Goal: Task Accomplishment & Management: Manage account settings

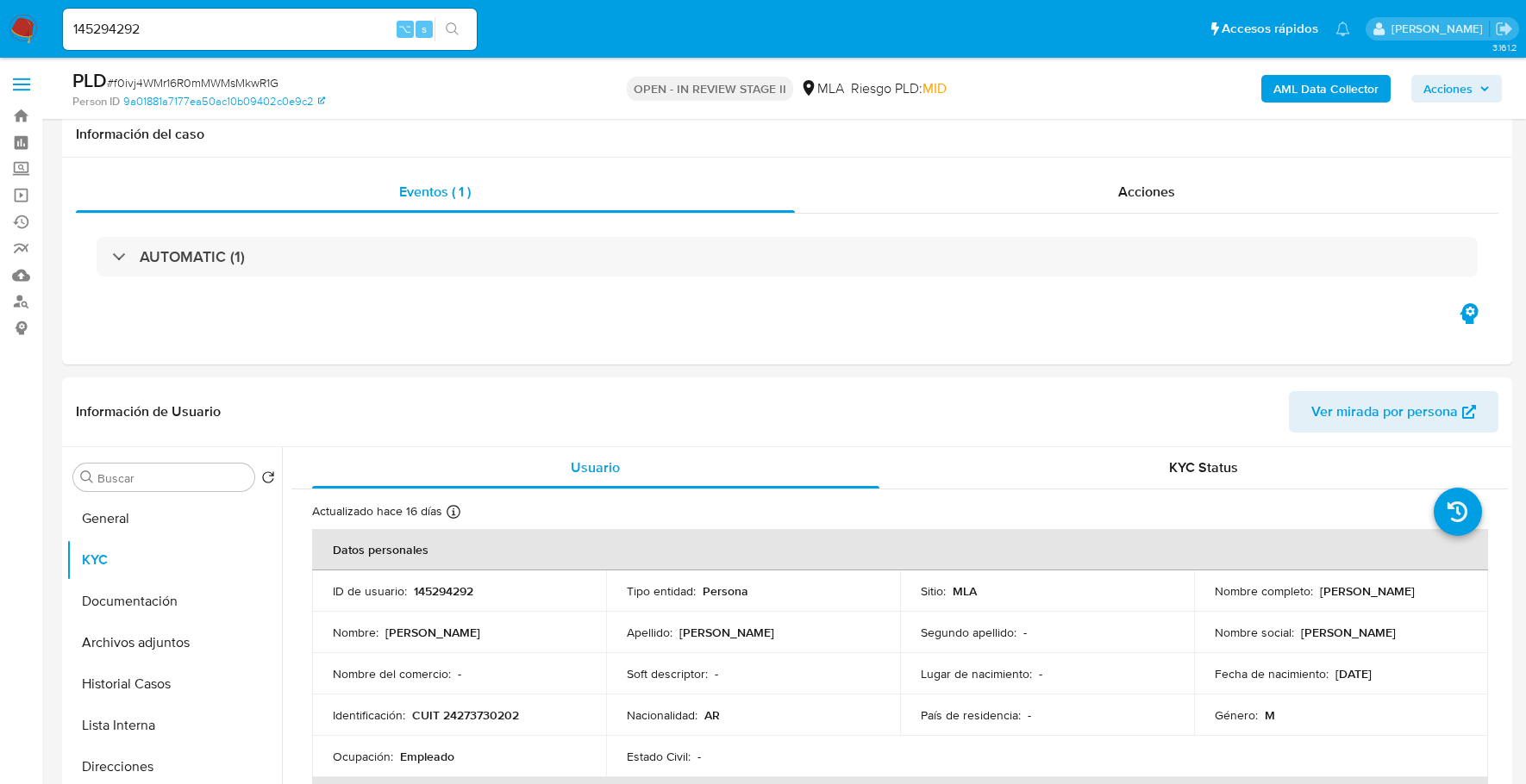
select select "10"
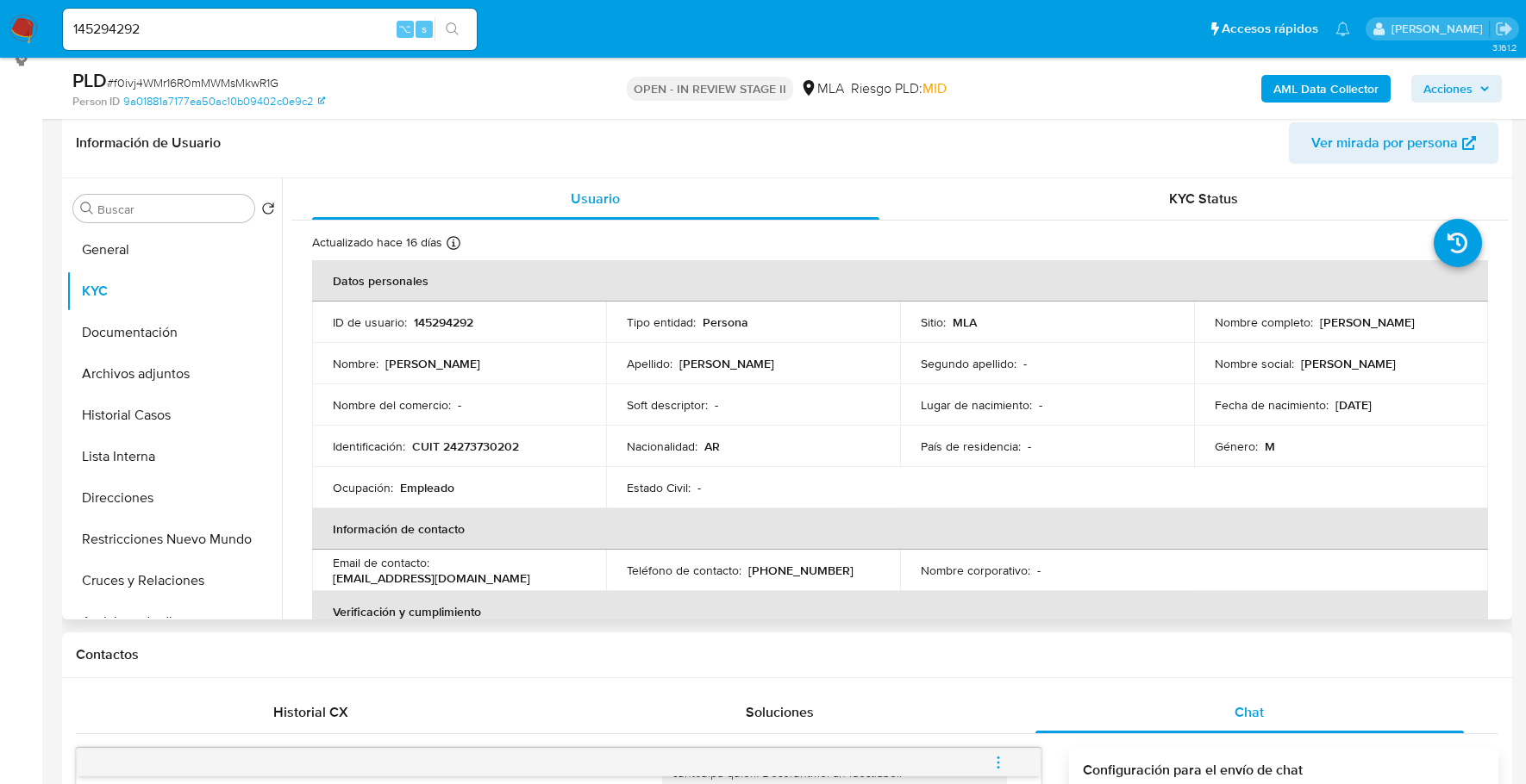
scroll to position [250, 0]
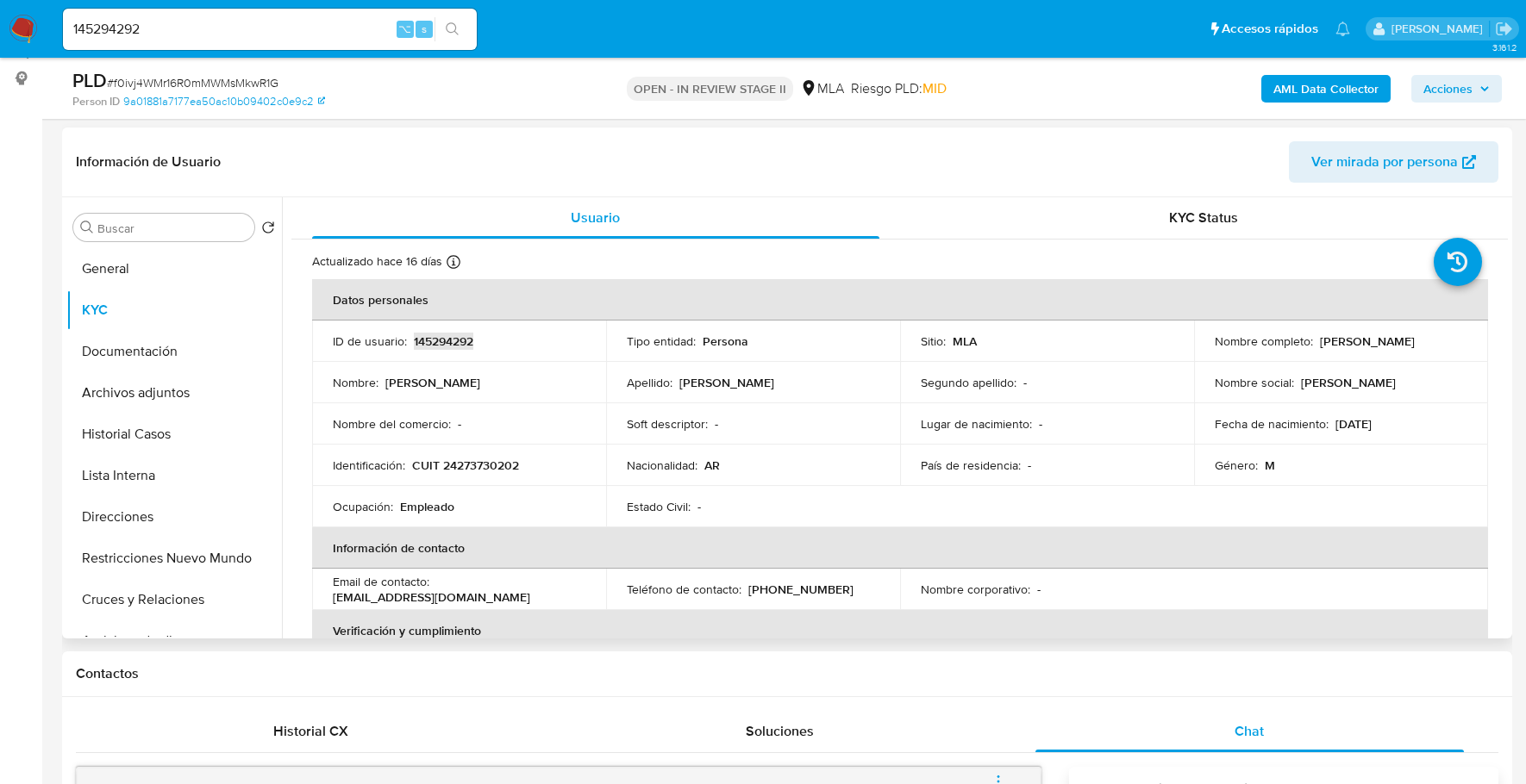
copy p "145294292"
click at [892, 159] on header "Información de Usuario Ver mirada por persona" at bounding box center [787, 162] width 1423 height 42
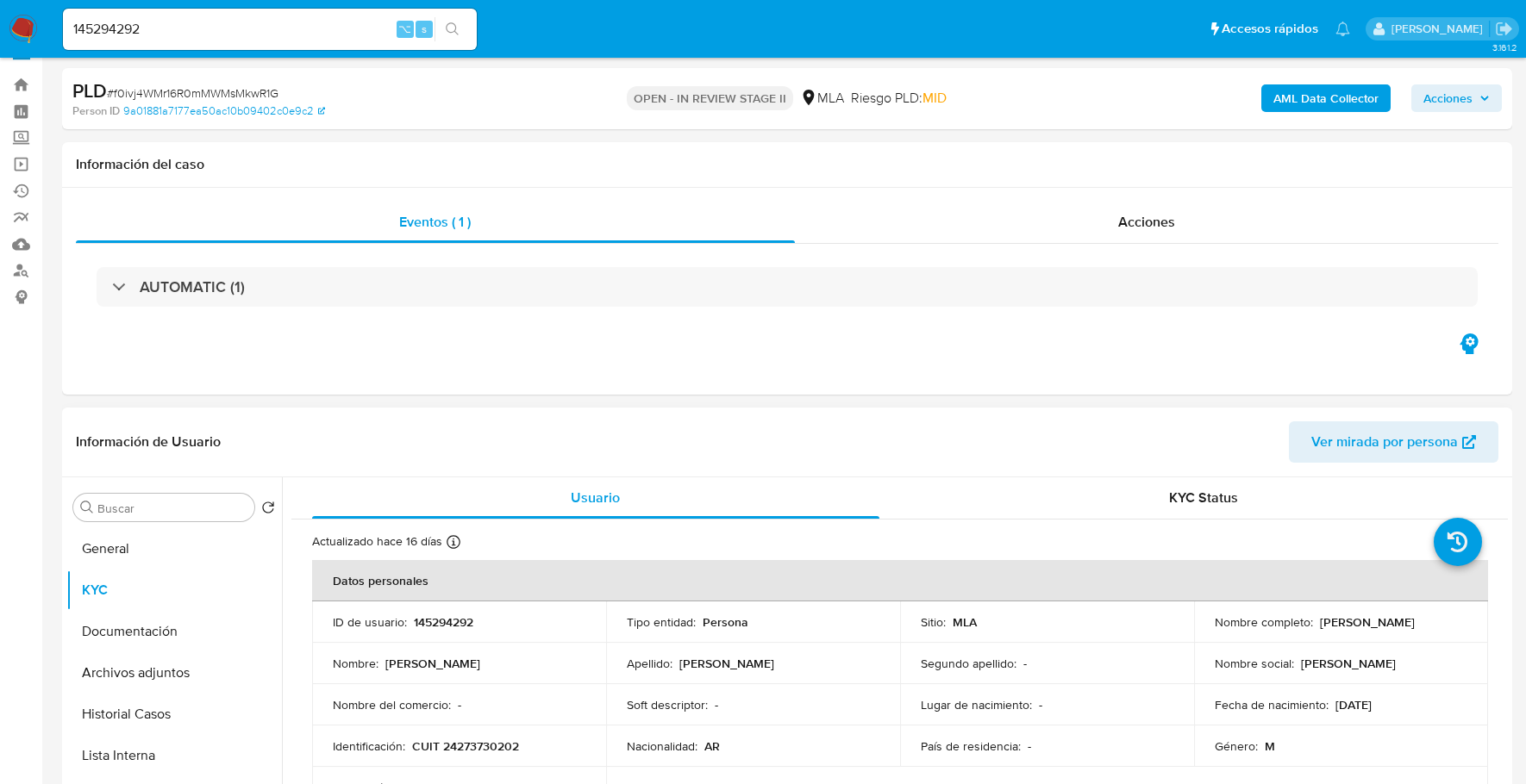
scroll to position [0, 0]
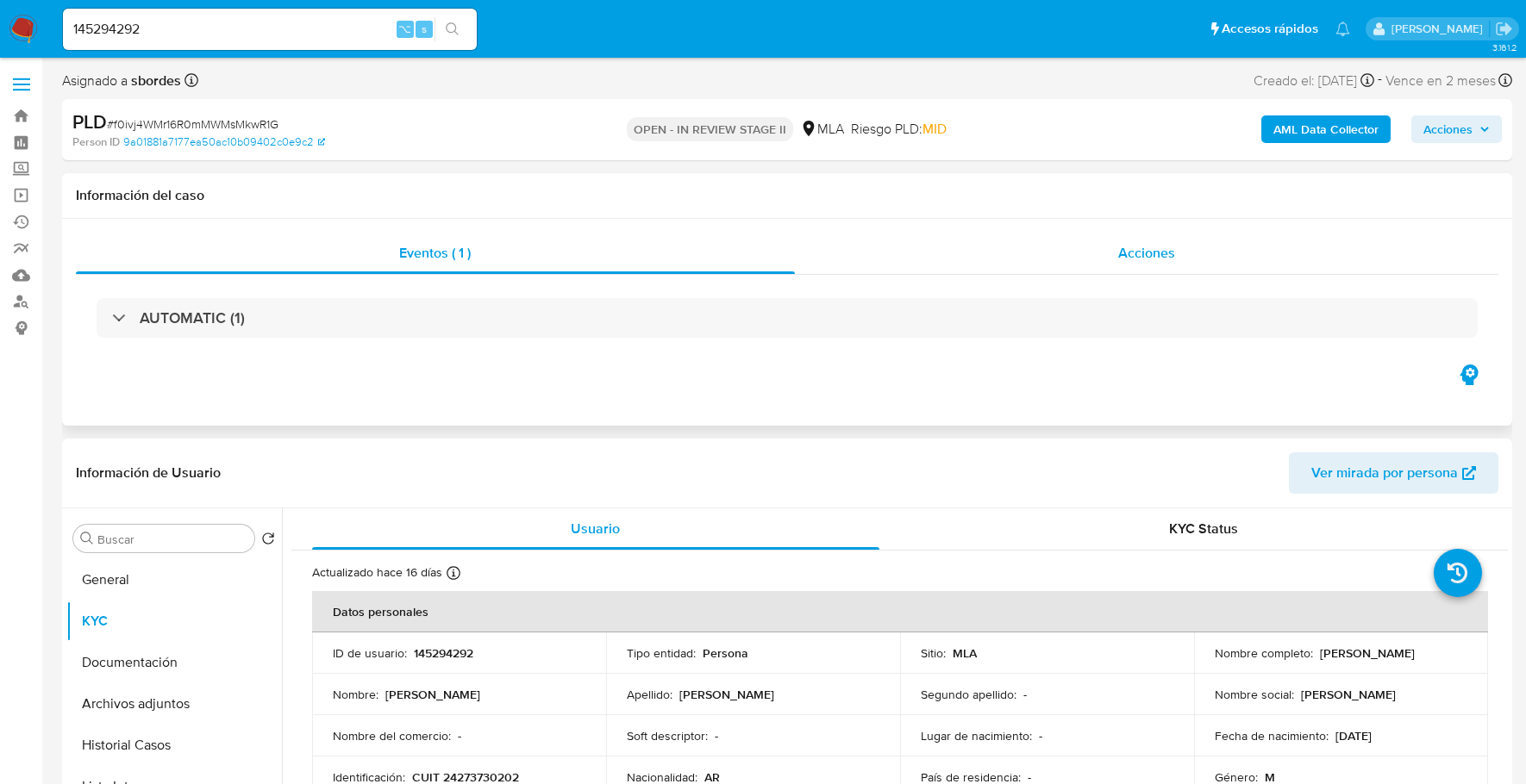
click at [1135, 246] on span "Acciones" at bounding box center [1147, 252] width 57 height 20
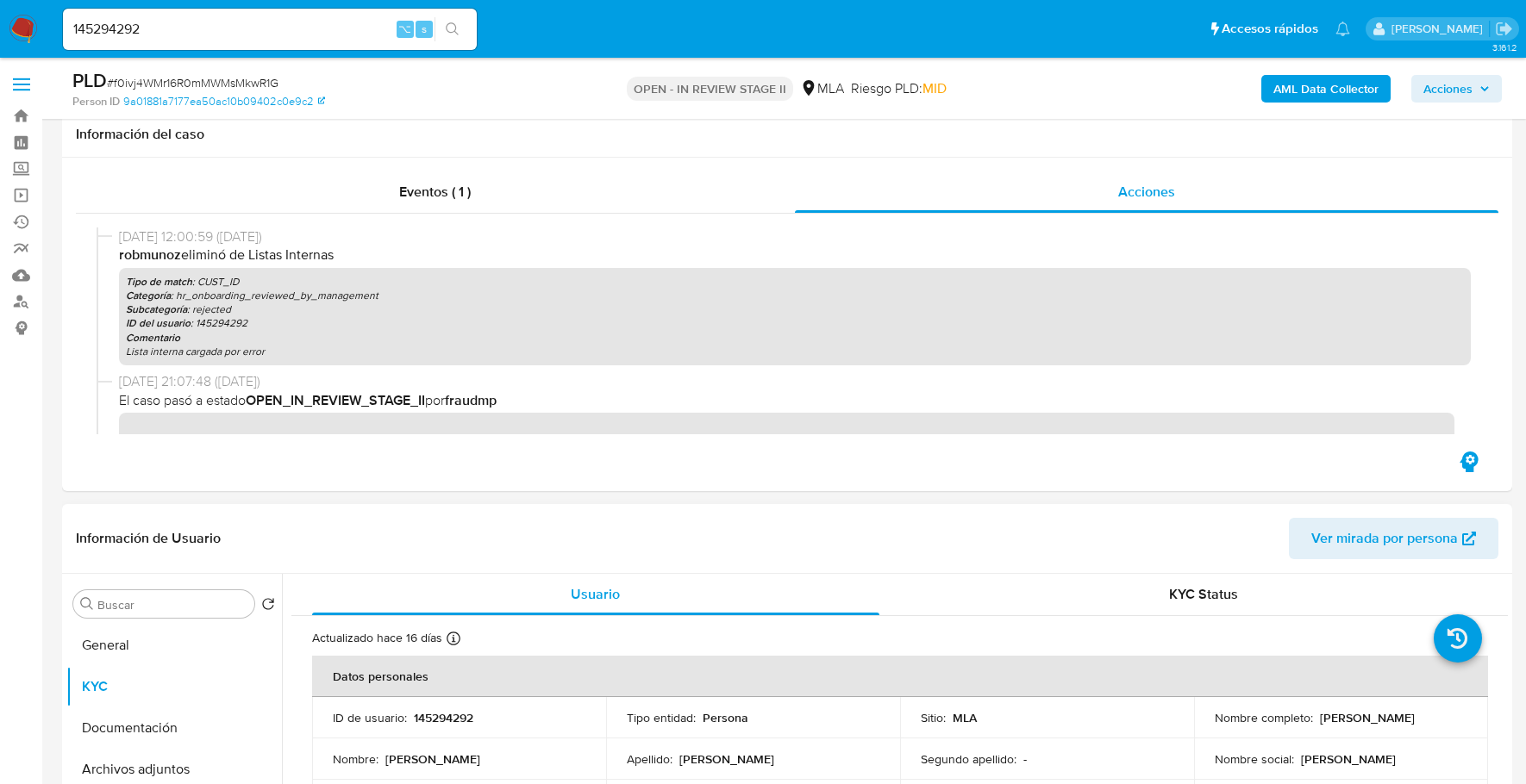
scroll to position [411, 0]
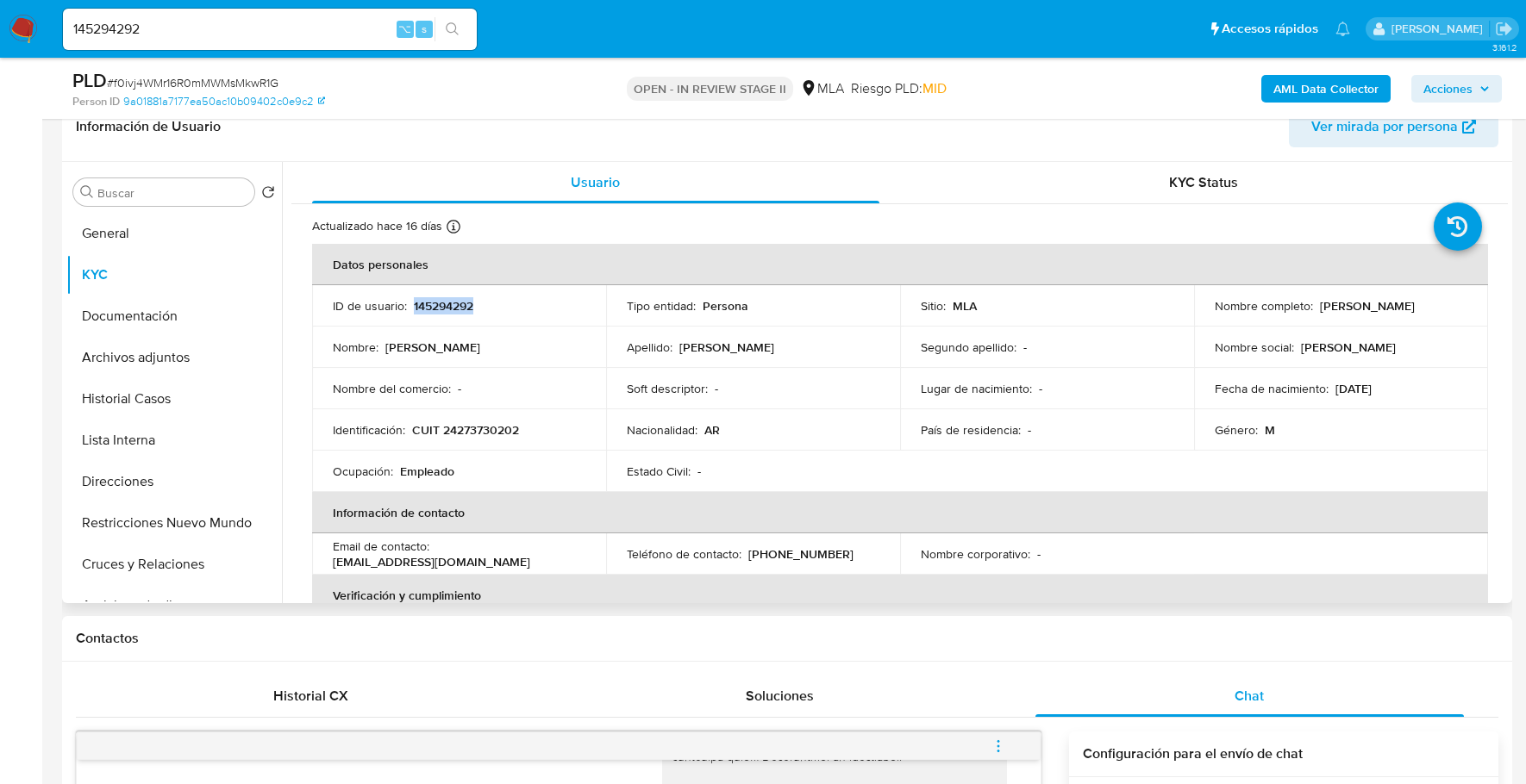
copy p "145294292"
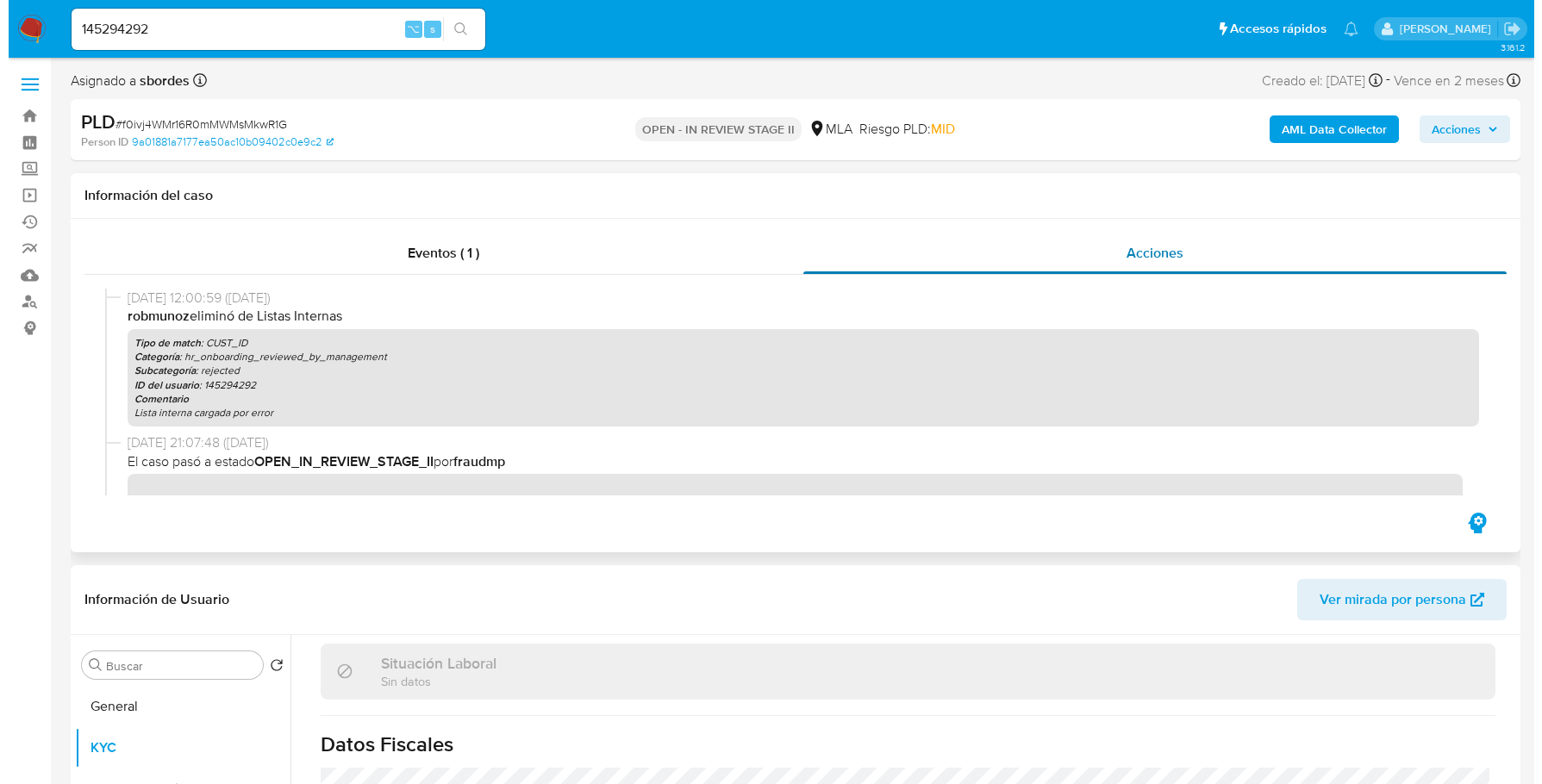
scroll to position [0, 0]
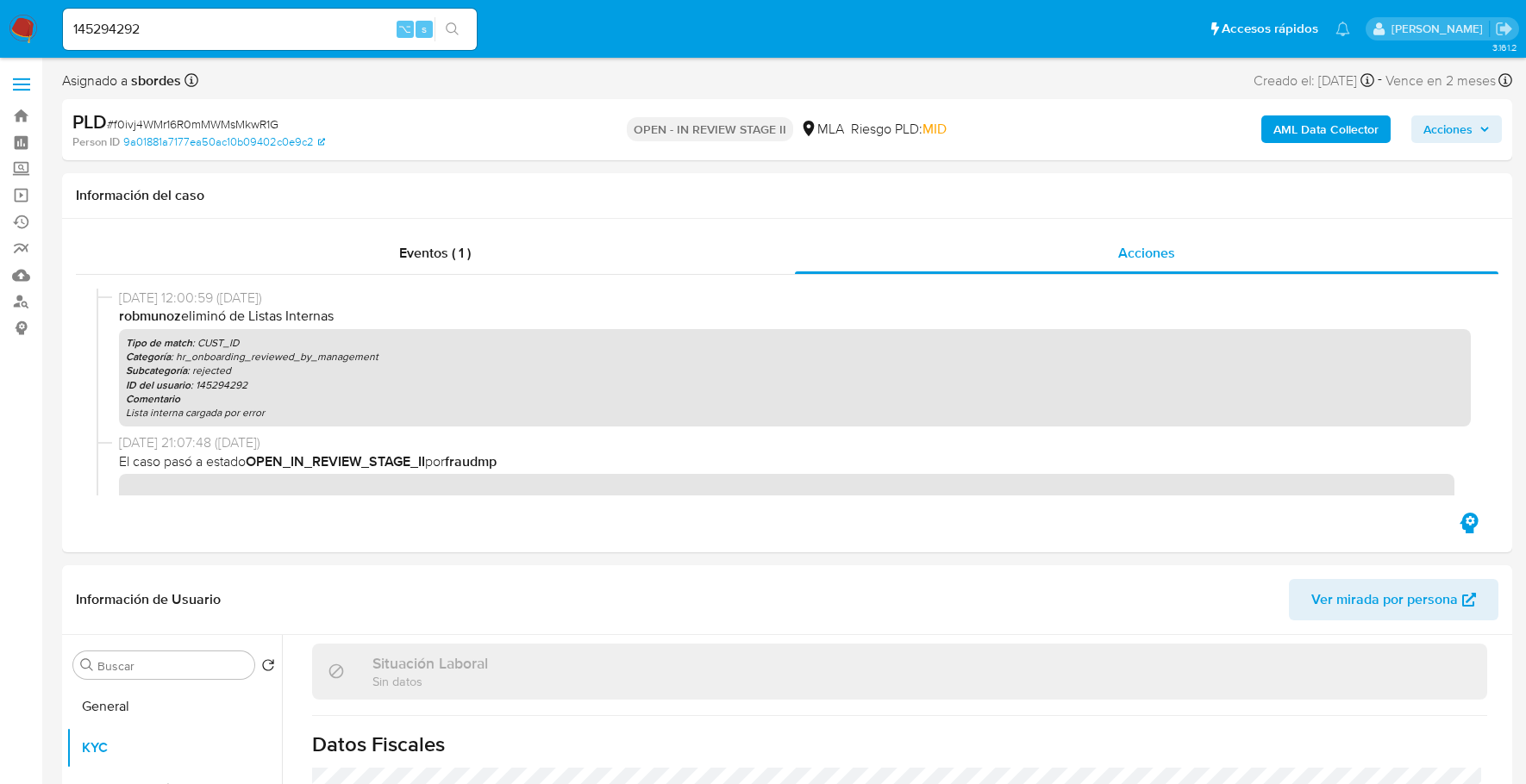
click at [1297, 137] on b "AML Data Collector" at bounding box center [1325, 129] width 105 height 27
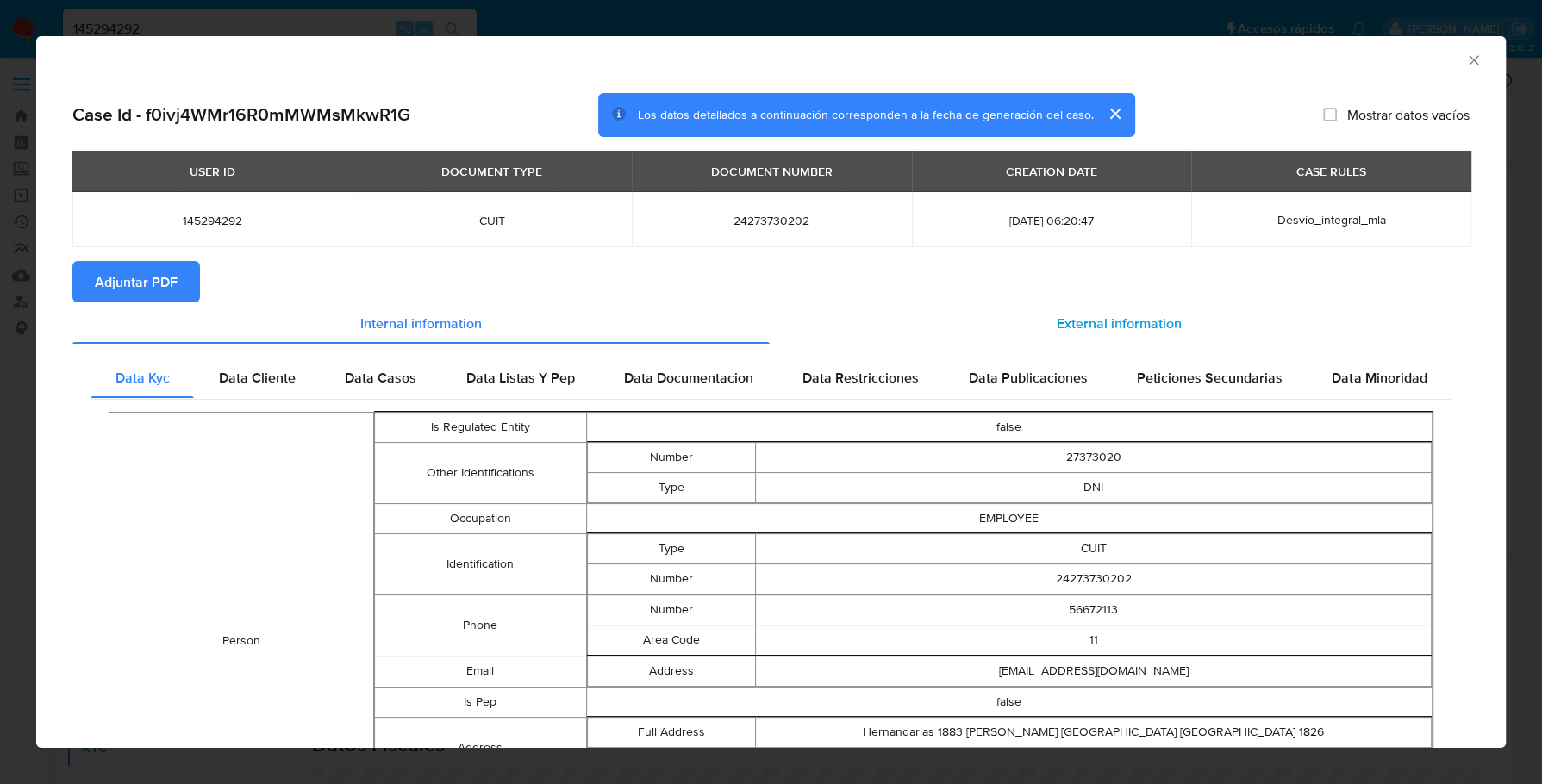
click at [1130, 333] on span "External information" at bounding box center [1119, 322] width 125 height 20
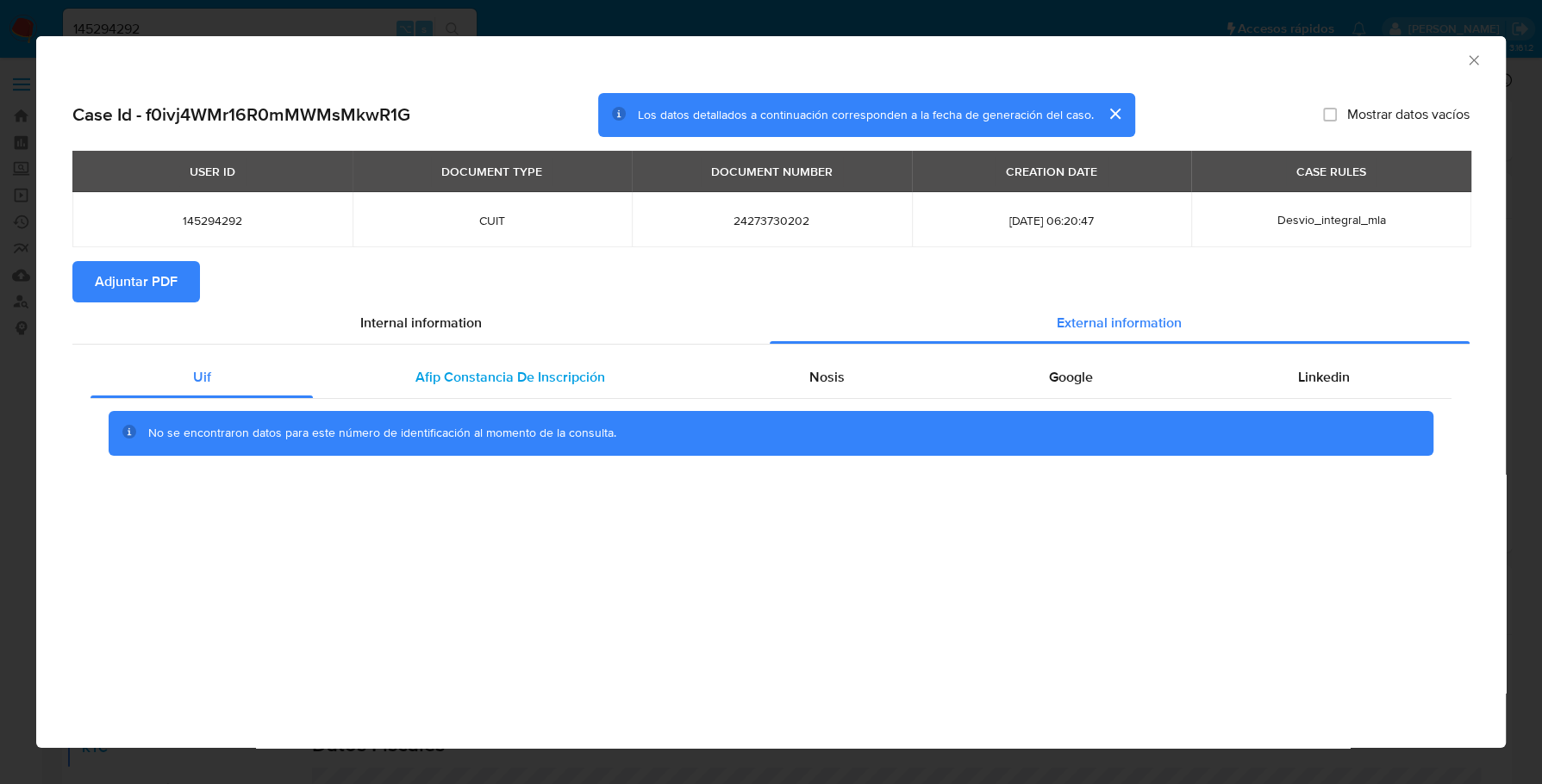
click at [452, 397] on div "Afip Constancia De Inscripción" at bounding box center [509, 377] width 394 height 42
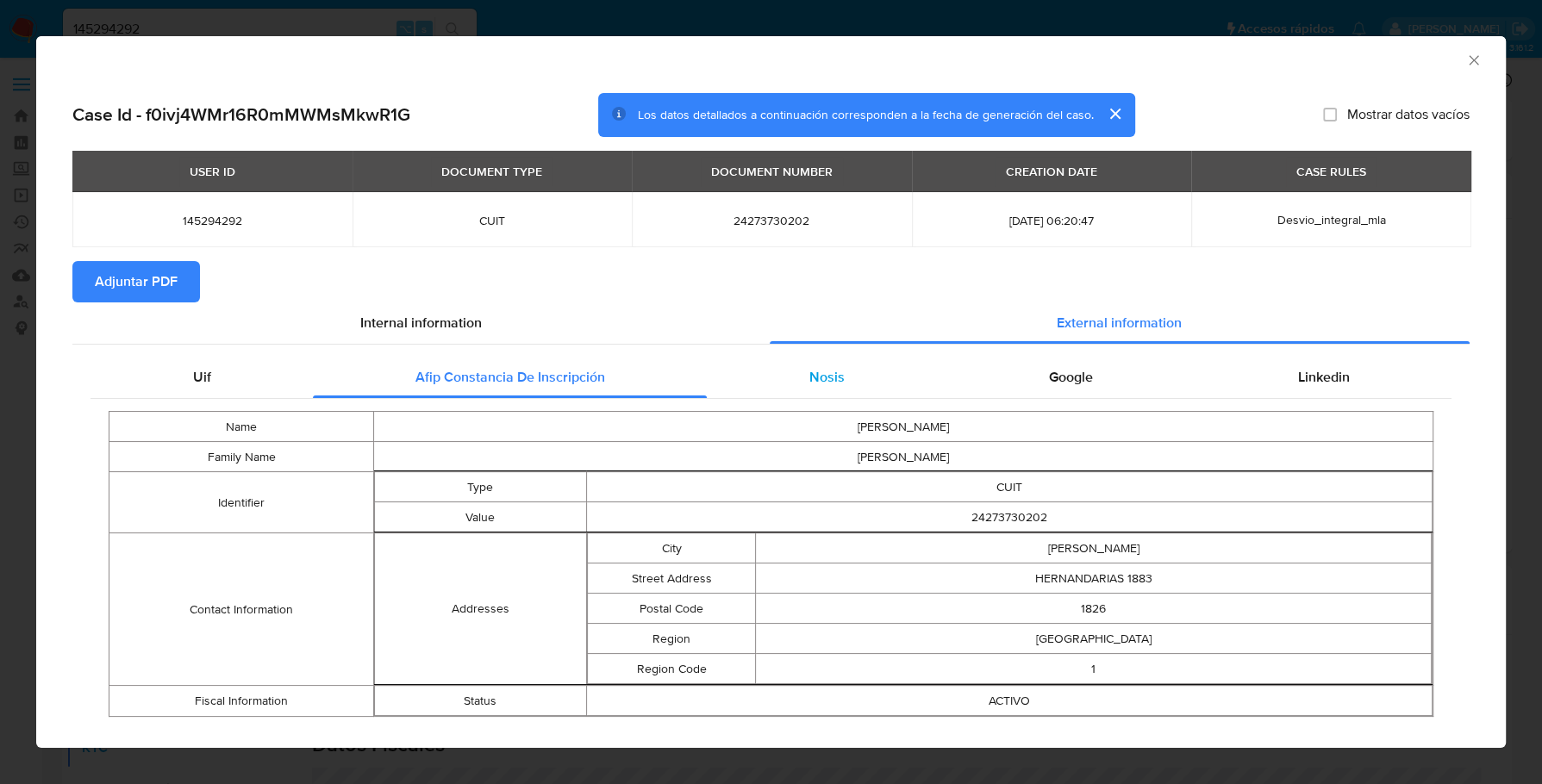
click at [837, 370] on div "Nosis" at bounding box center [826, 377] width 240 height 42
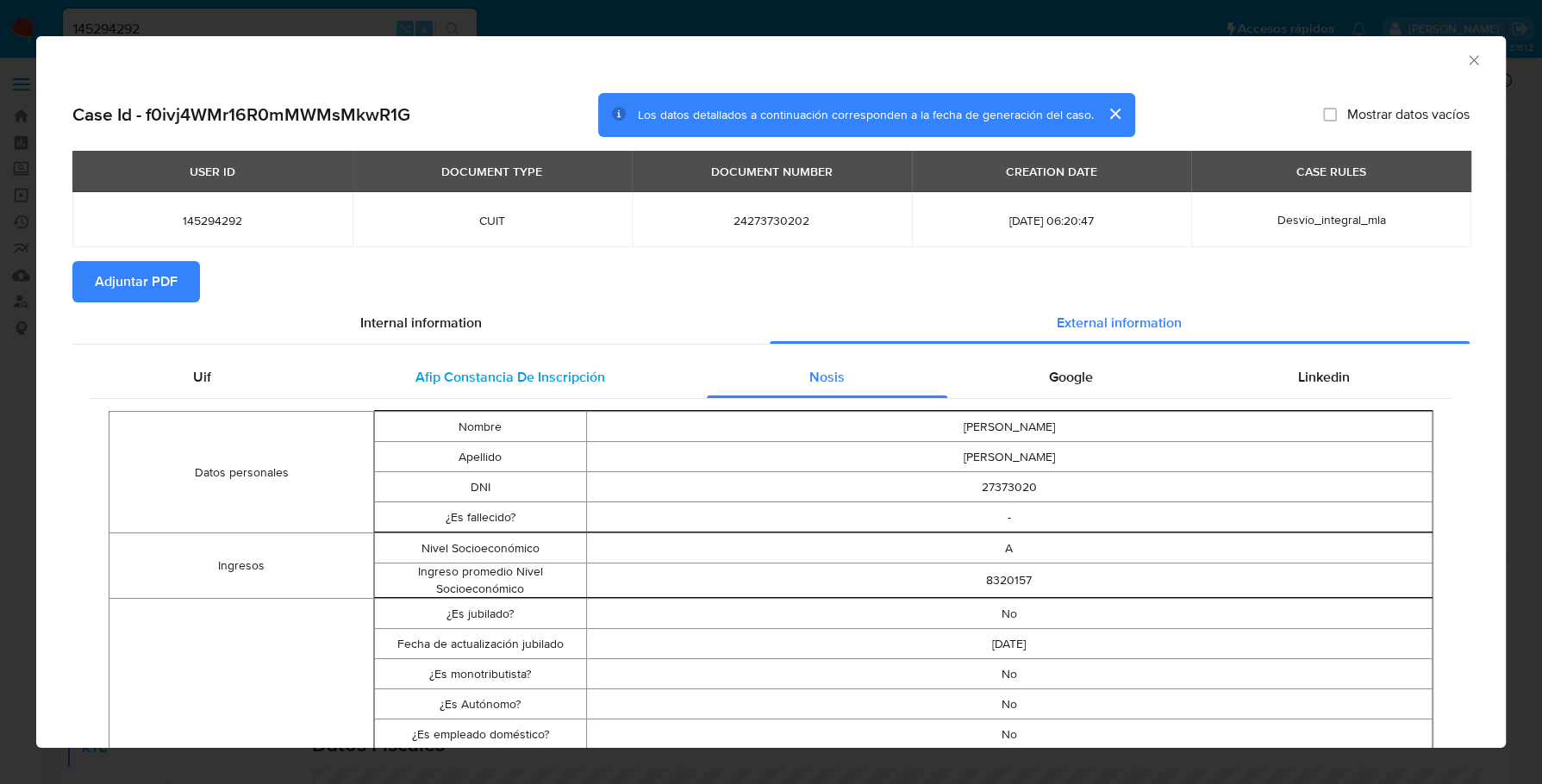
click at [577, 370] on span "Afip Constancia De Inscripción" at bounding box center [510, 376] width 190 height 20
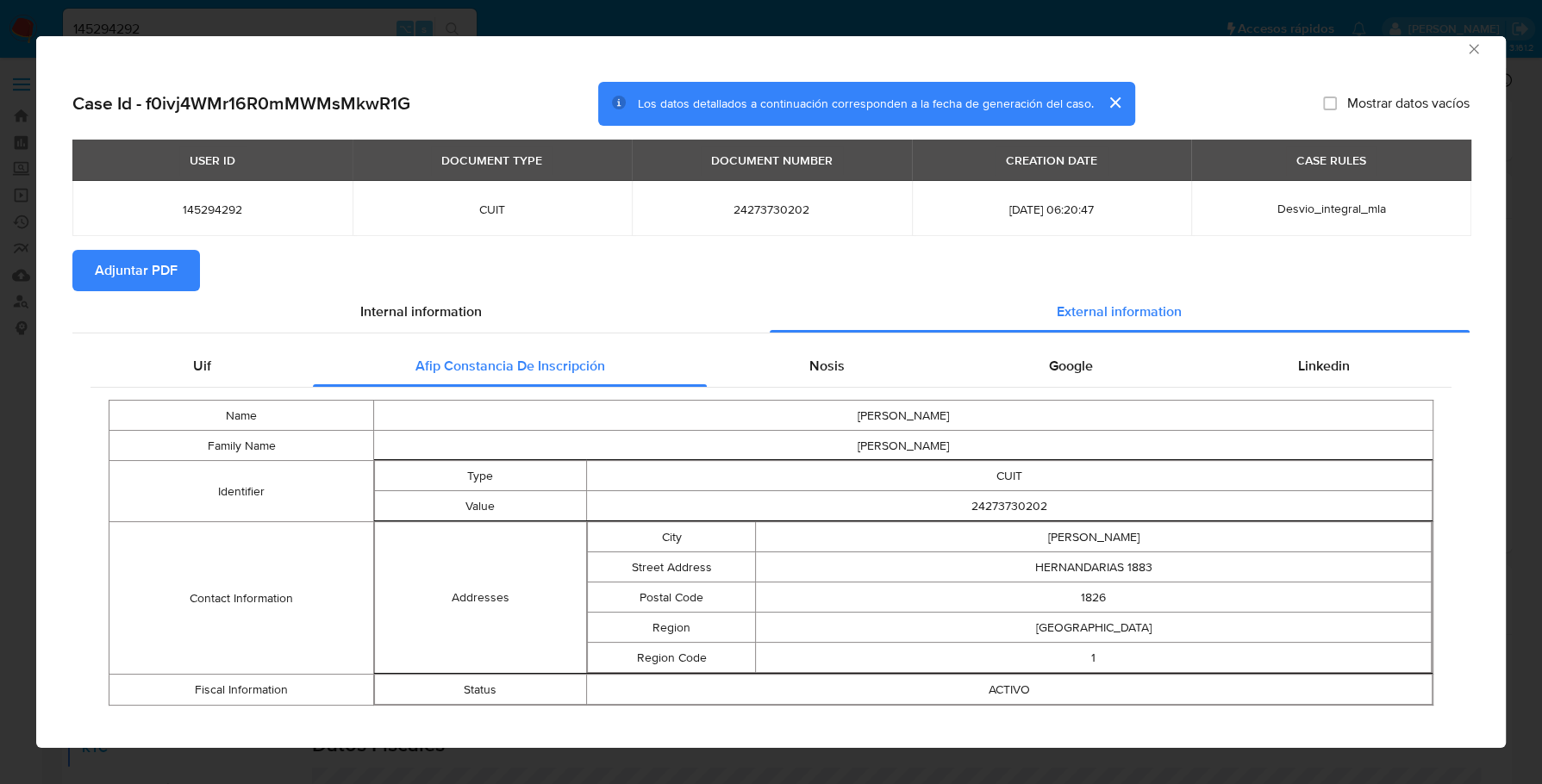
scroll to position [28, 0]
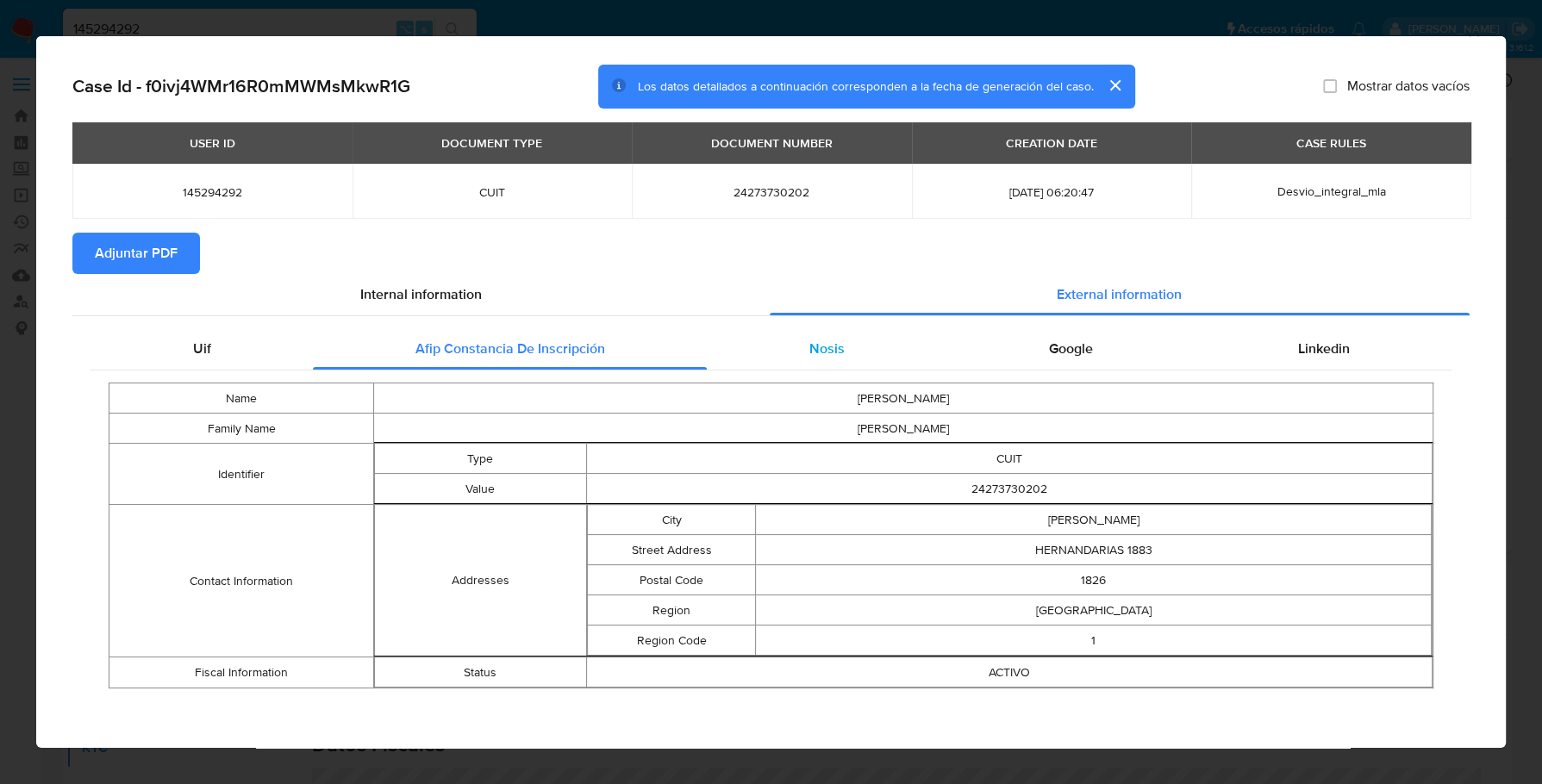
click at [853, 344] on div "Nosis" at bounding box center [826, 349] width 240 height 42
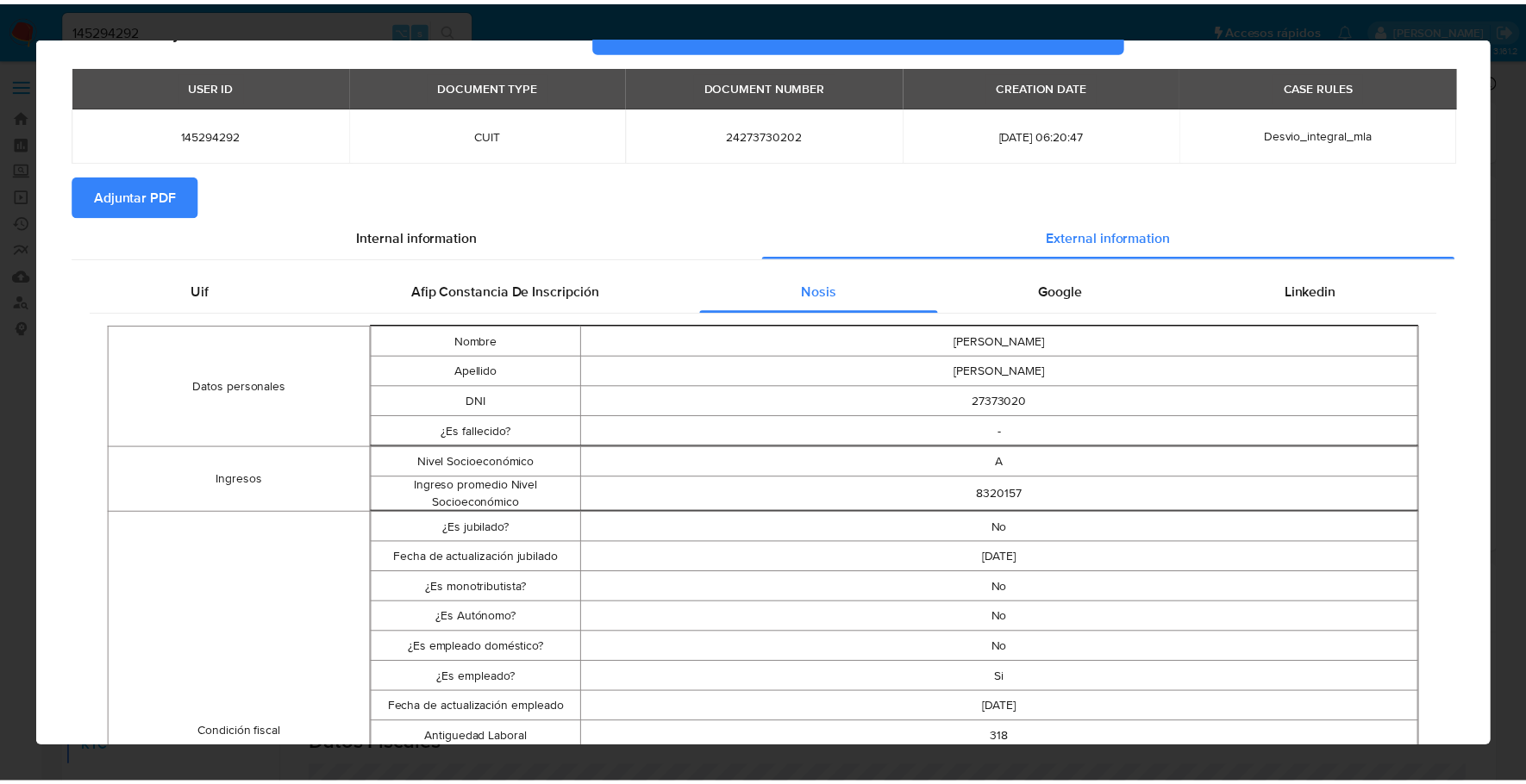
scroll to position [0, 0]
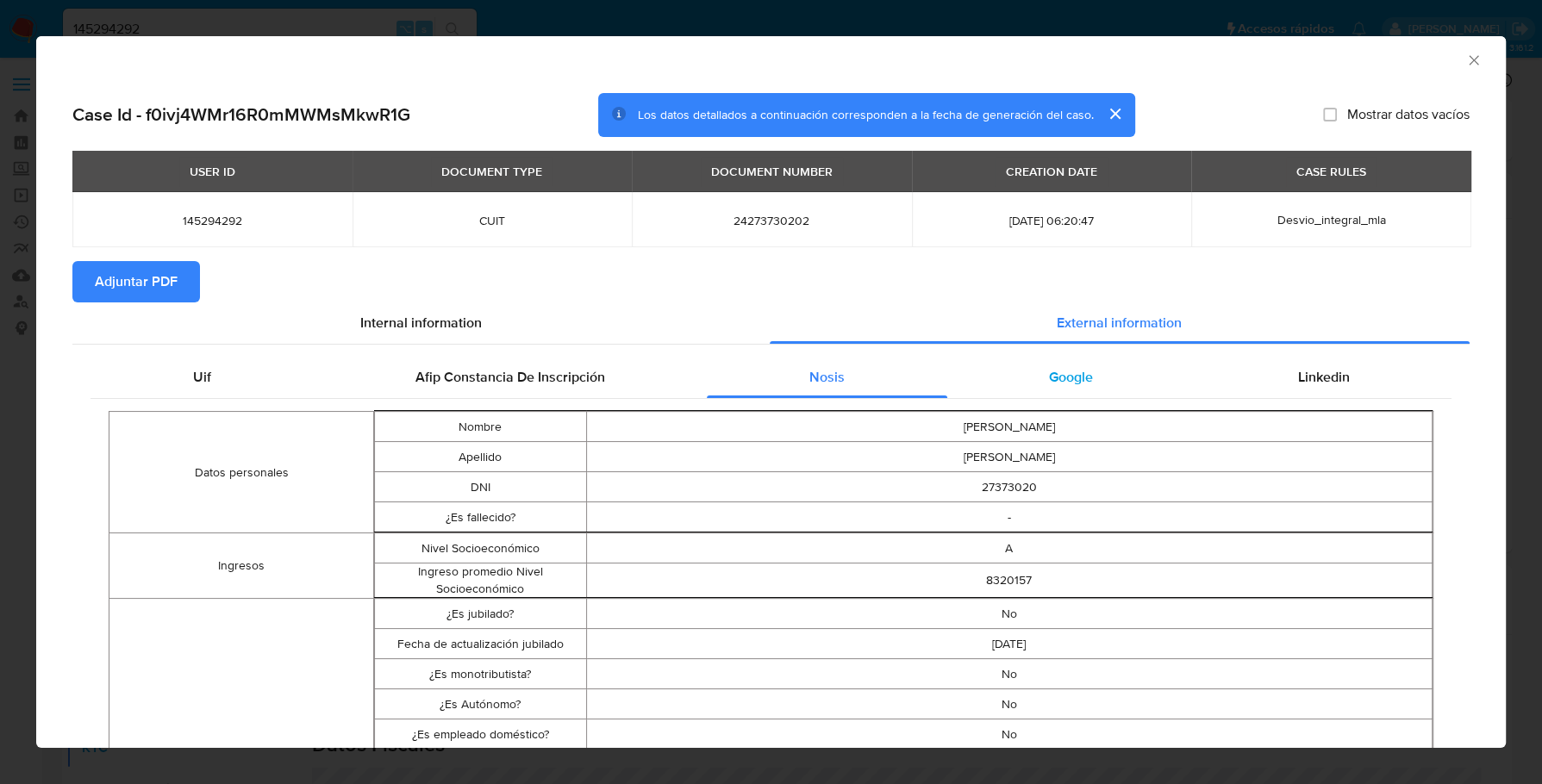
click at [1049, 386] on span "Google" at bounding box center [1071, 376] width 44 height 20
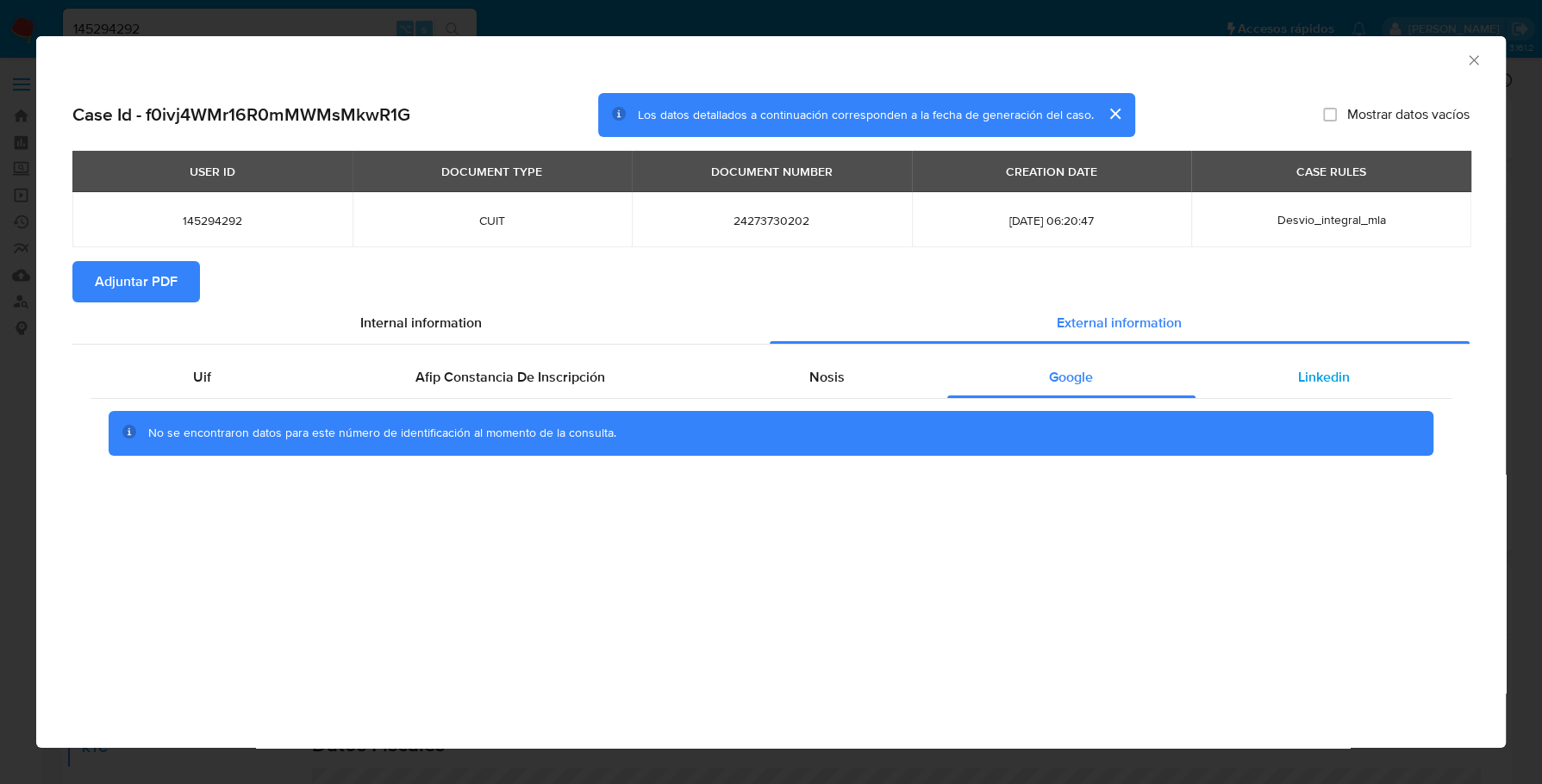
click at [1404, 393] on div "Linkedin" at bounding box center [1324, 377] width 256 height 42
click at [134, 279] on span "Adjuntar PDF" at bounding box center [136, 282] width 83 height 38
click at [1477, 62] on icon "Cerrar ventana" at bounding box center [1474, 61] width 17 height 17
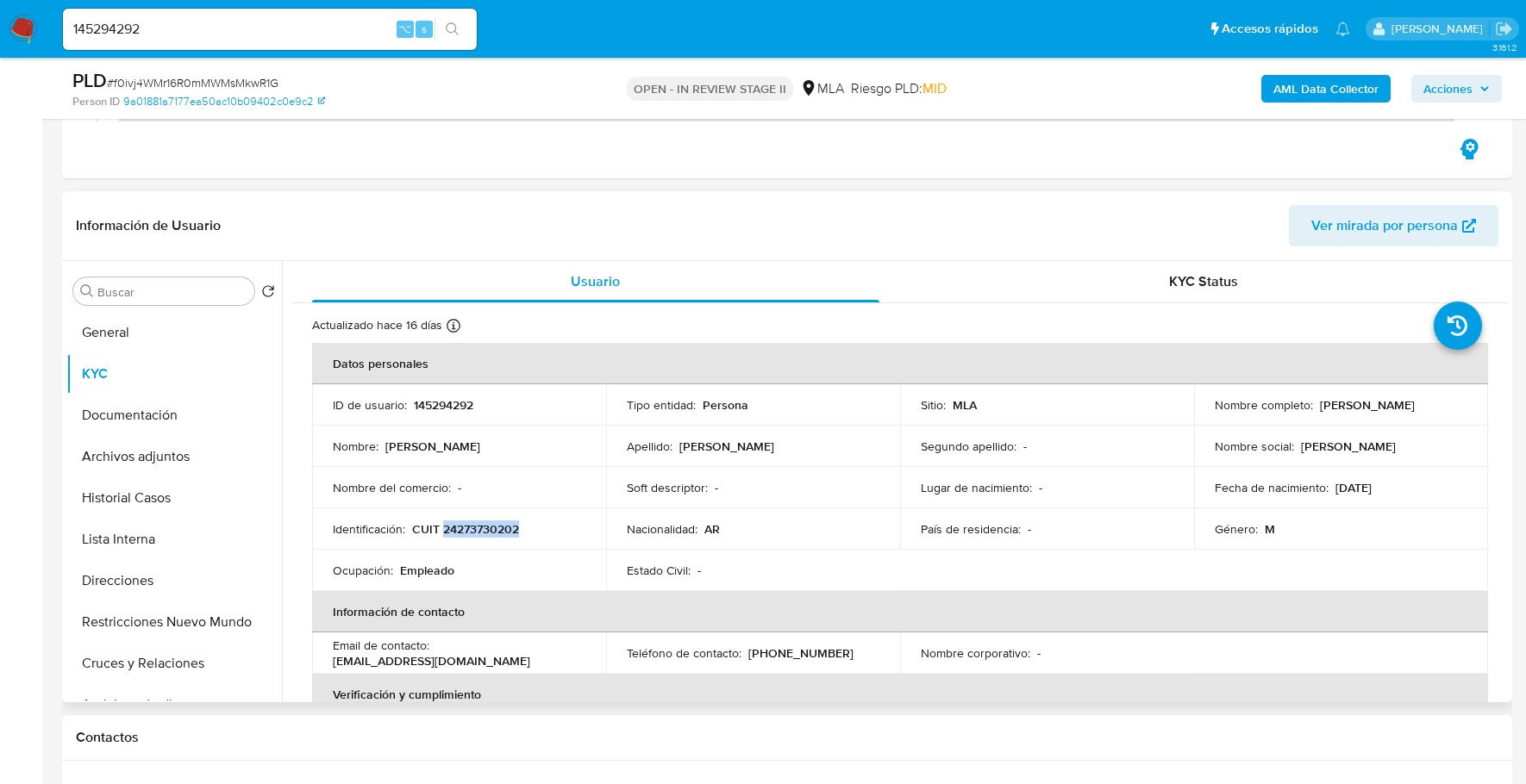
copy p "24273730202"
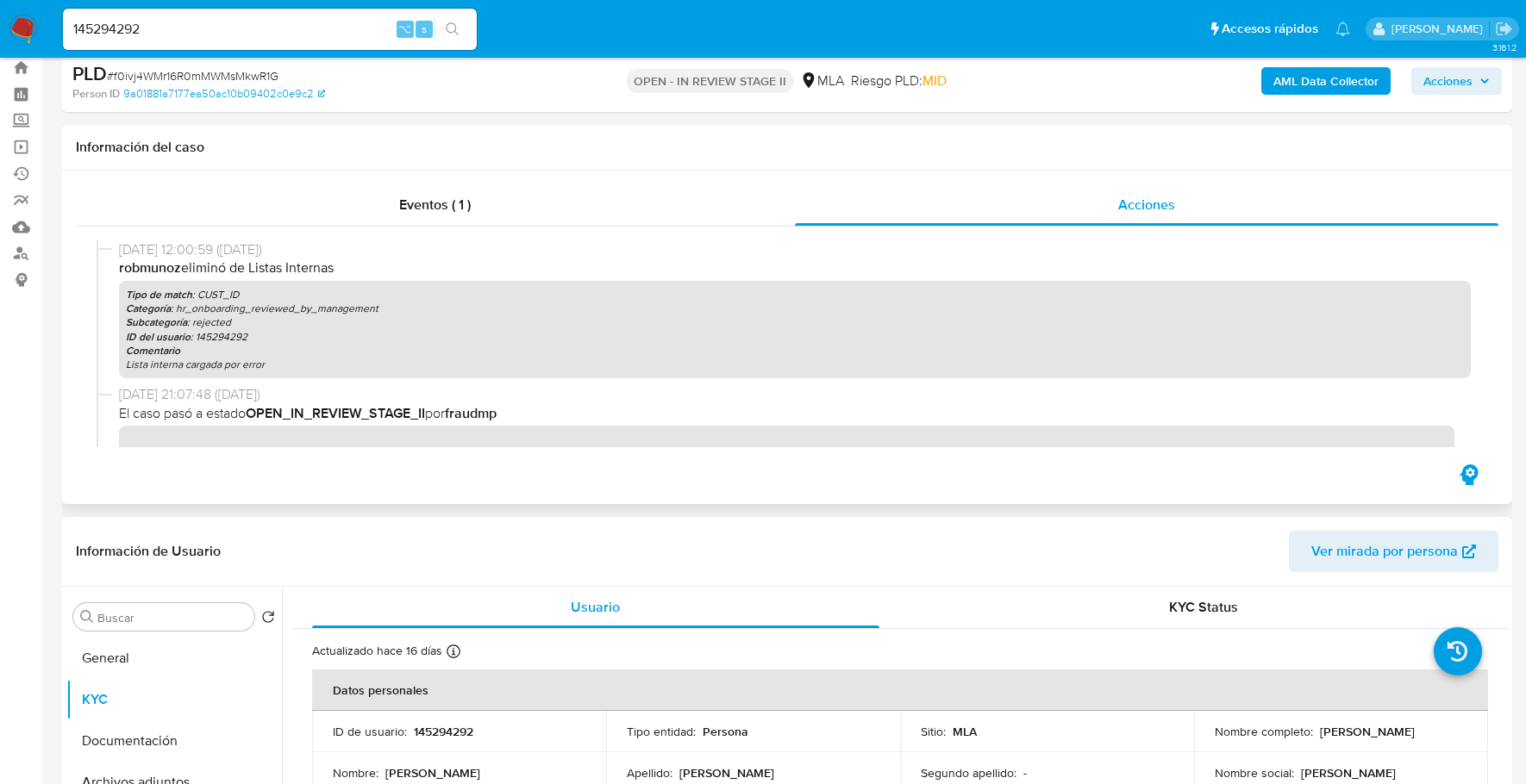
scroll to position [169, 0]
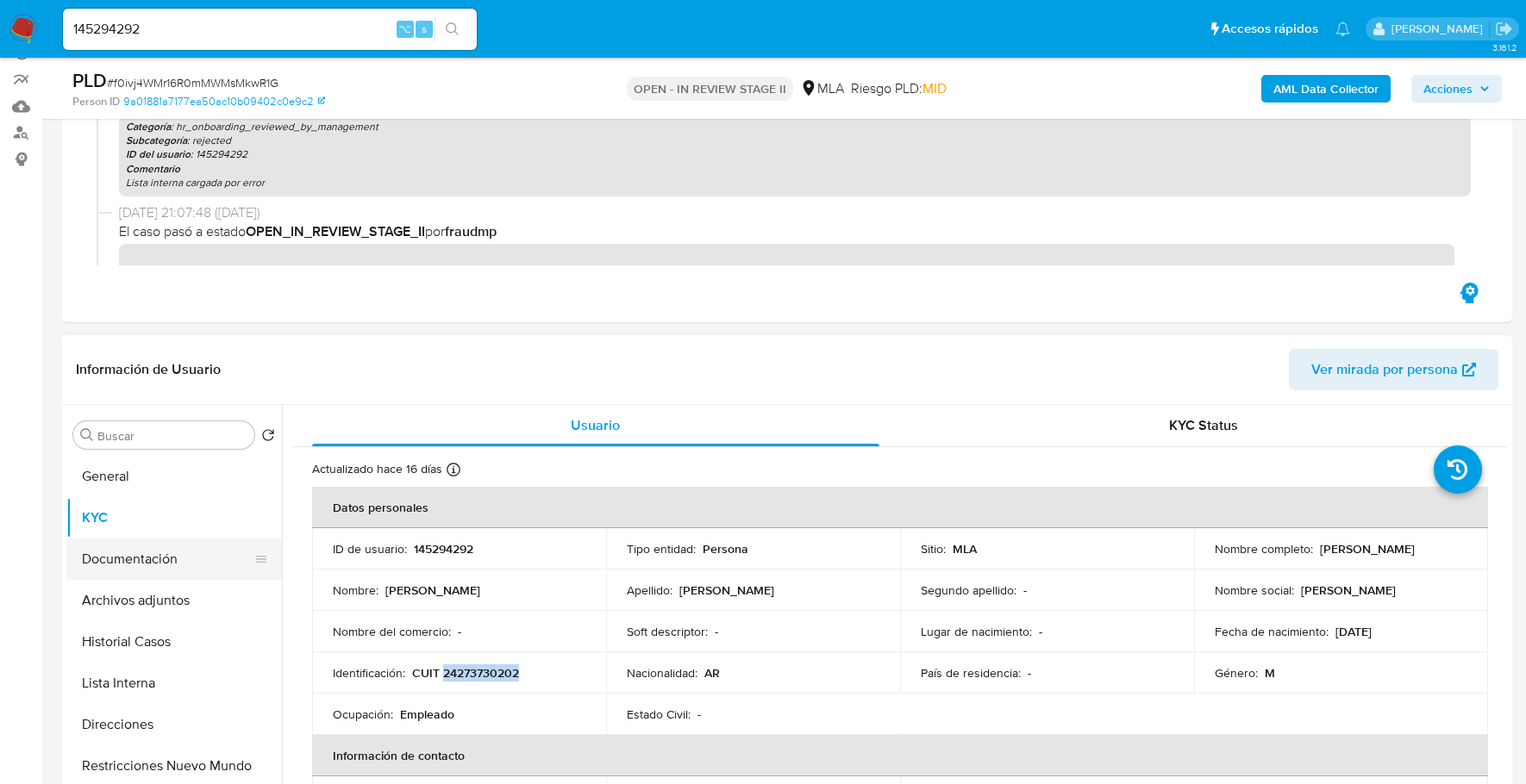
click at [166, 553] on button "Documentación" at bounding box center [167, 559] width 202 height 42
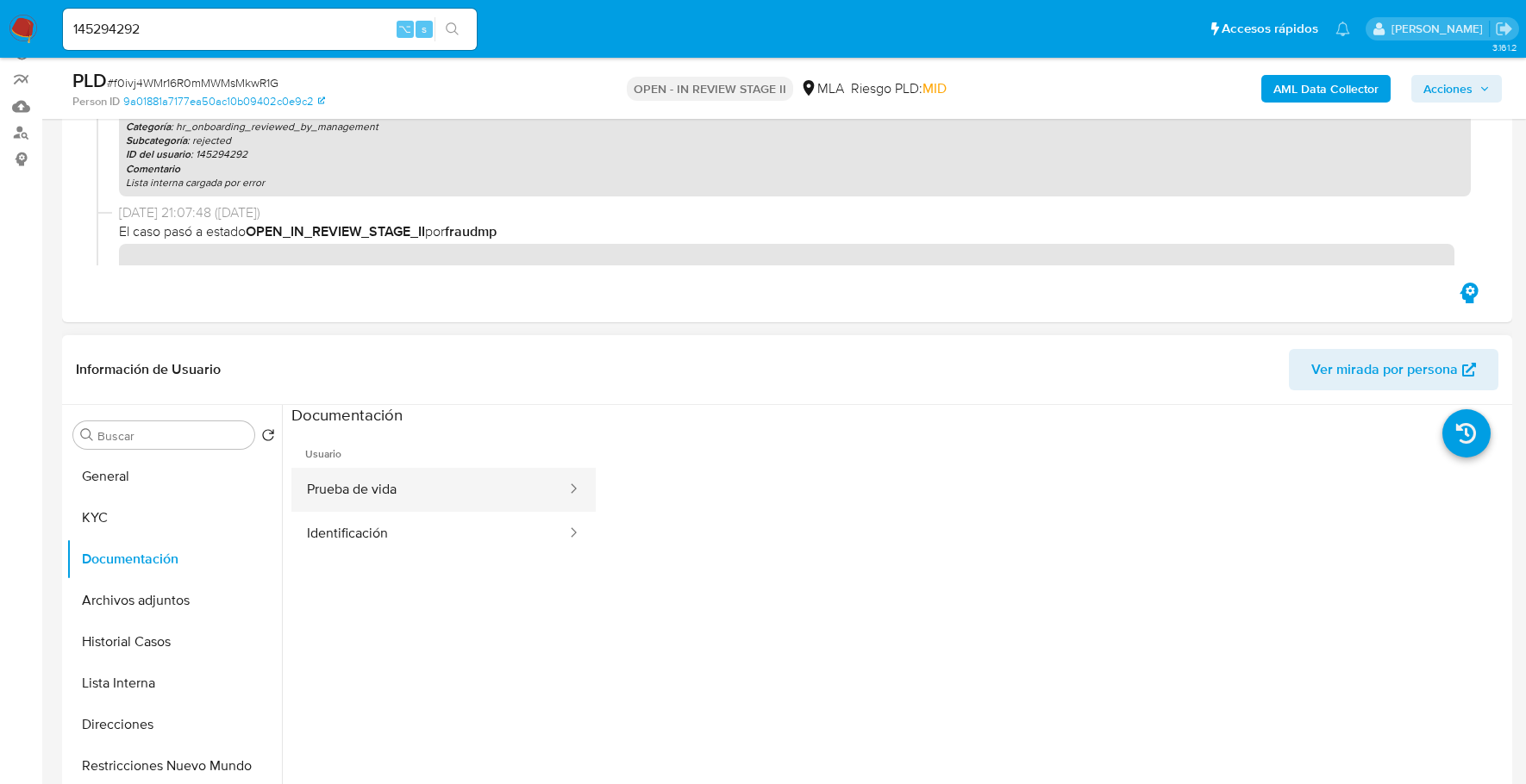
click at [408, 492] on button "Prueba de vida" at bounding box center [430, 490] width 277 height 44
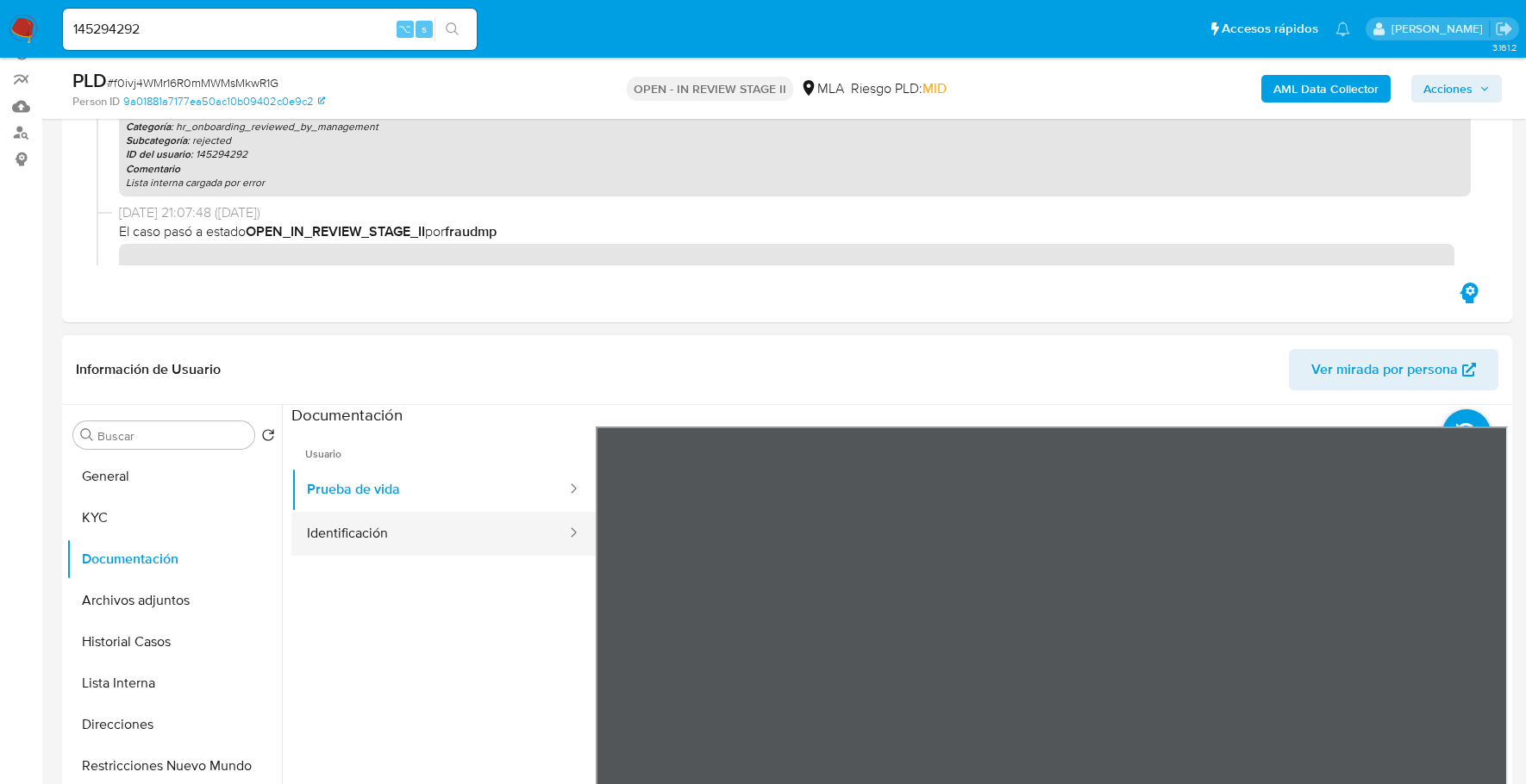
click at [371, 538] on button "Identificación" at bounding box center [430, 534] width 277 height 44
click at [1483, 713] on icon at bounding box center [1486, 706] width 34 height 34
click at [612, 710] on icon at bounding box center [617, 706] width 34 height 34
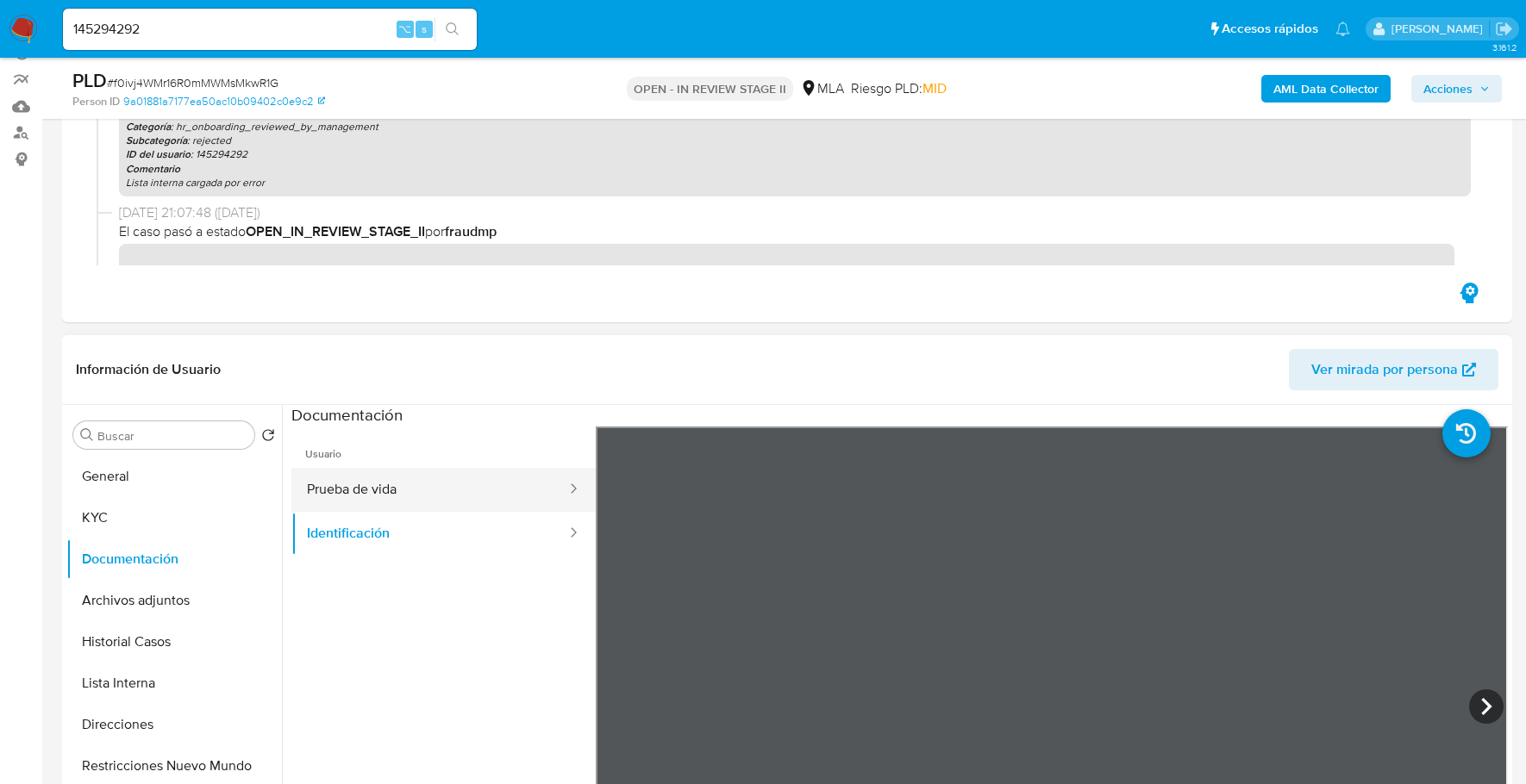
click at [378, 491] on button "Prueba de vida" at bounding box center [430, 490] width 277 height 44
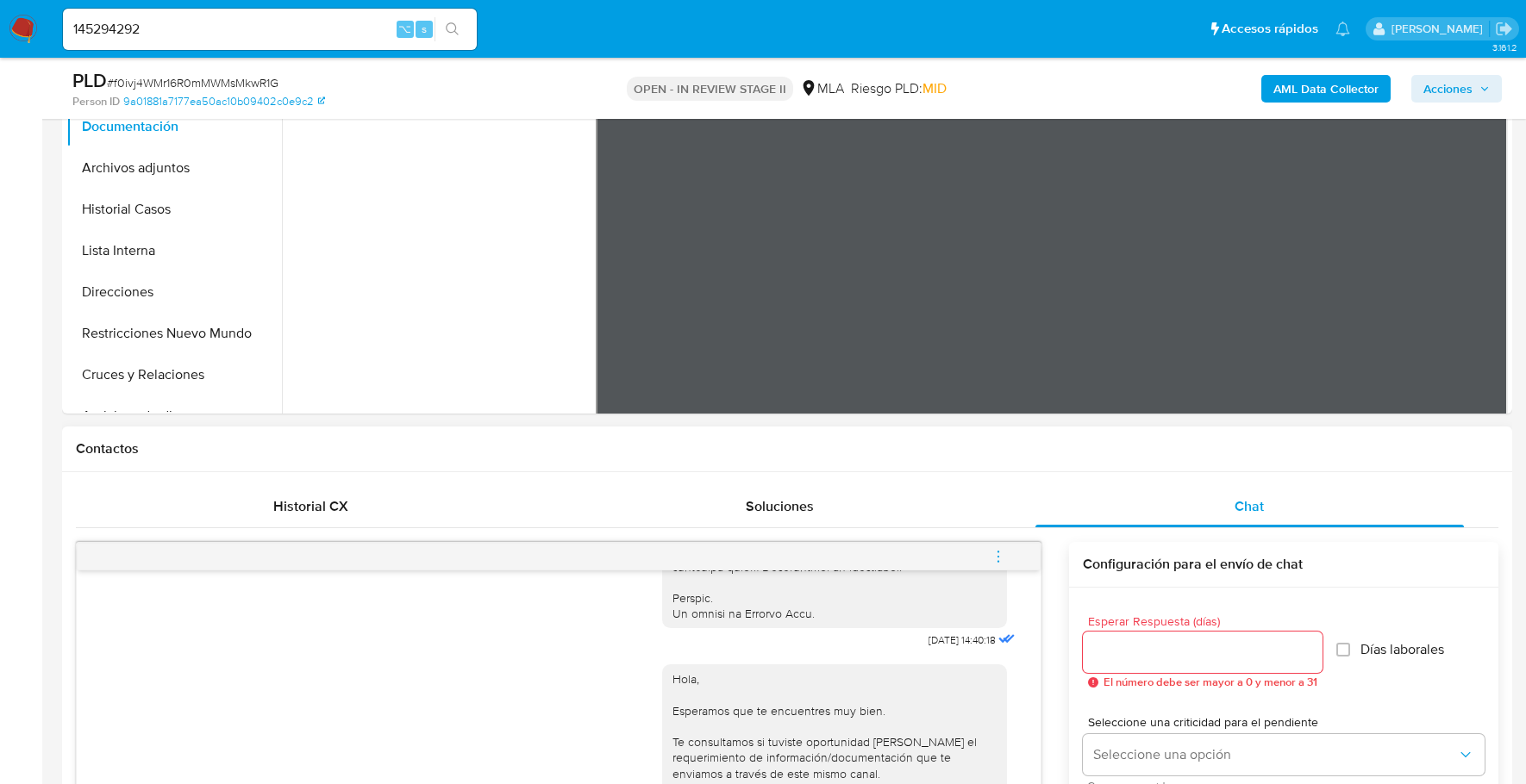
scroll to position [748, 0]
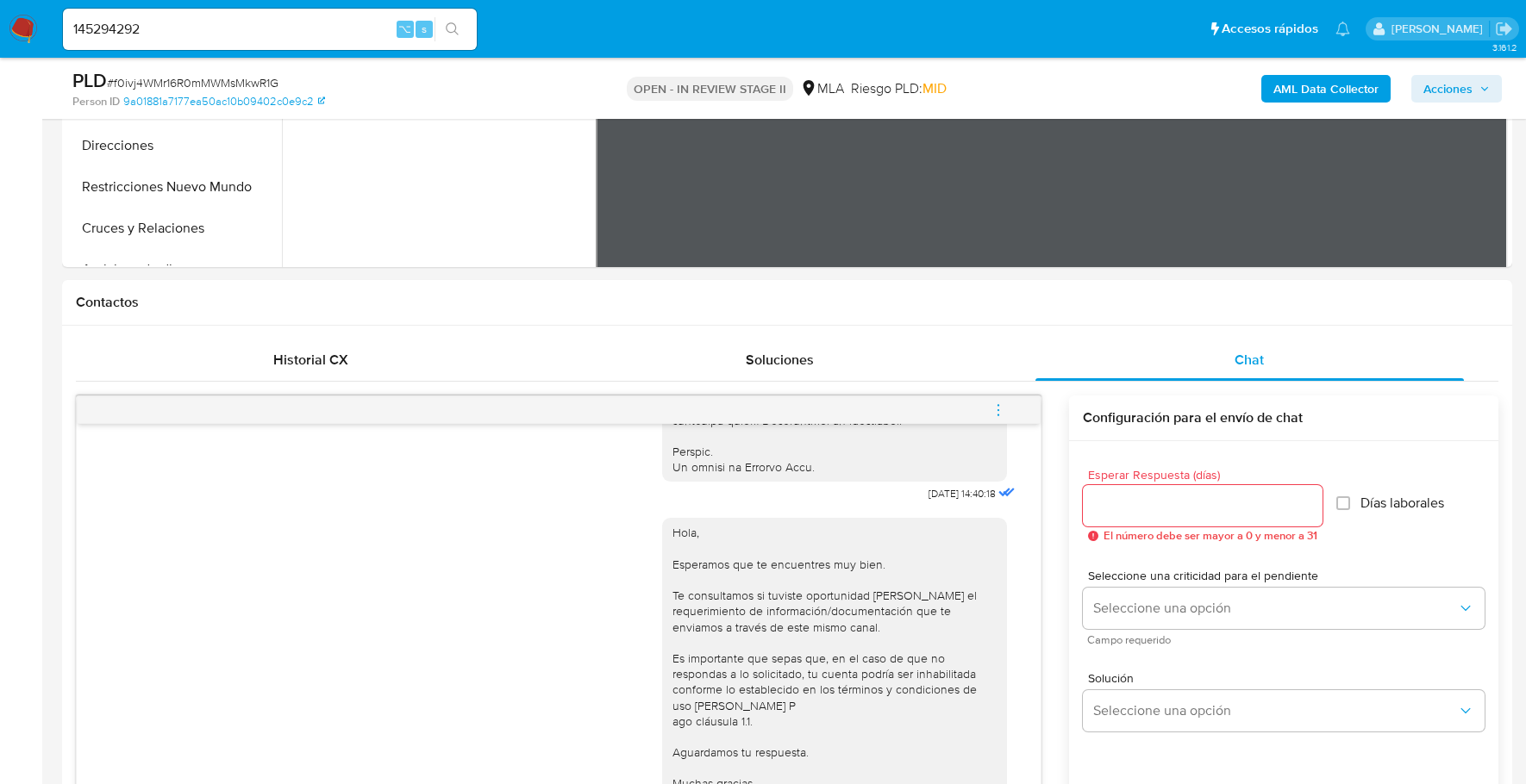
click at [1002, 405] on icon "menu-action" at bounding box center [998, 410] width 15 height 15
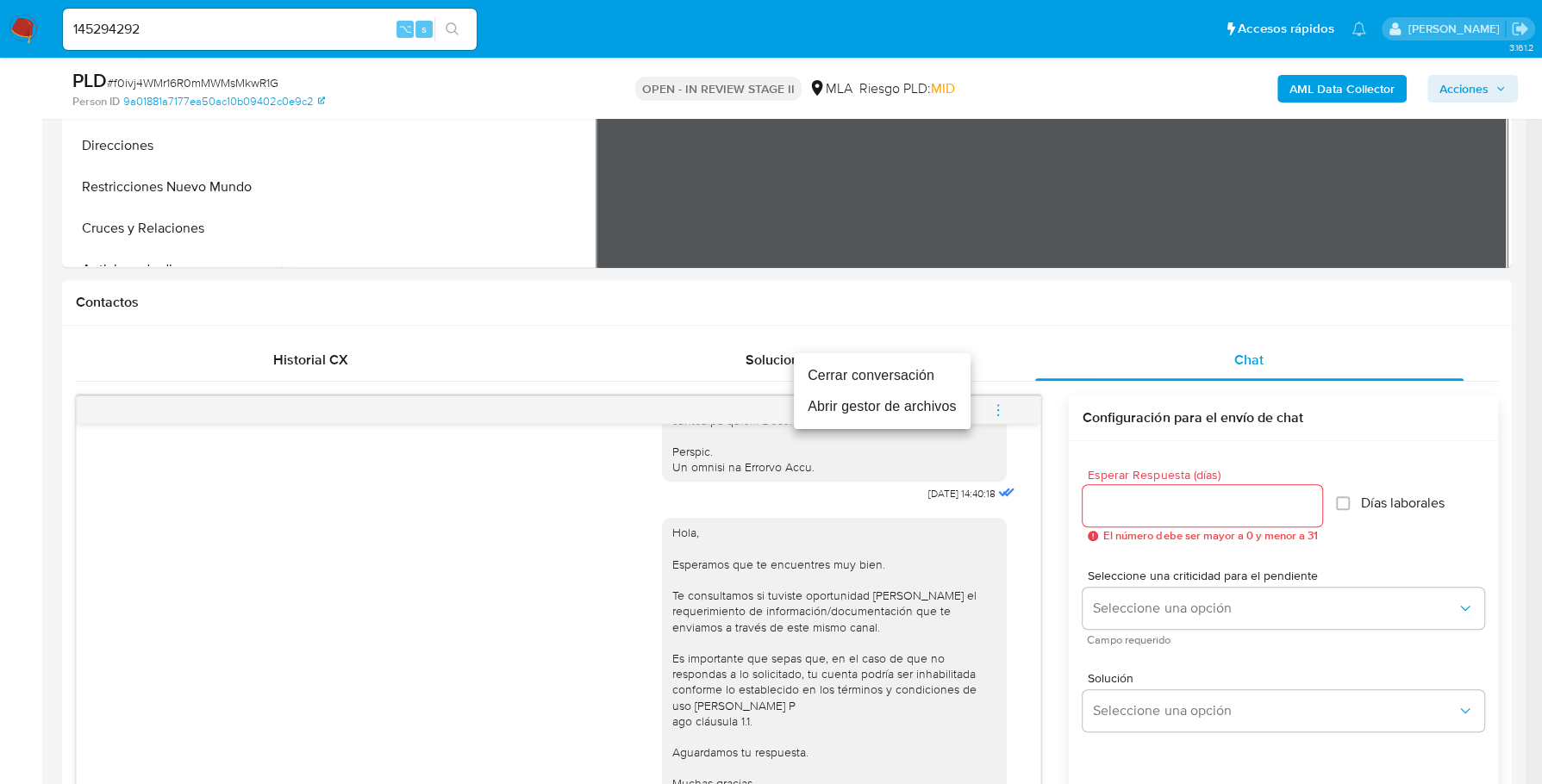
click at [945, 374] on li "Cerrar conversación" at bounding box center [882, 375] width 176 height 31
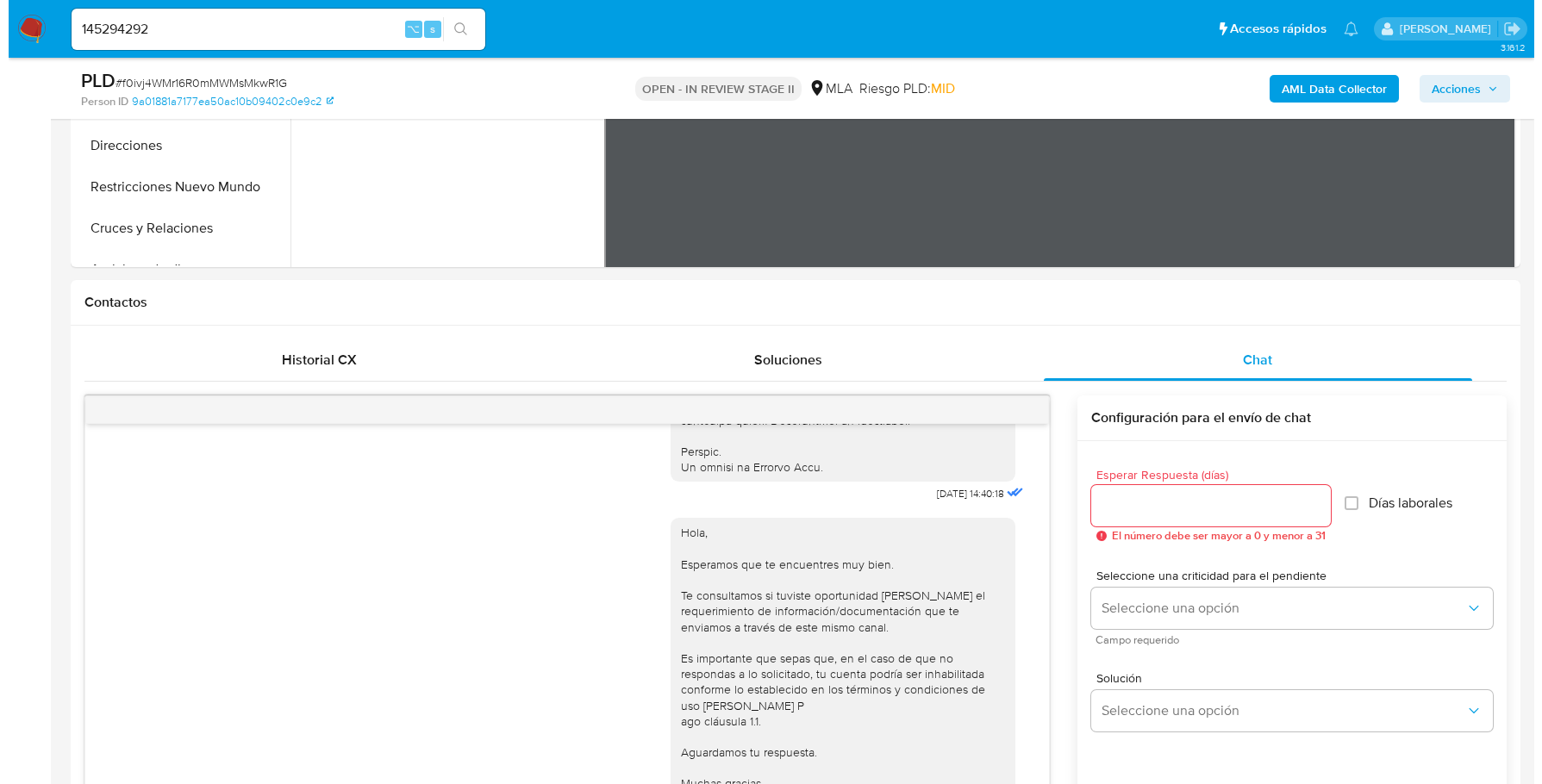
scroll to position [341, 0]
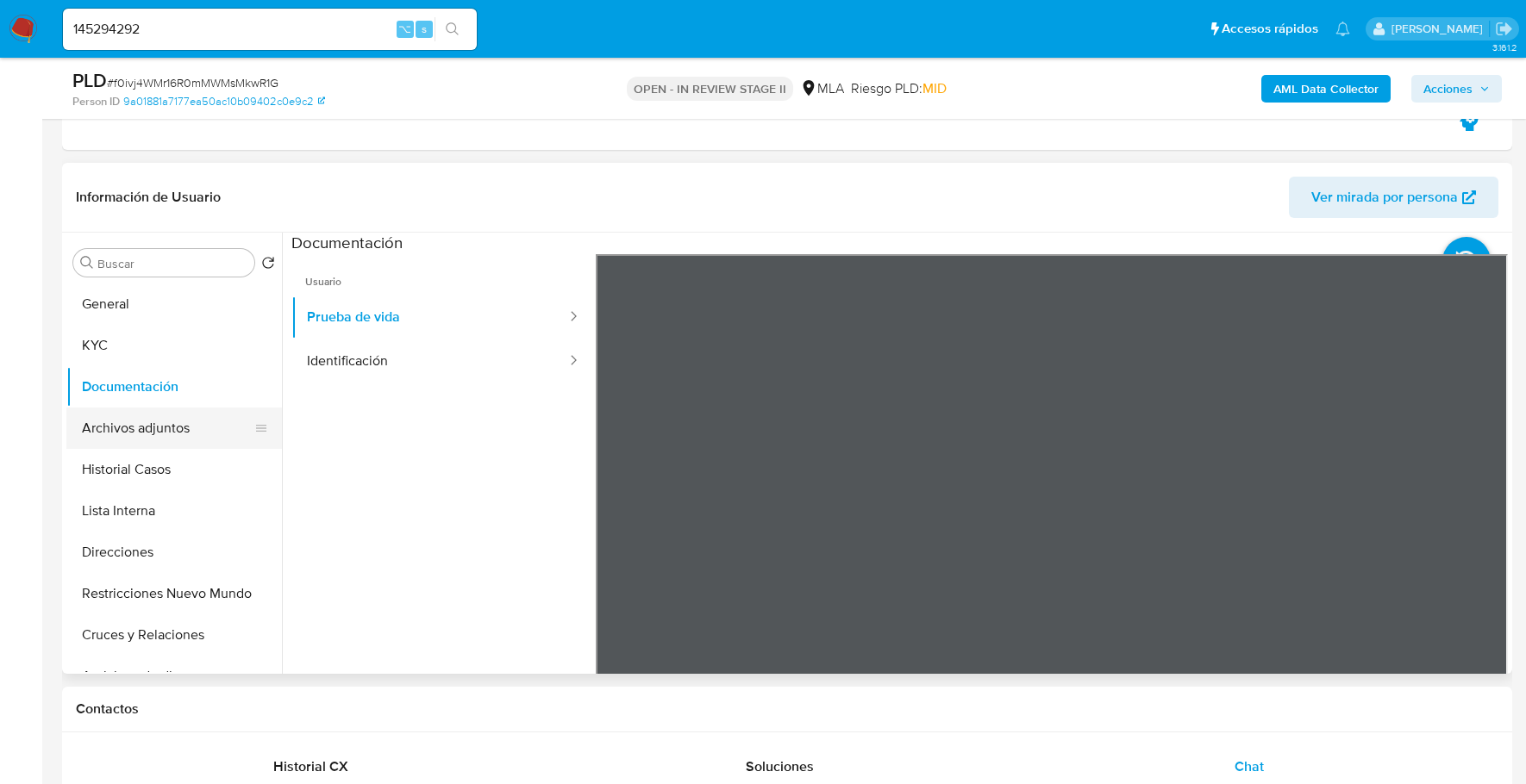
click at [173, 430] on button "Archivos adjuntos" at bounding box center [167, 428] width 202 height 42
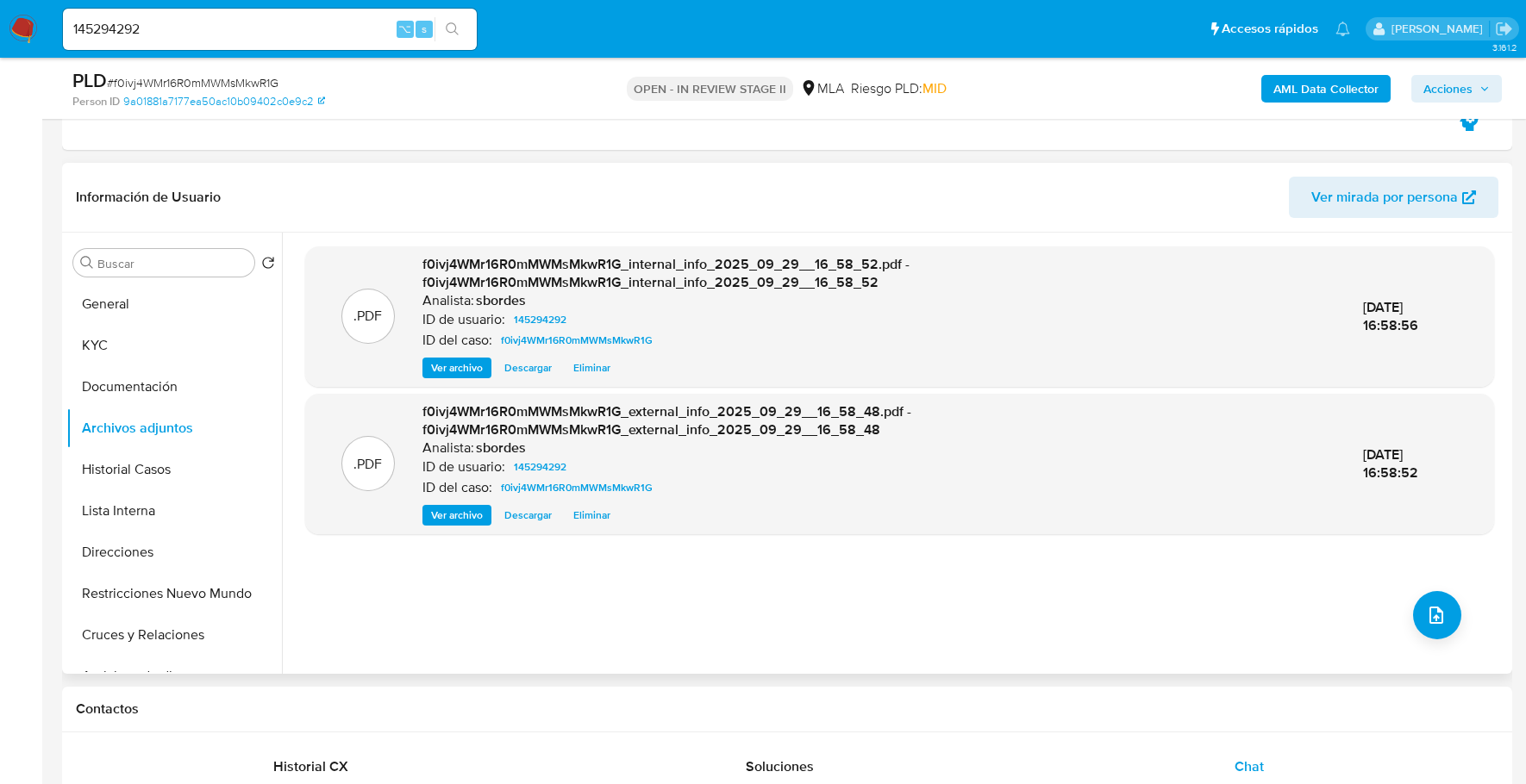
click at [1410, 596] on div ".PDF f0ivj4WMr16R0mMWMsMkwR1G_internal_info_2025_09_29__16_58_52.pdf - f0ivj4WM…" at bounding box center [899, 453] width 1188 height 413
click at [1425, 598] on button "upload-file" at bounding box center [1437, 615] width 48 height 48
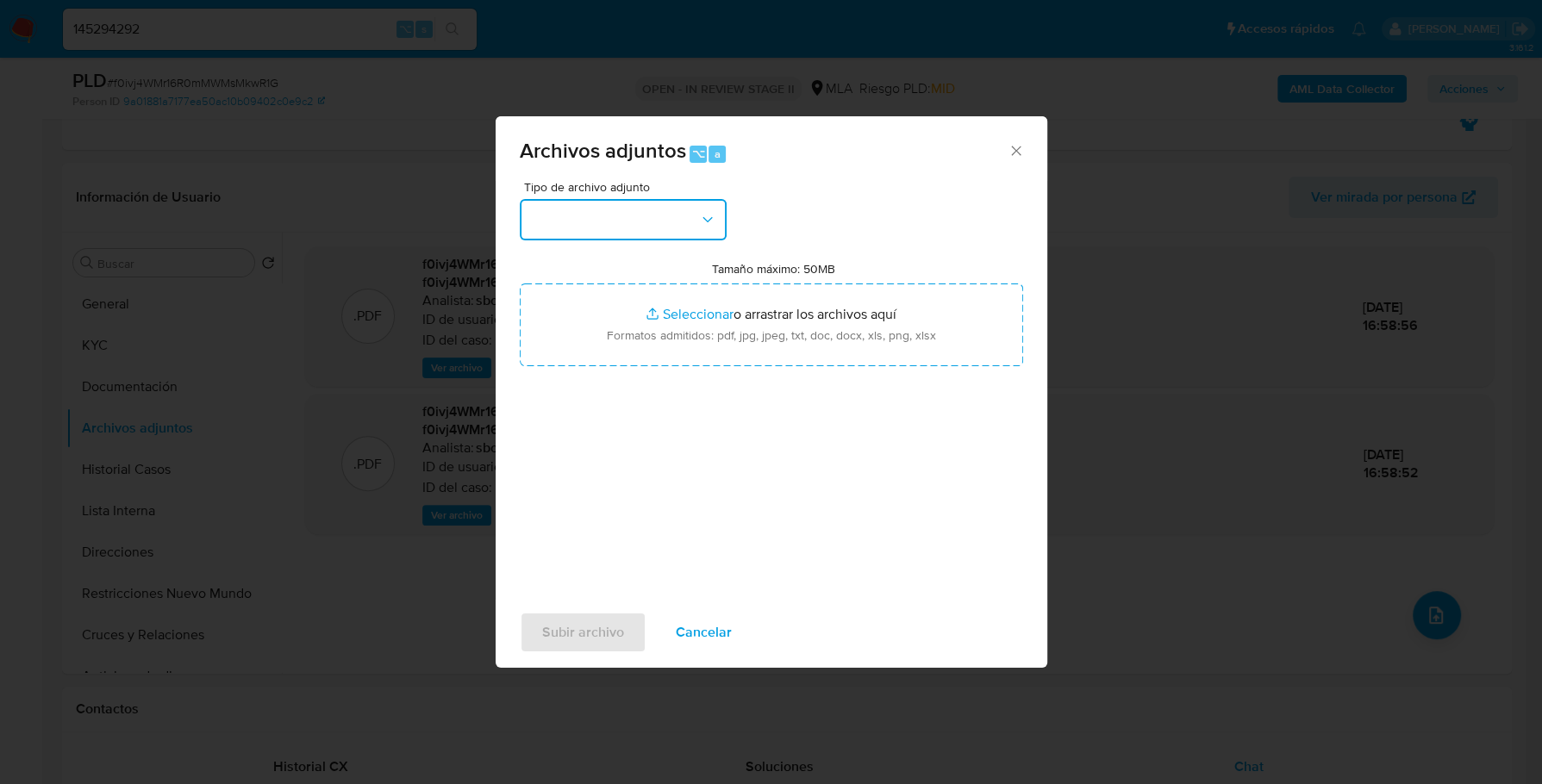
click at [645, 218] on button "button" at bounding box center [623, 220] width 207 height 42
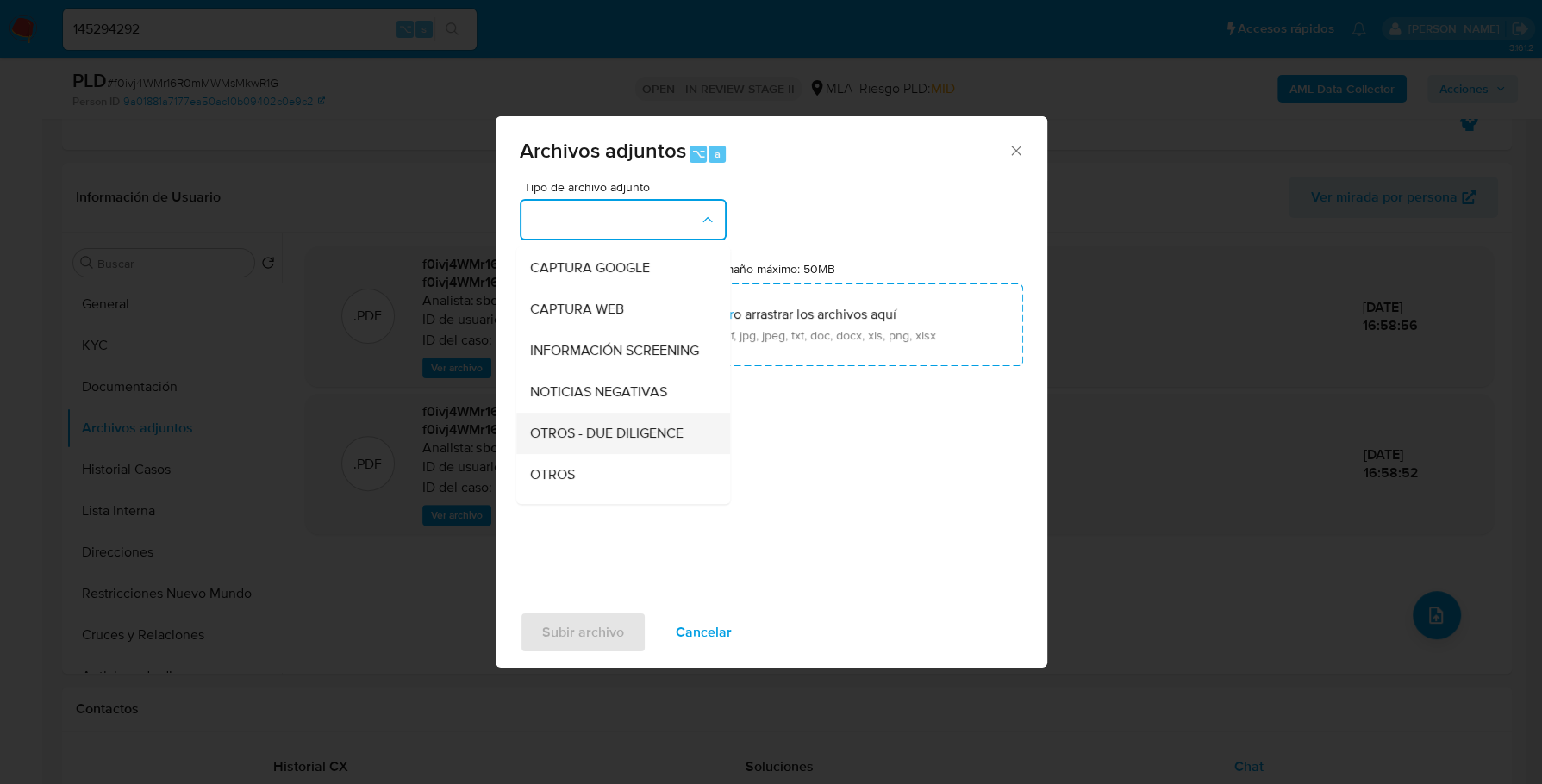
scroll to position [123, 0]
click at [563, 483] on span "OTROS" at bounding box center [552, 474] width 45 height 17
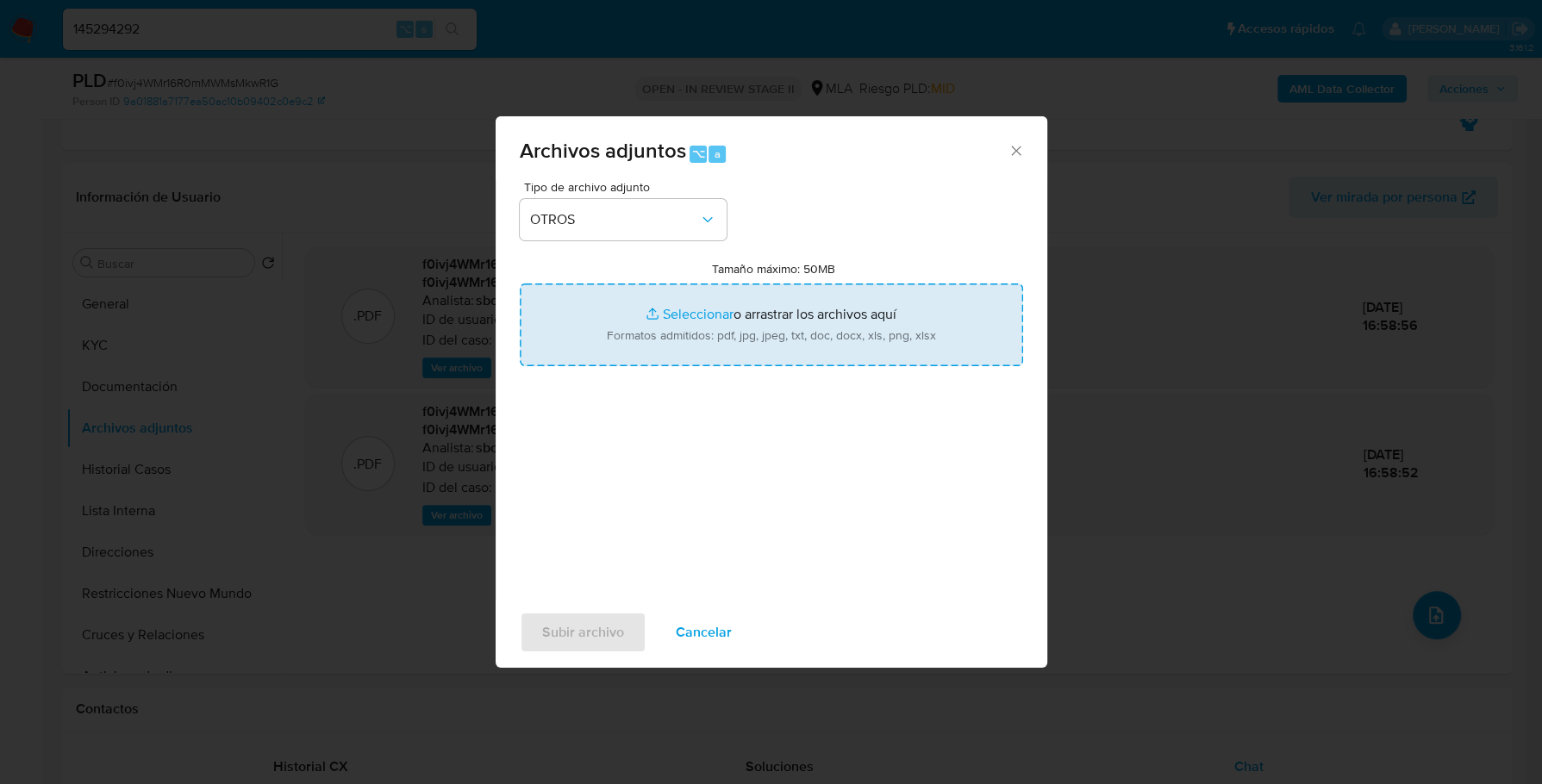
click at [712, 305] on input "Tamaño máximo: 50MB Seleccionar archivos" at bounding box center [771, 324] width 504 height 82
type input "C:\fakepath\AFIP - Administración Federal de Ingresos Públicos.pdf"
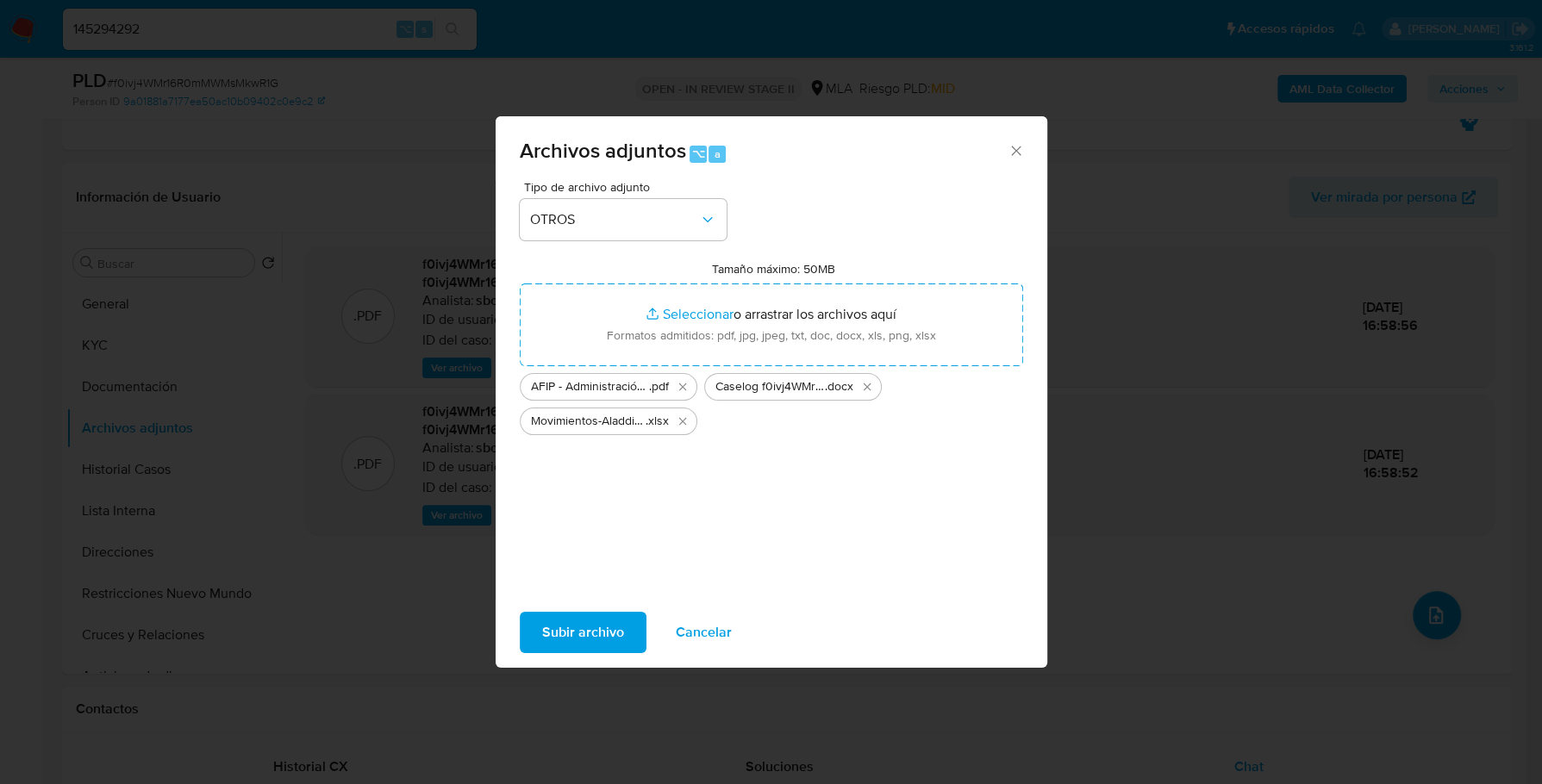
click at [620, 633] on span "Subir archivo" at bounding box center [583, 632] width 82 height 38
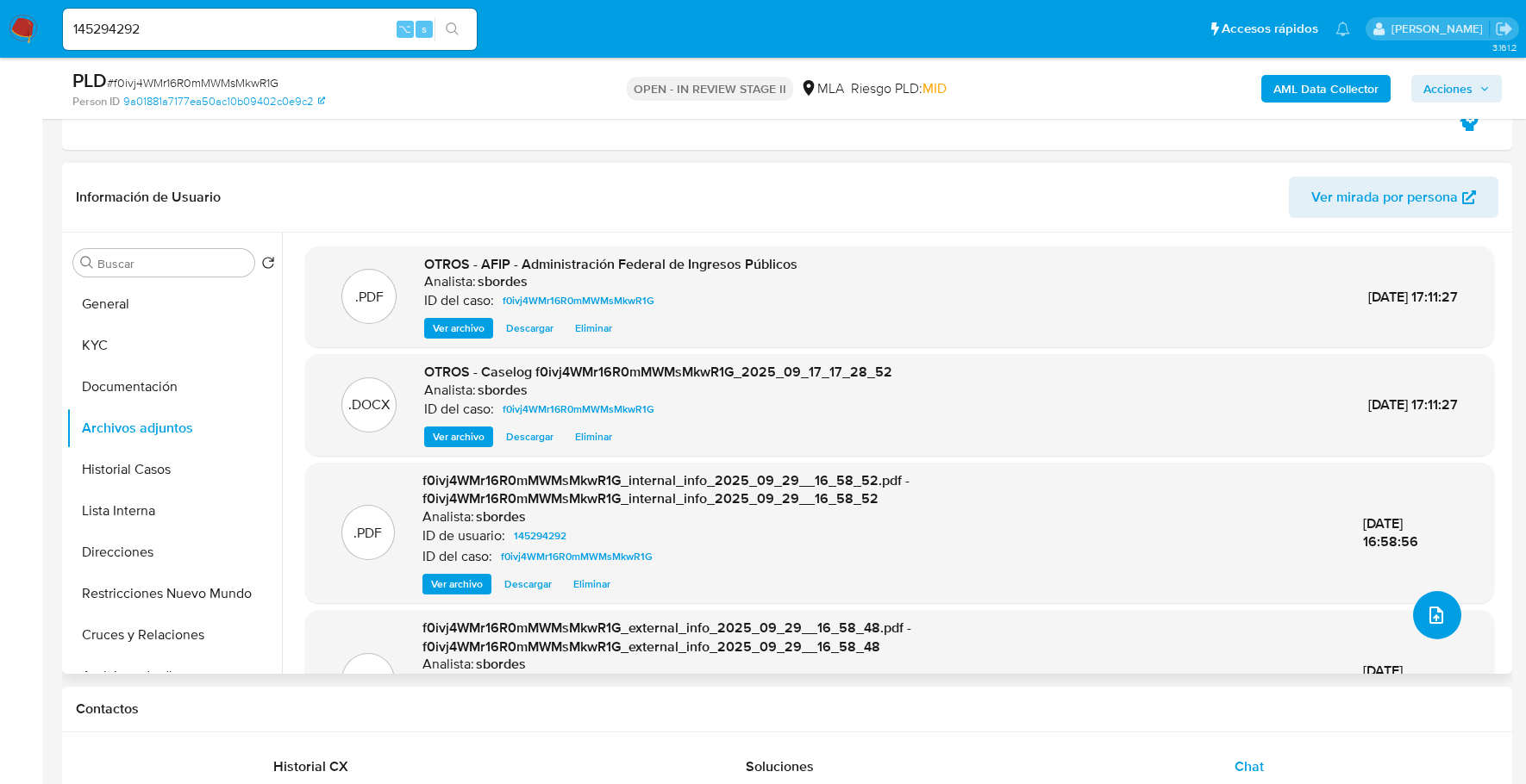
click at [1432, 611] on icon "upload-file" at bounding box center [1436, 615] width 14 height 17
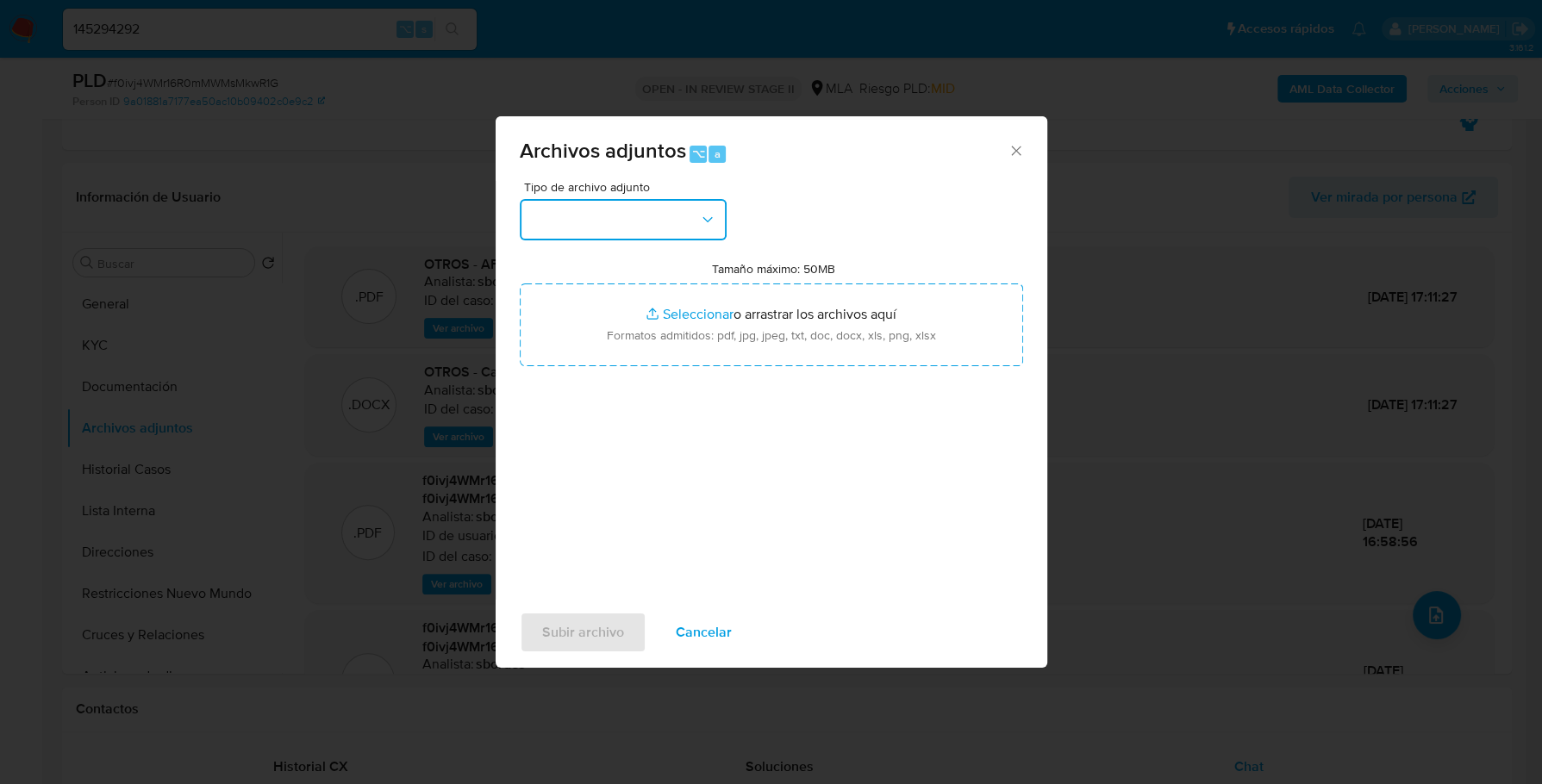
click at [670, 223] on button "button" at bounding box center [623, 220] width 207 height 42
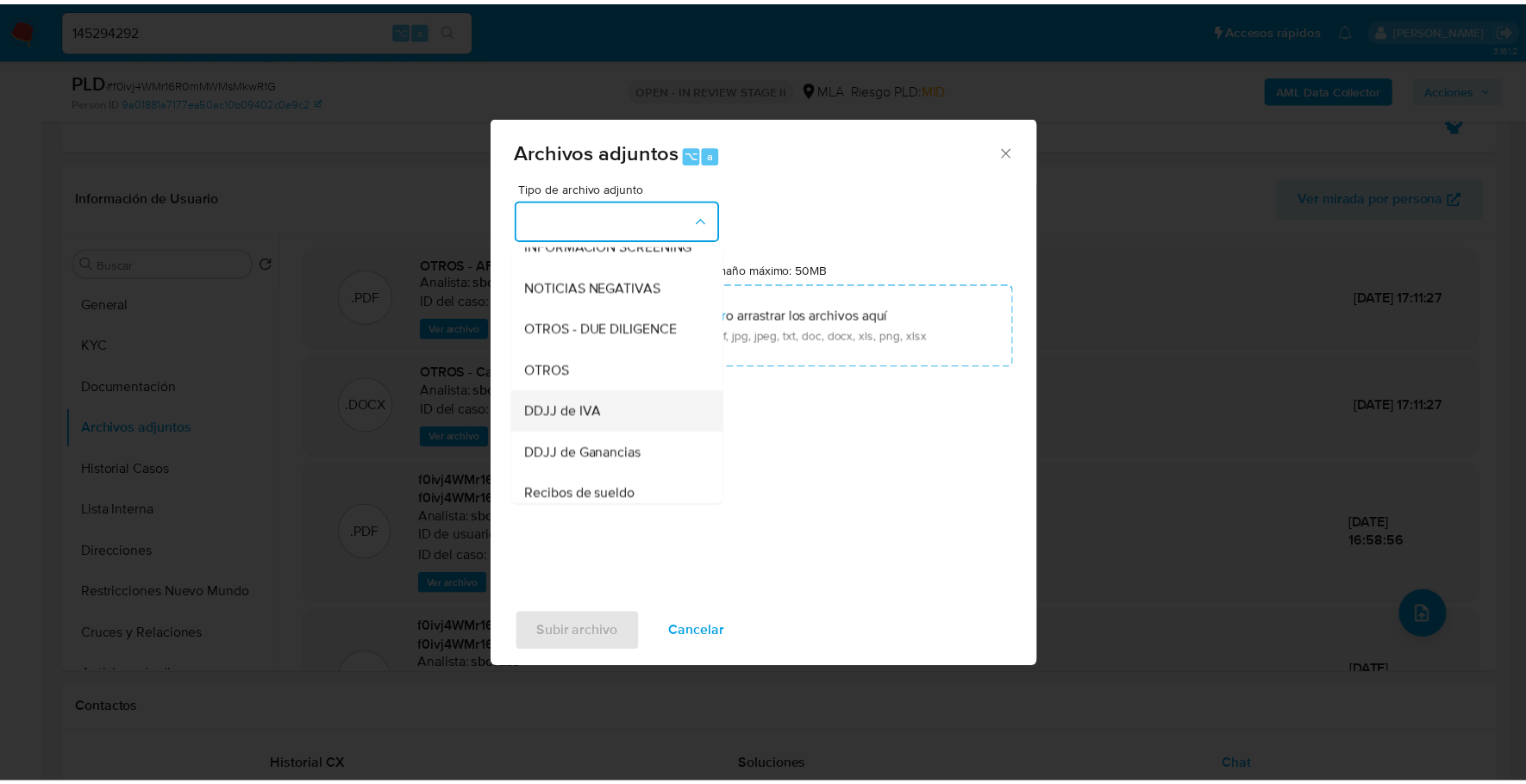
scroll to position [228, 0]
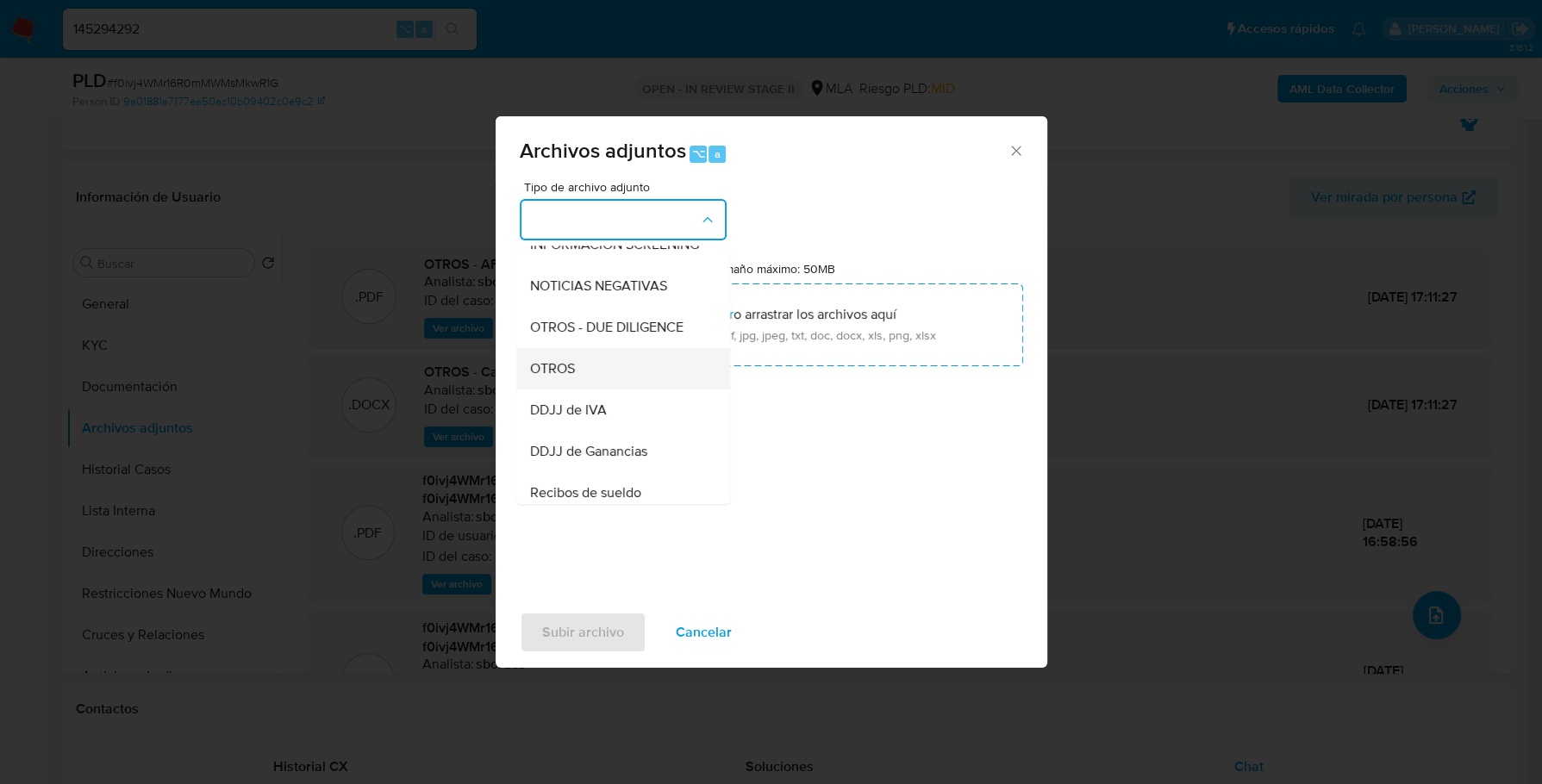
click at [584, 386] on div "OTROS" at bounding box center [617, 369] width 175 height 42
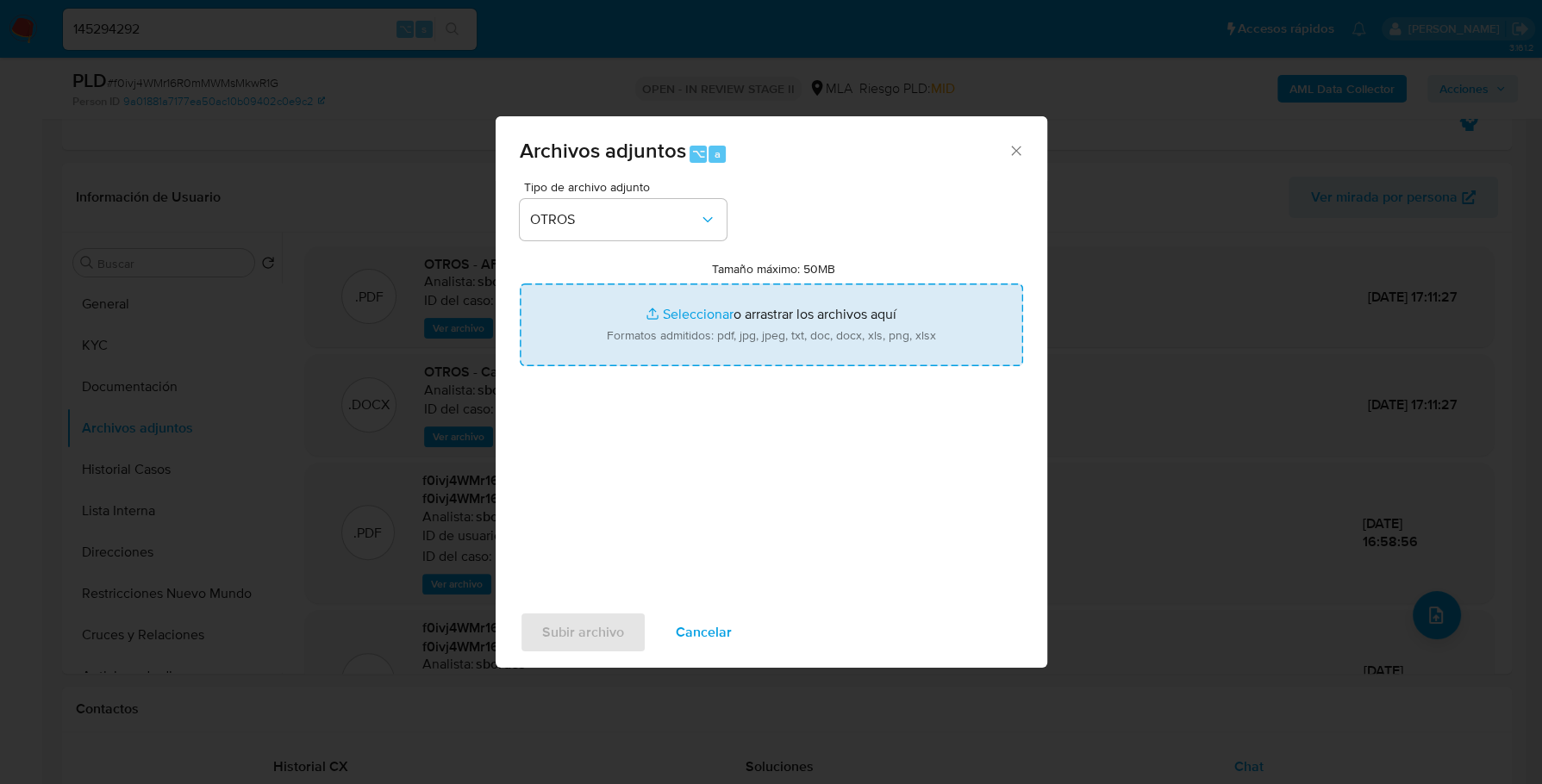
click at [713, 308] on input "Tamaño máximo: 50MB Seleccionar archivos" at bounding box center [771, 324] width 504 height 82
click at [698, 307] on input "Tamaño máximo: 50MB Seleccionar archivos" at bounding box center [771, 324] width 504 height 82
type input "C:\fakepath\Movimientos-Aladdin - Sergio Iacono.xlsx"
click at [568, 629] on span "Subir archivo" at bounding box center [583, 632] width 82 height 38
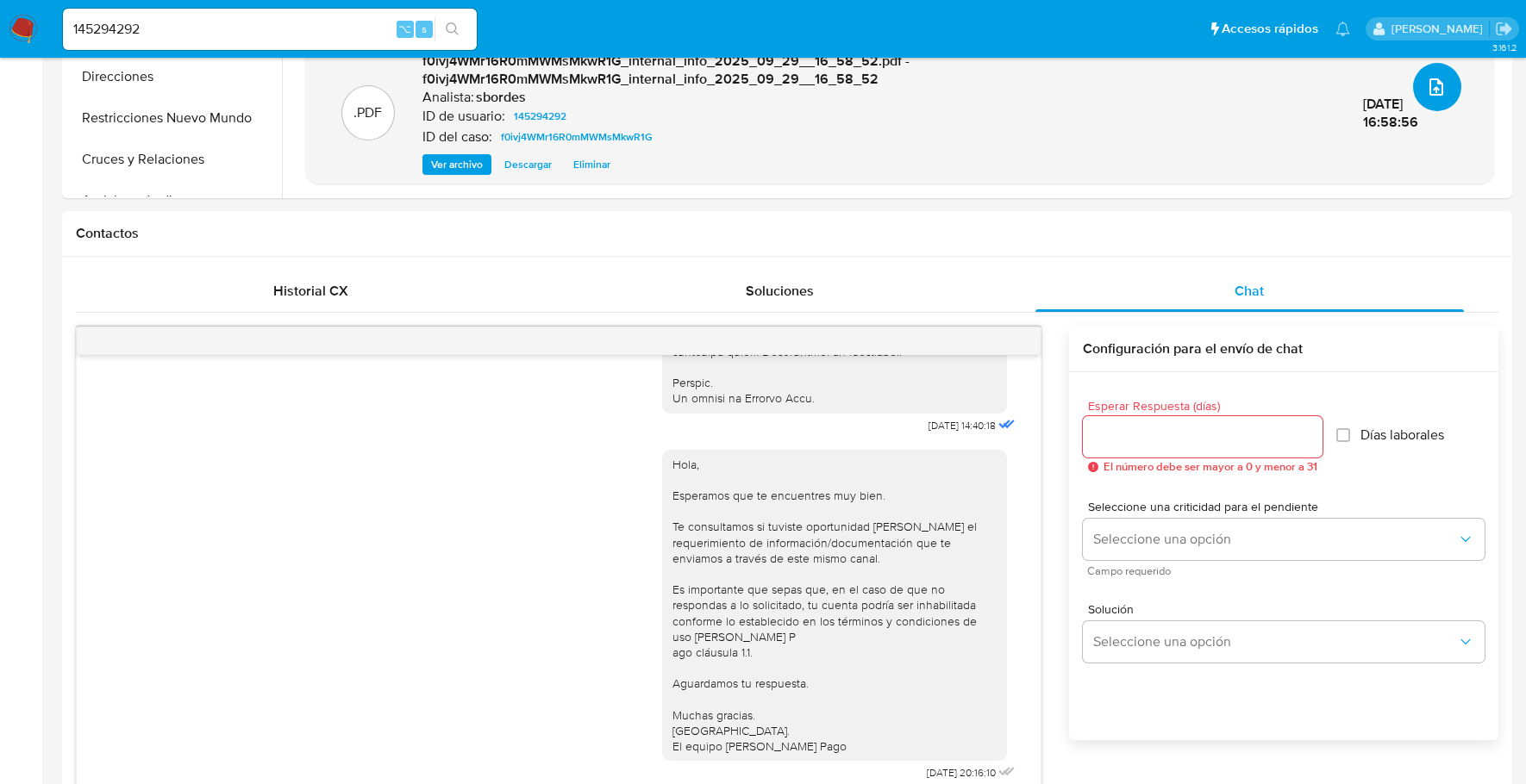
scroll to position [0, 0]
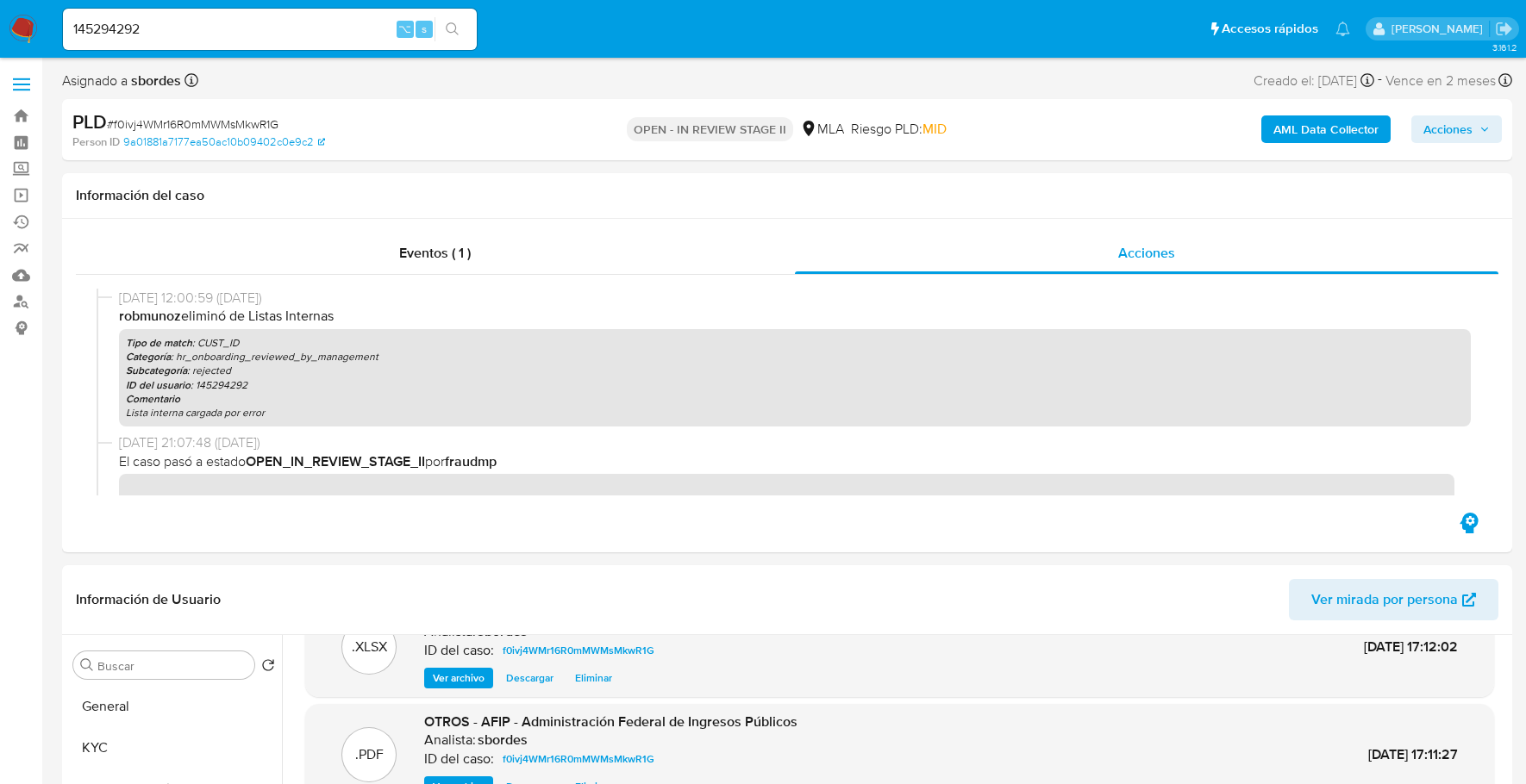
click at [1454, 128] on span "Acciones" at bounding box center [1448, 129] width 49 height 27
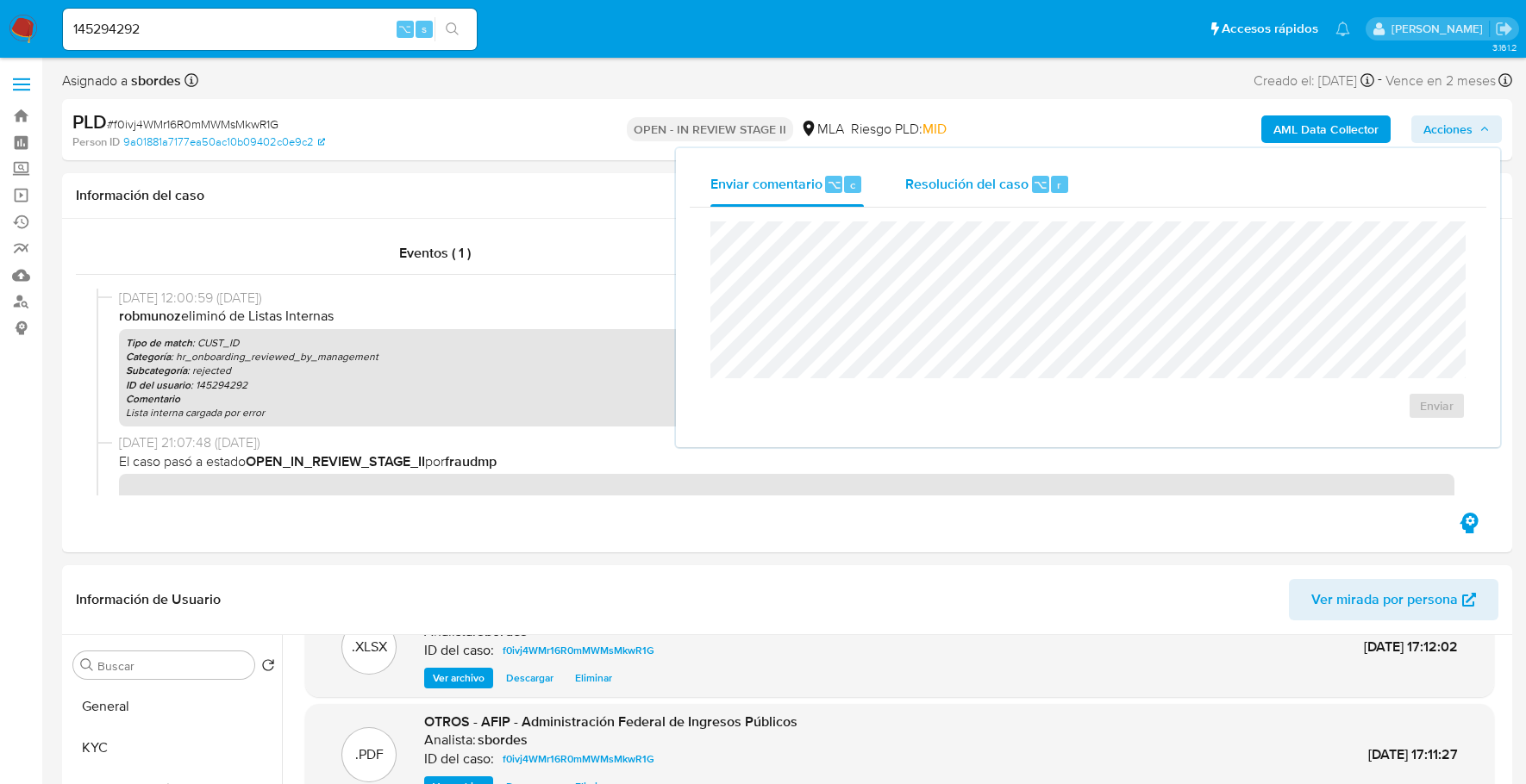
click at [1032, 180] on div "⌥" at bounding box center [1040, 184] width 17 height 17
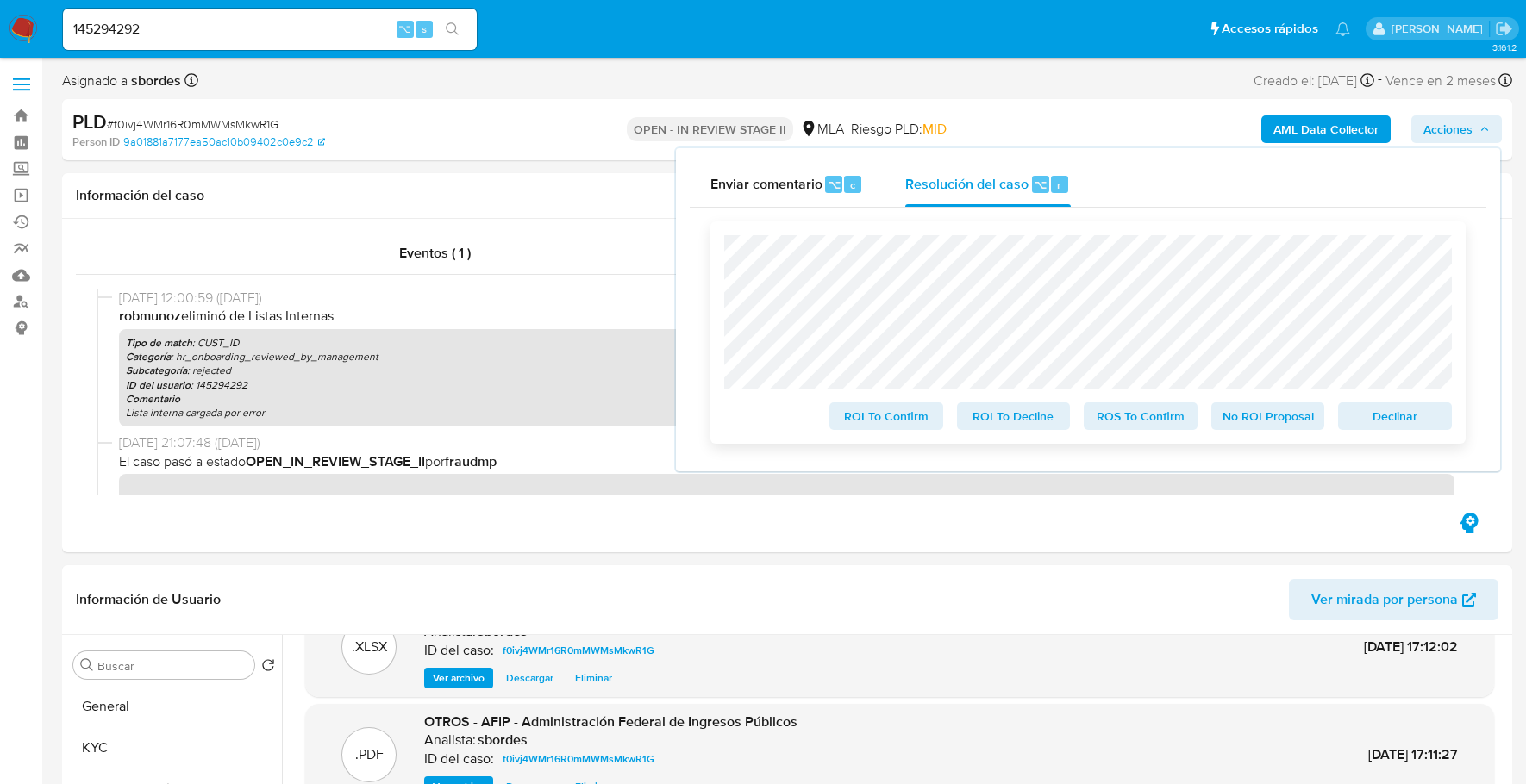
click at [1241, 419] on span "No ROI Proposal" at bounding box center [1268, 415] width 90 height 24
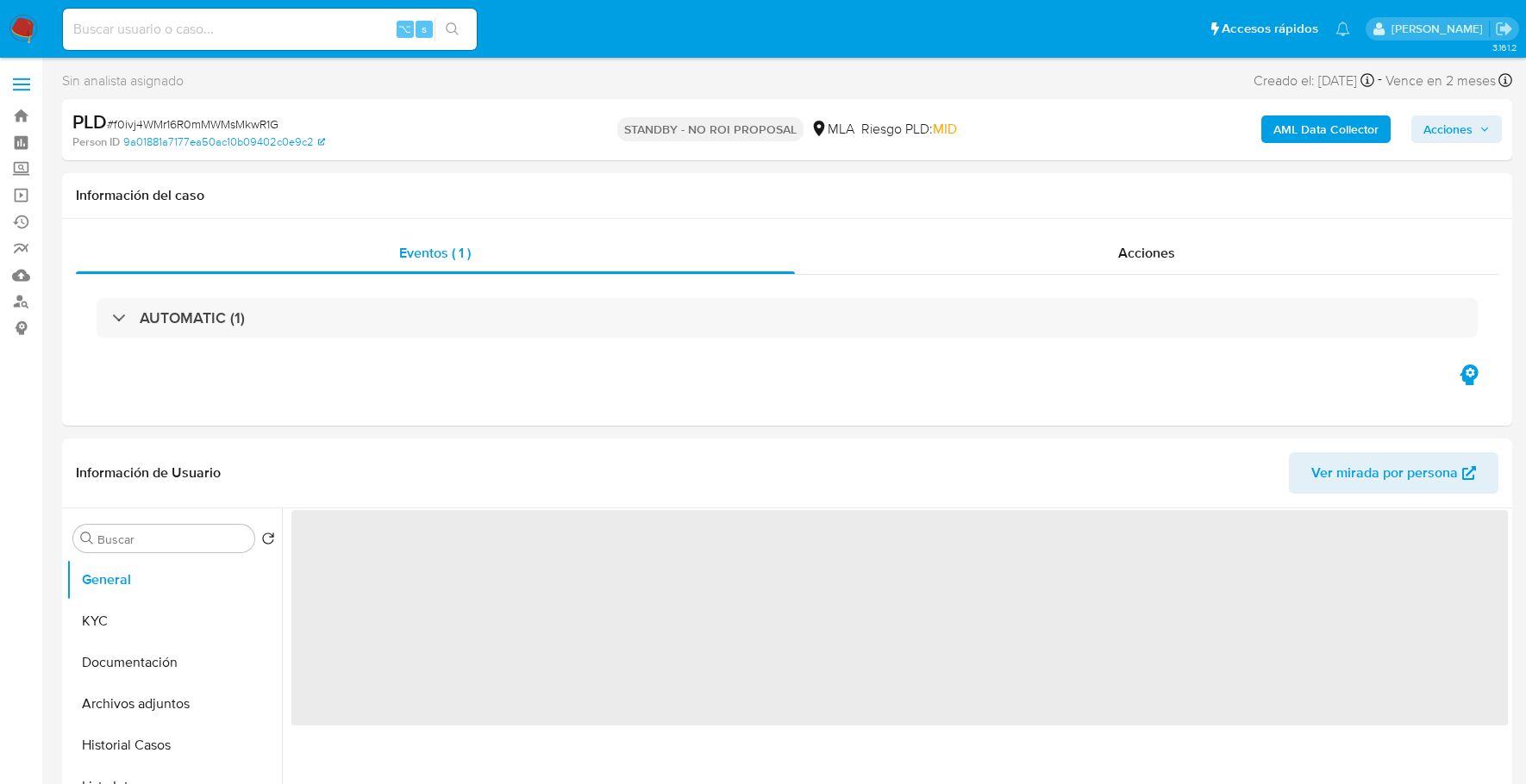
select select "10"
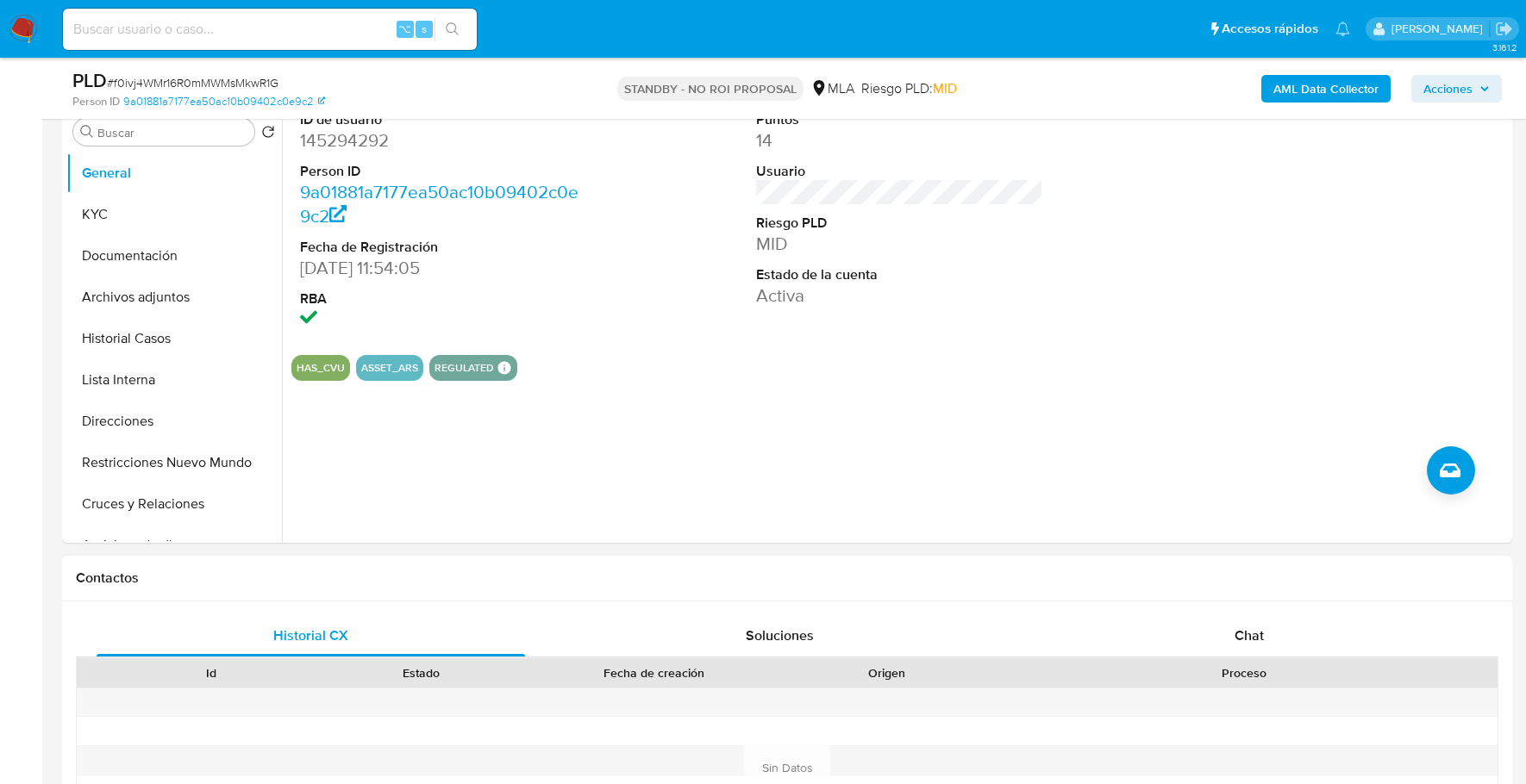
scroll to position [523, 0]
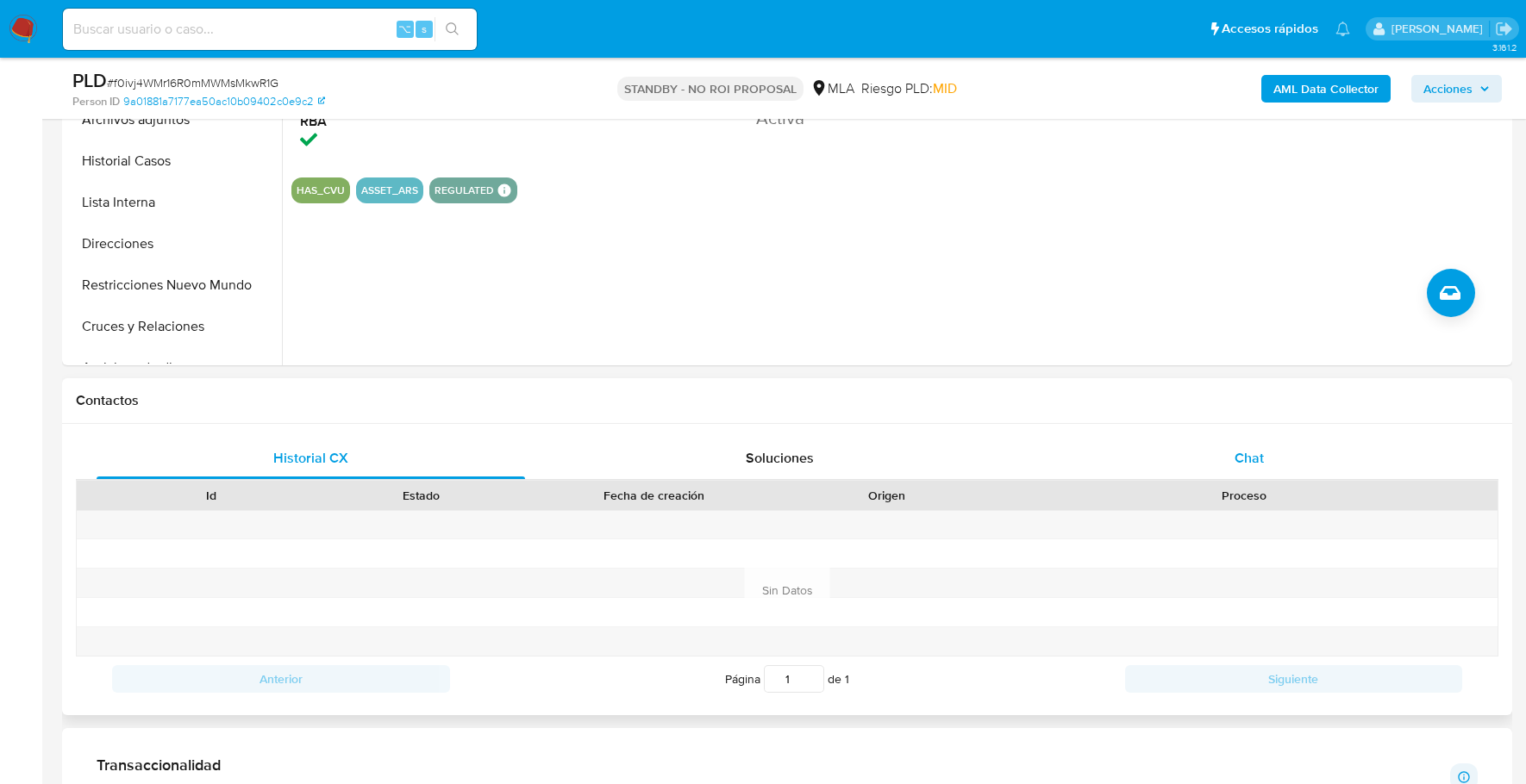
click at [1255, 457] on span "Chat" at bounding box center [1249, 458] width 29 height 20
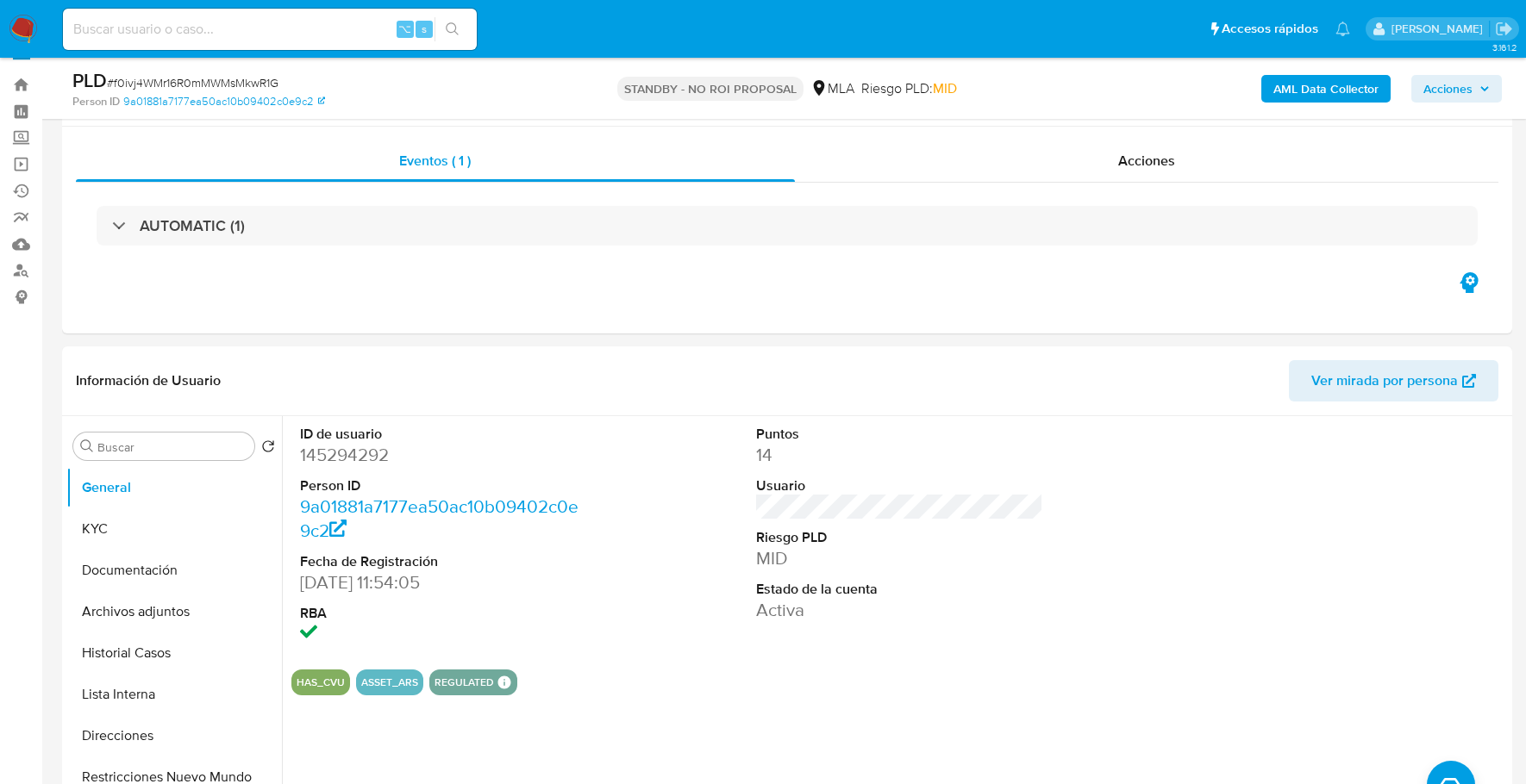
scroll to position [0, 0]
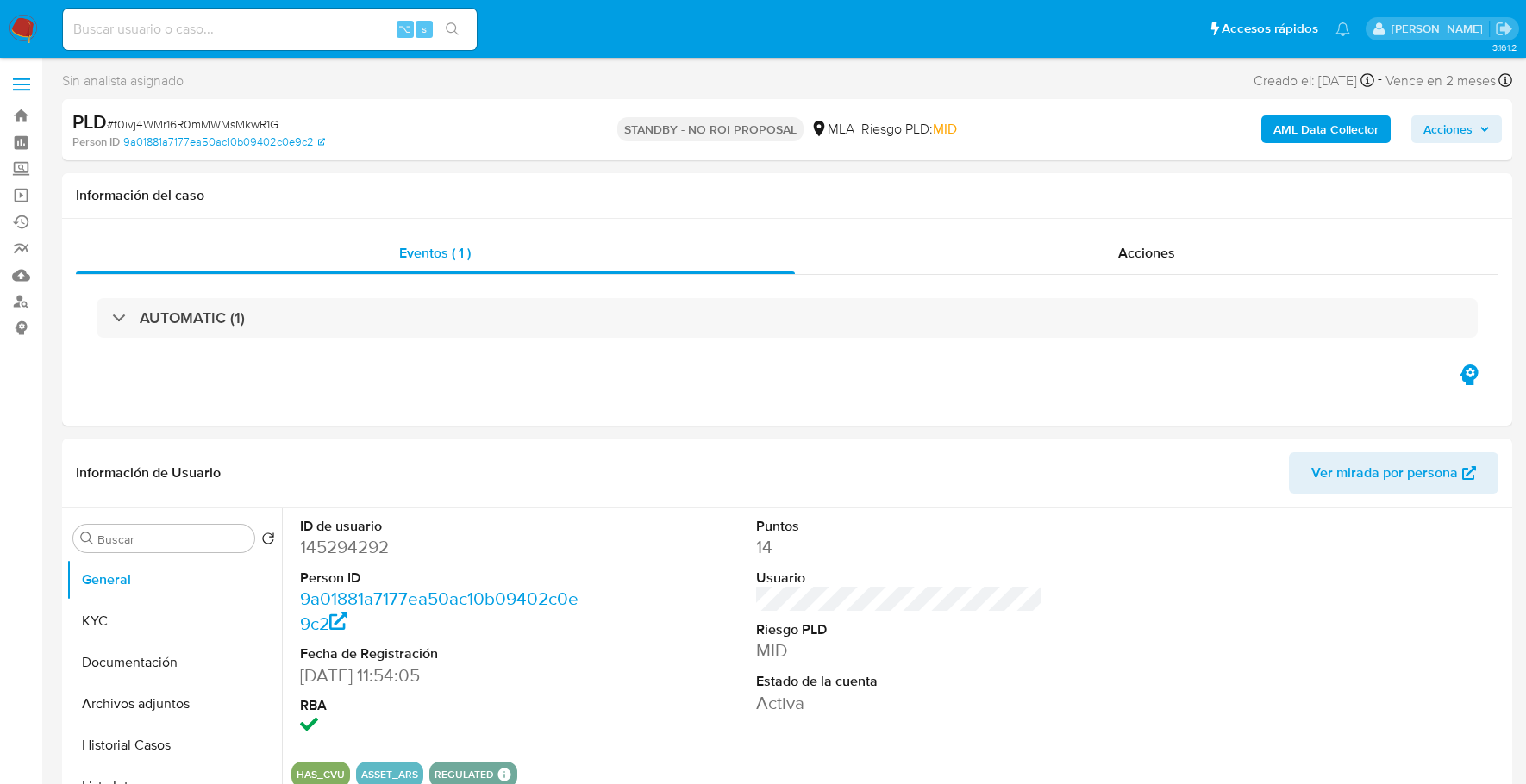
click at [246, 33] on input at bounding box center [269, 29] width 414 height 23
paste input "319454557"
type input "319454557"
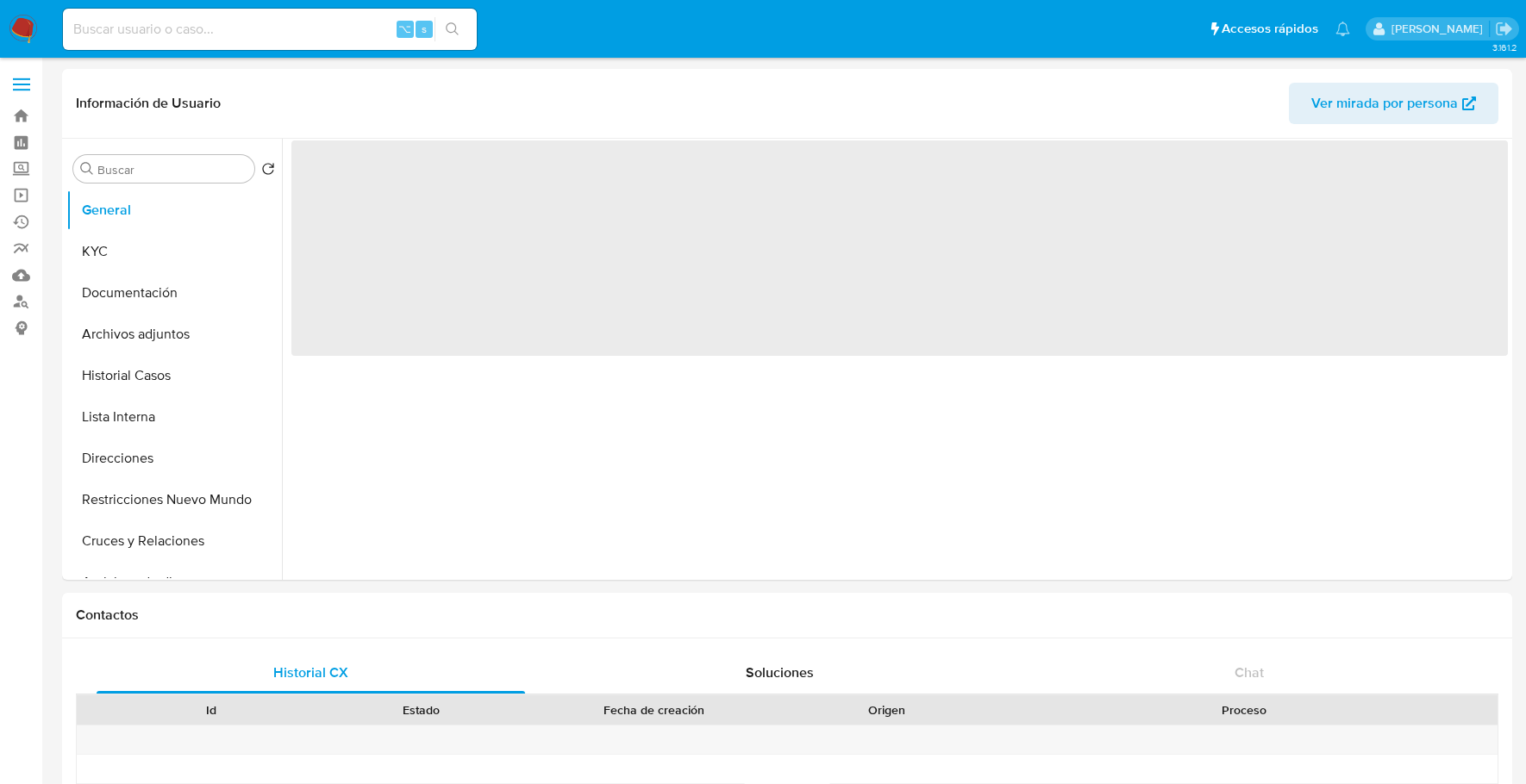
select select "10"
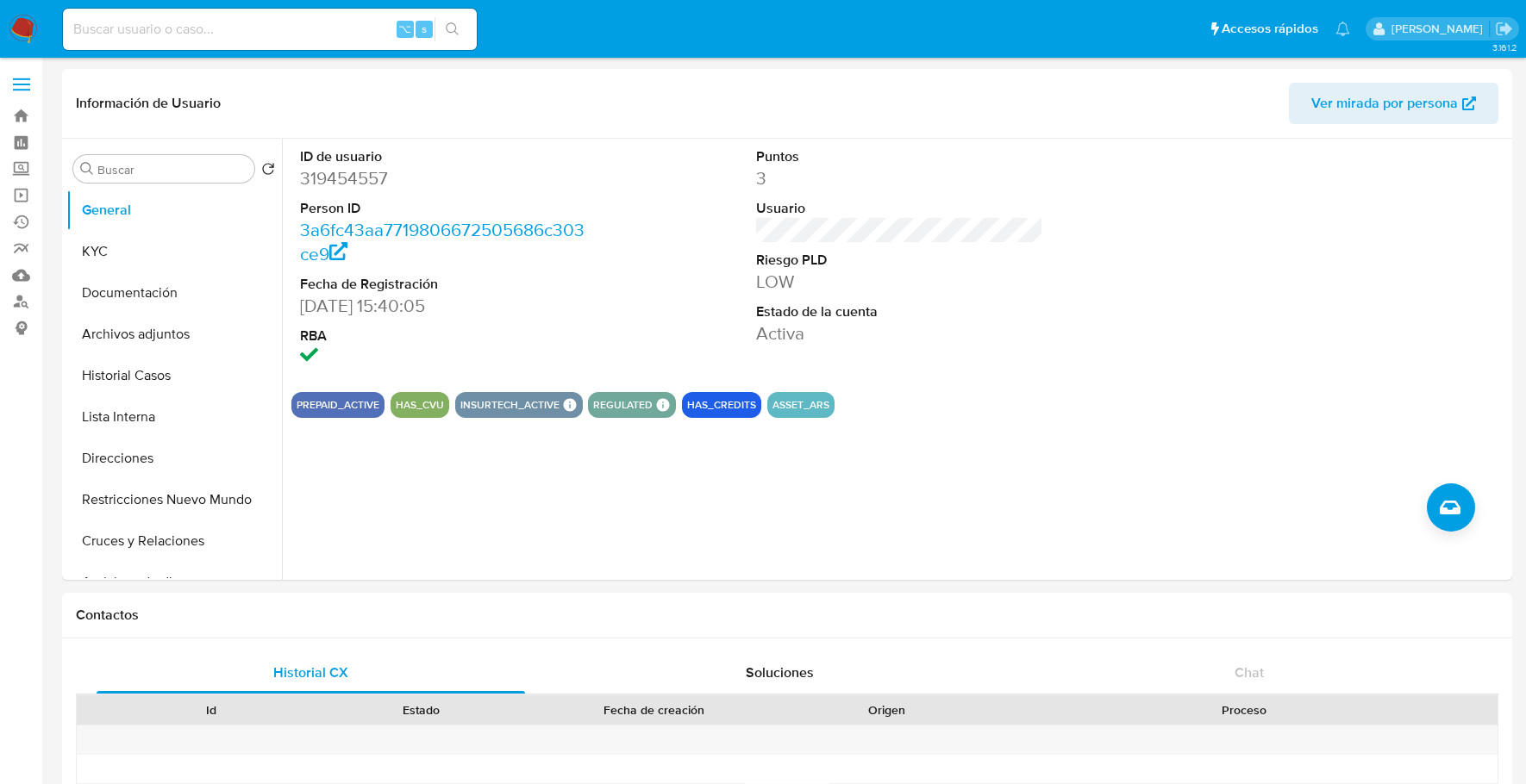
click at [118, 32] on input at bounding box center [269, 29] width 414 height 23
paste input "145294292"
type input "145294292"
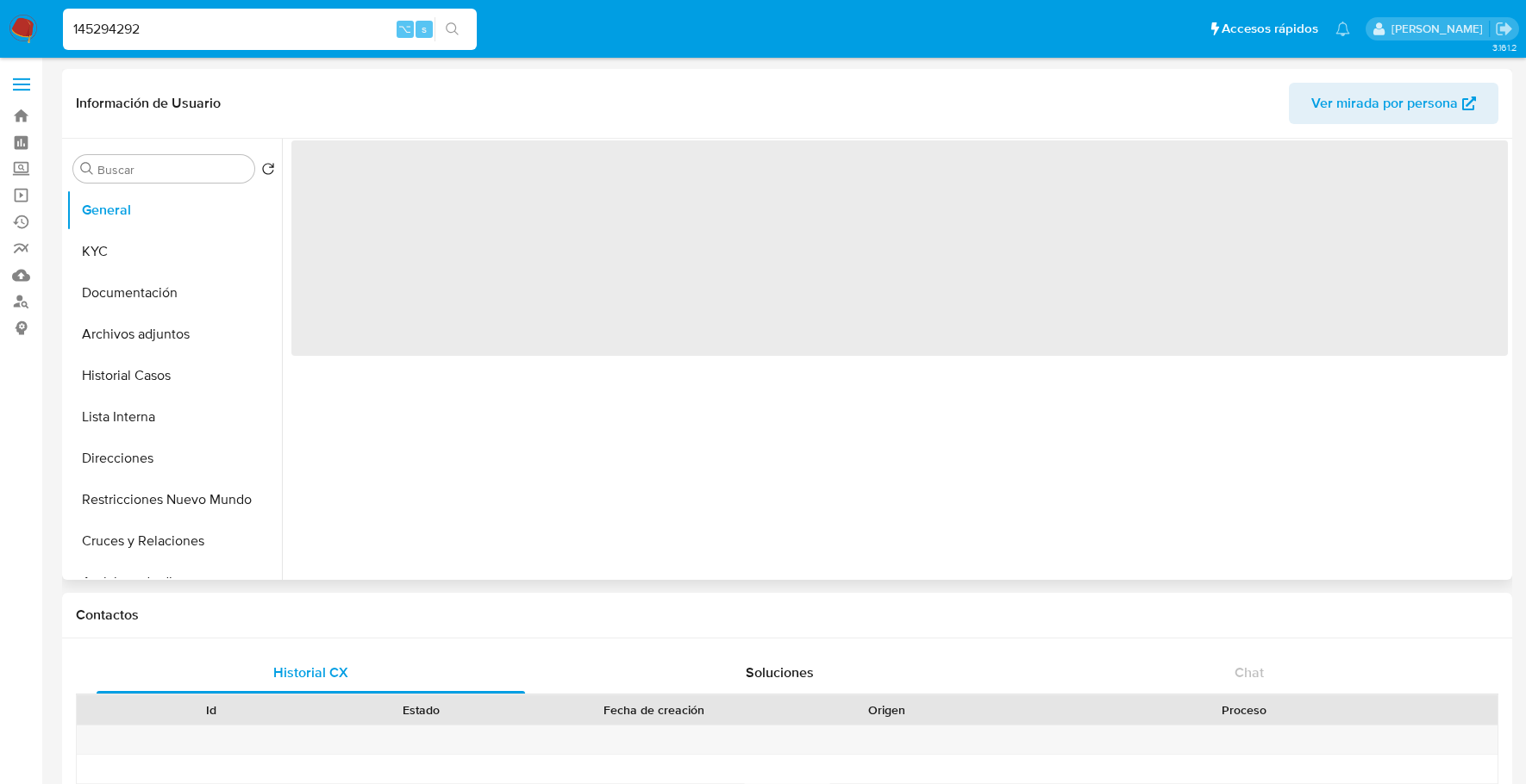
select select "10"
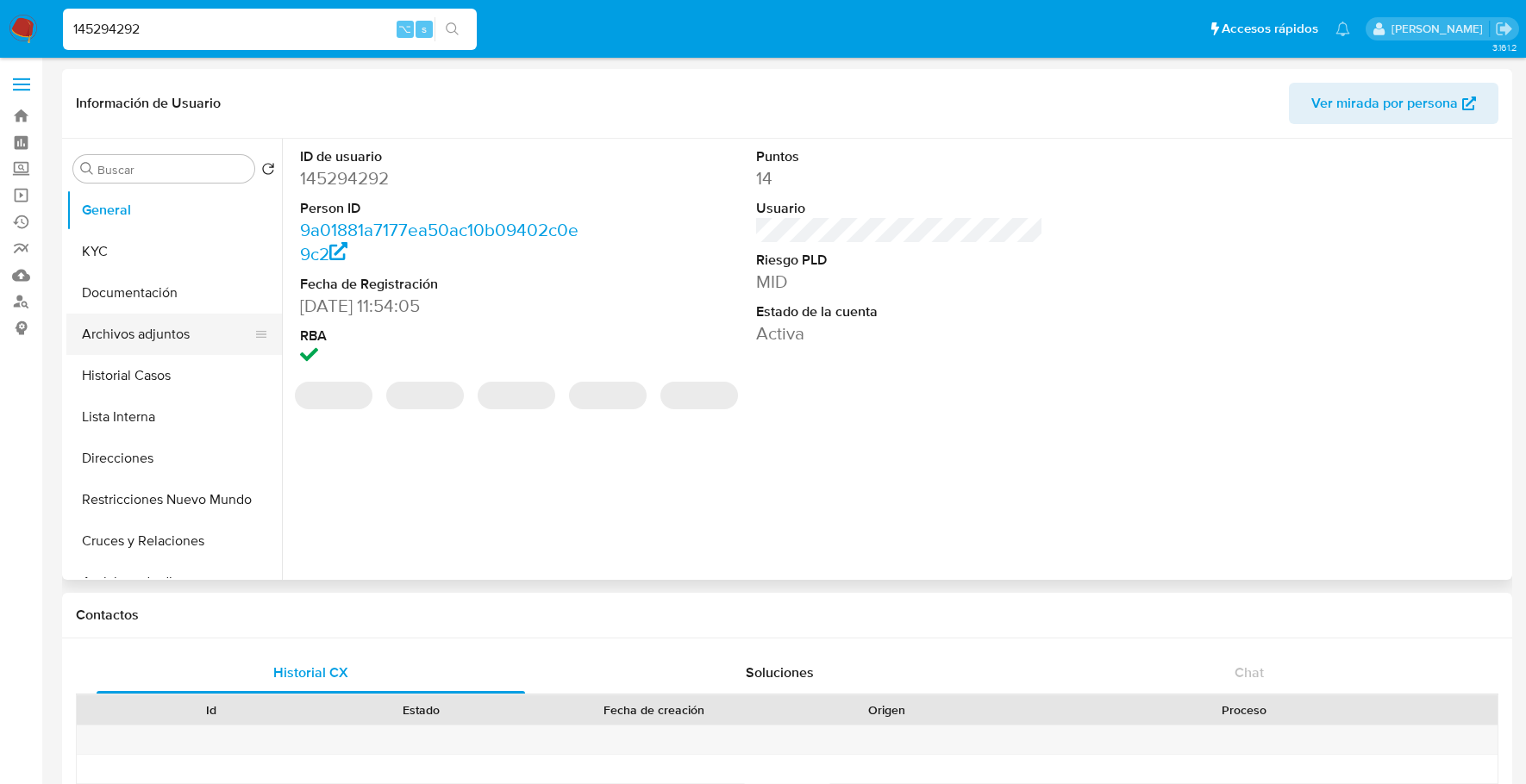
click at [150, 348] on button "Archivos adjuntos" at bounding box center [167, 335] width 202 height 42
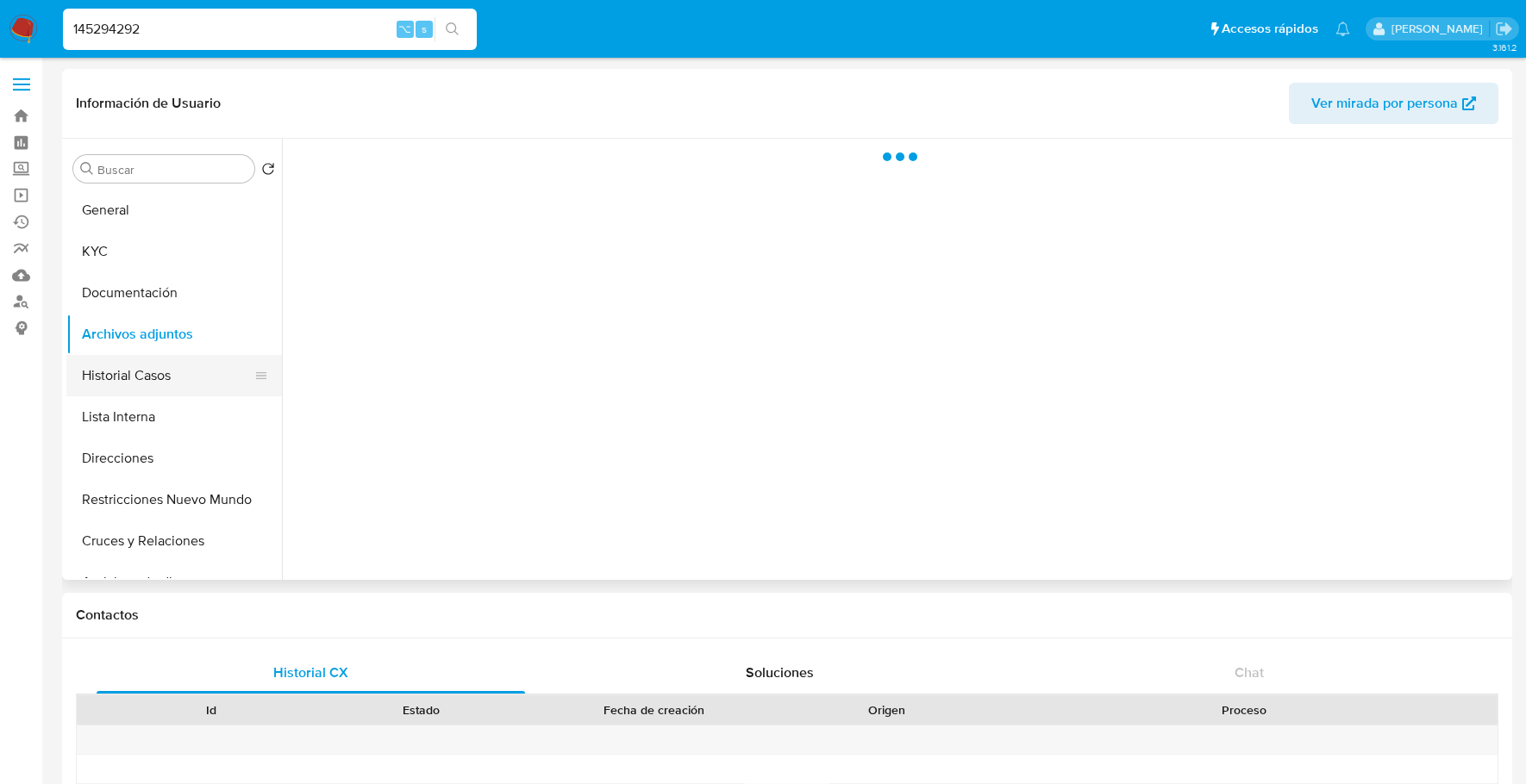
click at [144, 376] on button "Historial Casos" at bounding box center [167, 375] width 202 height 42
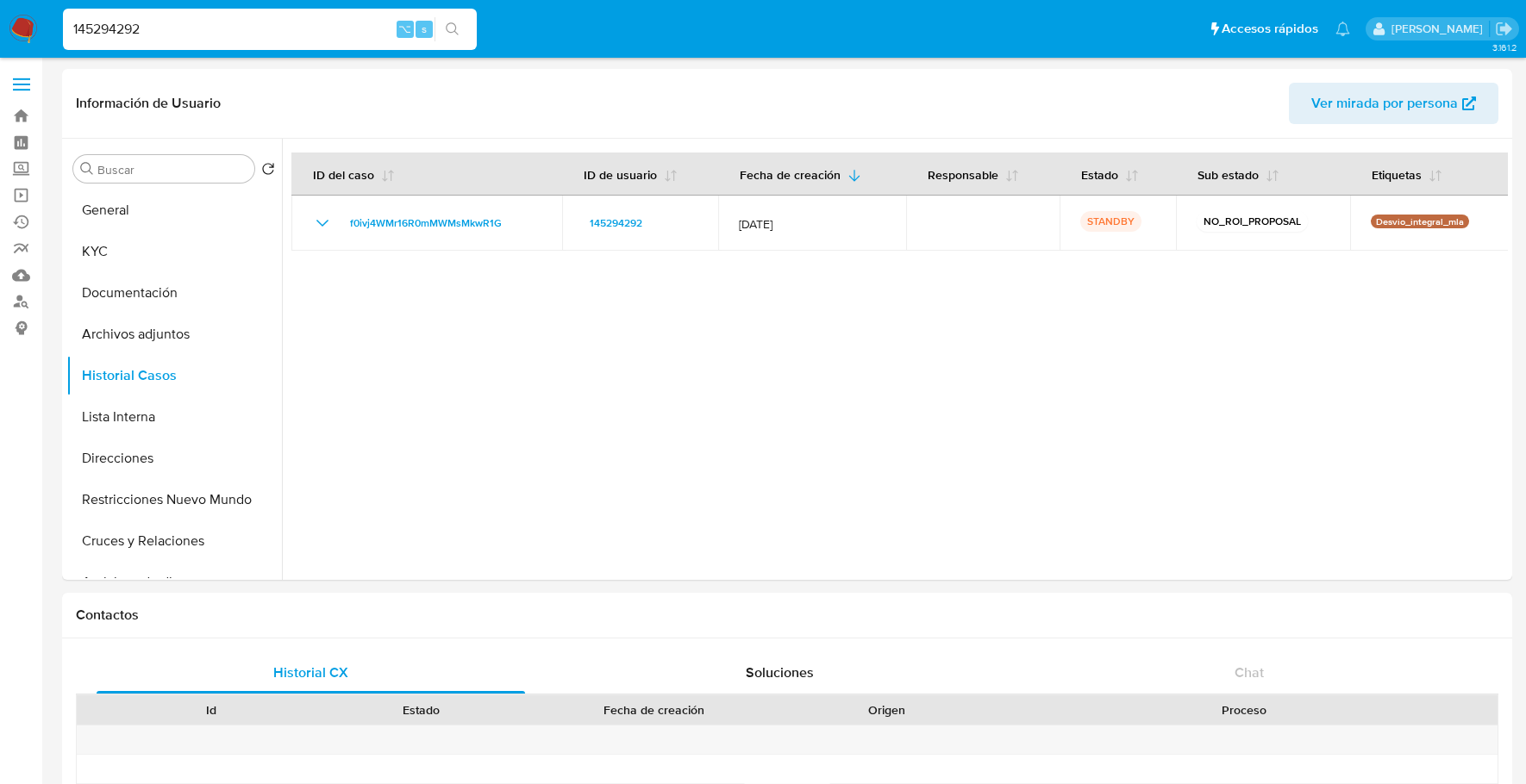
click at [213, 38] on input "145294292" at bounding box center [269, 29] width 414 height 23
drag, startPoint x: 213, startPoint y: 38, endPoint x: 13, endPoint y: 27, distance: 200.3
click at [13, 27] on nav "Pausado Ver notificaciones 145294292 ⌥ s Accesos rápidos Presiona las siguiente…" at bounding box center [763, 28] width 1526 height 58
paste input "319454557"
type input "319454557"
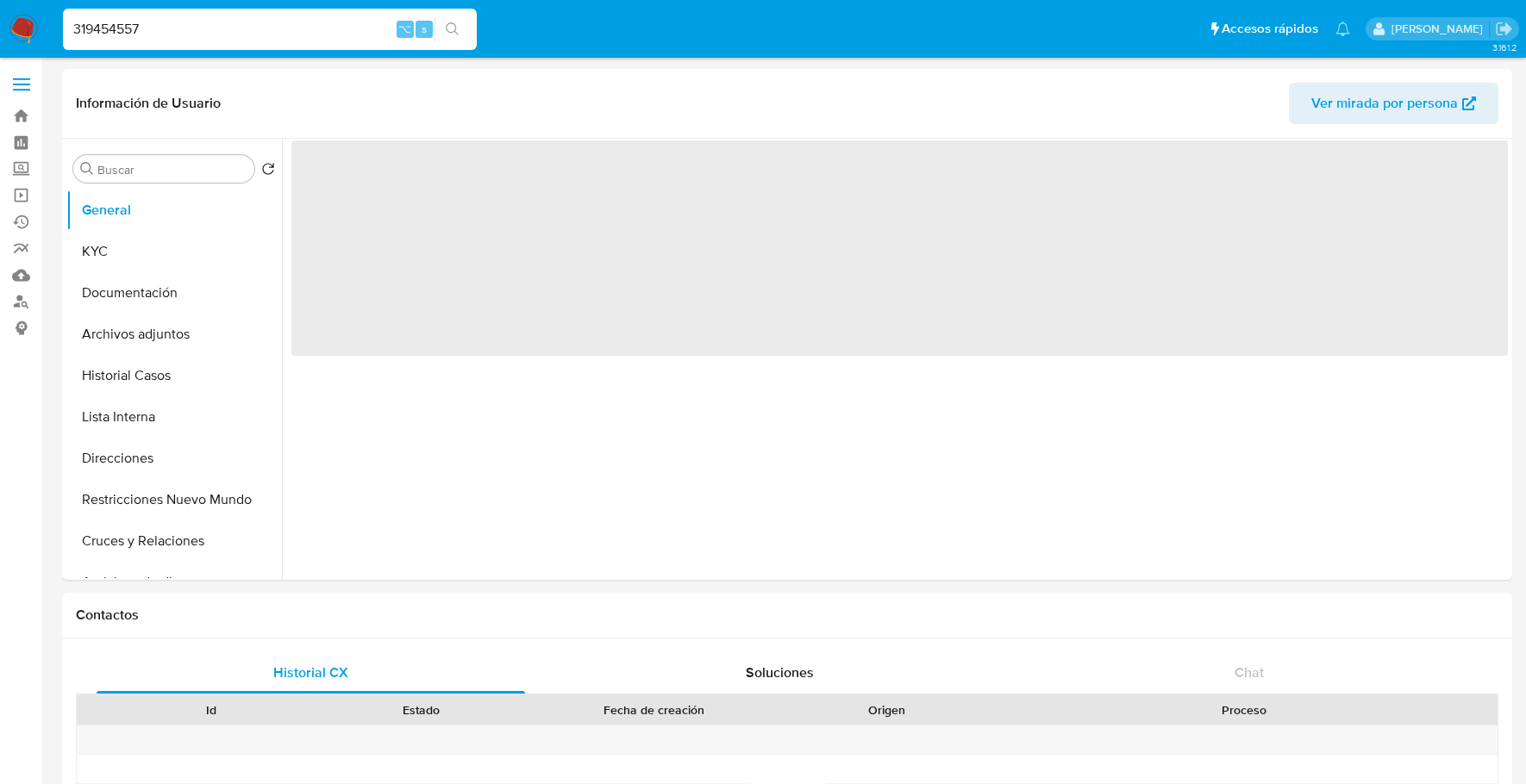
select select "10"
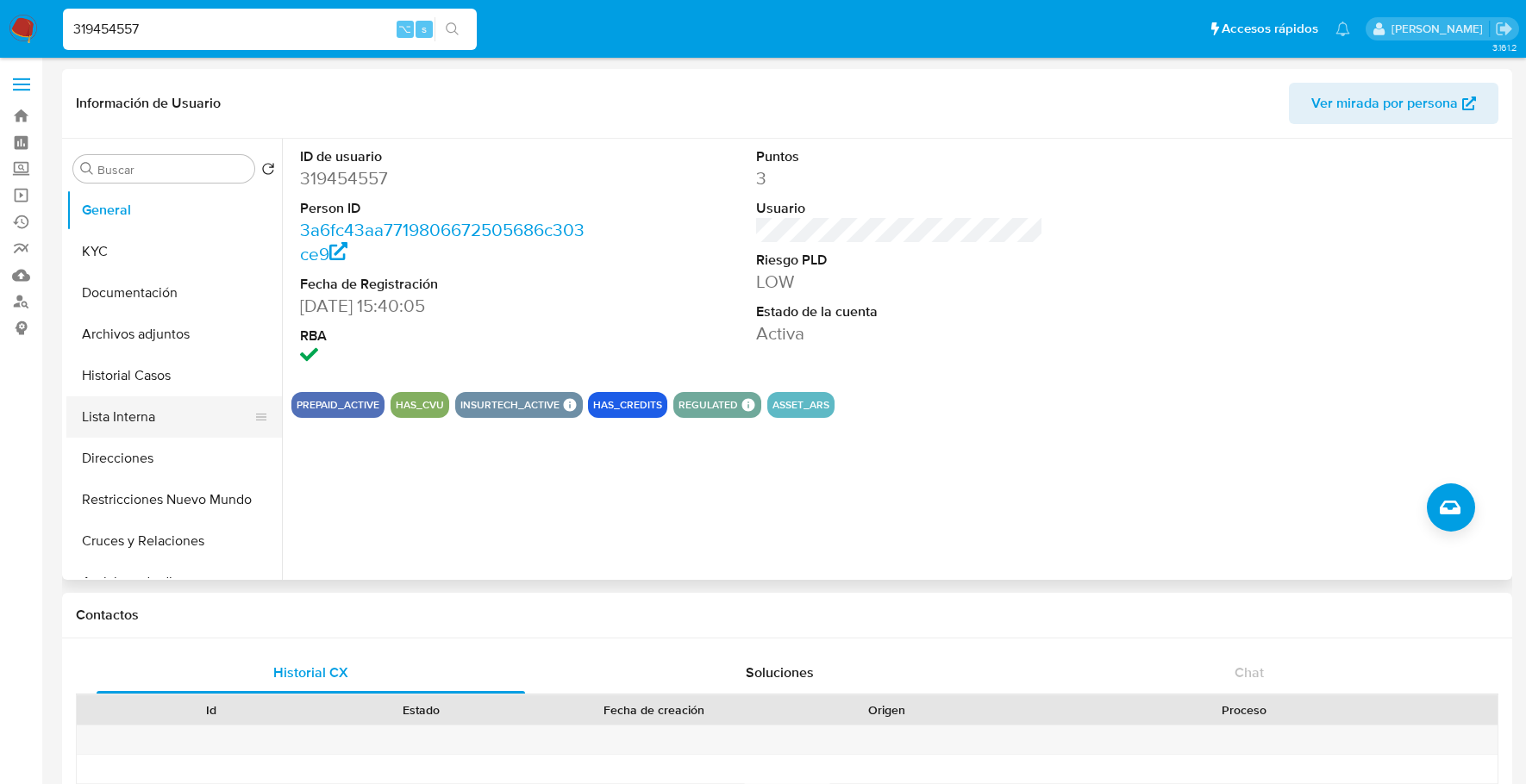
click at [147, 399] on button "Lista Interna" at bounding box center [167, 417] width 202 height 42
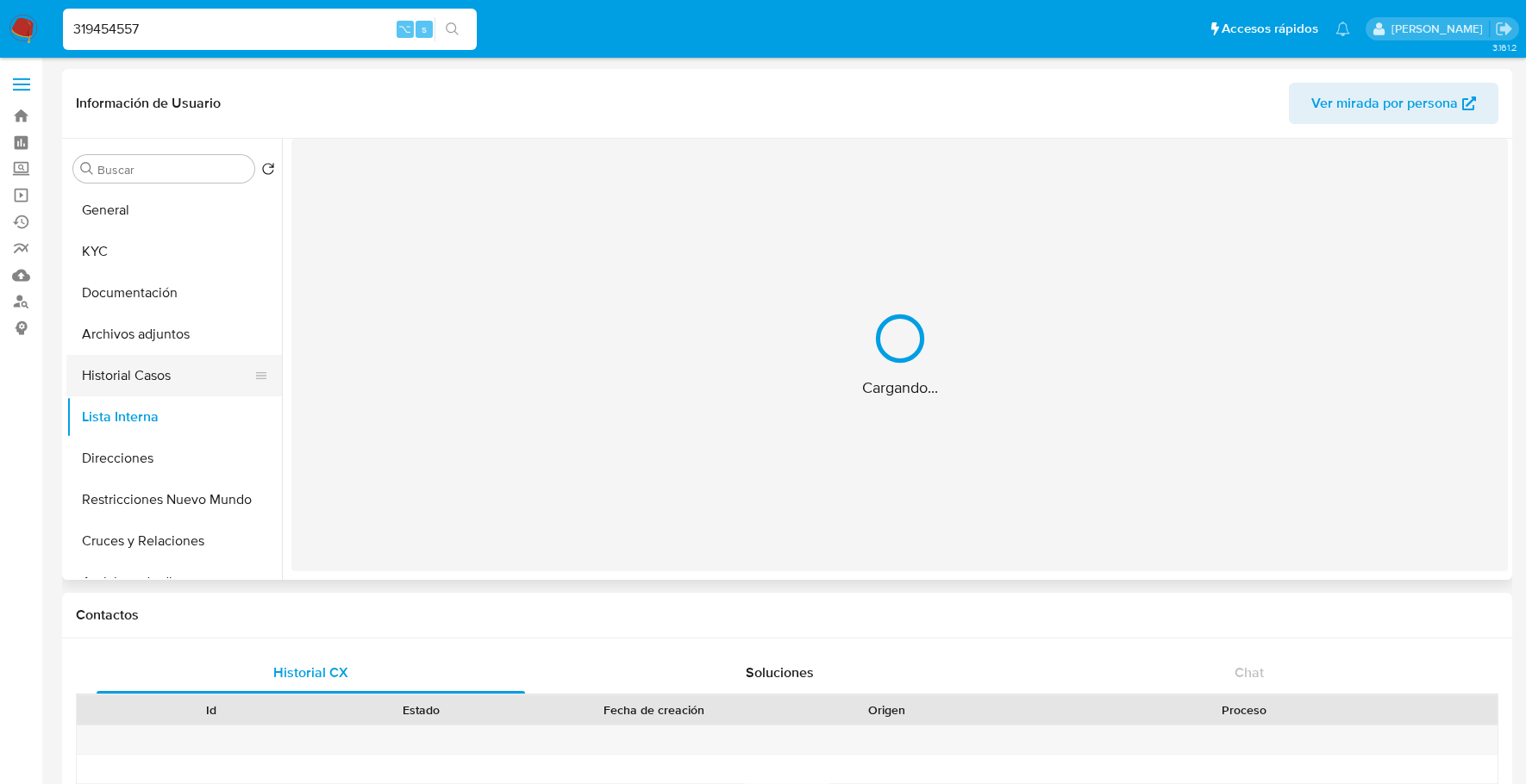
click at [148, 374] on button "Historial Casos" at bounding box center [167, 375] width 202 height 42
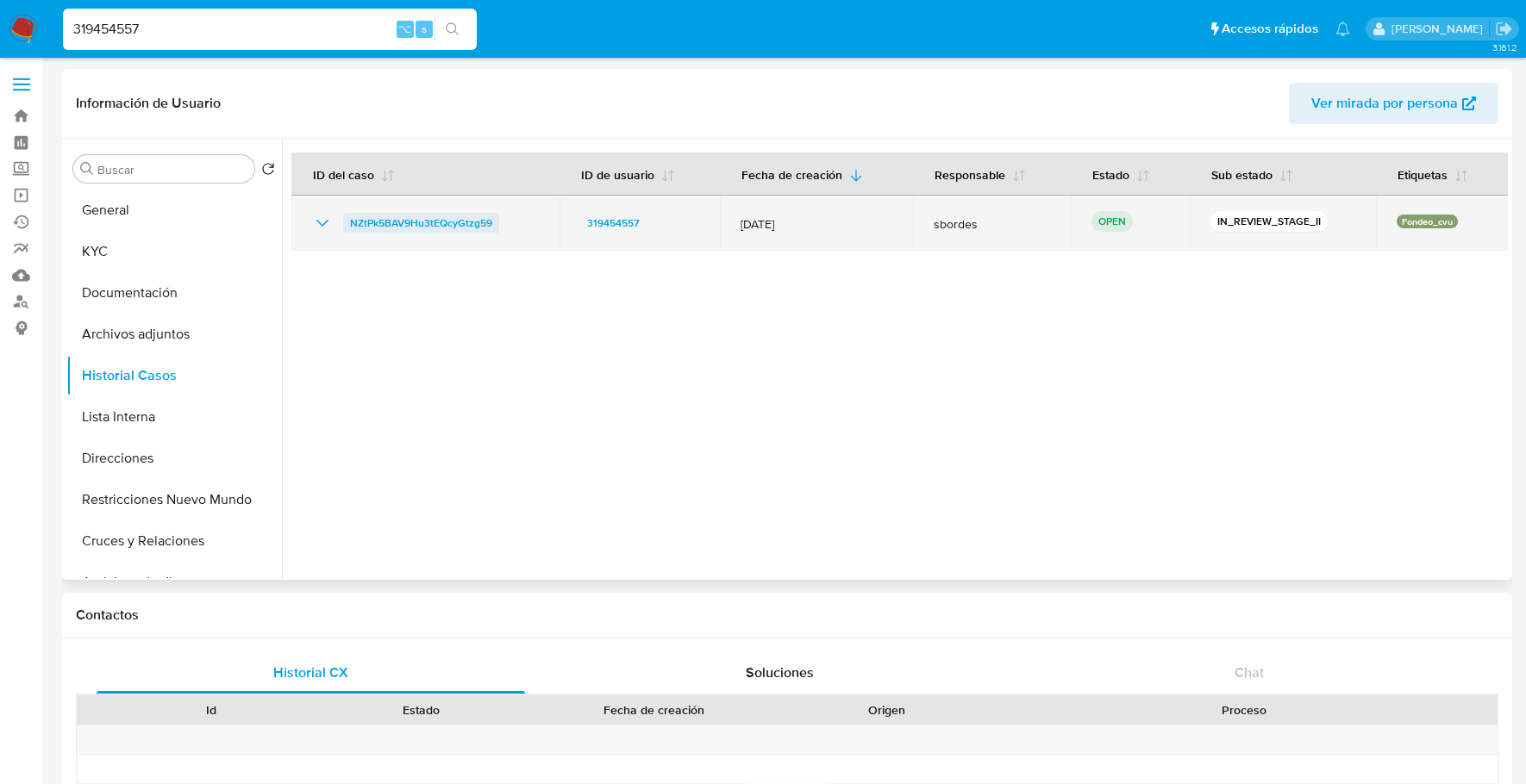
click at [433, 228] on span "NZtPk5BAV9Hu3tEQcyGtzg59" at bounding box center [421, 224] width 142 height 21
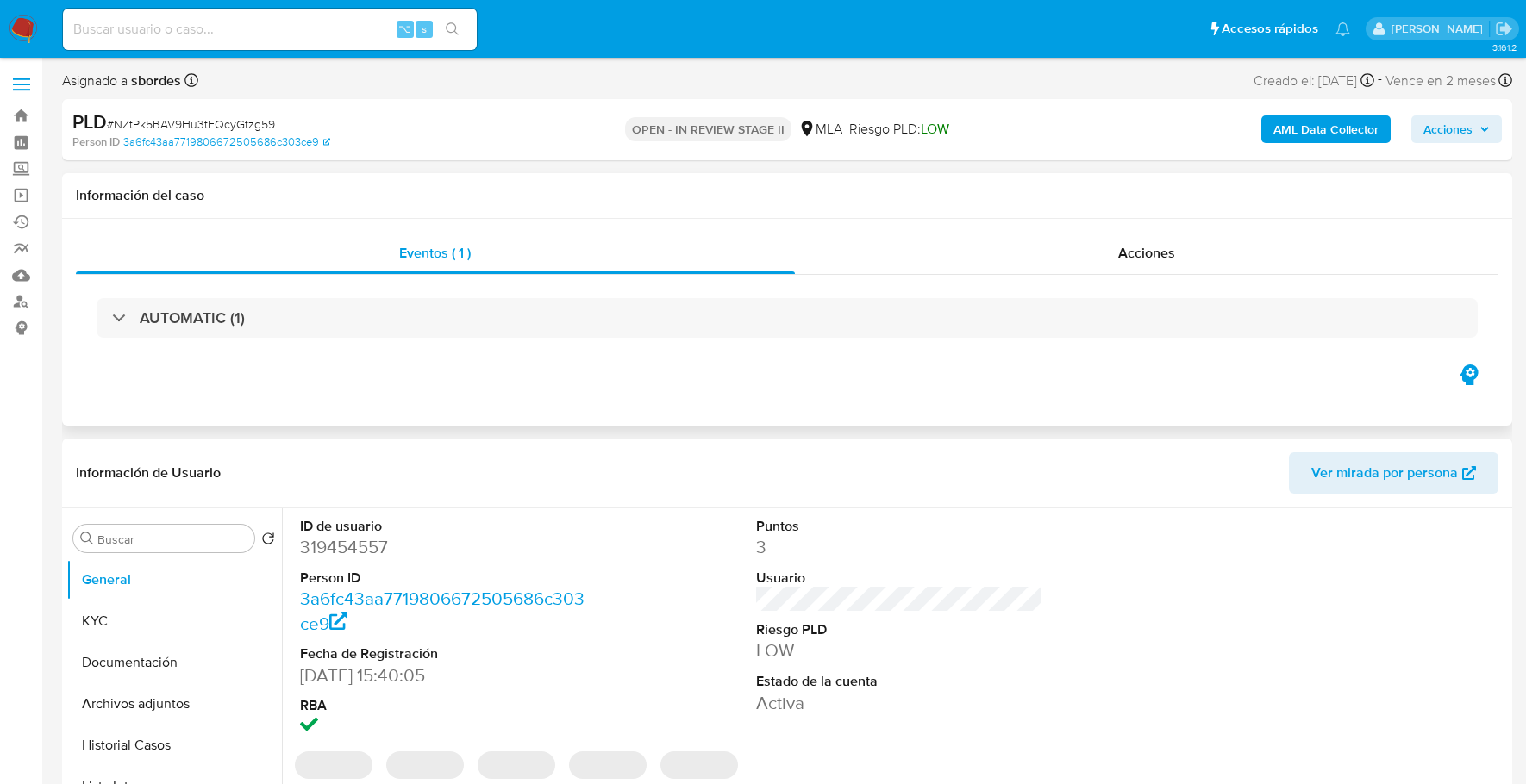
select select "10"
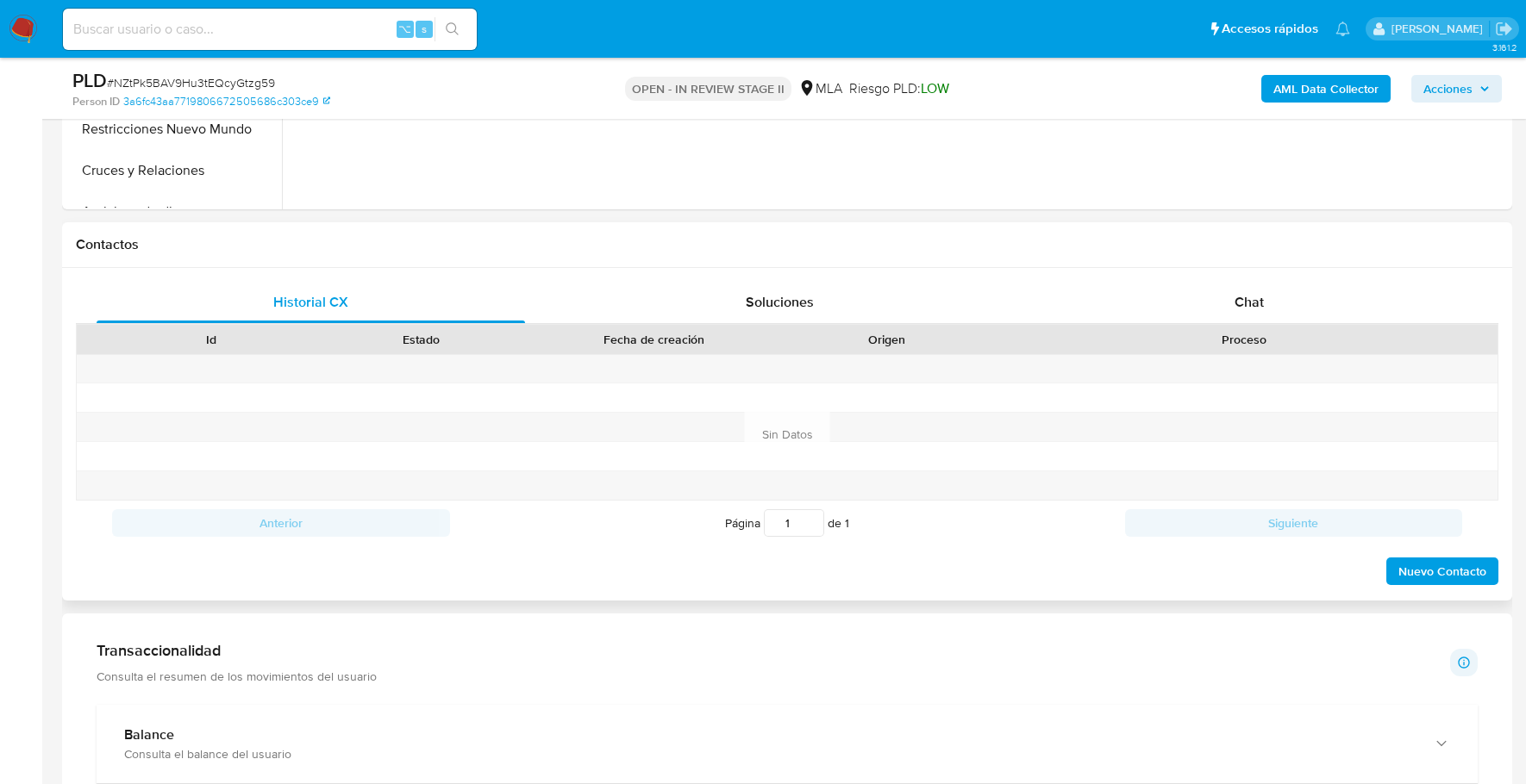
scroll to position [813, 0]
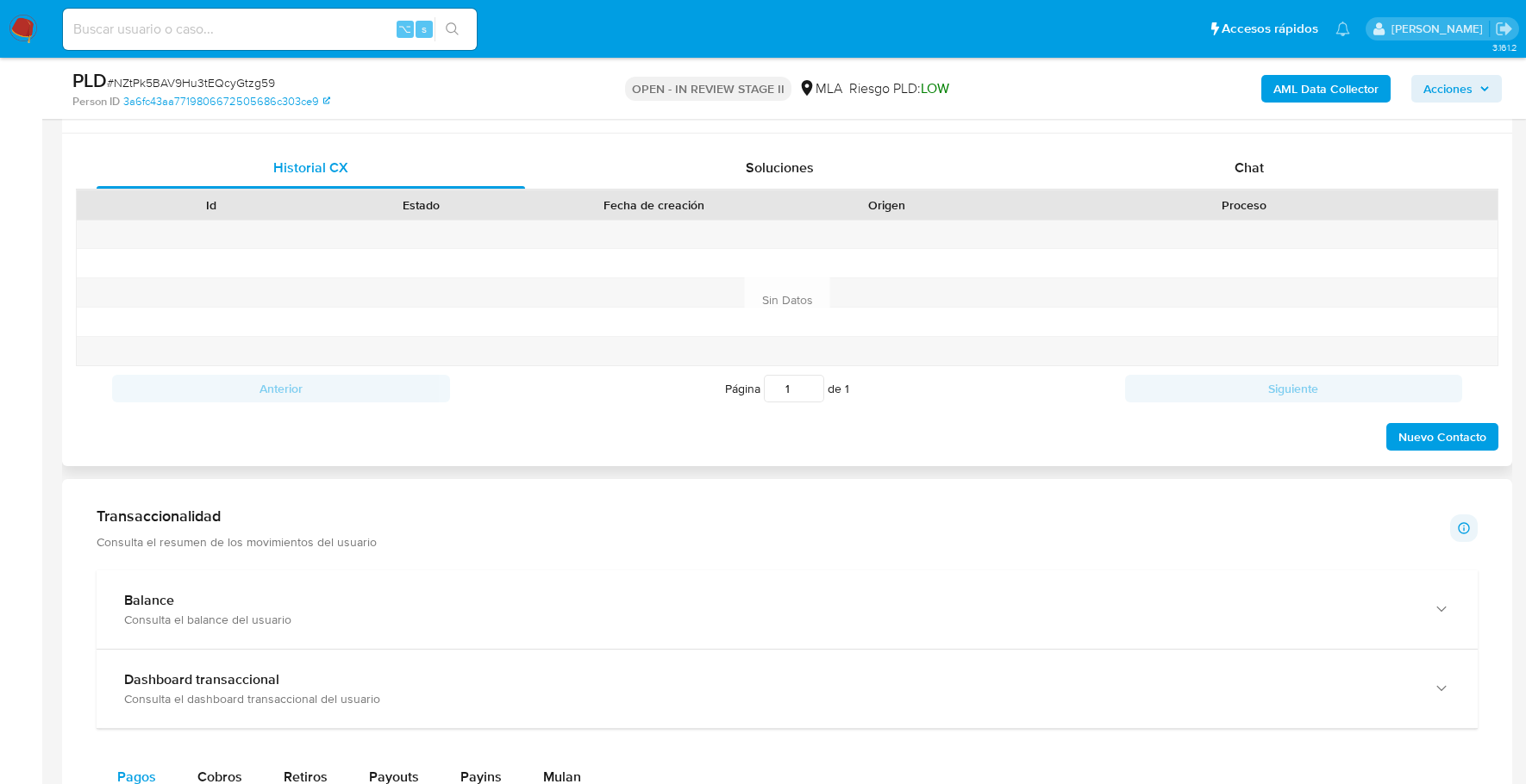
click at [1282, 141] on div "Historial CX Soluciones Chat Id Estado Fecha de creación Origen Proceso Anterio…" at bounding box center [786, 300] width 1450 height 333
click at [1279, 155] on div "Chat" at bounding box center [1250, 168] width 429 height 42
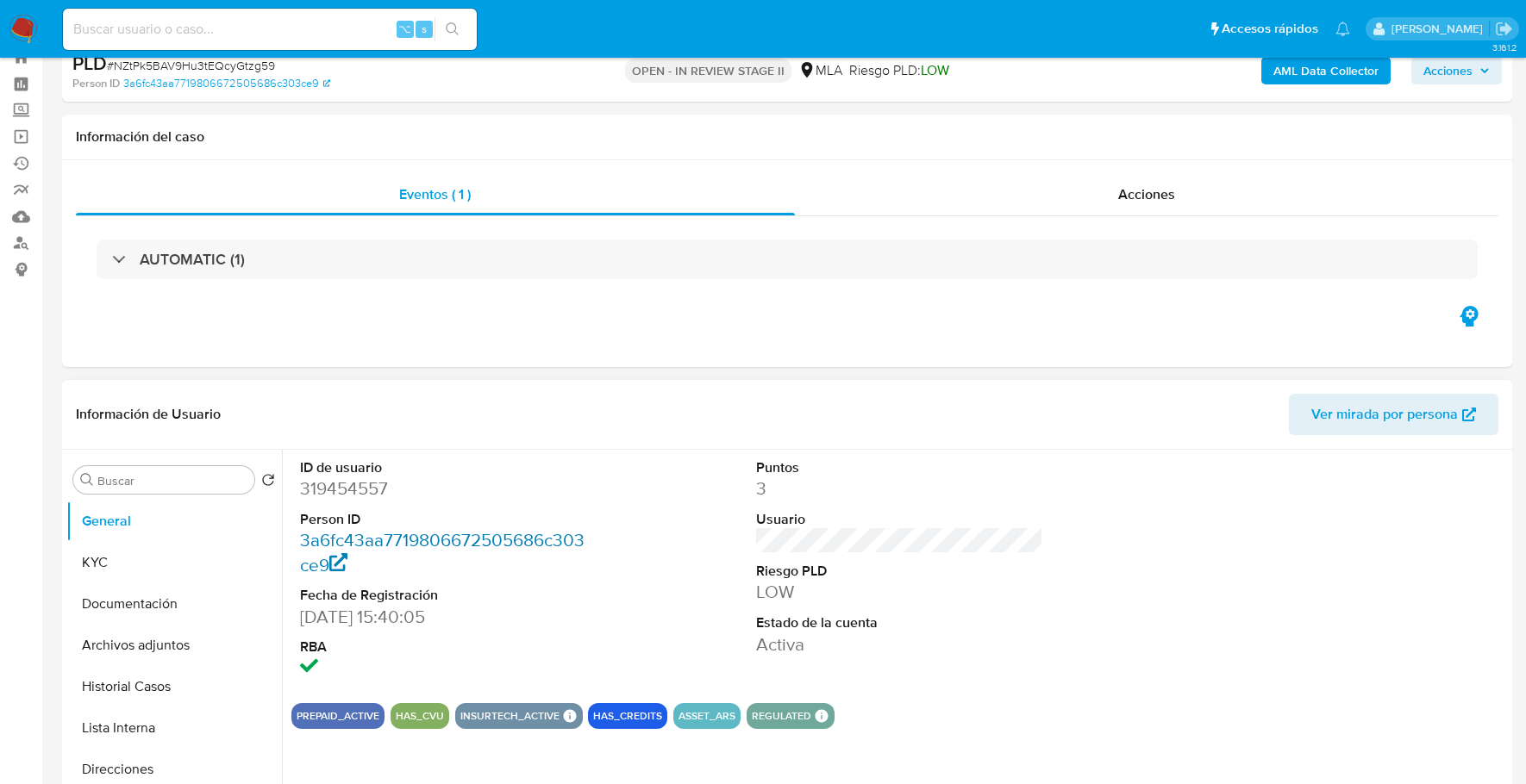
scroll to position [177, 0]
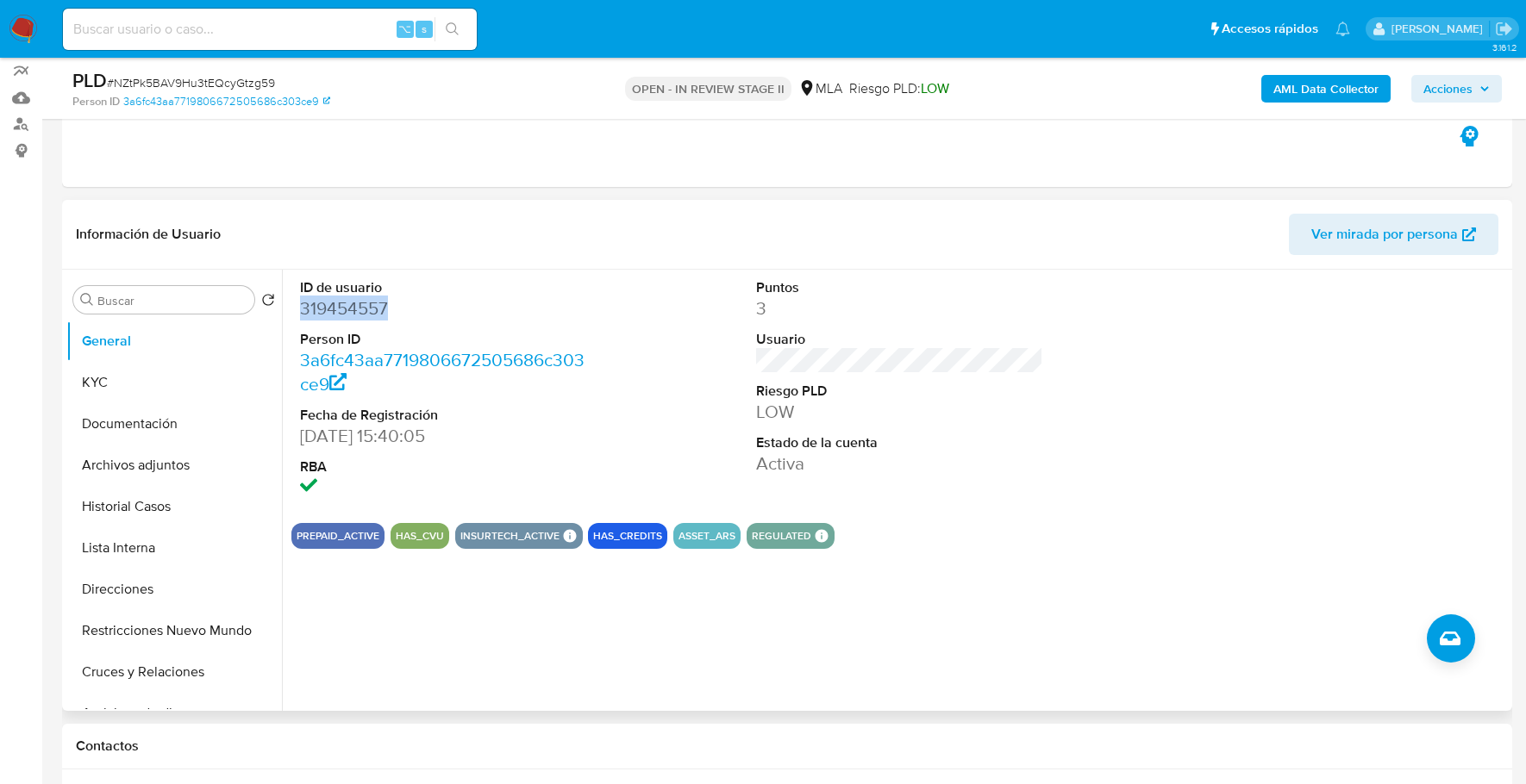
copy dd "319454557"
click at [197, 13] on div "⌥ s" at bounding box center [269, 29] width 414 height 42
click at [204, 25] on input at bounding box center [269, 29] width 414 height 23
paste input "319454557"
type input "319454557"
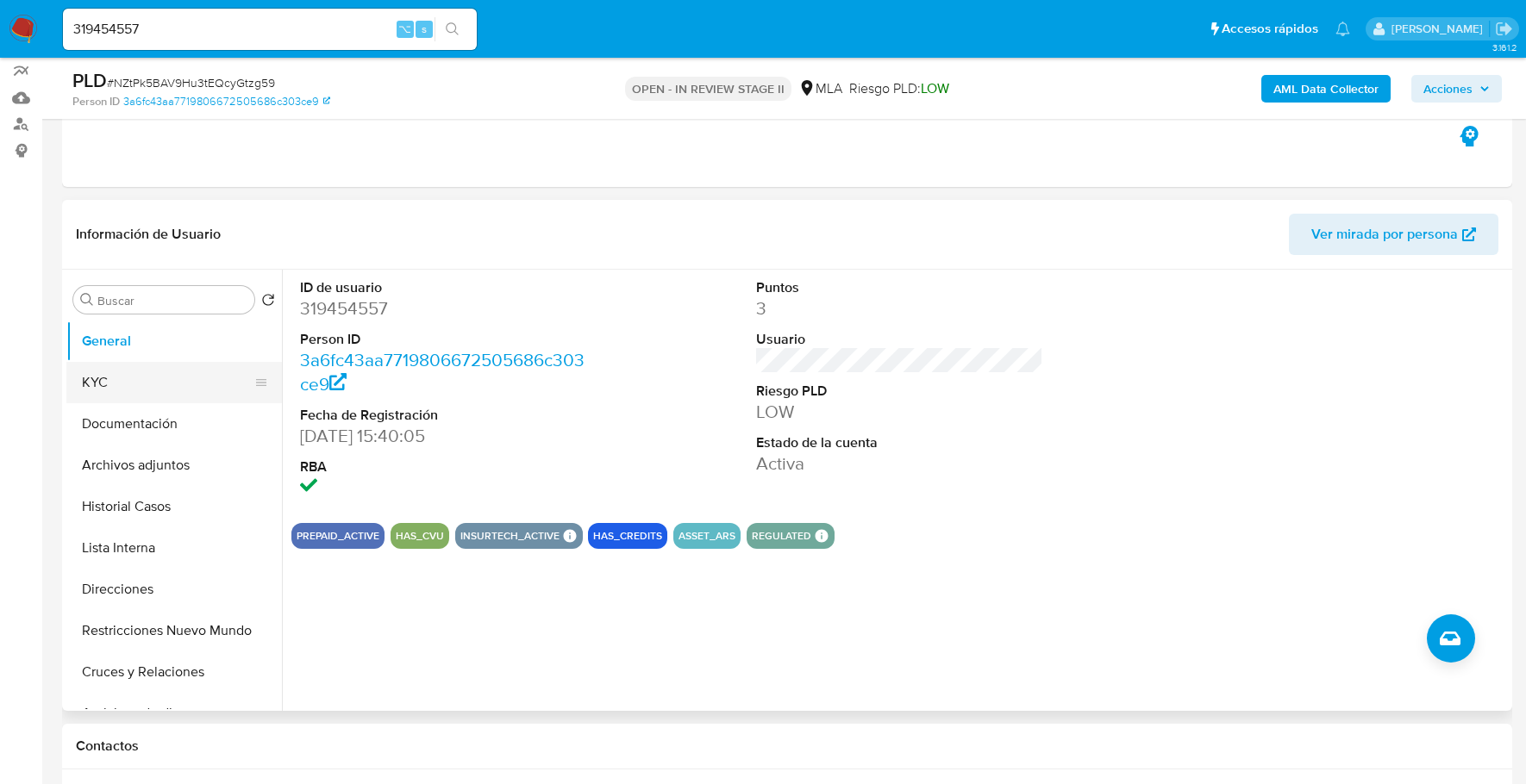
click at [99, 371] on button "KYC" at bounding box center [167, 383] width 202 height 42
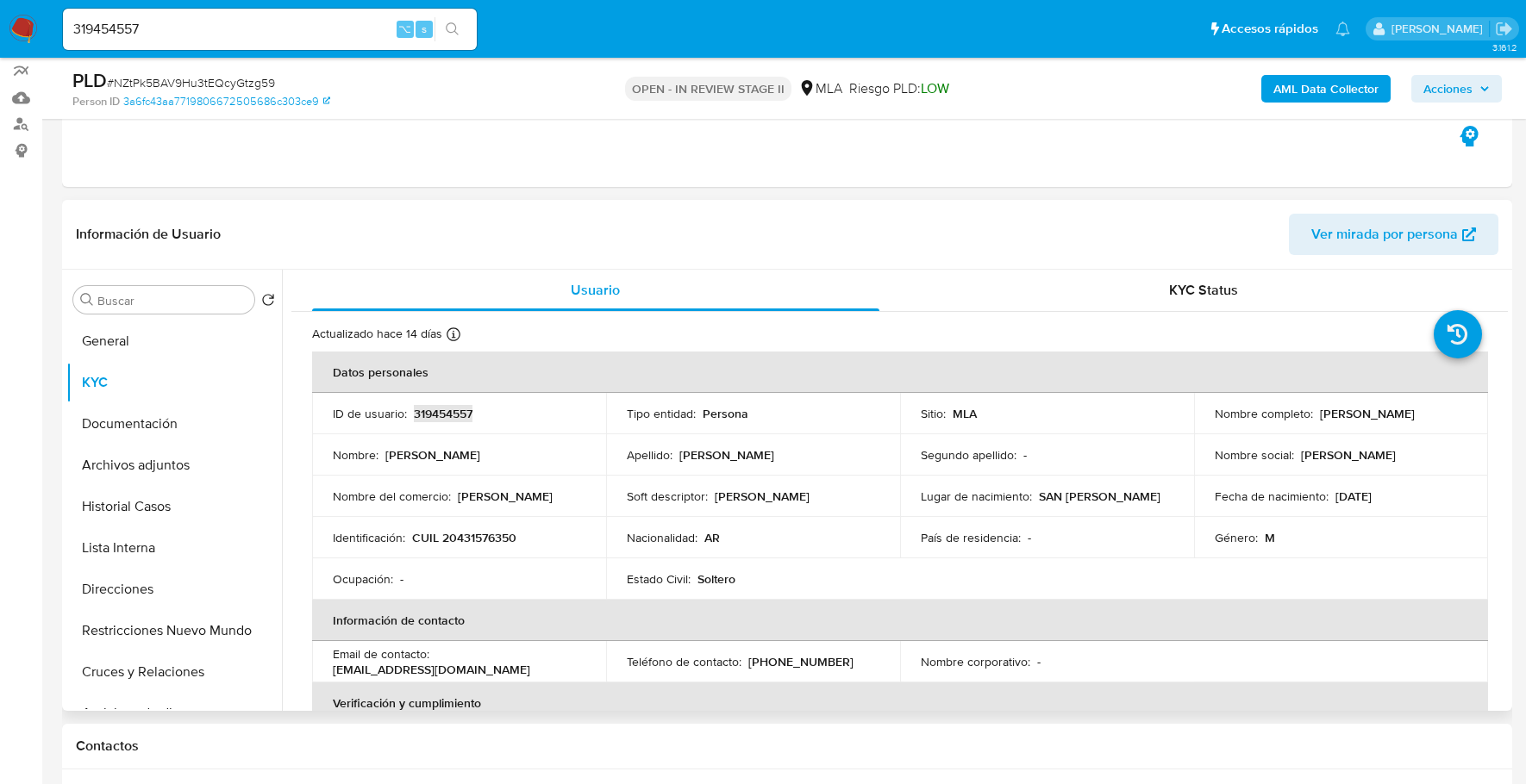
copy p "319454557"
copy p "20431576350"
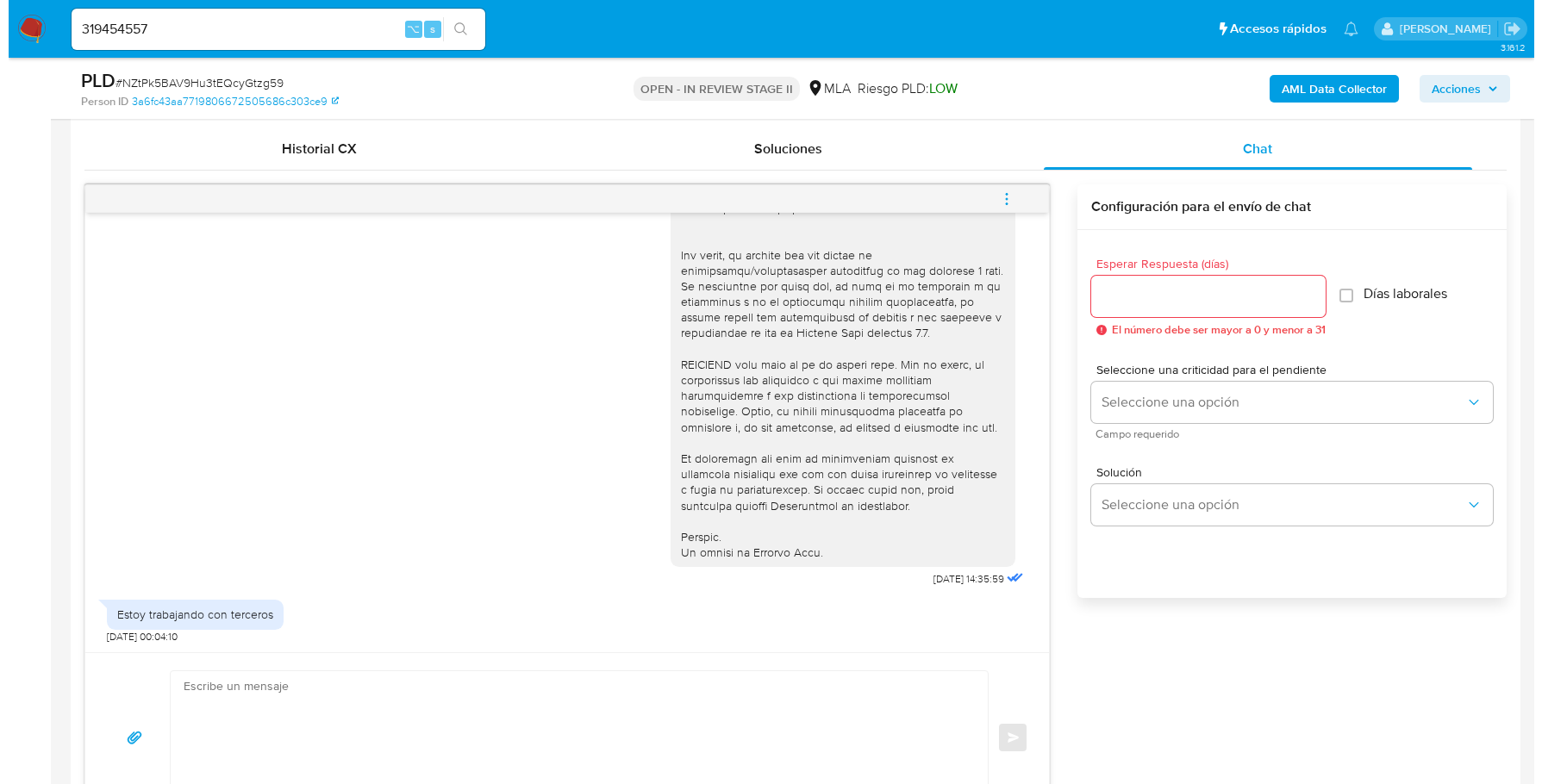
scroll to position [0, 0]
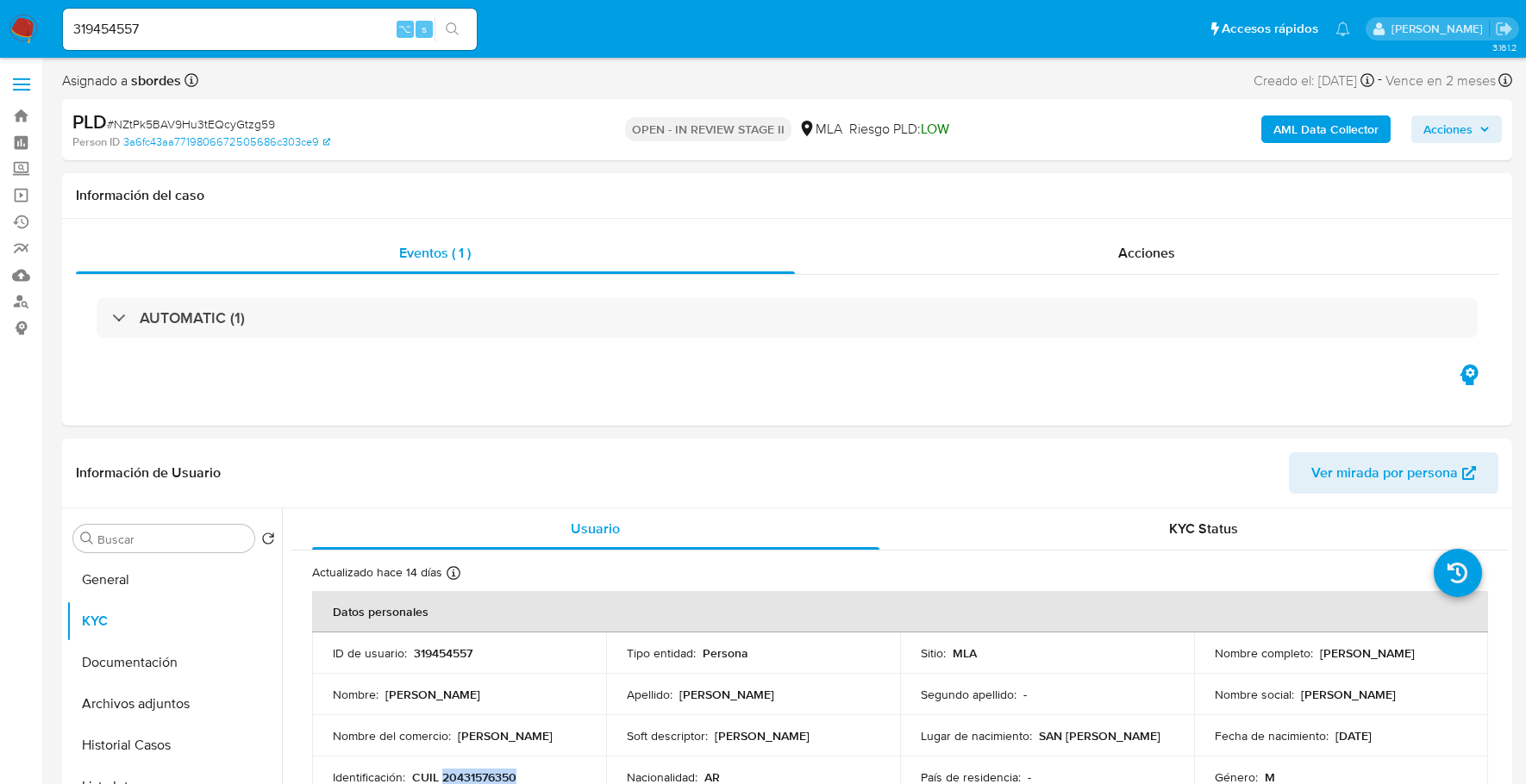
click at [1316, 133] on b "AML Data Collector" at bounding box center [1325, 129] width 105 height 27
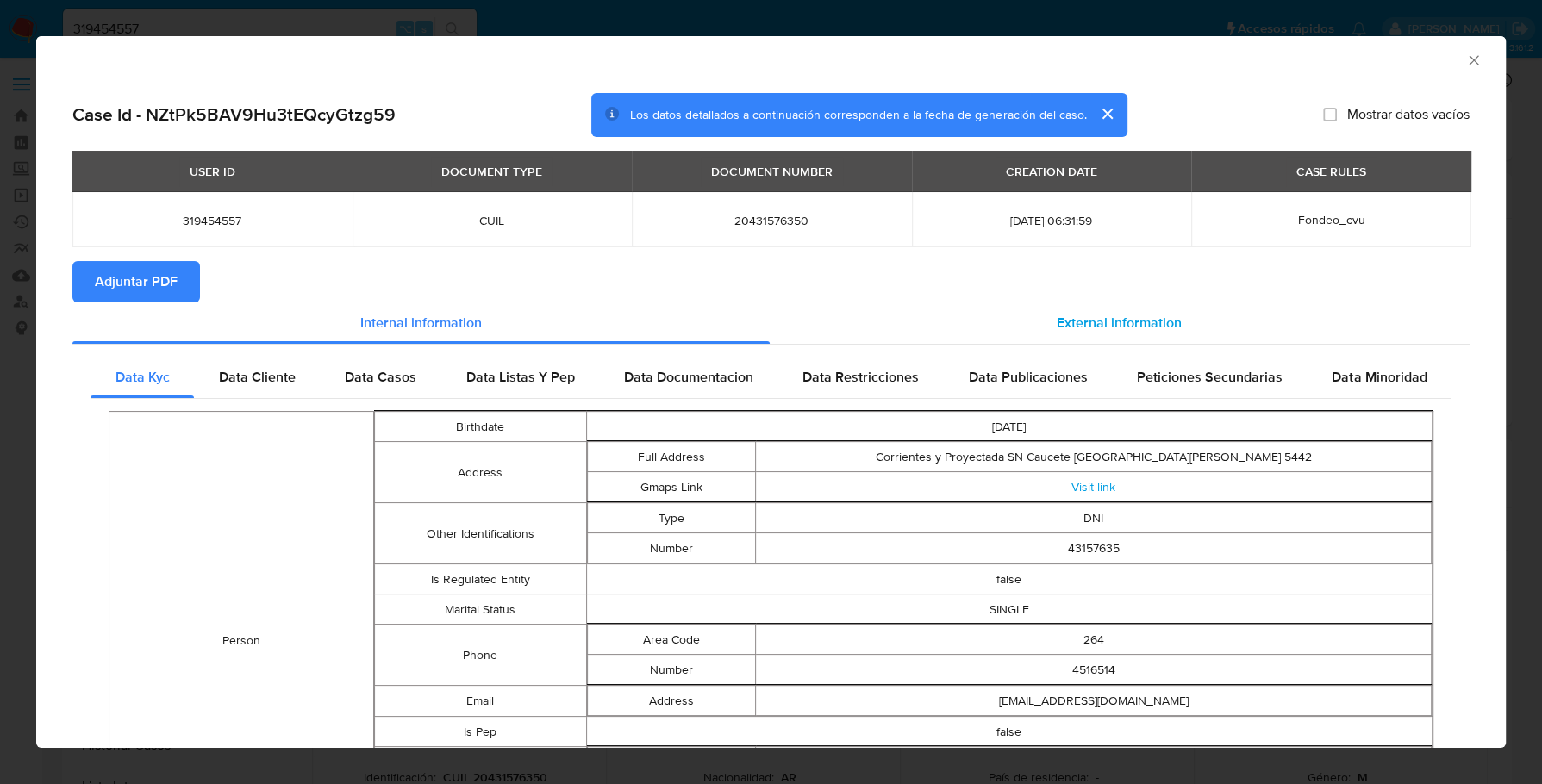
click at [1063, 330] on span "External information" at bounding box center [1119, 322] width 125 height 20
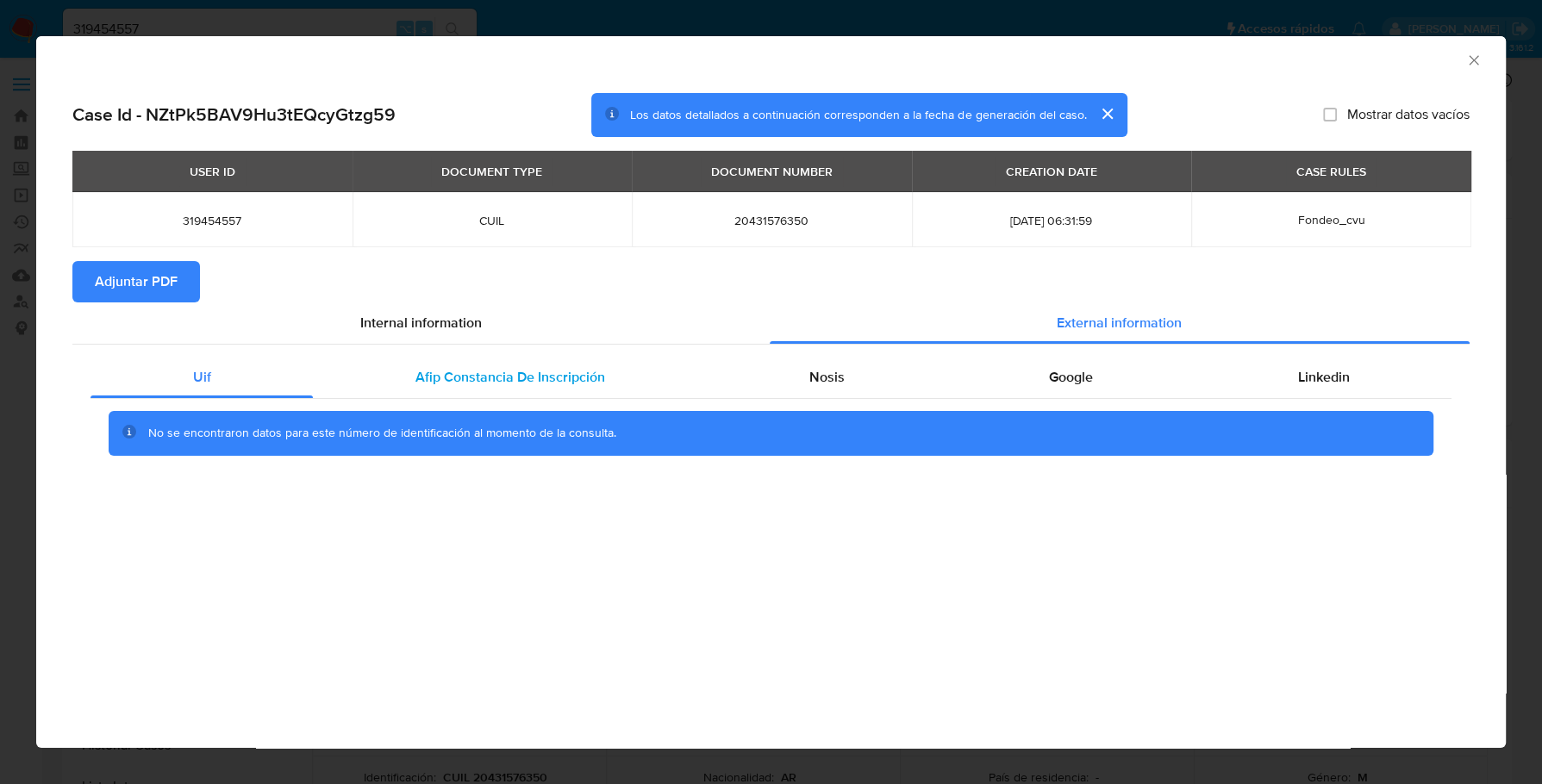
click at [481, 395] on div "Afip Constancia De Inscripción" at bounding box center [509, 377] width 394 height 42
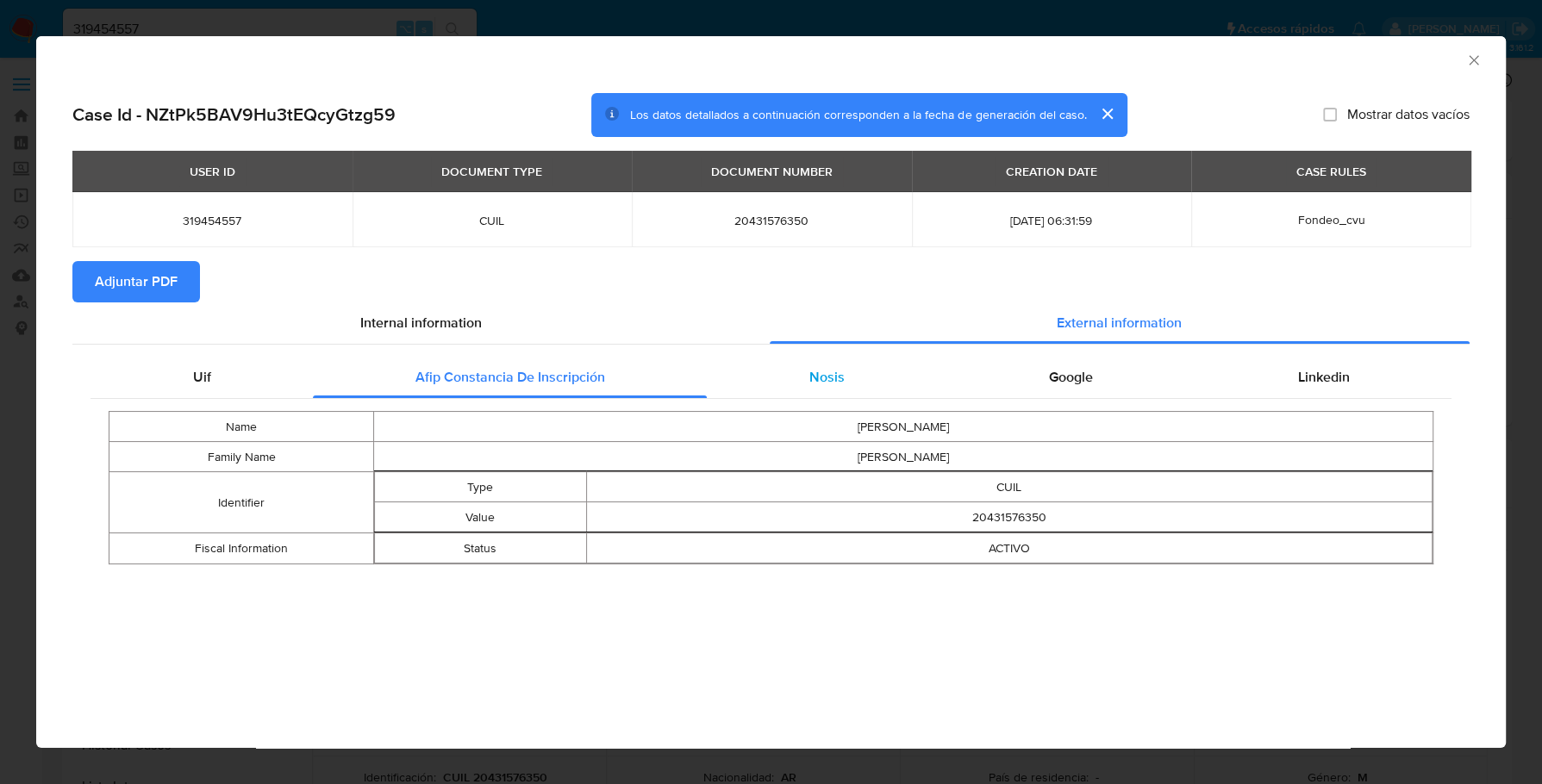
click at [816, 382] on span "Nosis" at bounding box center [826, 376] width 35 height 20
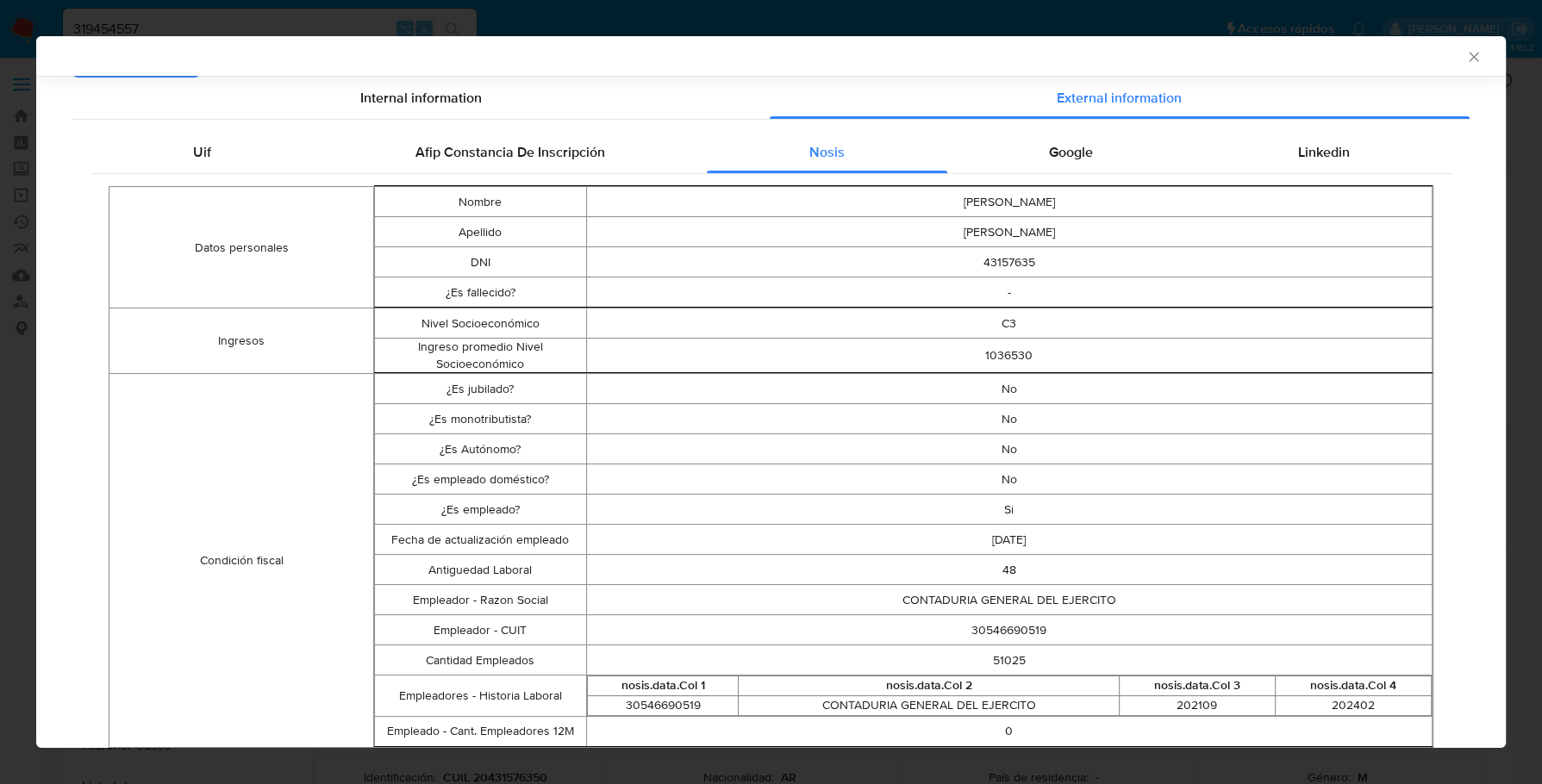
scroll to position [220, 0]
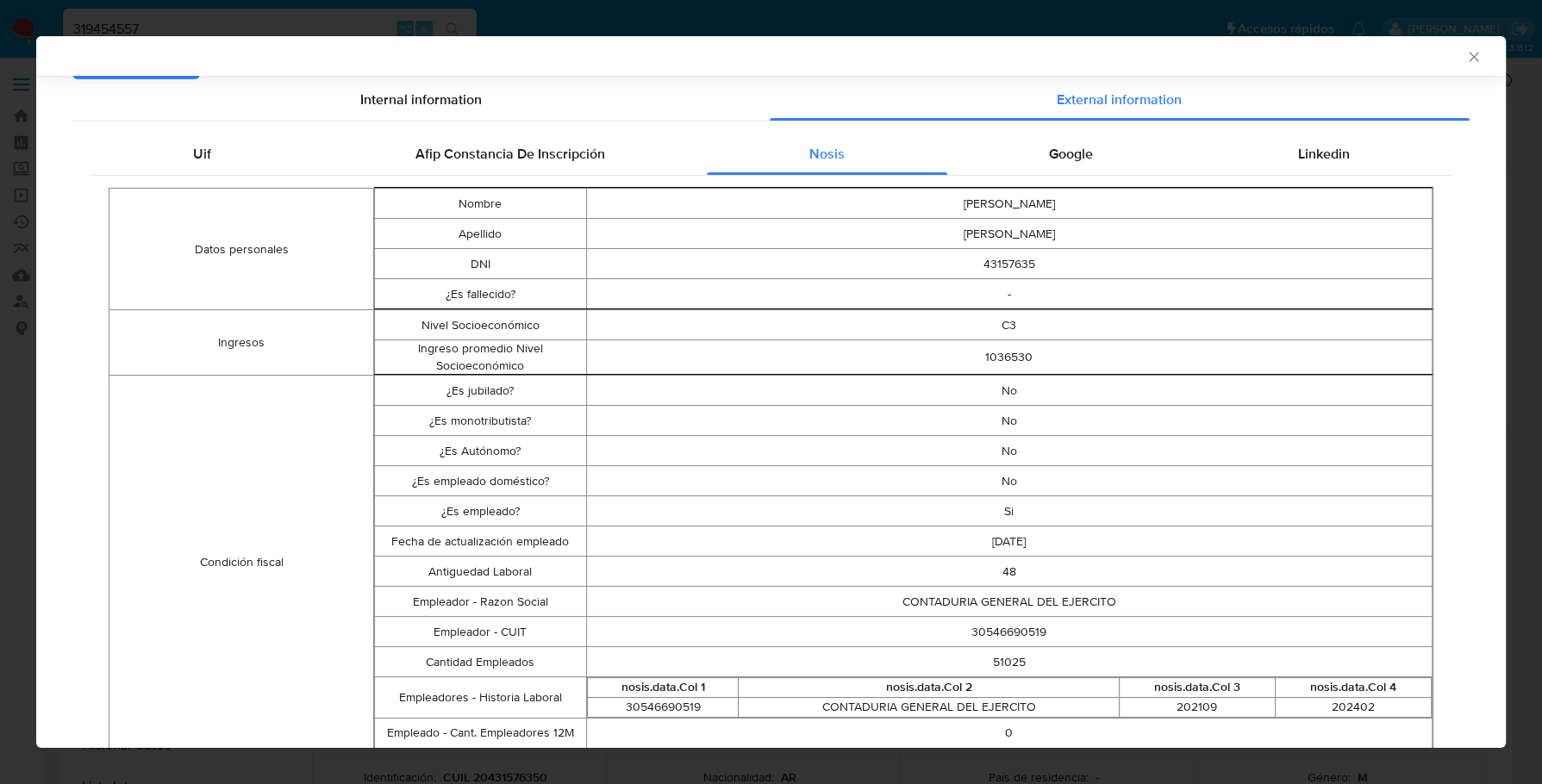
click at [1049, 147] on span "Google" at bounding box center [1071, 154] width 44 height 20
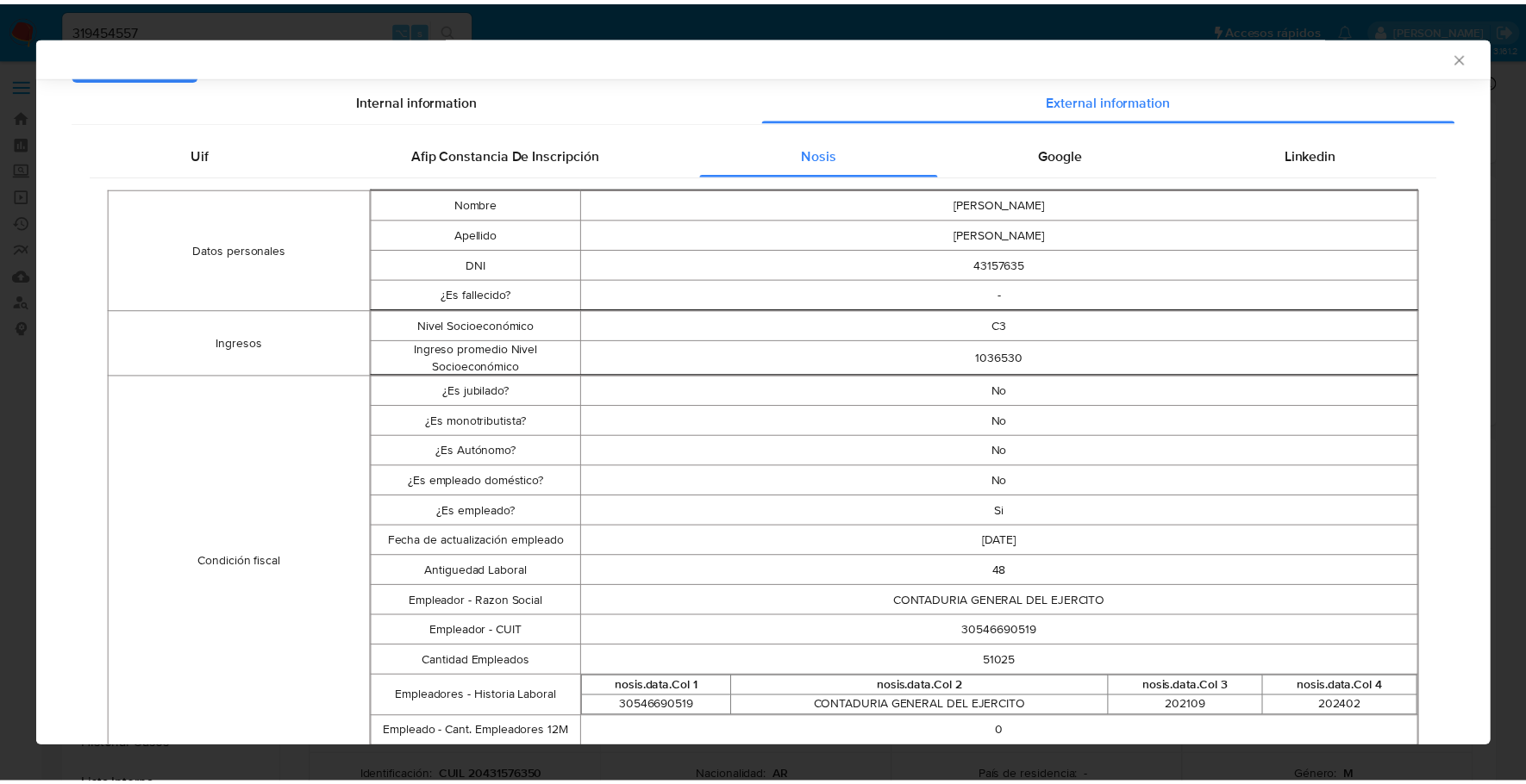
scroll to position [0, 0]
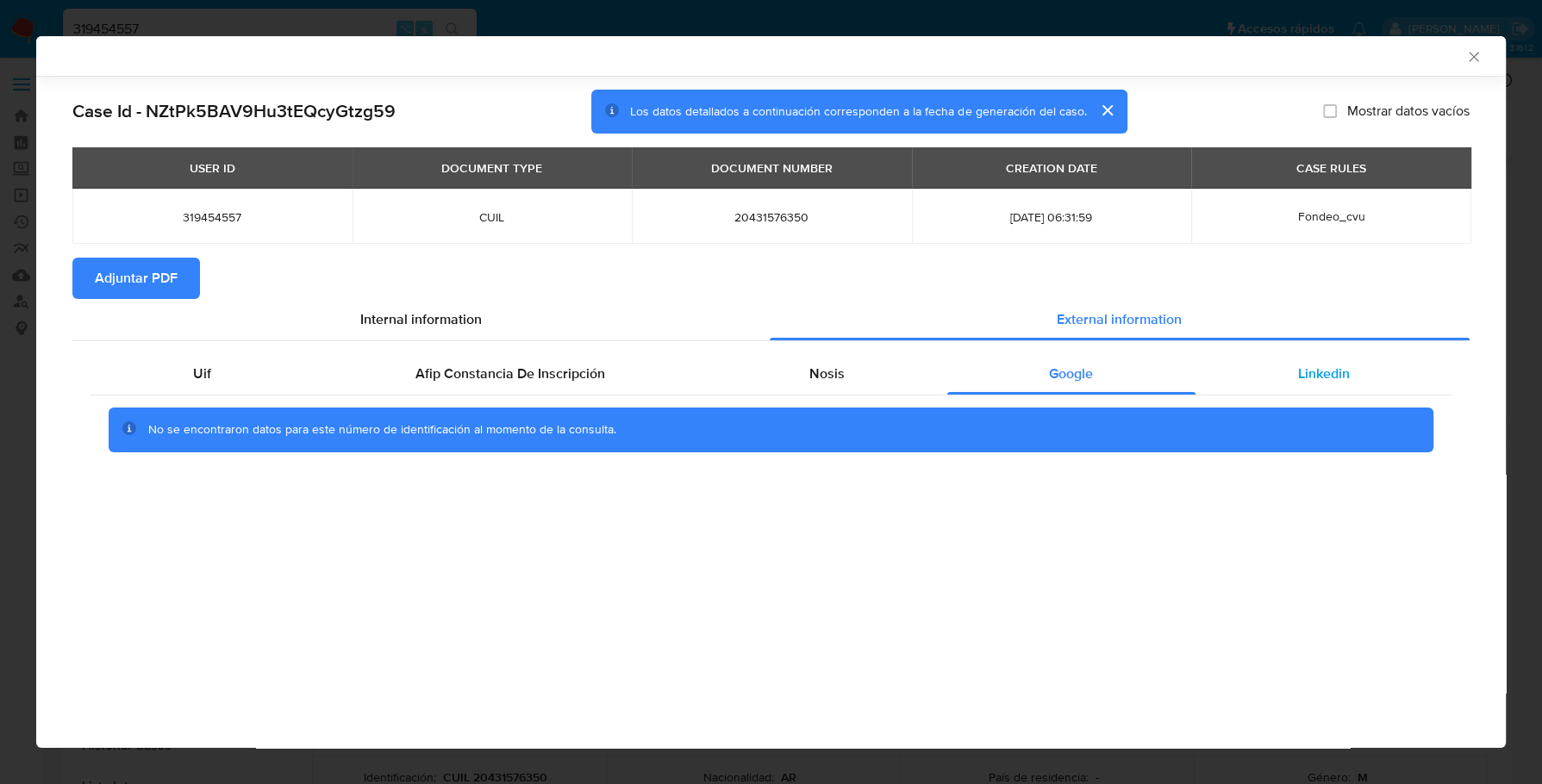
click at [1374, 374] on div "Linkedin" at bounding box center [1324, 374] width 256 height 42
click at [138, 298] on span "Adjuntar PDF" at bounding box center [136, 279] width 83 height 38
click at [1475, 49] on icon "Cerrar ventana" at bounding box center [1474, 57] width 17 height 17
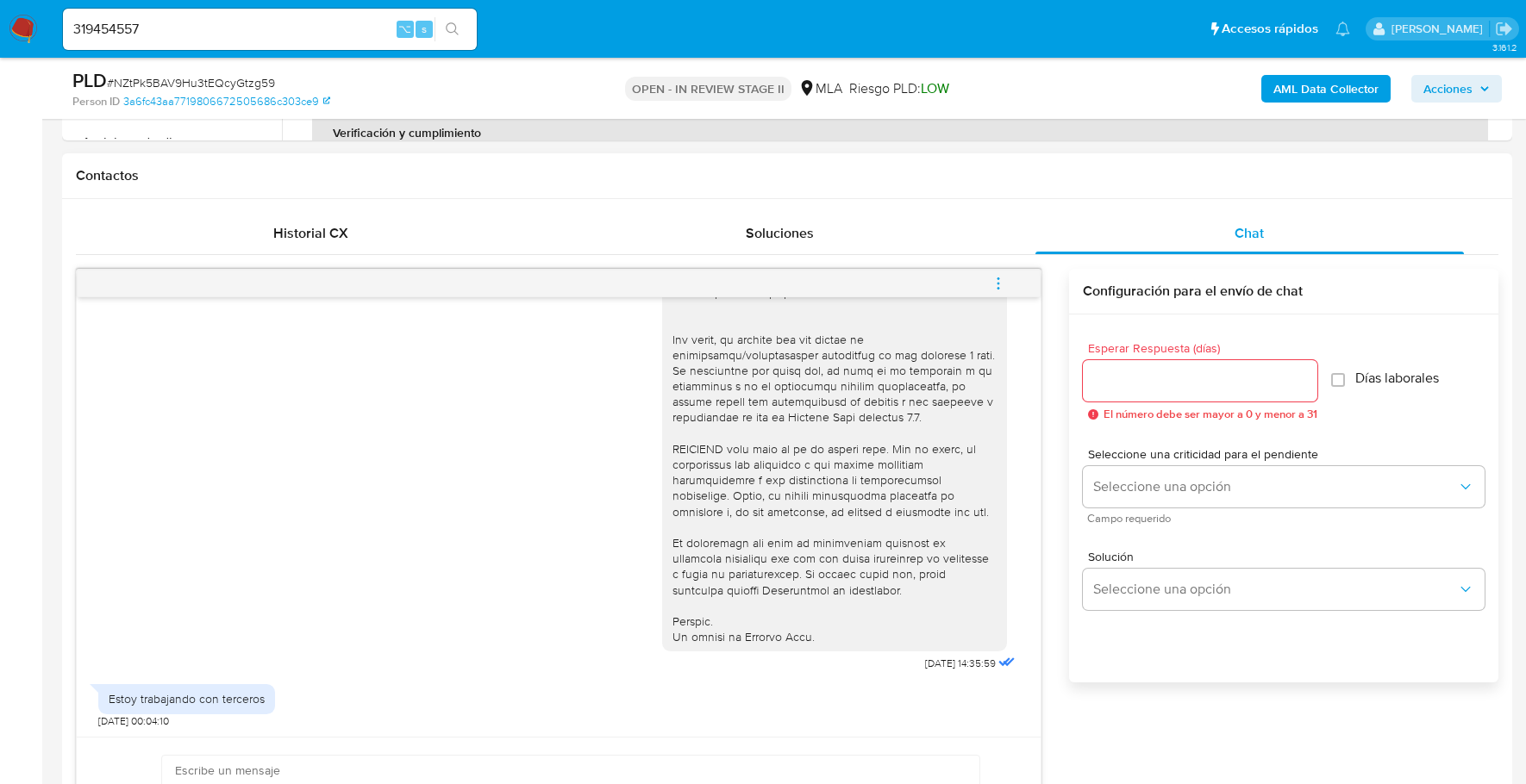
scroll to position [772, 0]
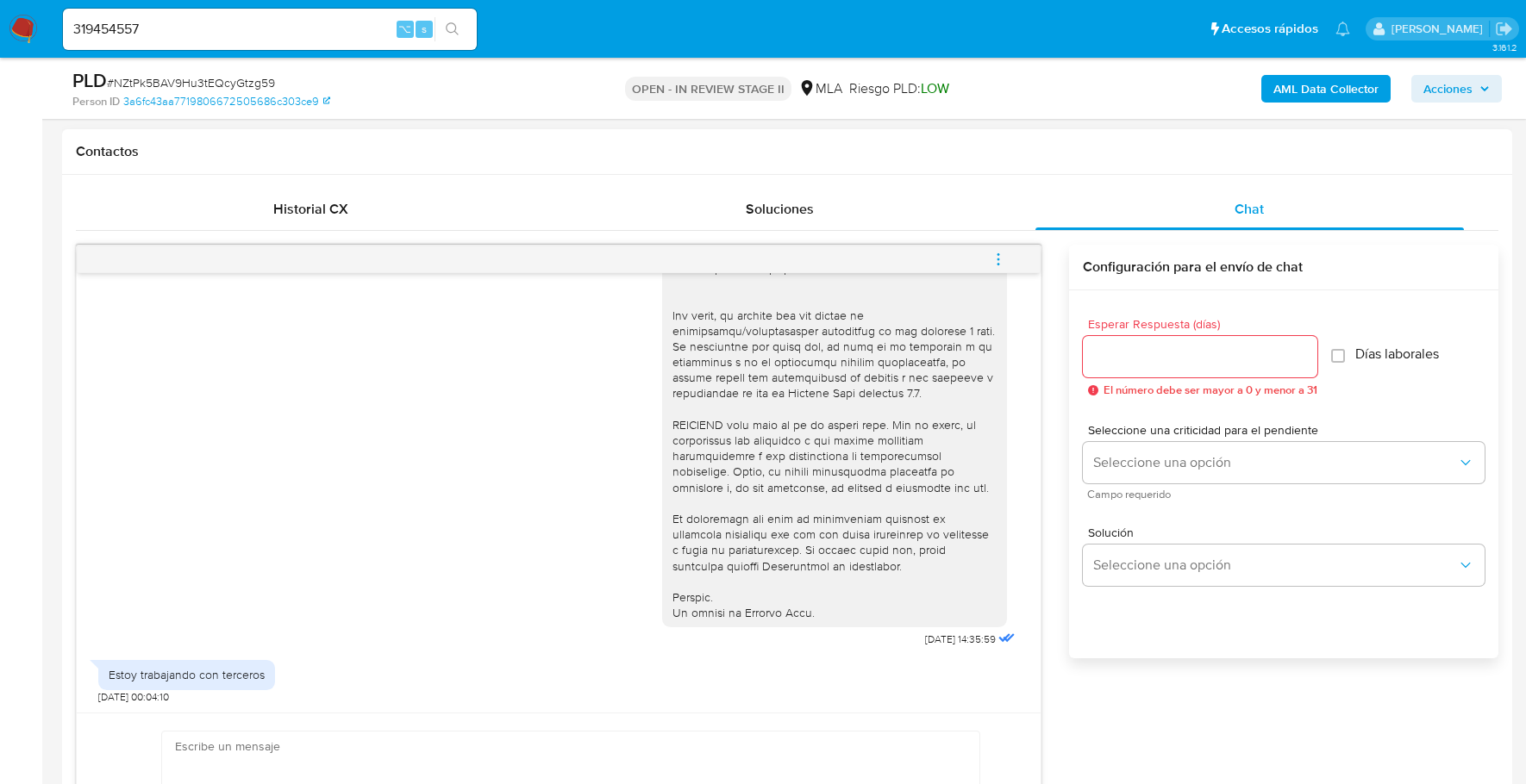
click at [107, 683] on div "Estoy trabajando con terceros" at bounding box center [187, 674] width 176 height 29
drag, startPoint x: 111, startPoint y: 675, endPoint x: 269, endPoint y: 676, distance: 158.0
click at [269, 676] on div "Estoy trabajando con terceros" at bounding box center [187, 674] width 176 height 29
copy div "Estoy trabajando con terceros"
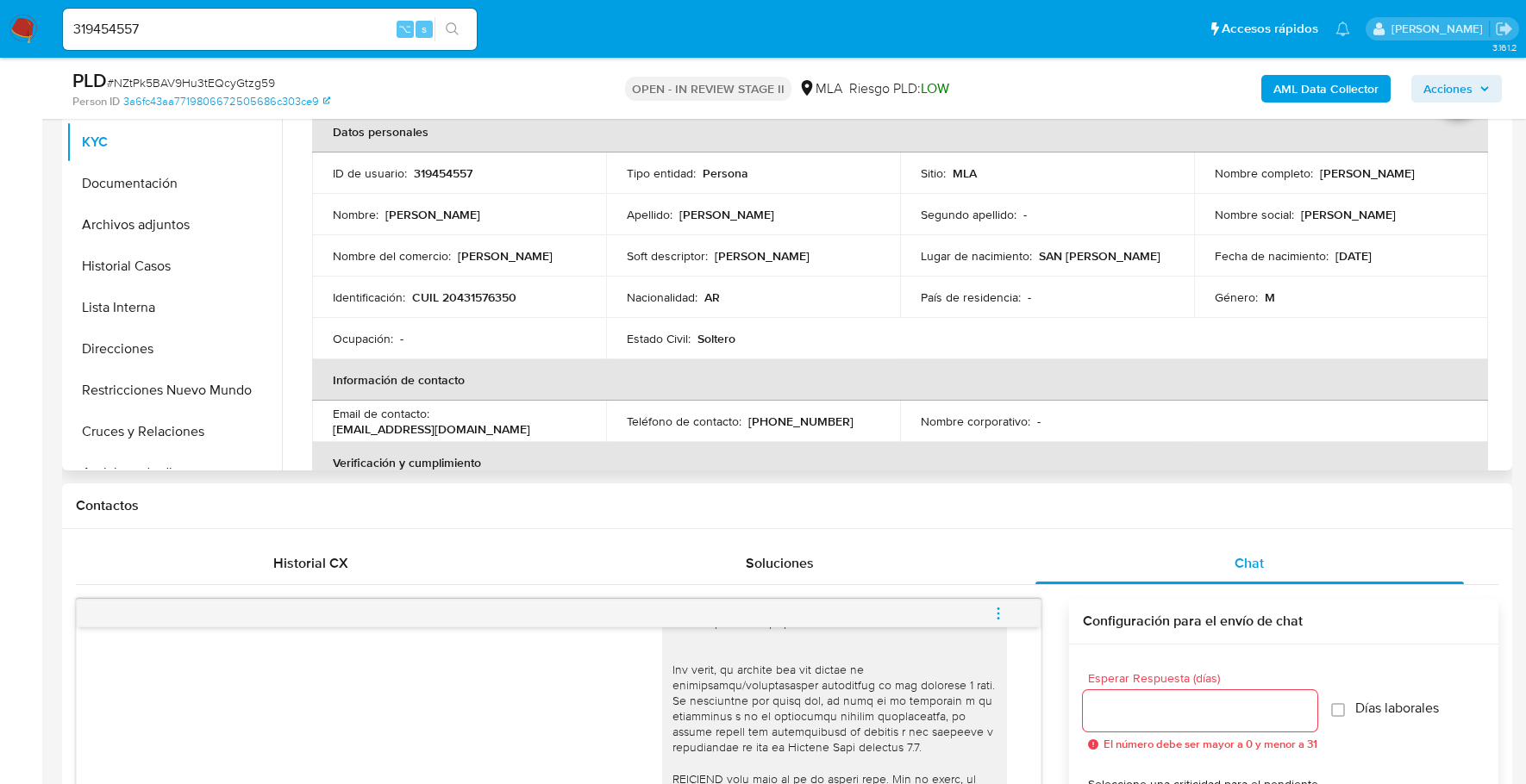
scroll to position [175, 0]
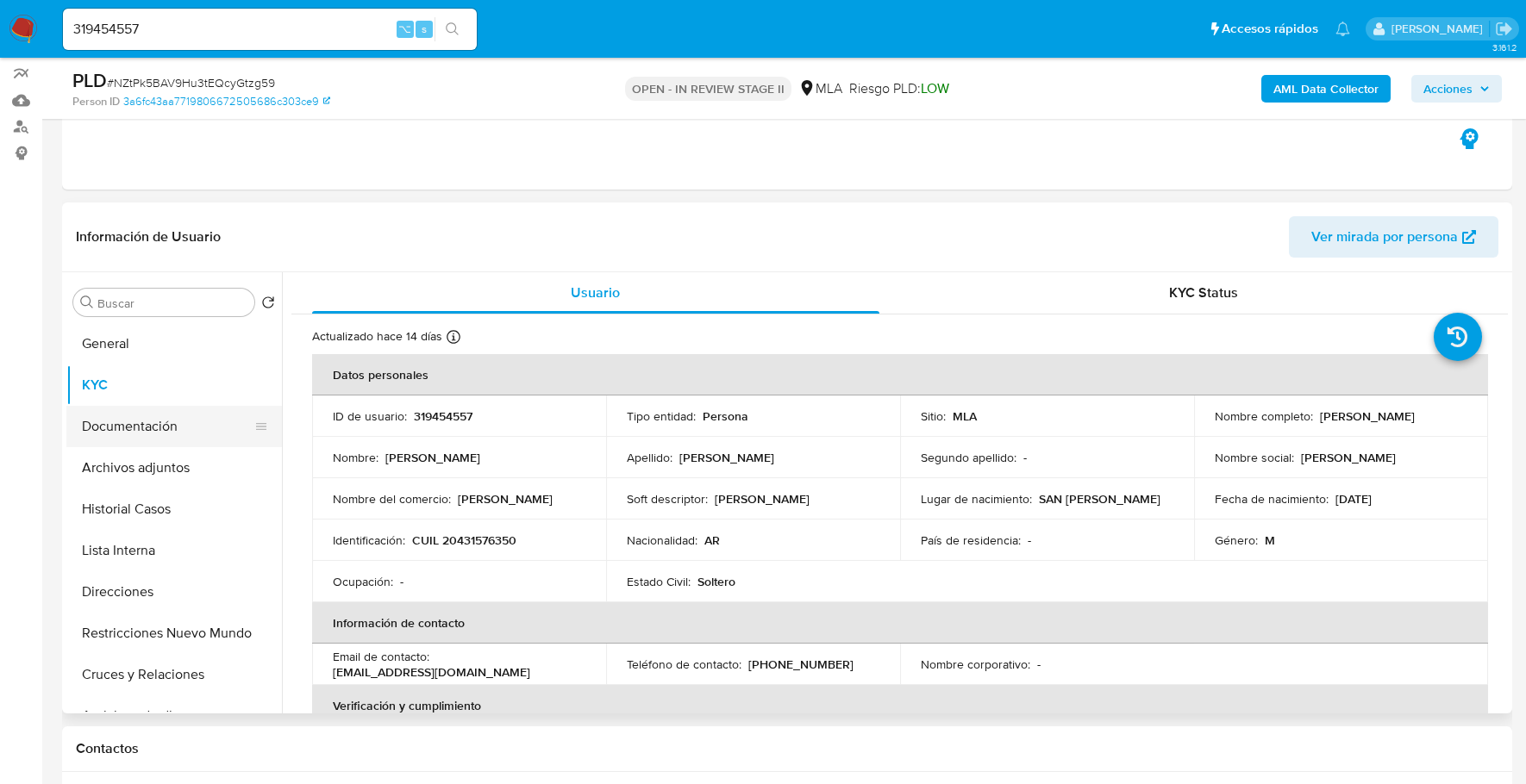
click at [163, 425] on button "Documentación" at bounding box center [167, 427] width 202 height 42
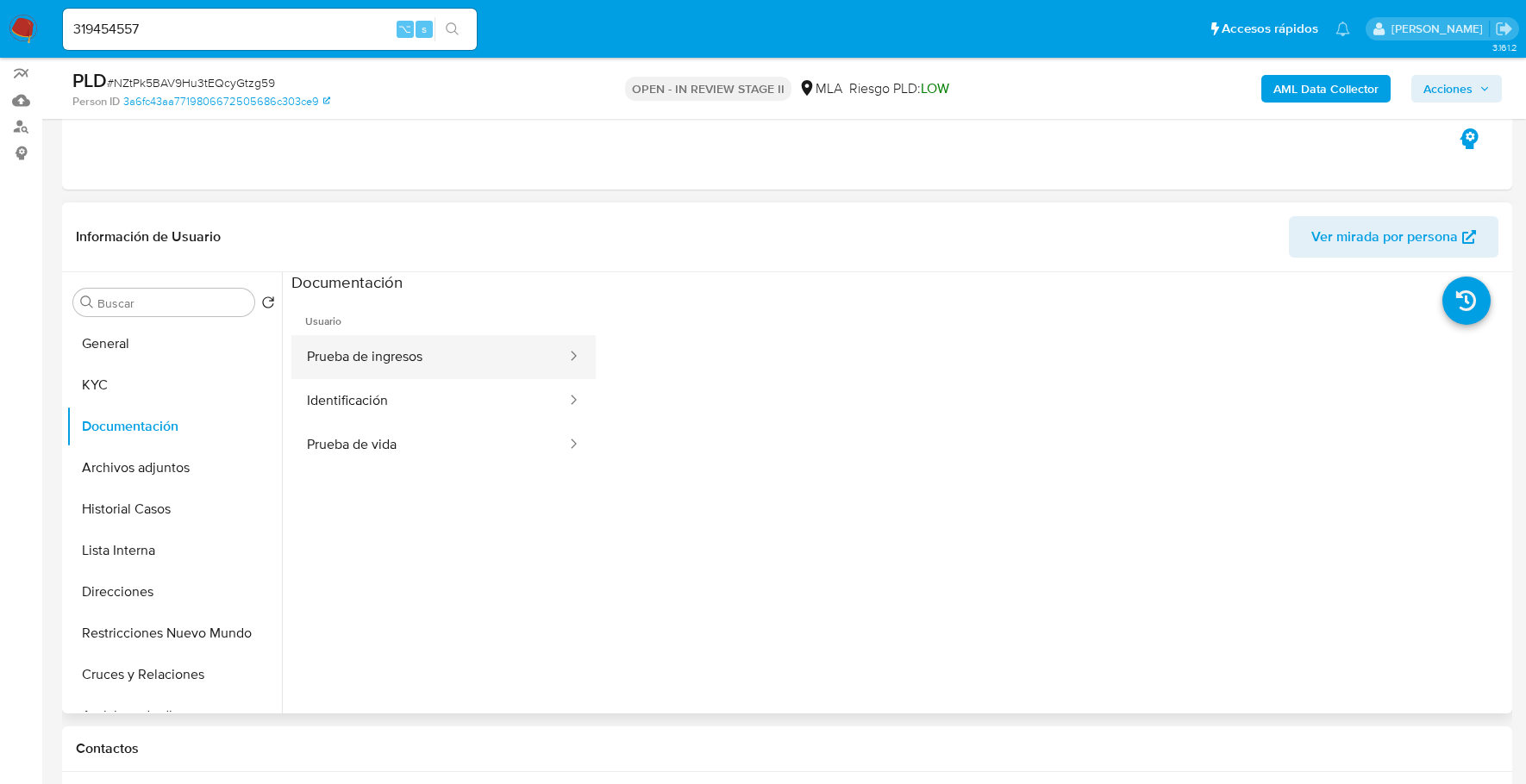
click at [406, 365] on button "Prueba de ingresos" at bounding box center [430, 357] width 277 height 44
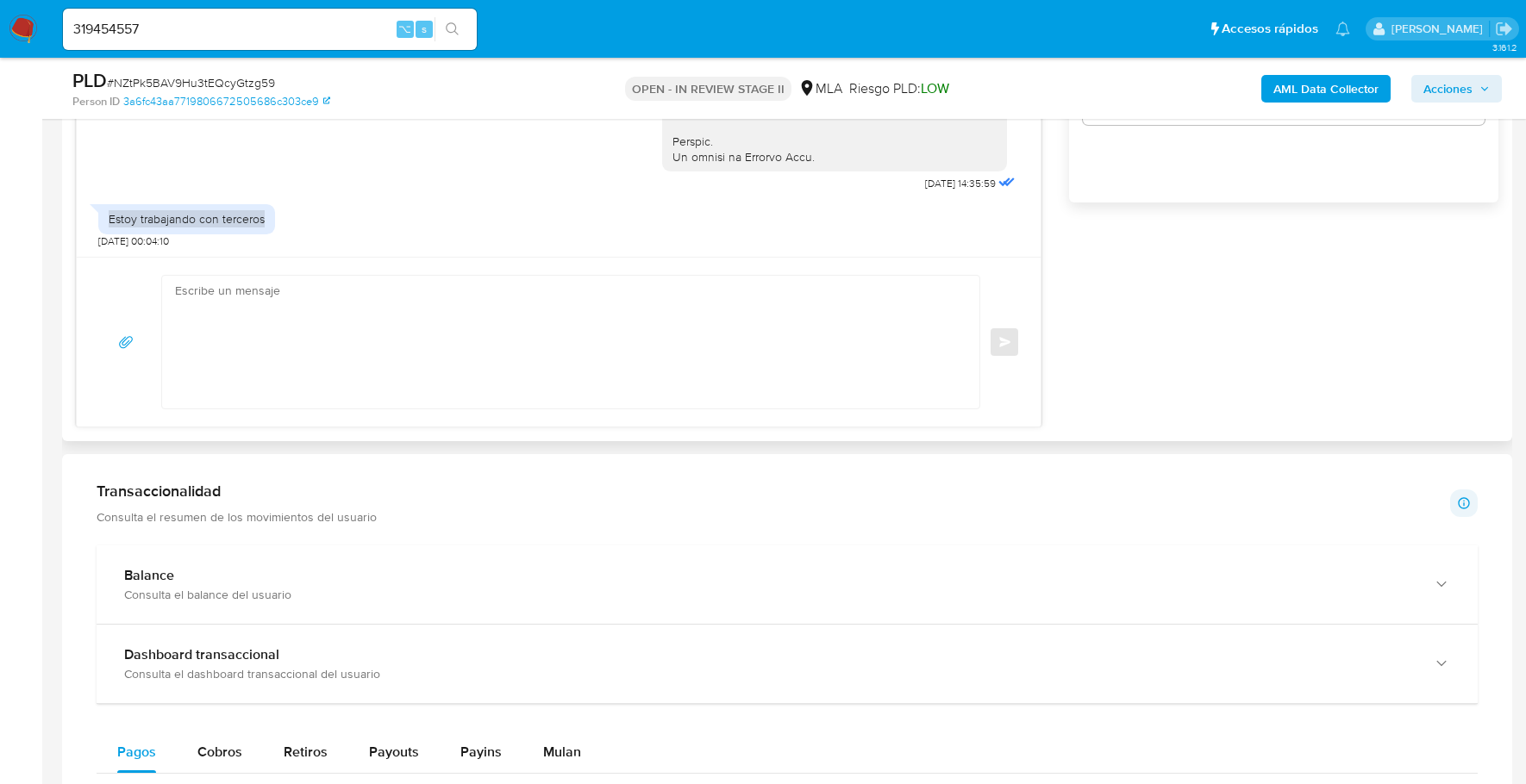
scroll to position [1211, 0]
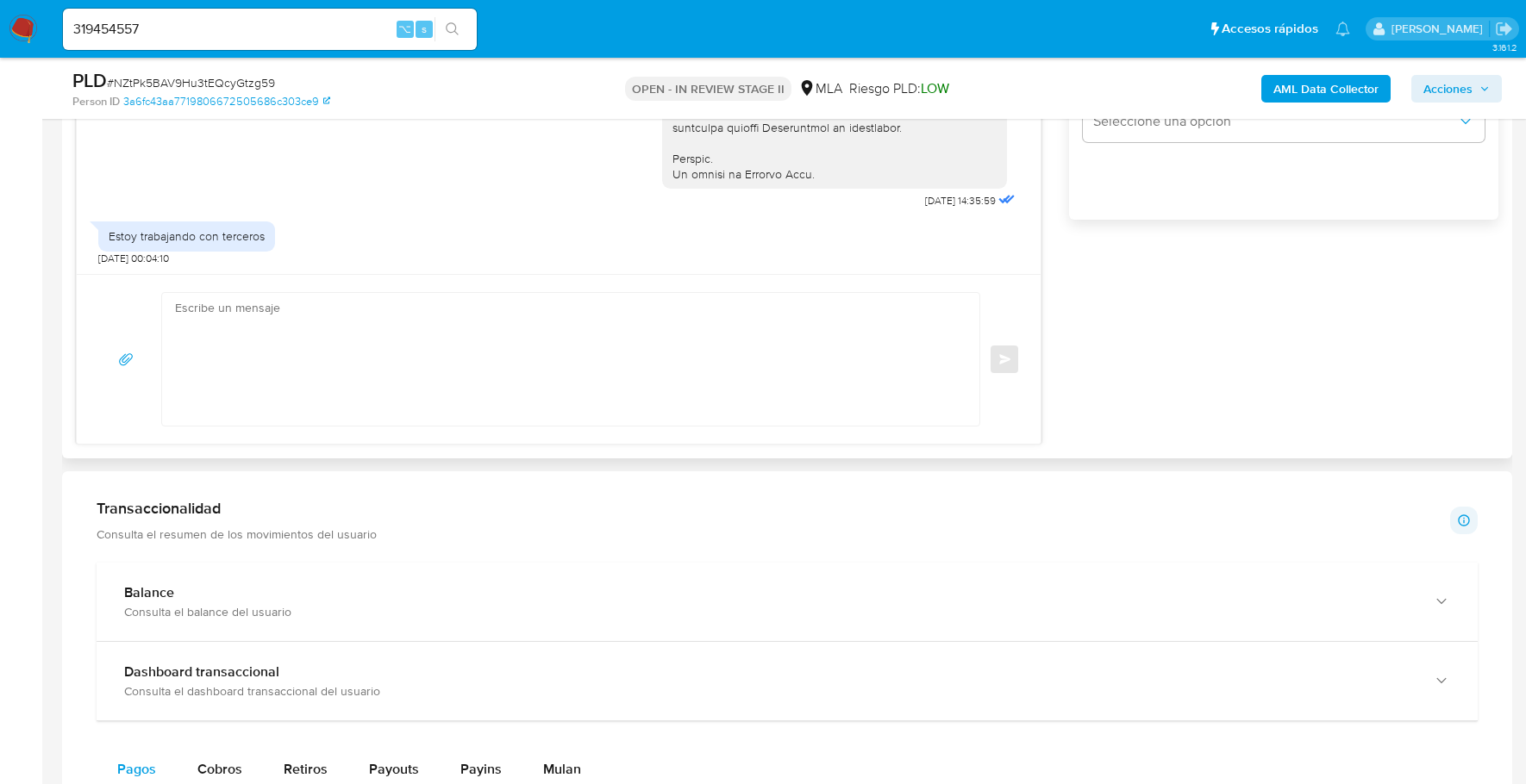
click at [313, 329] on textarea at bounding box center [566, 359] width 782 height 133
paste textarea "Hola, Muchas gracias por la respuesta. Analizamos tu caso y notamos que la info…"
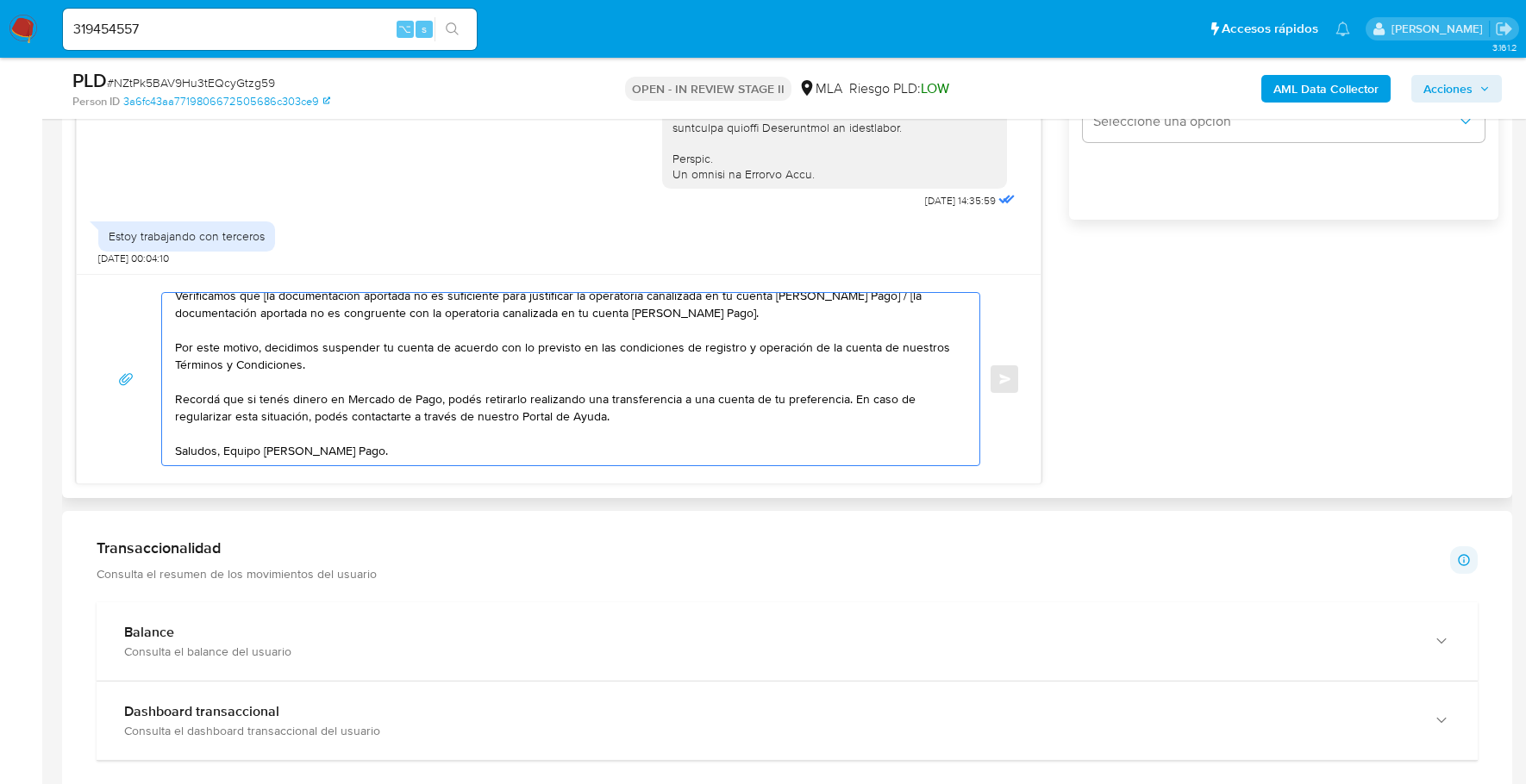
scroll to position [0, 0]
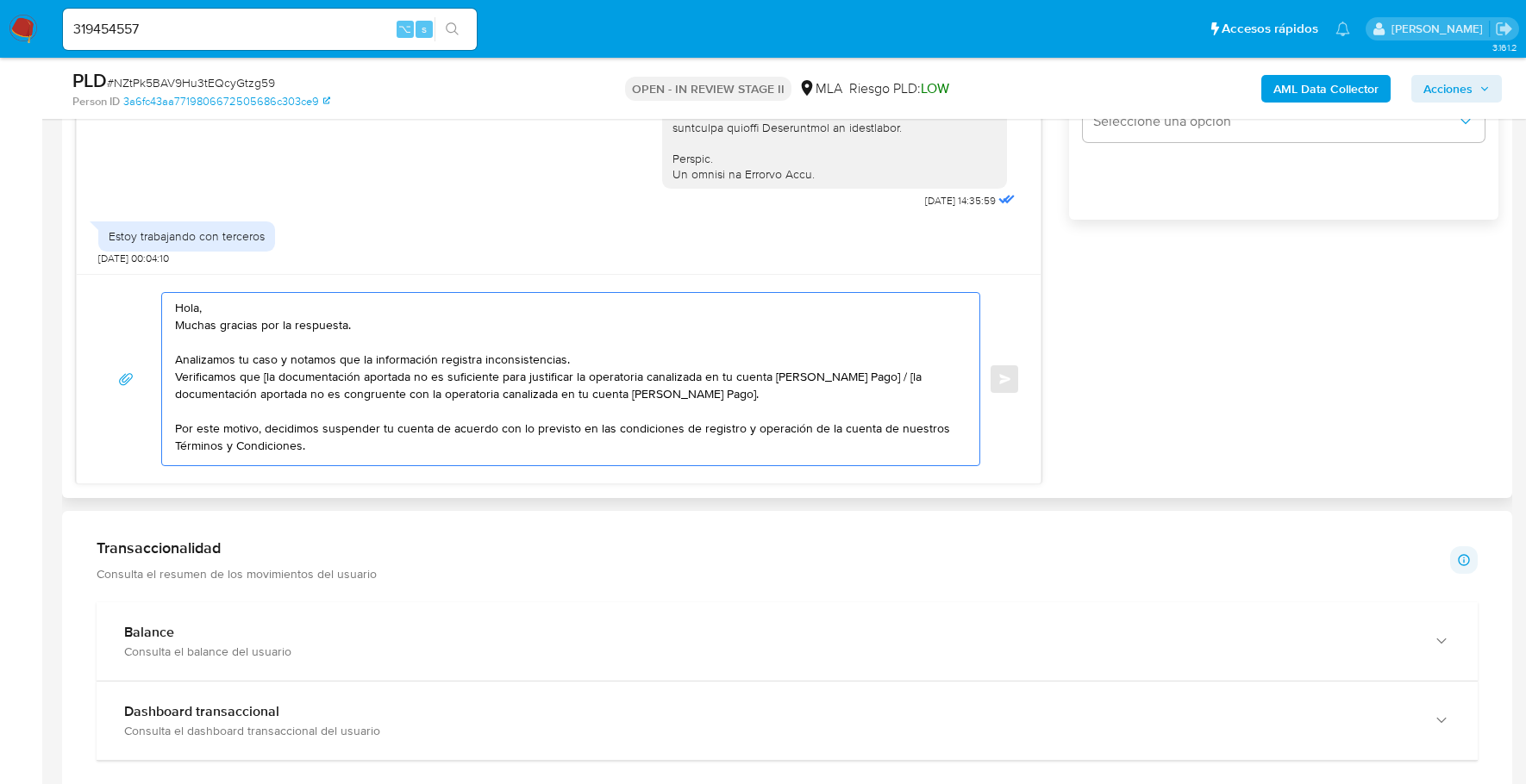
drag, startPoint x: 262, startPoint y: 374, endPoint x: 875, endPoint y: 374, distance: 613.0
click at [875, 374] on textarea "Hola, Muchas gracias por la respuesta. Analizamos tu caso y notamos que la info…" at bounding box center [566, 379] width 782 height 173
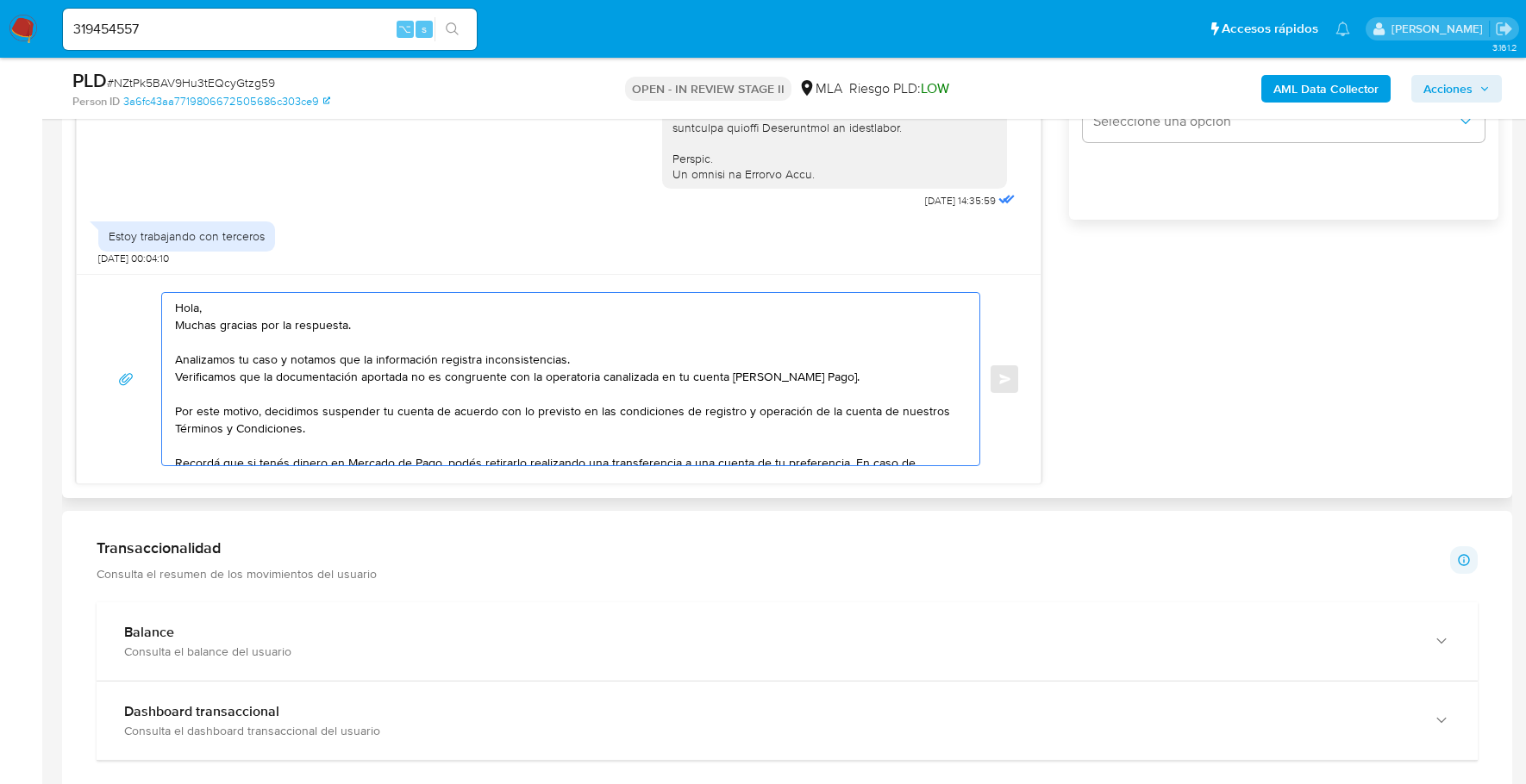
click at [331, 372] on textarea "Hola, Muchas gracias por la respuesta. Analizamos tu caso y notamos que la info…" at bounding box center [566, 379] width 782 height 173
click at [804, 374] on textarea "Hola, Muchas gracias por la respuesta. Analizamos tu caso y notamos que la info…" at bounding box center [566, 379] width 782 height 173
click at [253, 305] on textarea "Hola, Muchas gracias por la respuesta. Analizamos tu caso y notamos que la info…" at bounding box center [566, 379] width 782 height 173
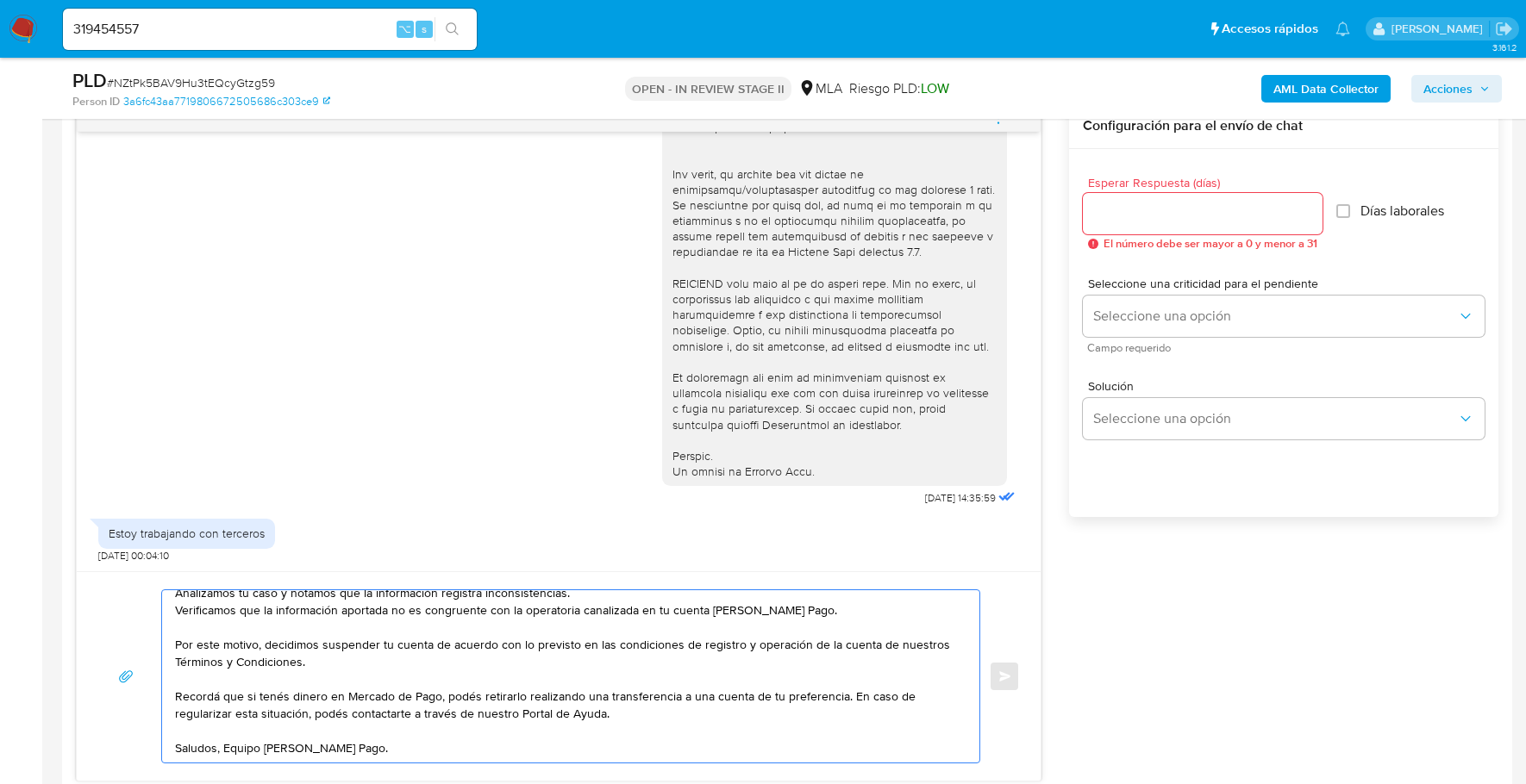
scroll to position [771, 0]
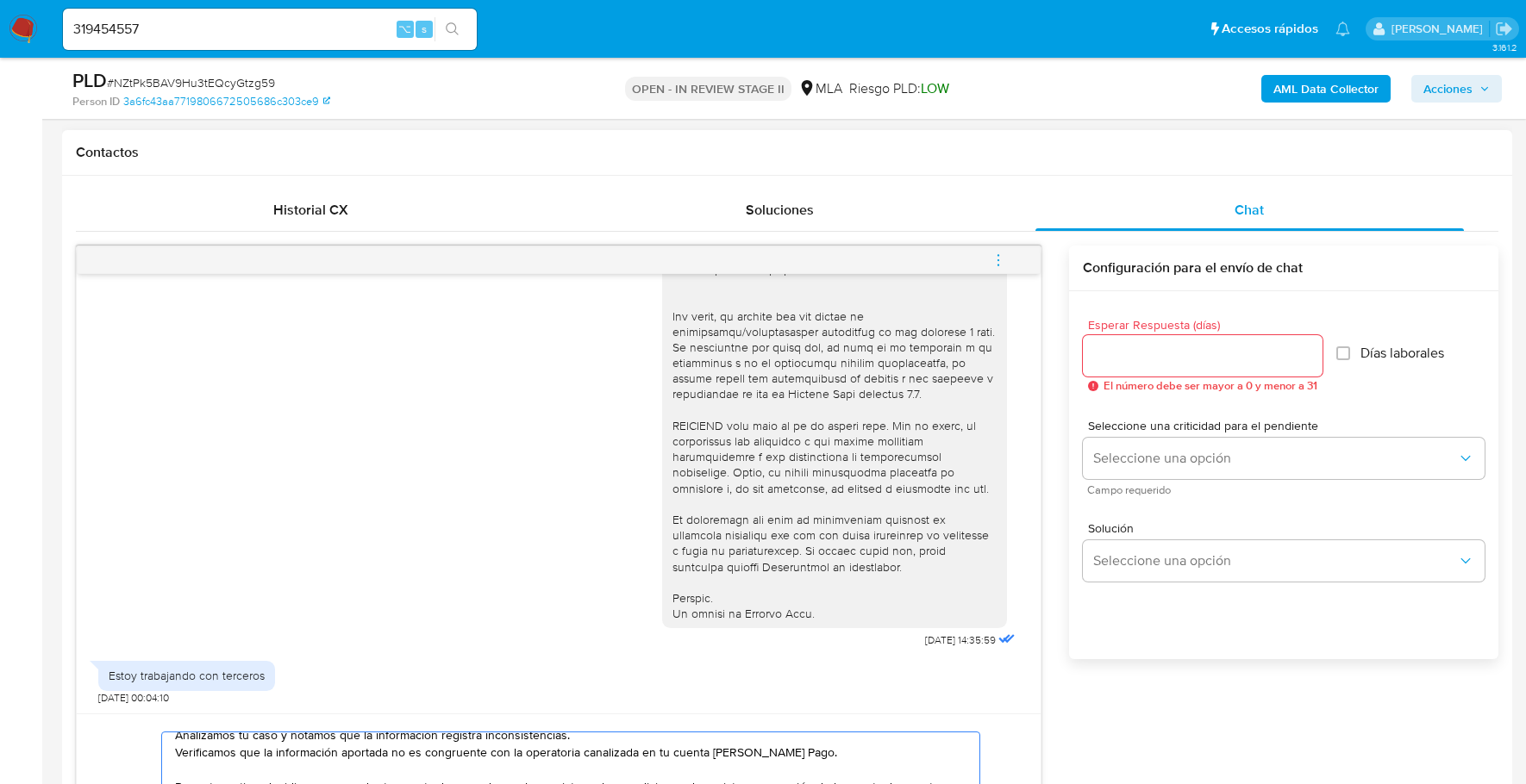
type textarea "Hola, . Muchas gracias por la respuesta. Analizamos tu caso y notamos que la in…"
click at [1155, 355] on input "Esperar Respuesta (días)" at bounding box center [1203, 356] width 240 height 23
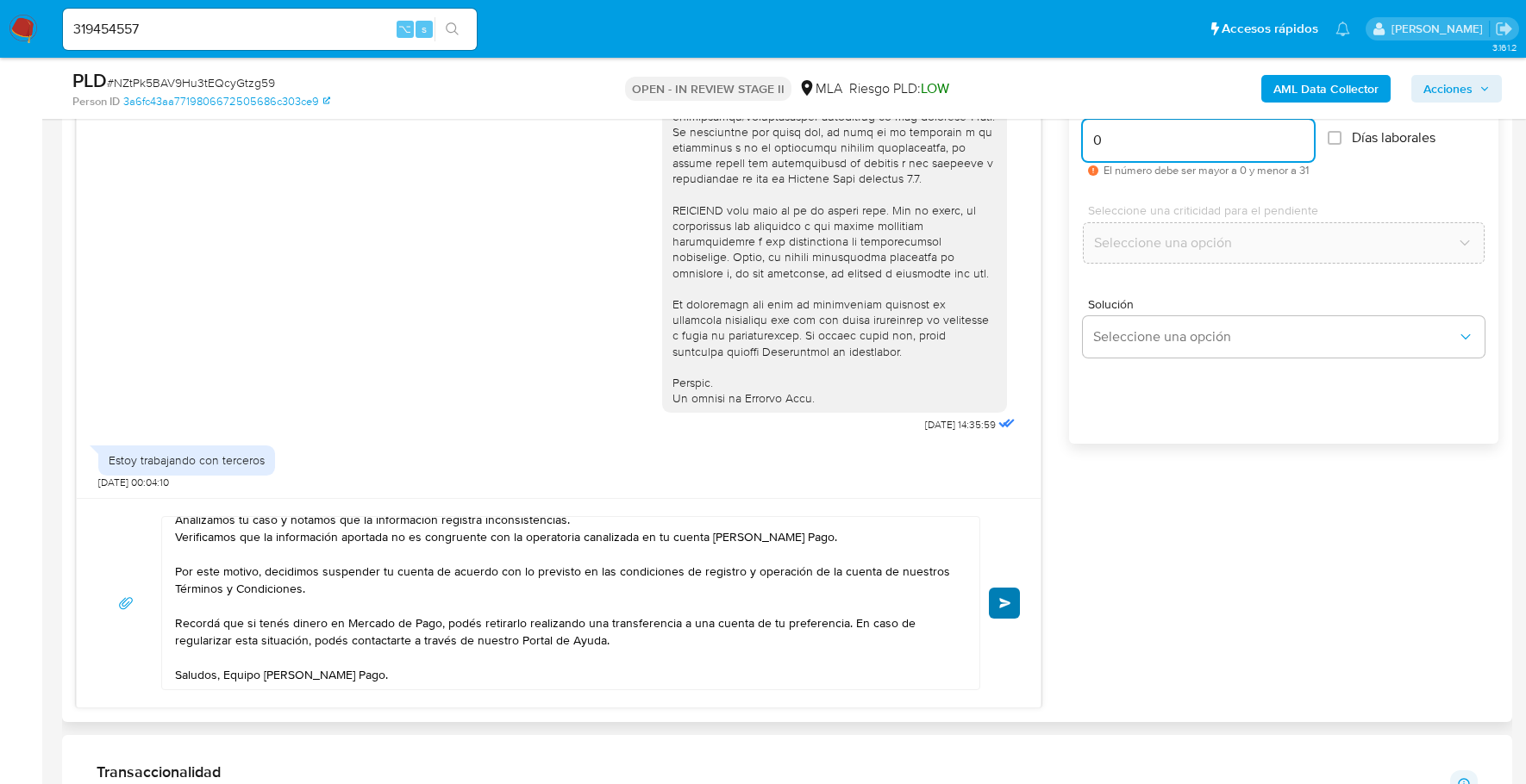
type input "0"
click at [1011, 592] on button "Enviar" at bounding box center [1004, 603] width 31 height 31
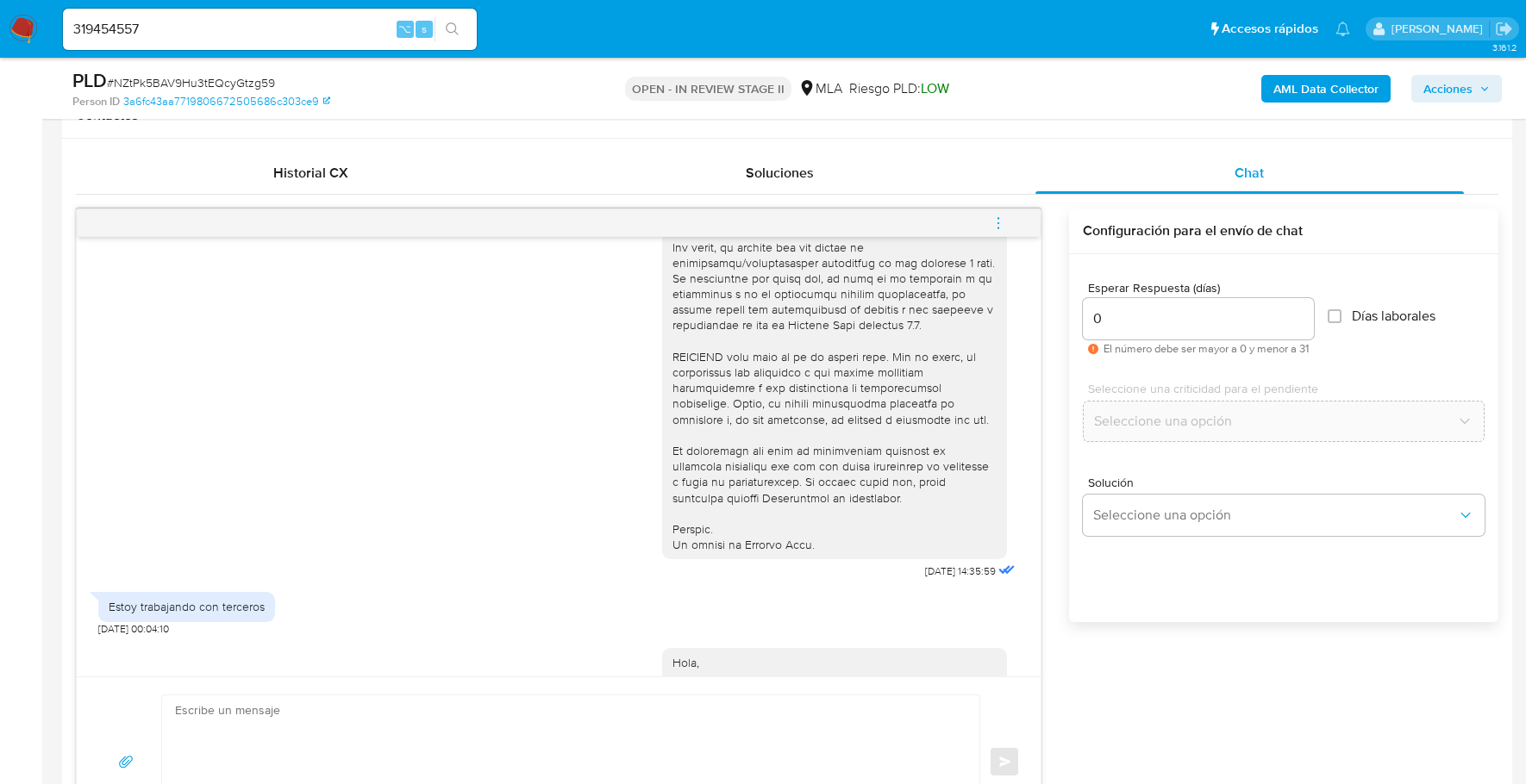
scroll to position [953, 0]
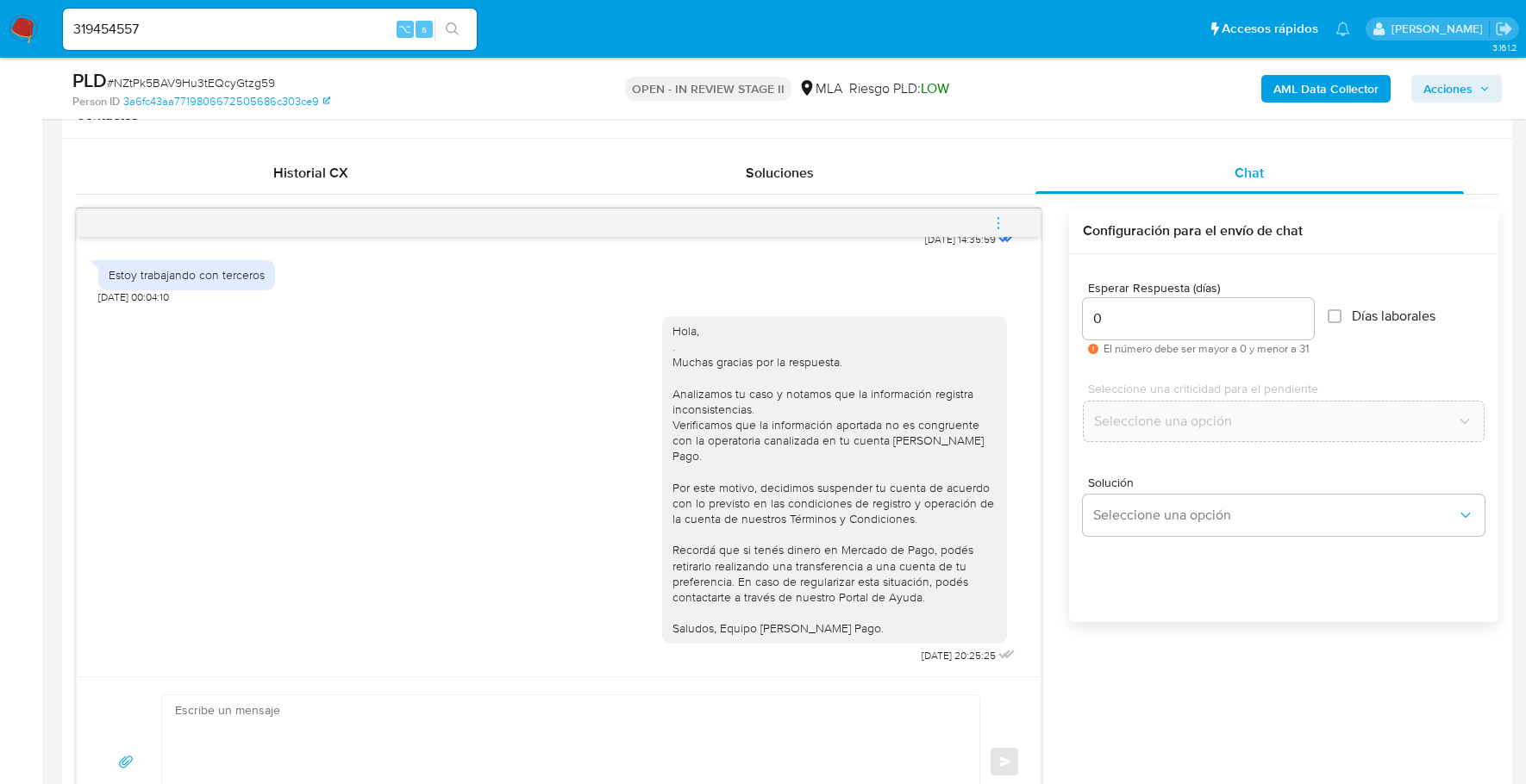
click at [1010, 219] on button "menu-action" at bounding box center [999, 224] width 57 height 42
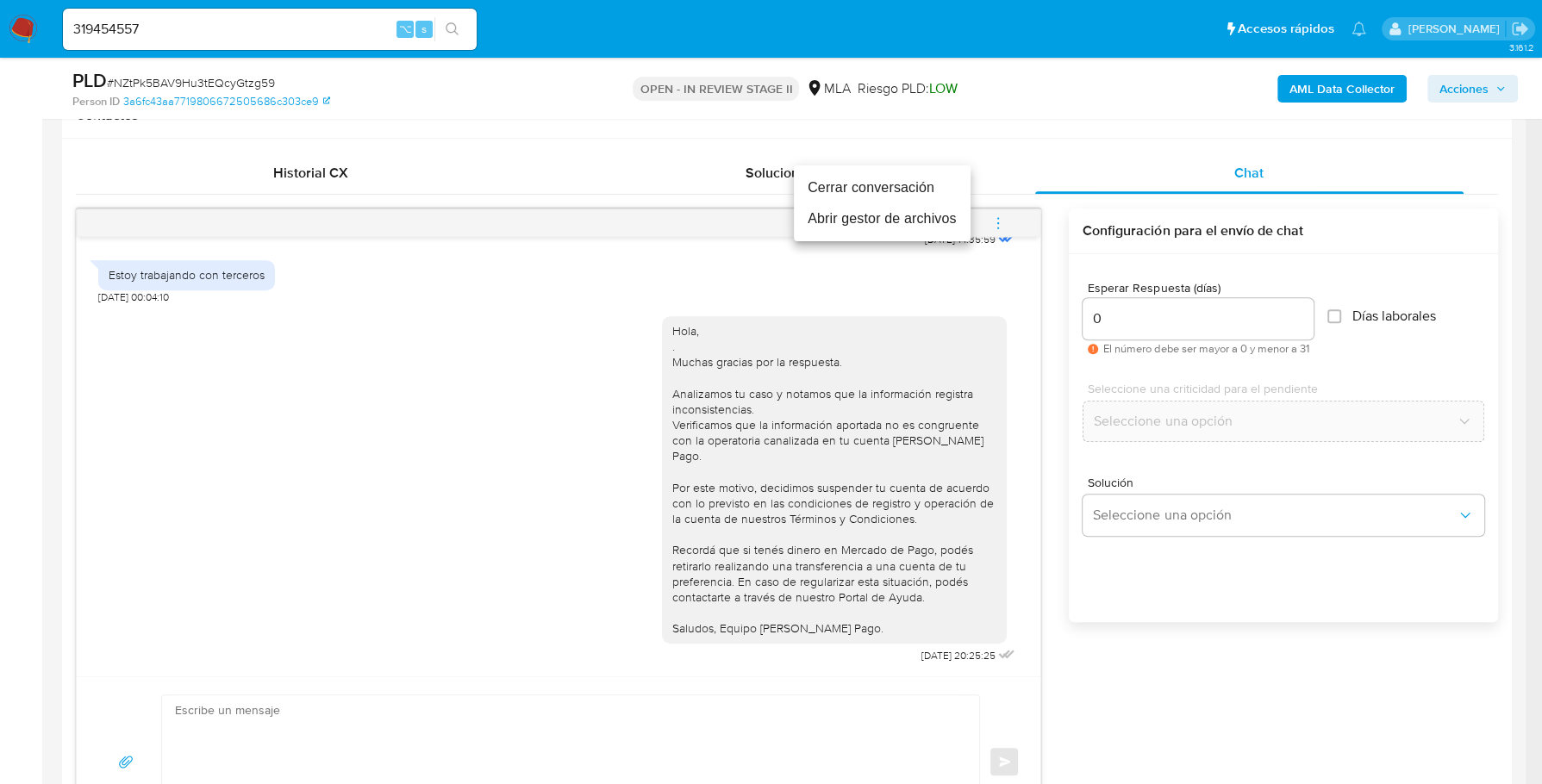
click at [944, 199] on li "Cerrar conversación" at bounding box center [882, 188] width 176 height 31
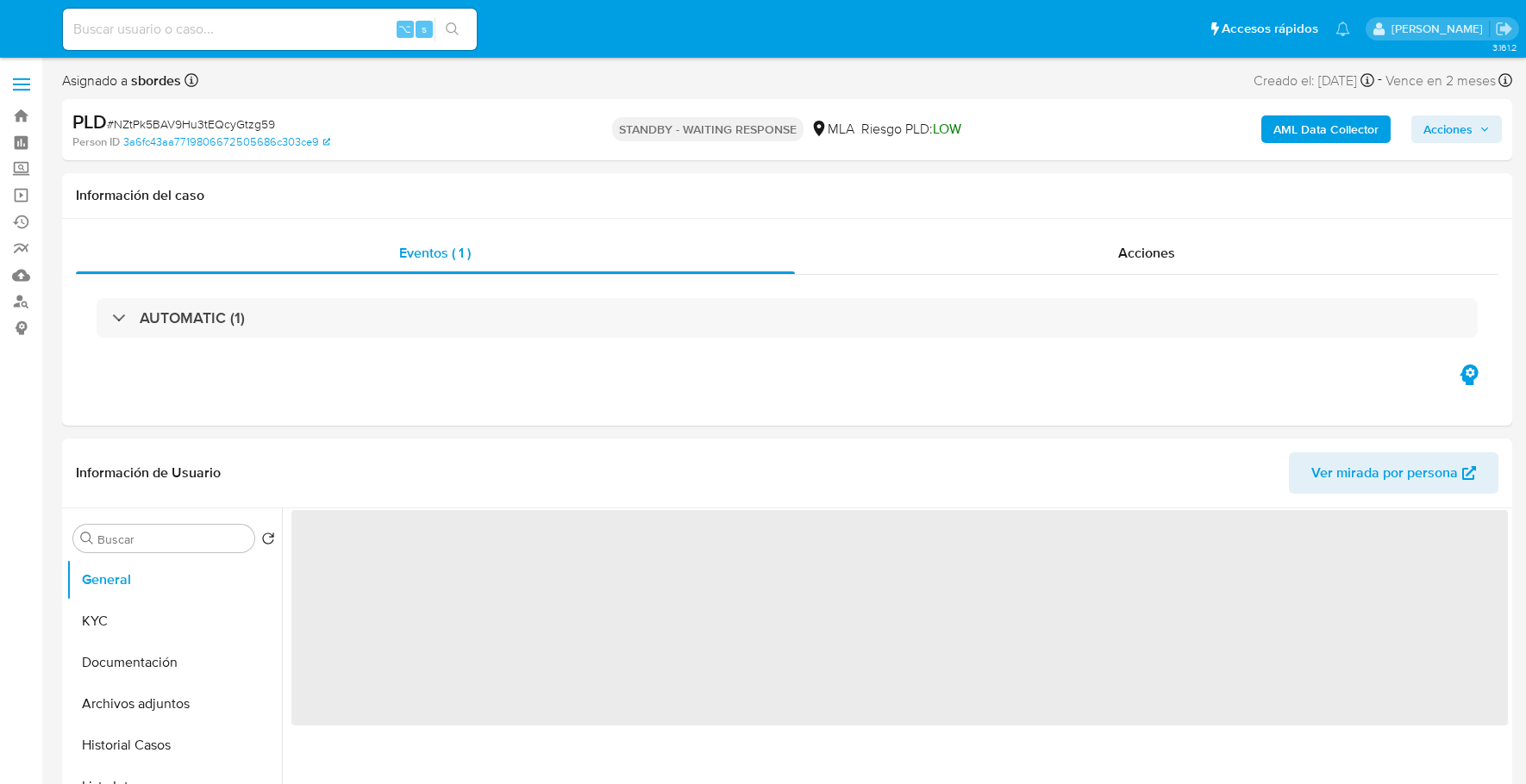
select select "10"
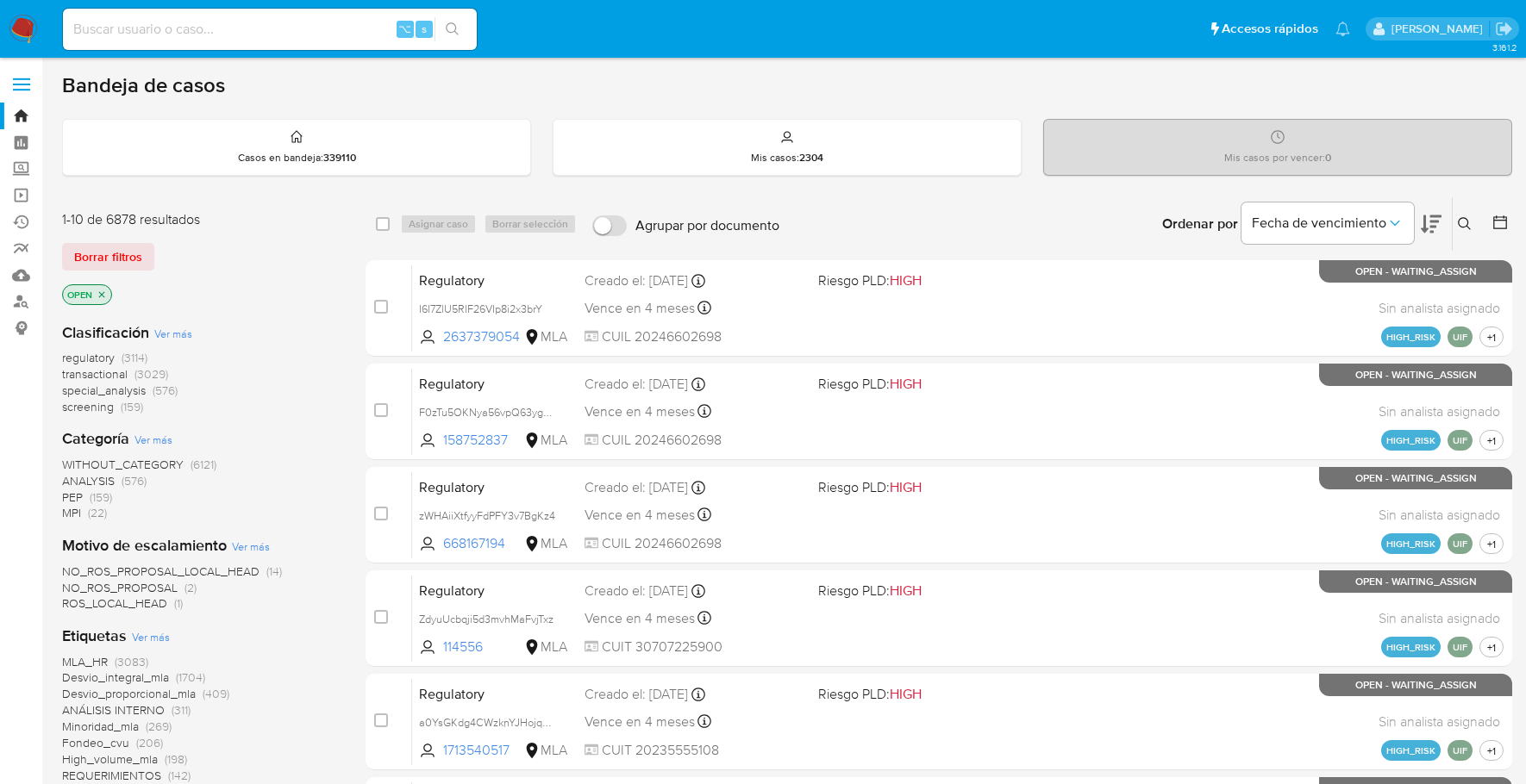
scroll to position [695, 0]
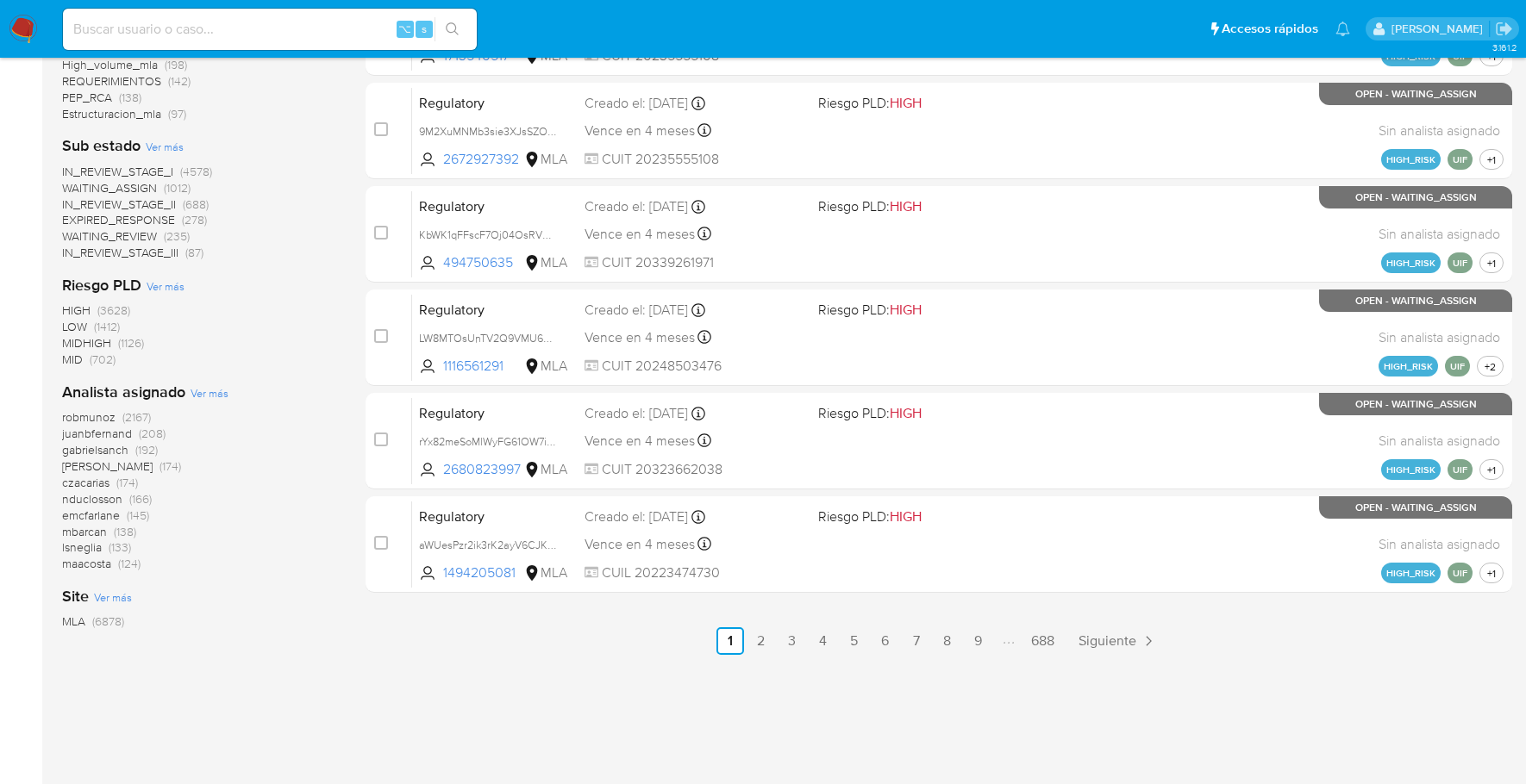
click at [28, 29] on img at bounding box center [23, 28] width 29 height 29
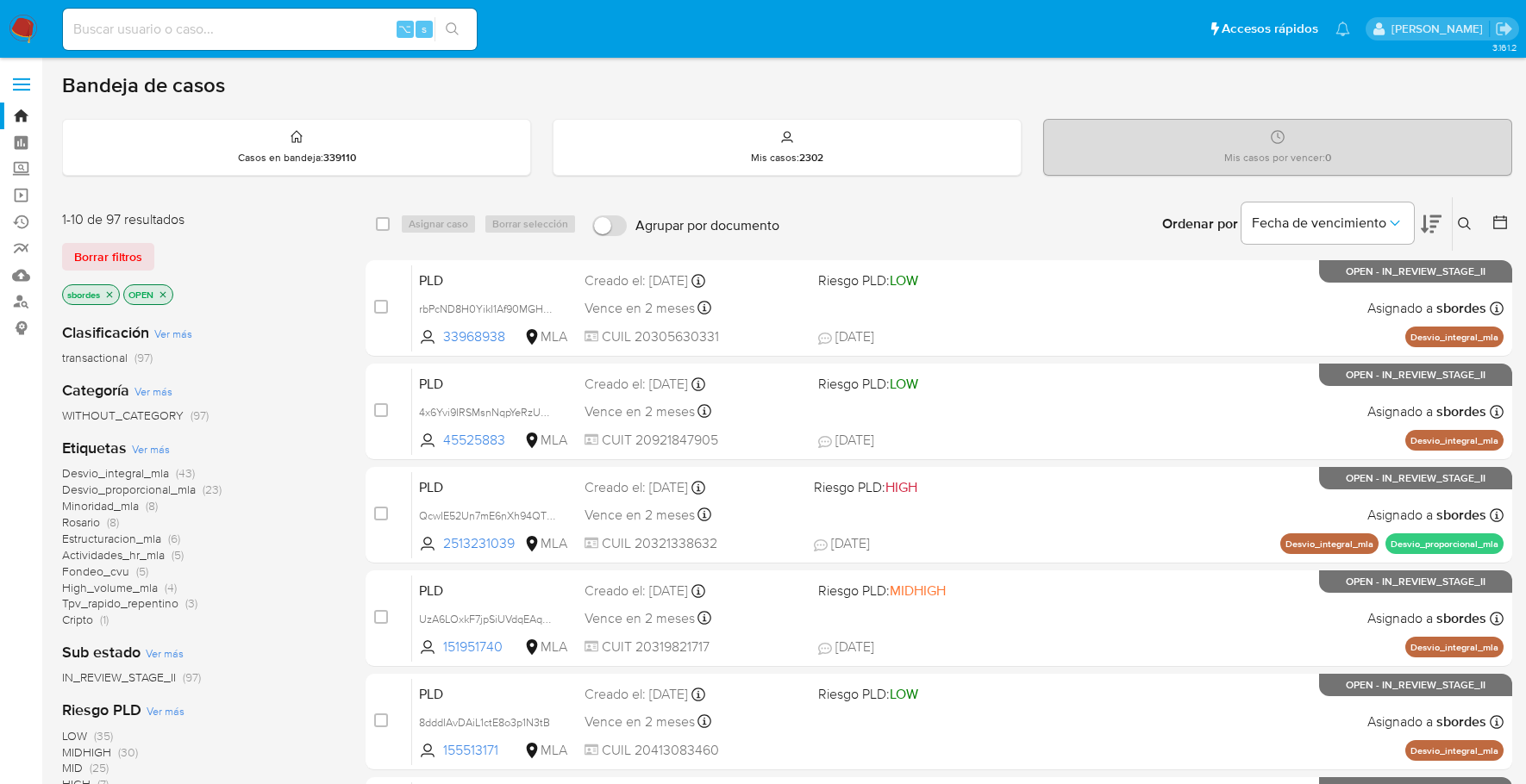
click at [112, 293] on icon "close-filter" at bounding box center [109, 294] width 10 height 10
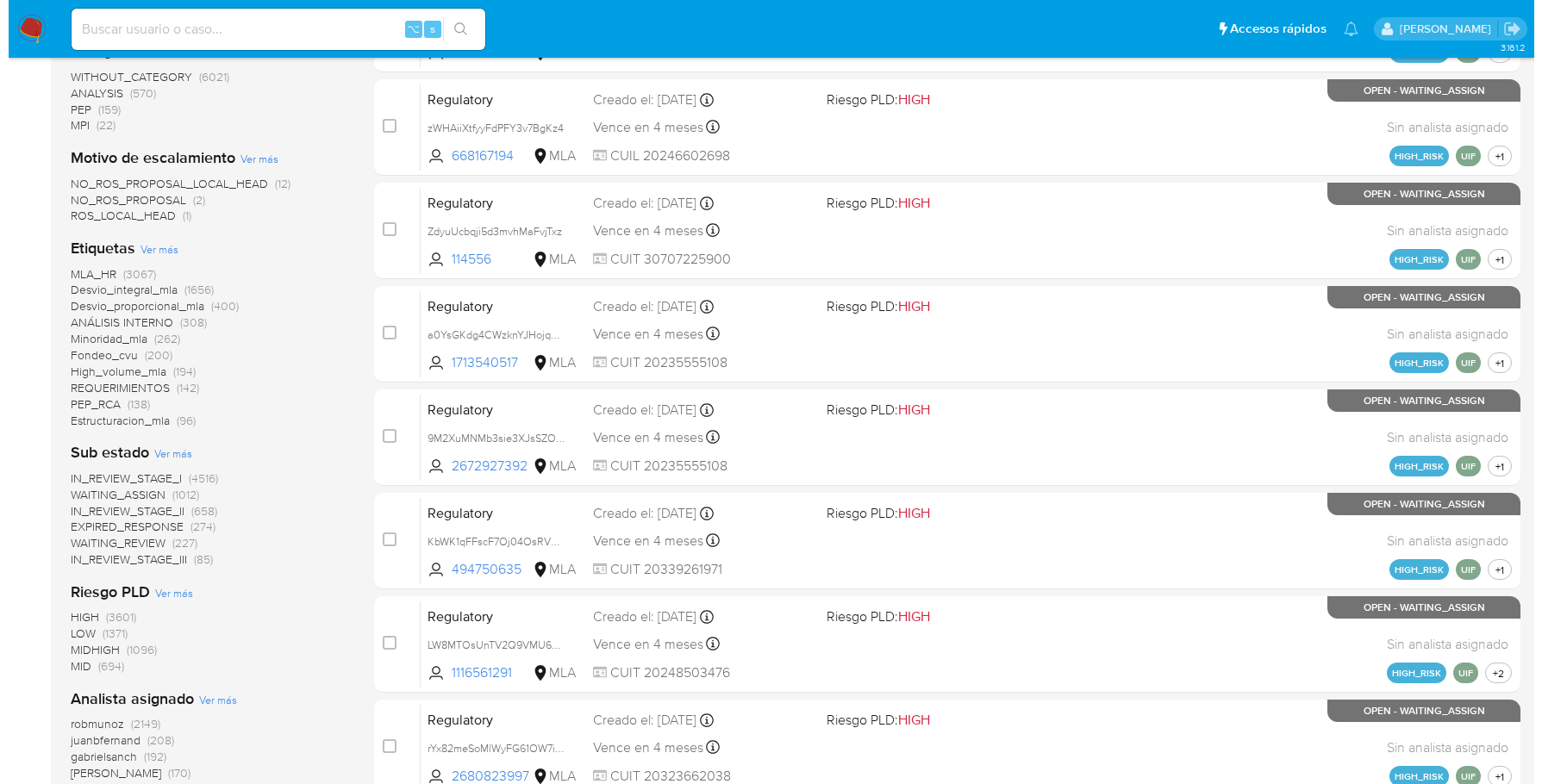
scroll to position [695, 0]
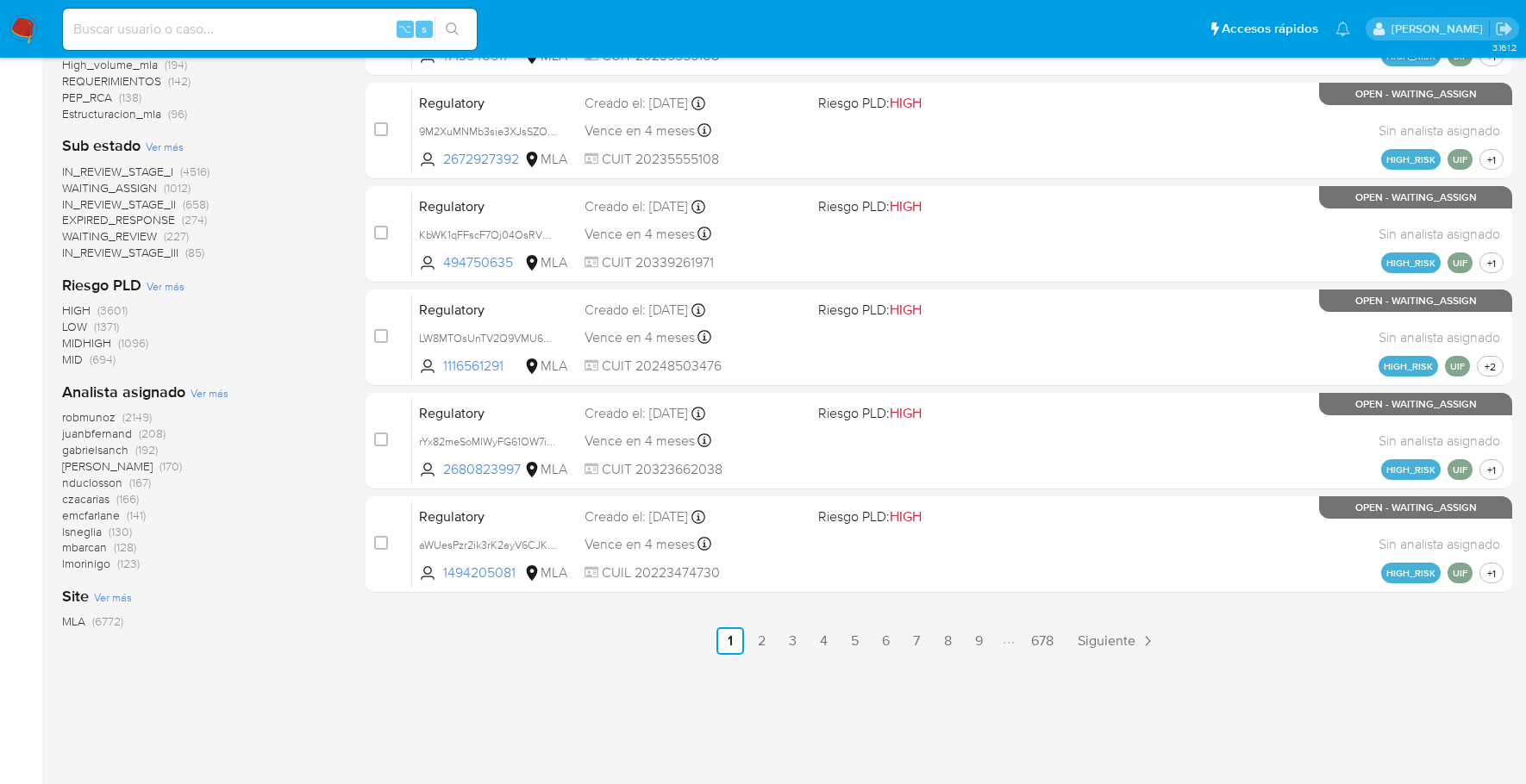
click at [195, 390] on span "Ver más" at bounding box center [210, 392] width 38 height 15
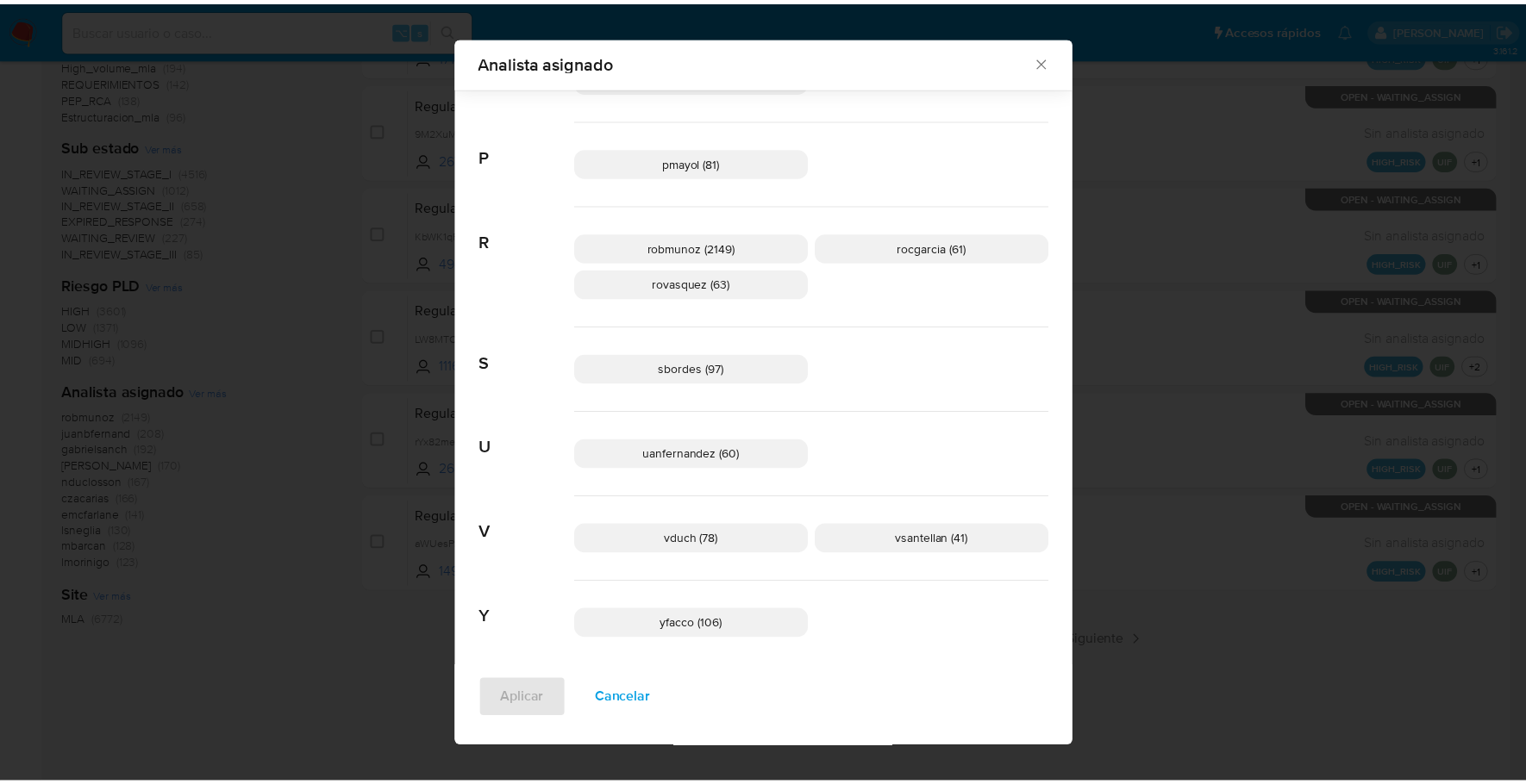
scroll to position [1217, 0]
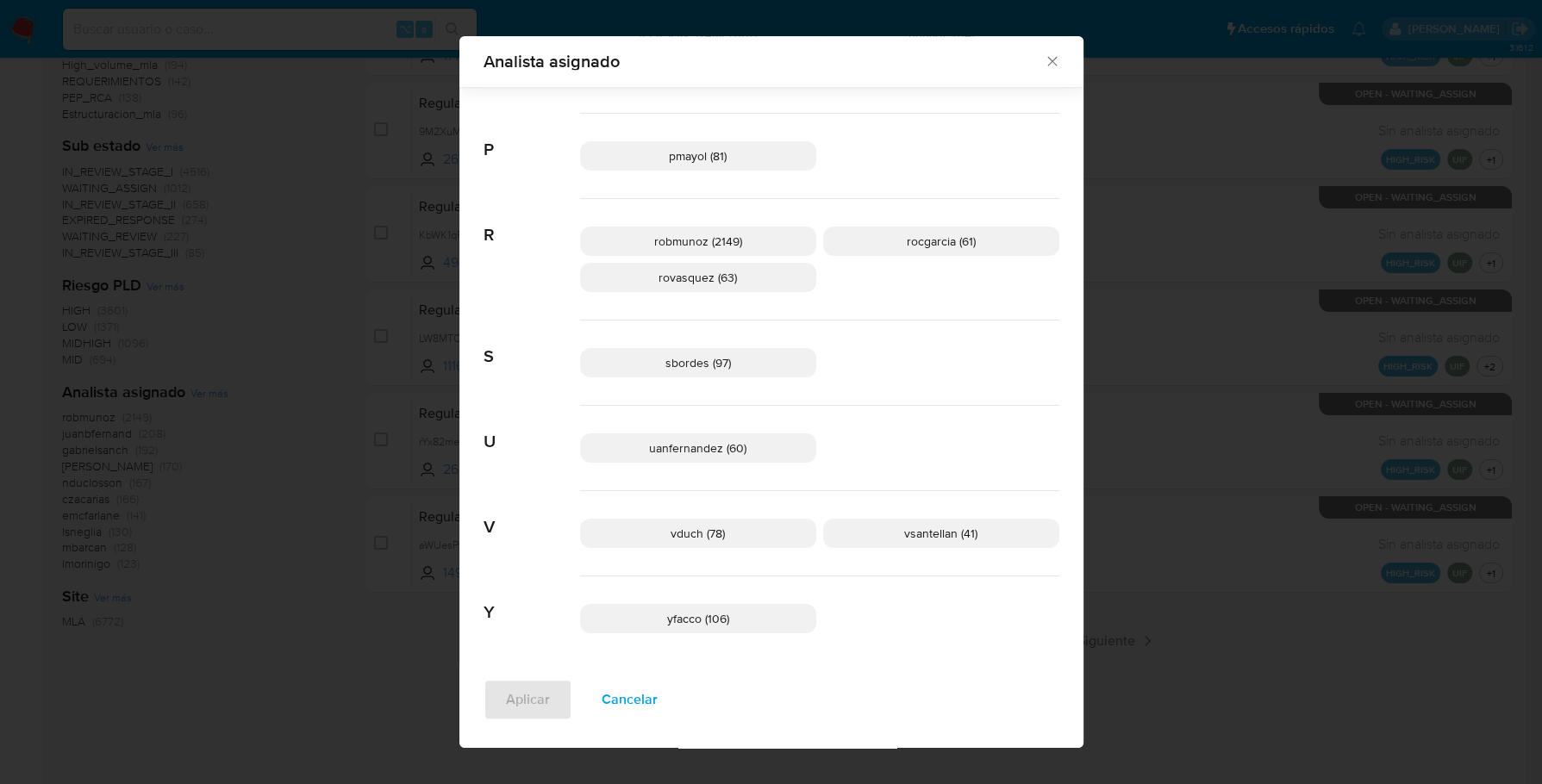
click at [1044, 64] on icon "Cerrar" at bounding box center [1053, 61] width 17 height 17
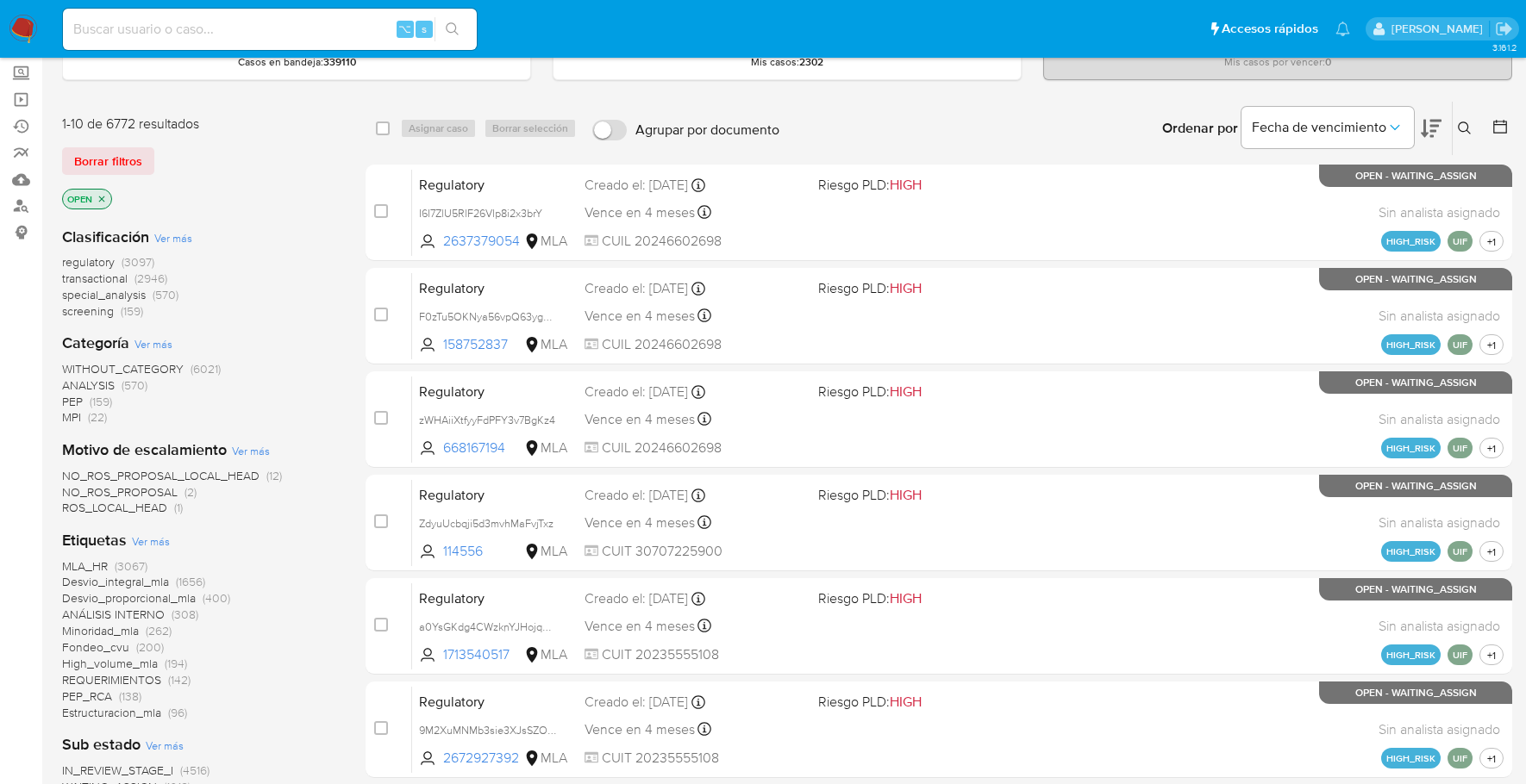
scroll to position [0, 0]
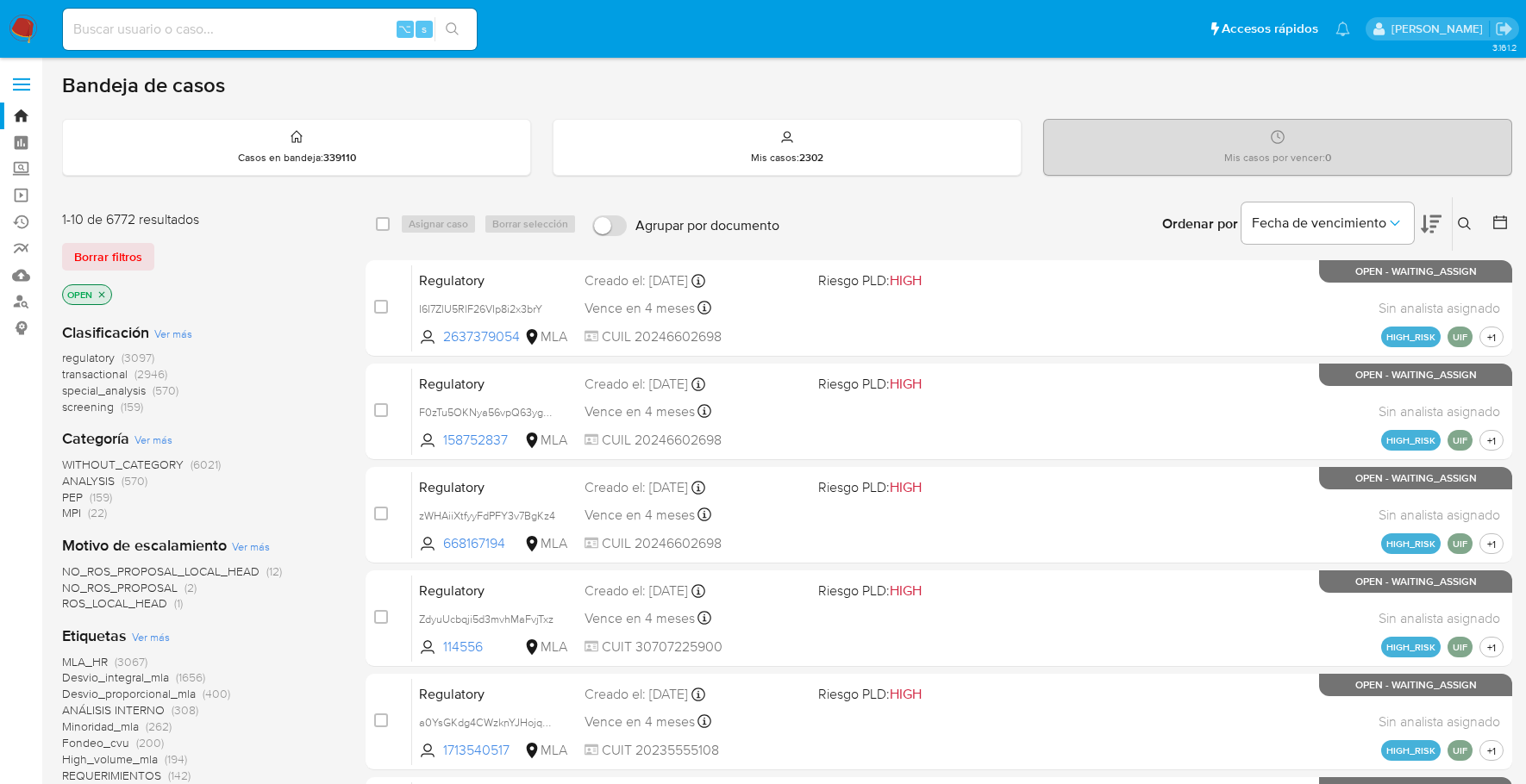
click at [1456, 220] on button at bounding box center [1467, 224] width 28 height 21
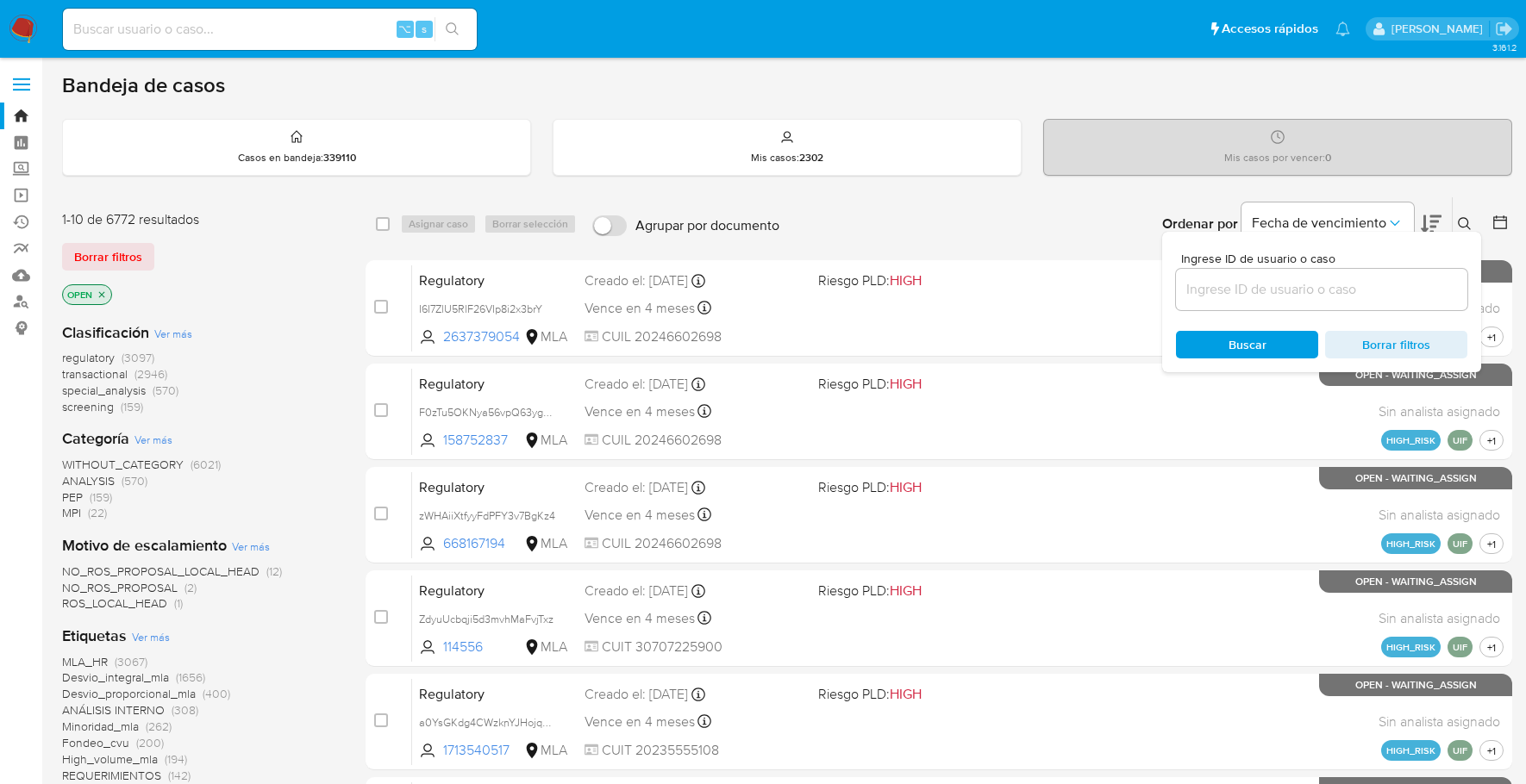
click at [1278, 302] on div at bounding box center [1321, 290] width 291 height 42
click at [1278, 294] on input at bounding box center [1321, 290] width 291 height 23
paste input "NZtPk5BAV9Hu3tEQcyGtzg59"
type input "NZtPk5BAV9Hu3tEQcyGtzg59"
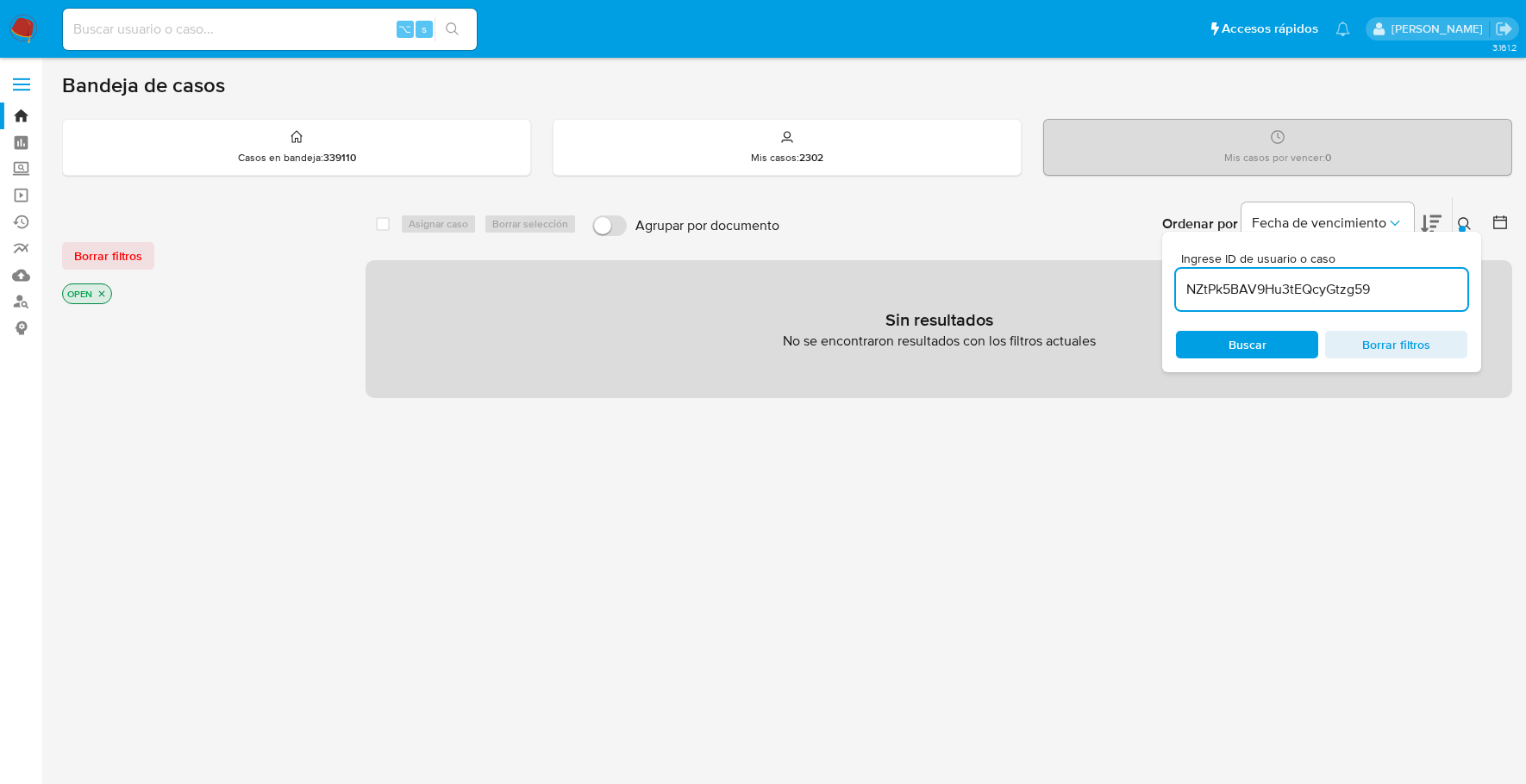
click at [1472, 209] on div "Ingrese ID de usuario o caso NZtPk5BAV9Hu3tEQcyGtzg59 Buscar Borrar filtros" at bounding box center [1466, 224] width 29 height 53
click at [1466, 218] on icon at bounding box center [1464, 224] width 13 height 13
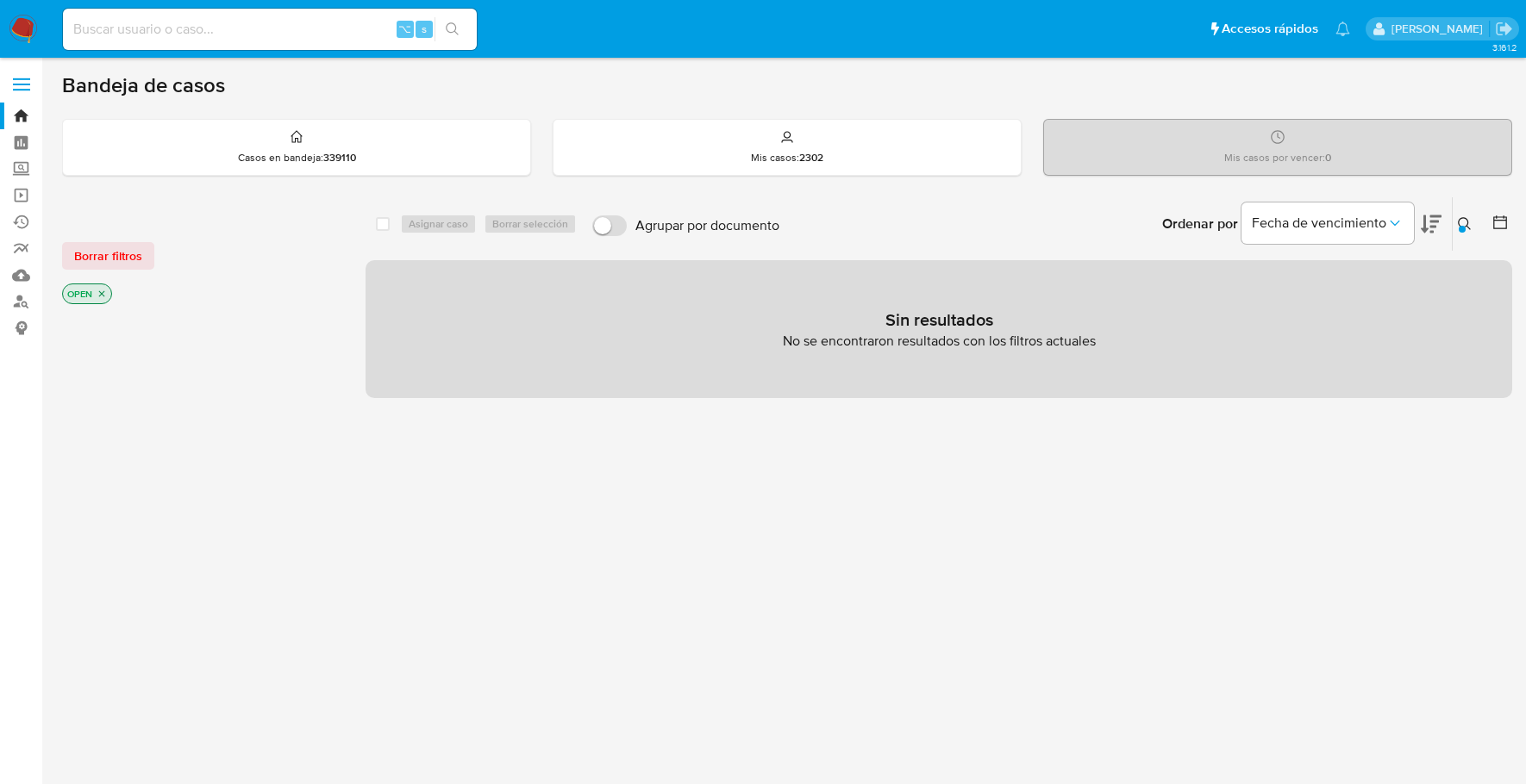
click at [102, 288] on p "OPEN" at bounding box center [86, 294] width 48 height 19
click at [102, 288] on icon "close-filter" at bounding box center [101, 293] width 10 height 10
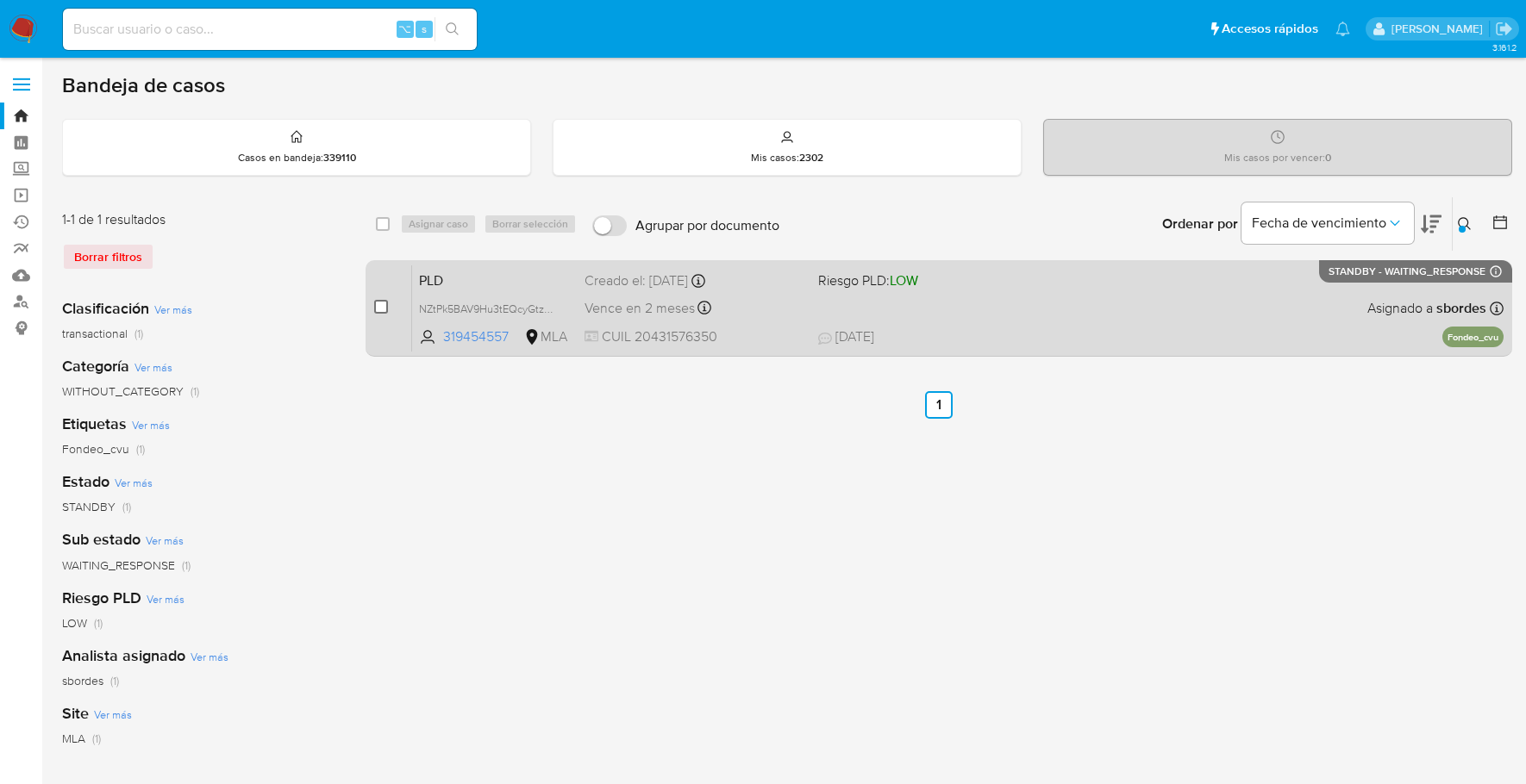
click at [386, 300] on input "checkbox" at bounding box center [380, 306] width 14 height 14
checkbox input "true"
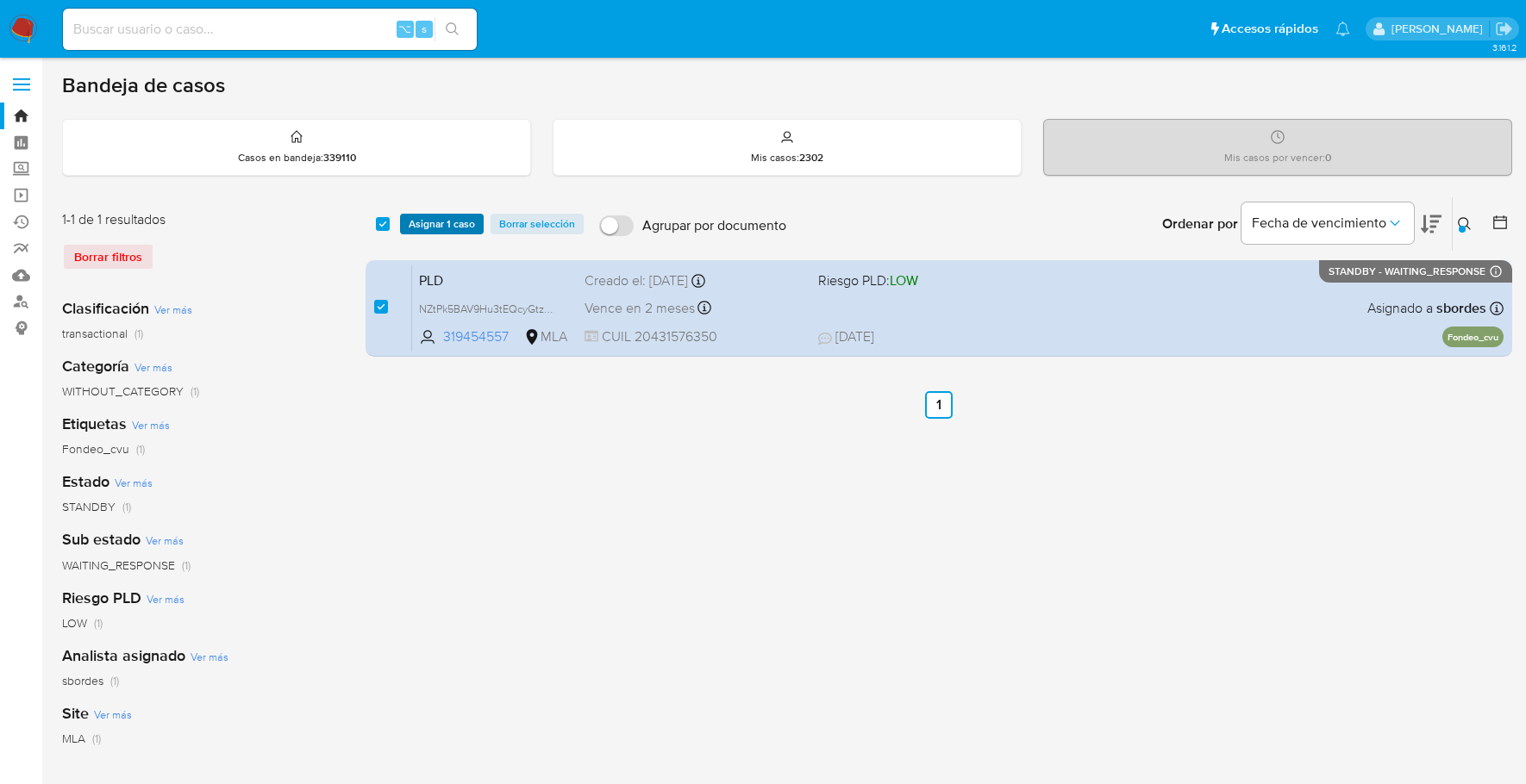
click at [429, 220] on span "Asignar 1 caso" at bounding box center [442, 224] width 66 height 17
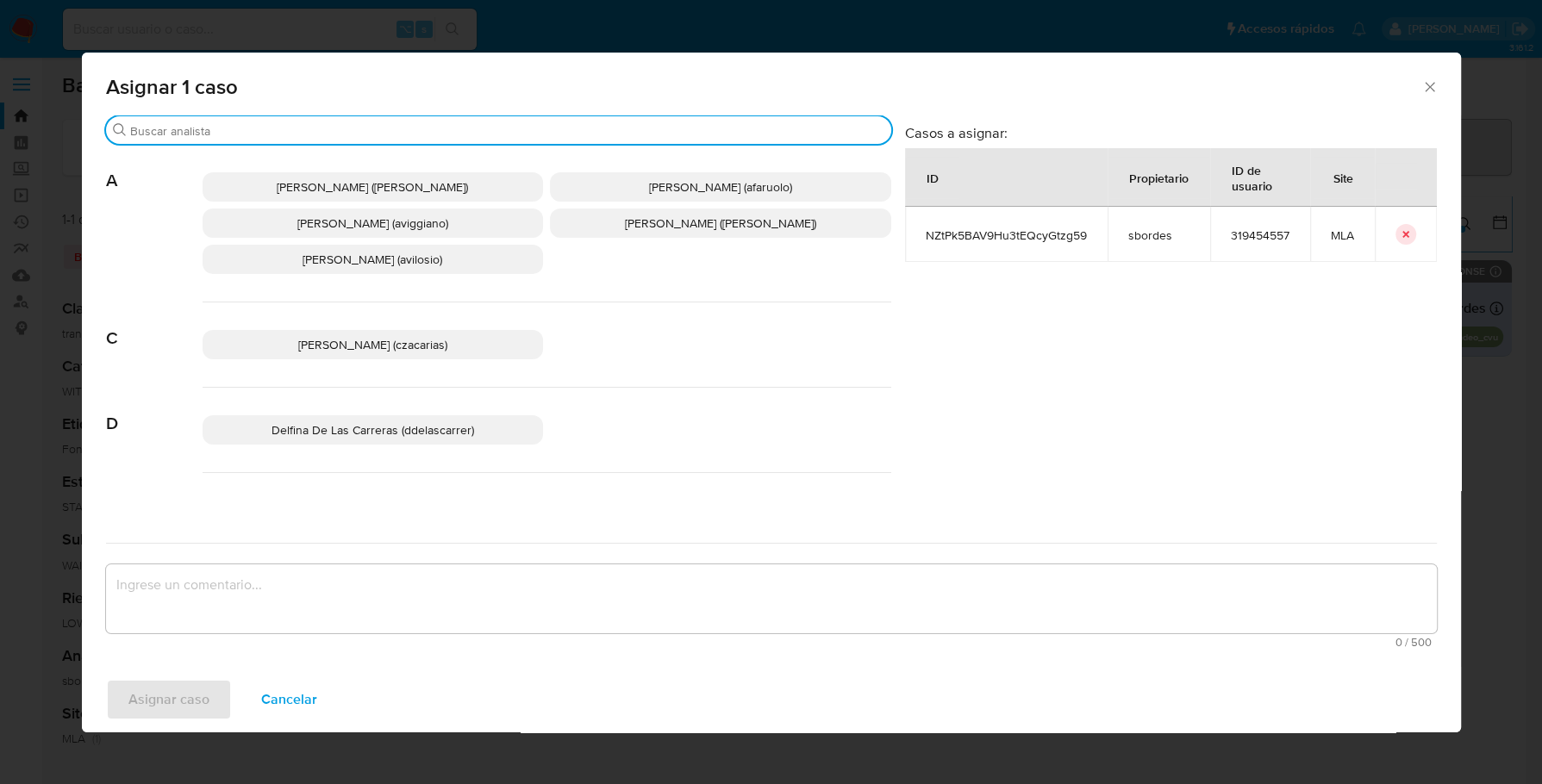
click at [323, 128] on input "Buscar" at bounding box center [506, 131] width 754 height 15
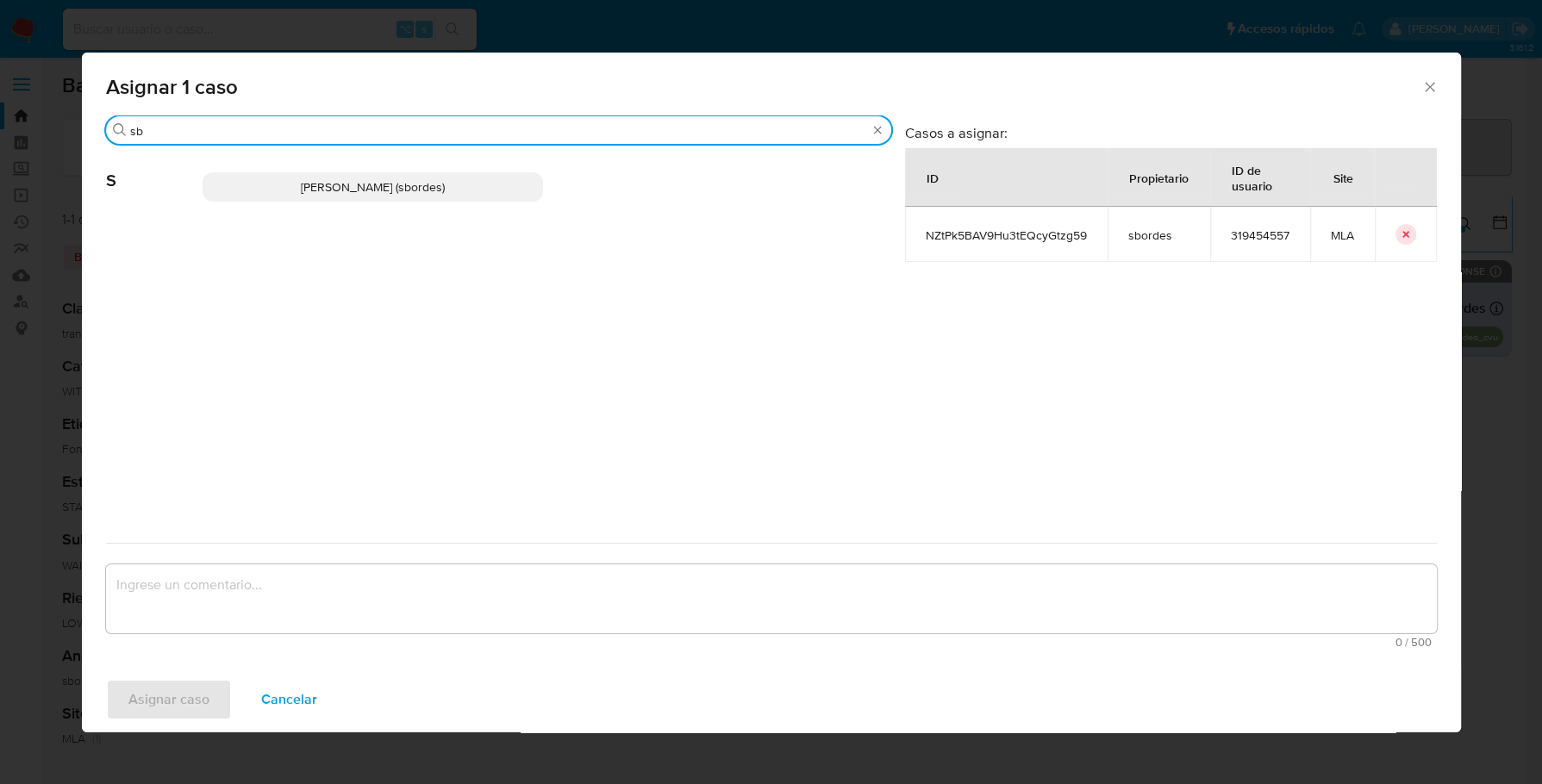
type input "sb"
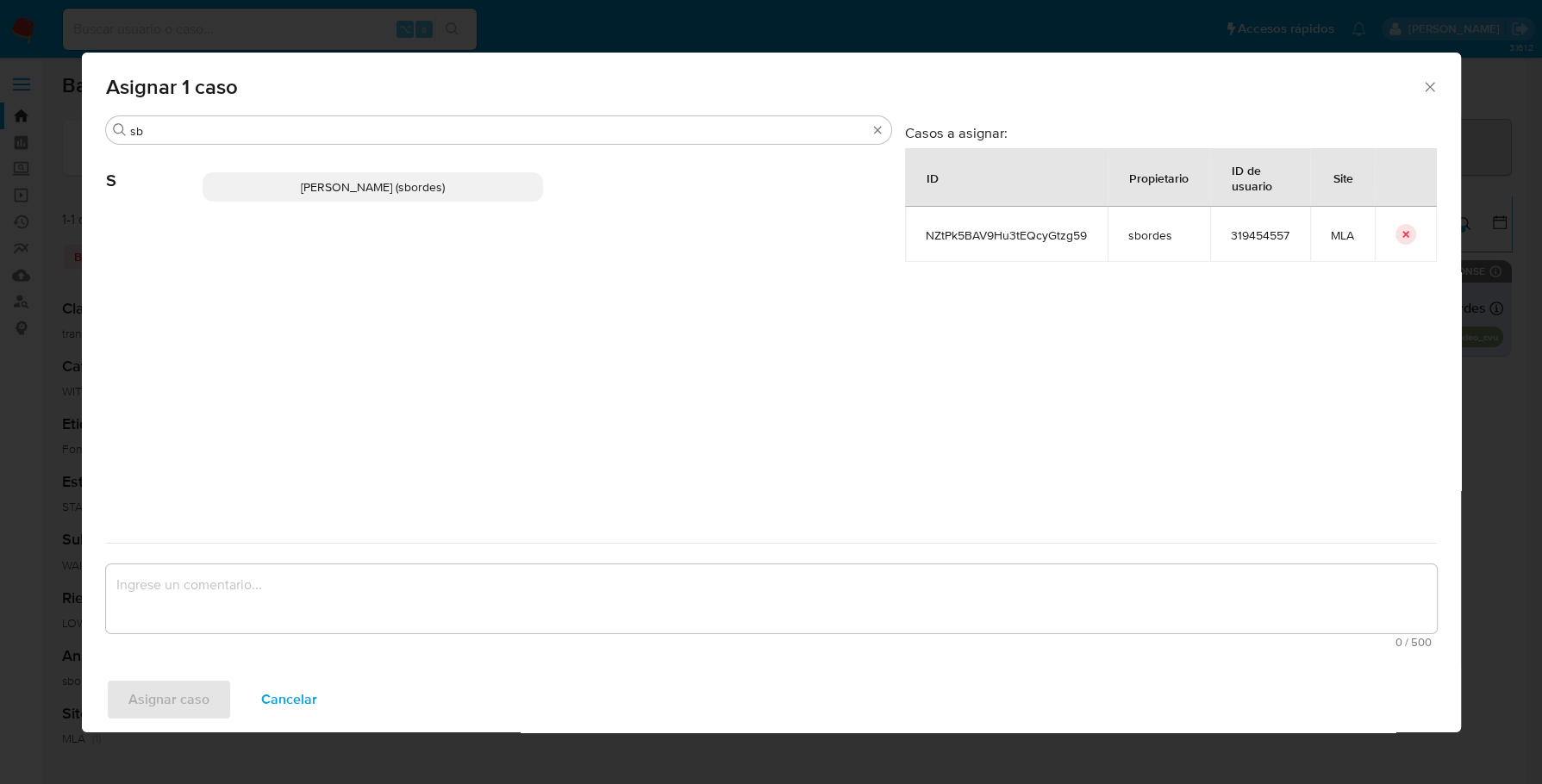
click at [322, 191] on span "[PERSON_NAME] (sbordes)" at bounding box center [373, 187] width 144 height 17
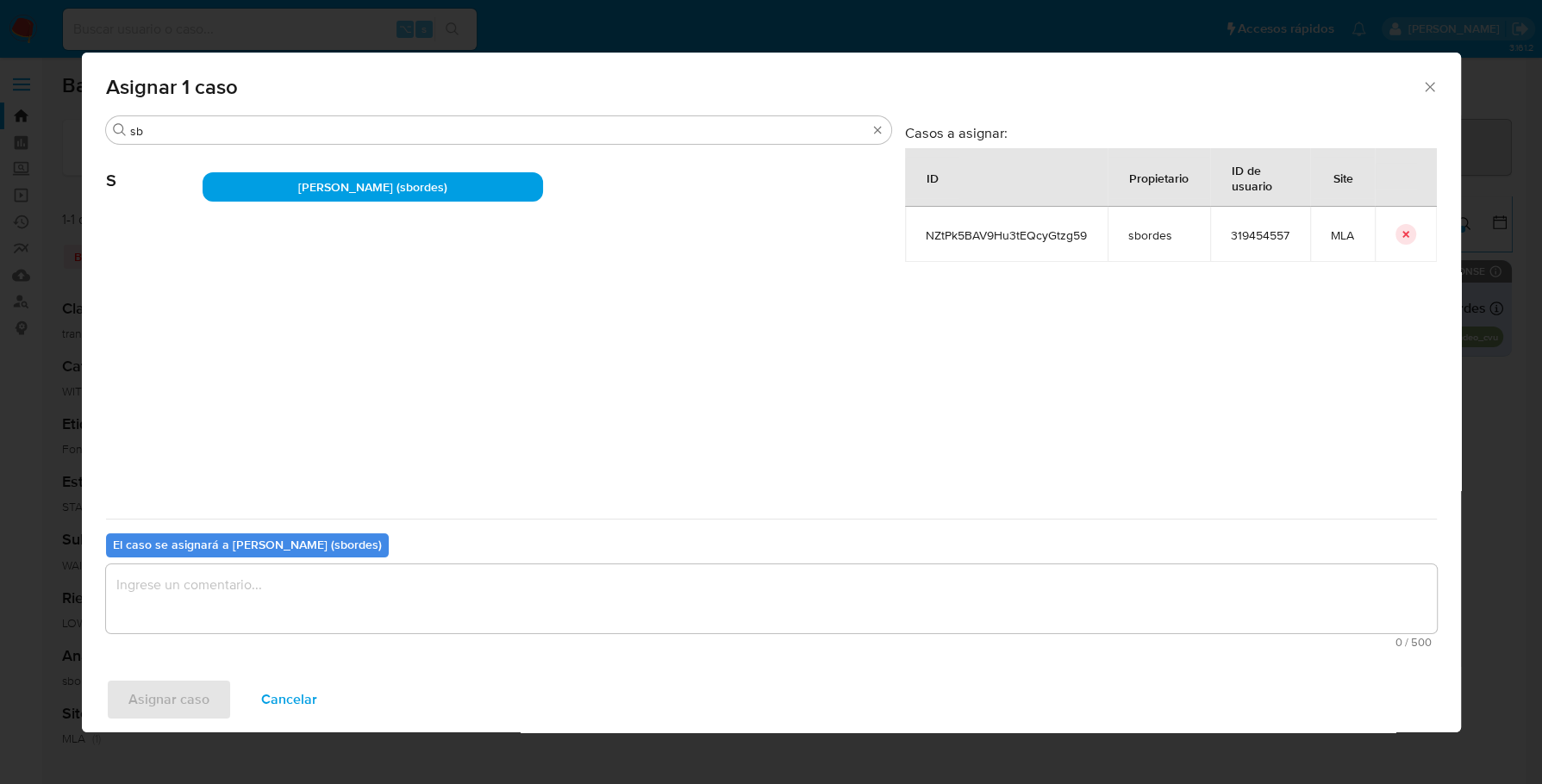
click at [287, 614] on textarea "assign-modal" at bounding box center [771, 598] width 1331 height 69
click at [175, 685] on span "Asignar caso" at bounding box center [168, 700] width 81 height 38
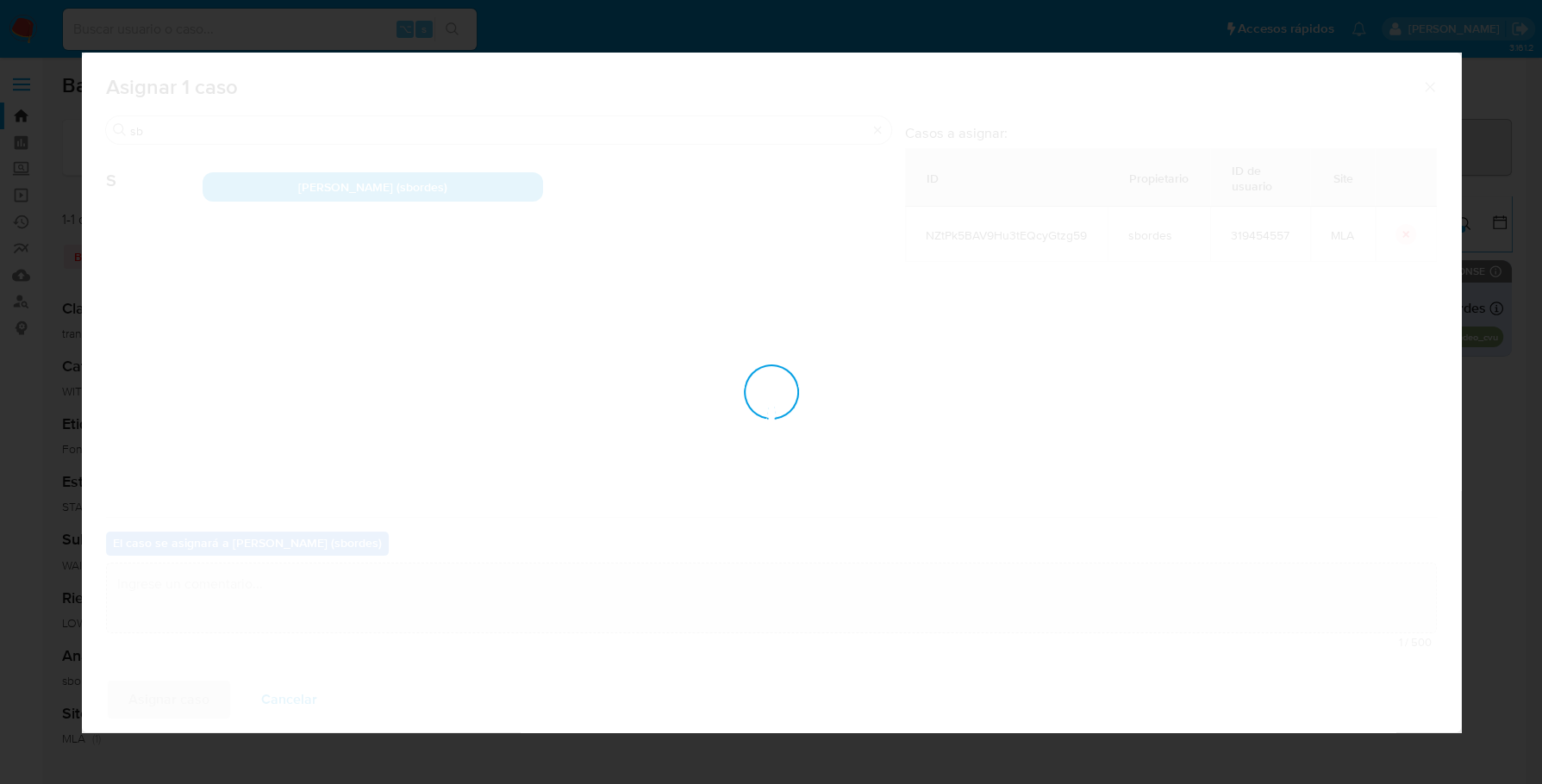
checkbox input "false"
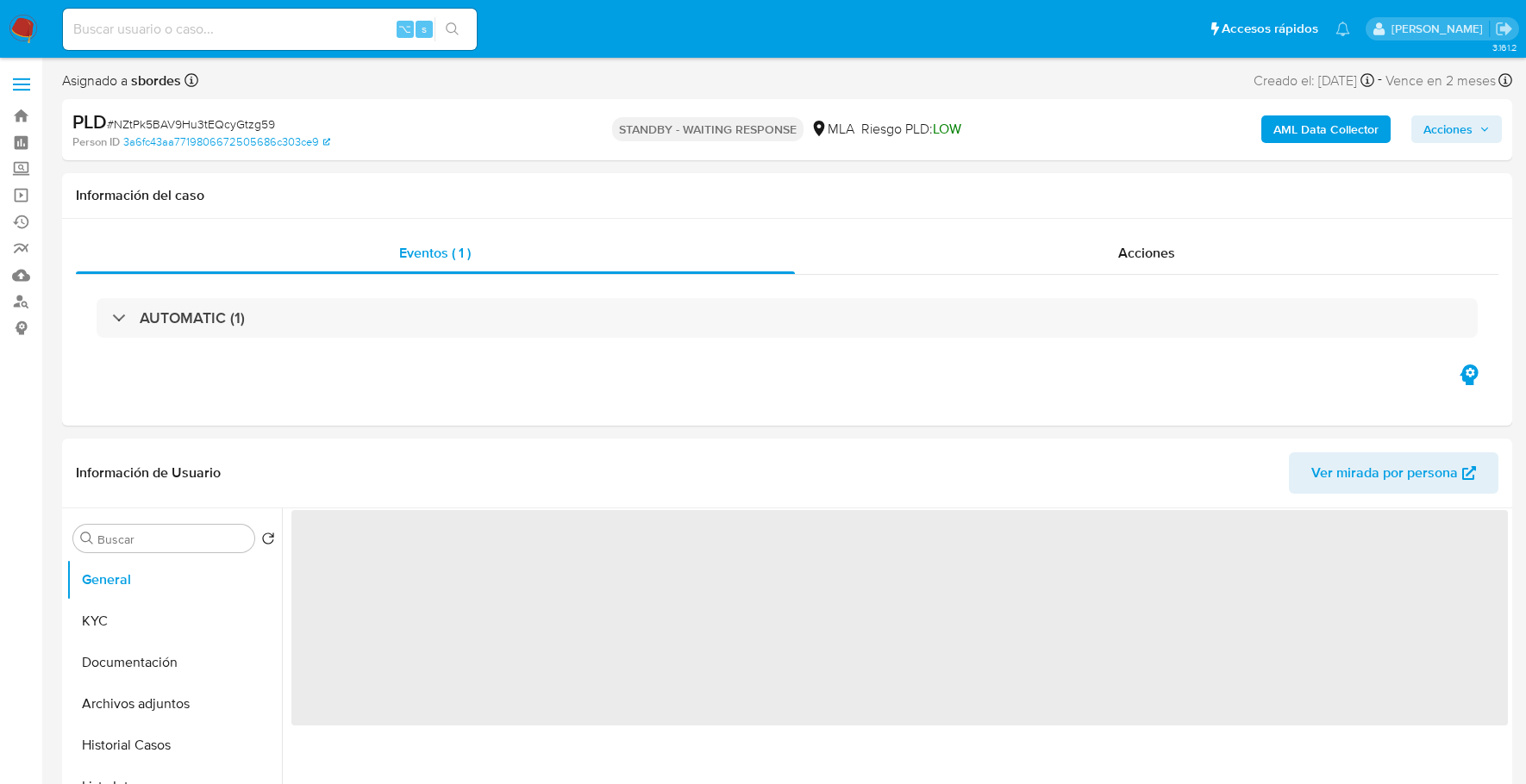
select select "10"
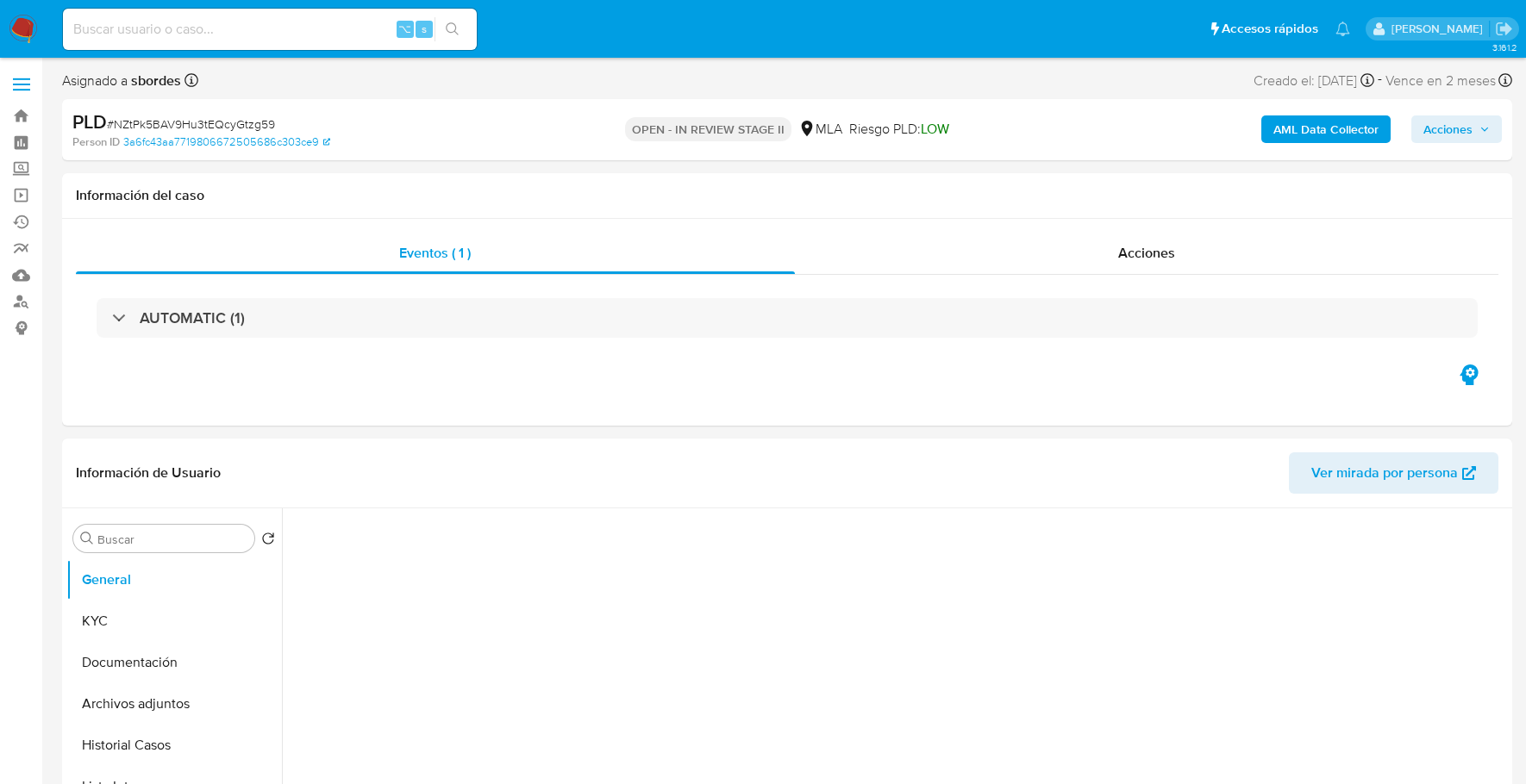
select select "10"
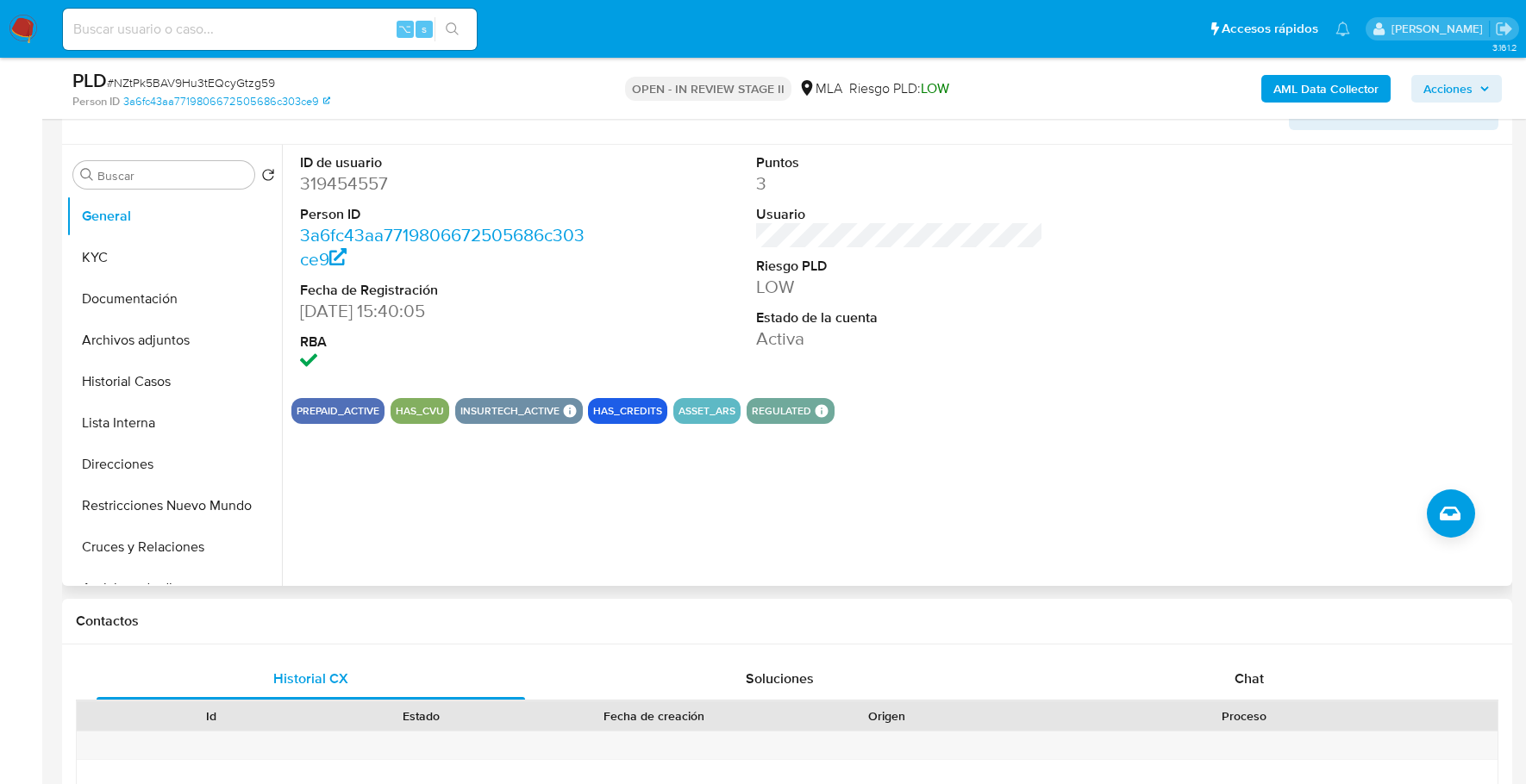
scroll to position [558, 0]
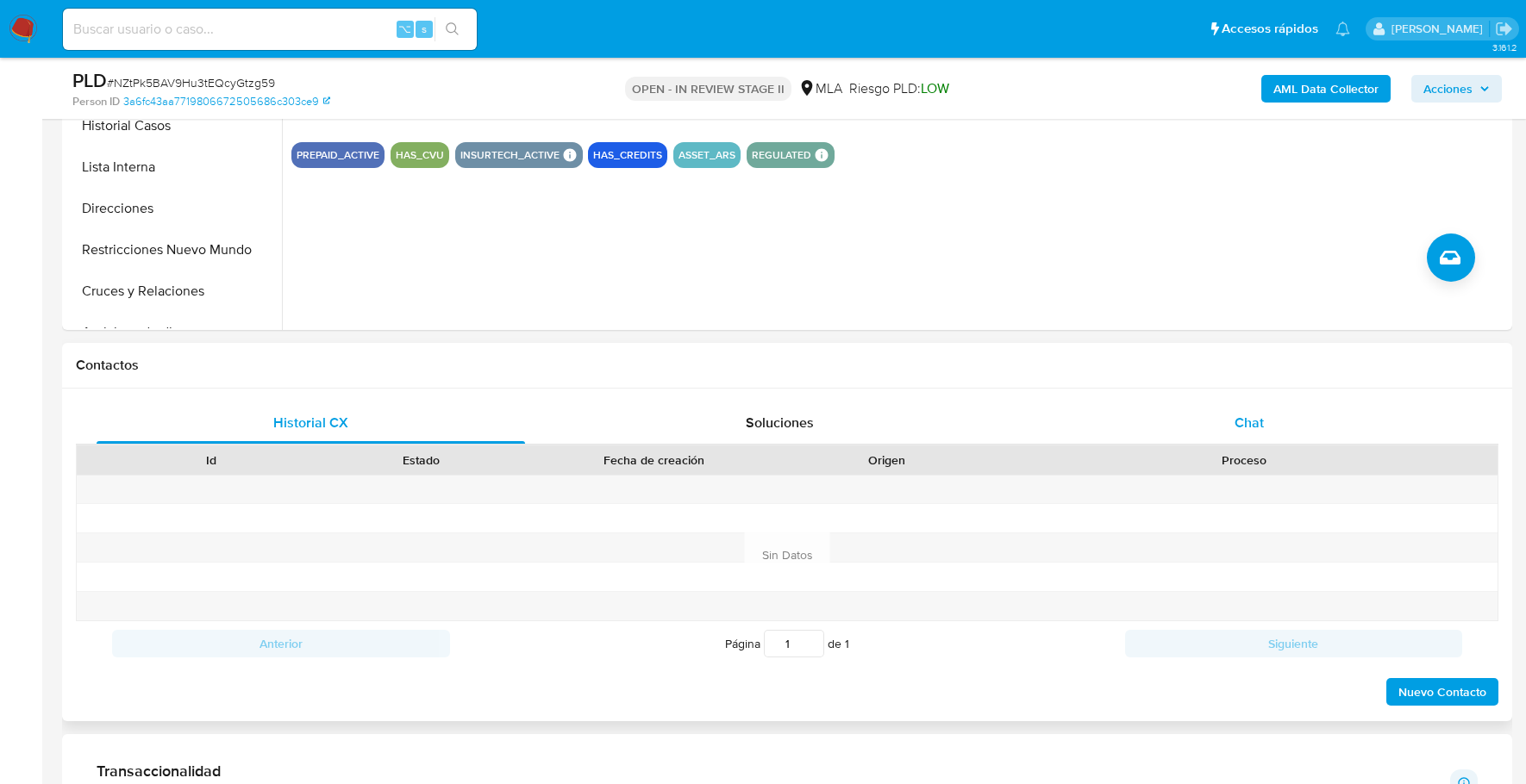
click at [1255, 422] on span "Chat" at bounding box center [1249, 422] width 29 height 20
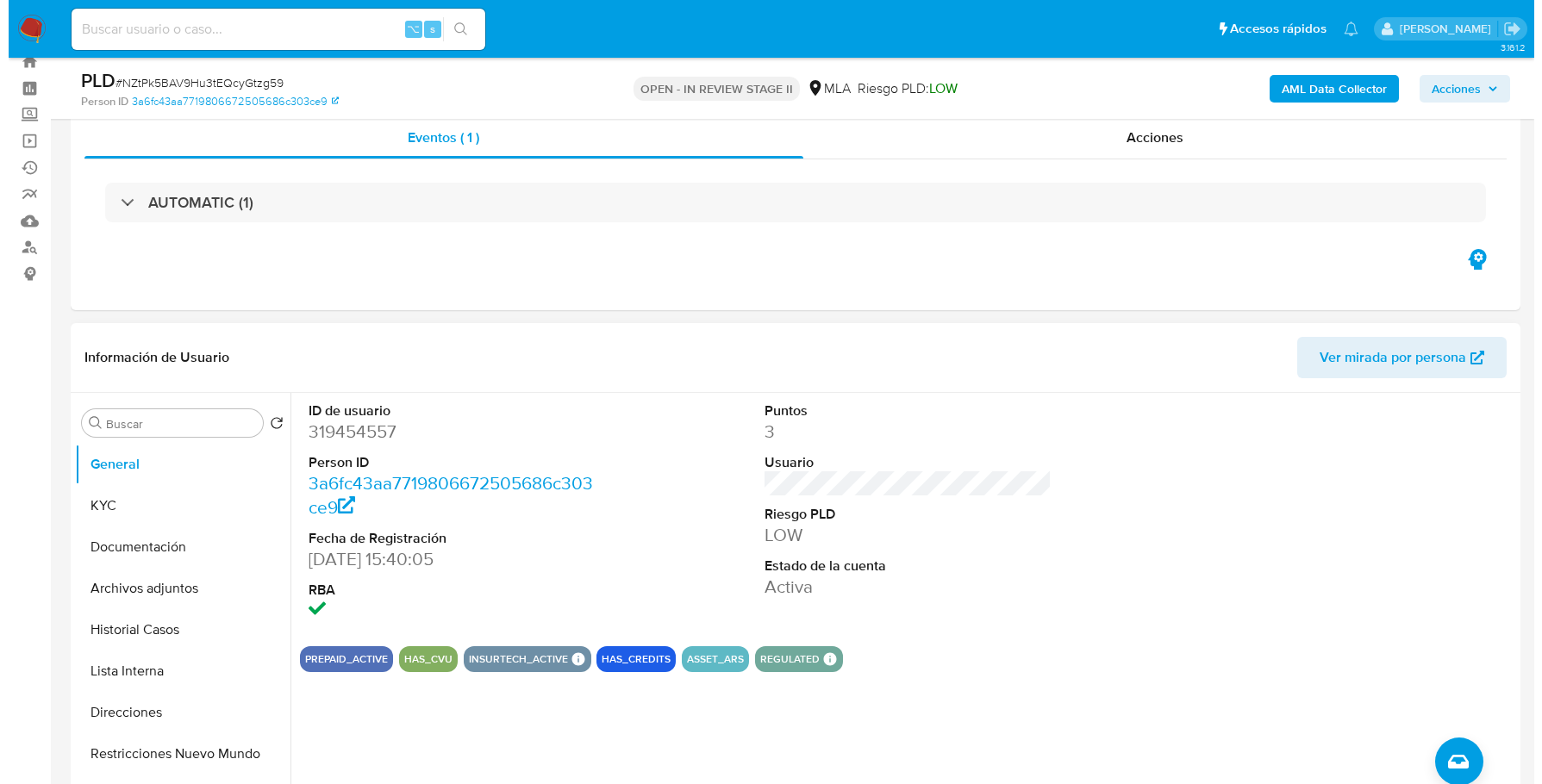
scroll to position [168, 0]
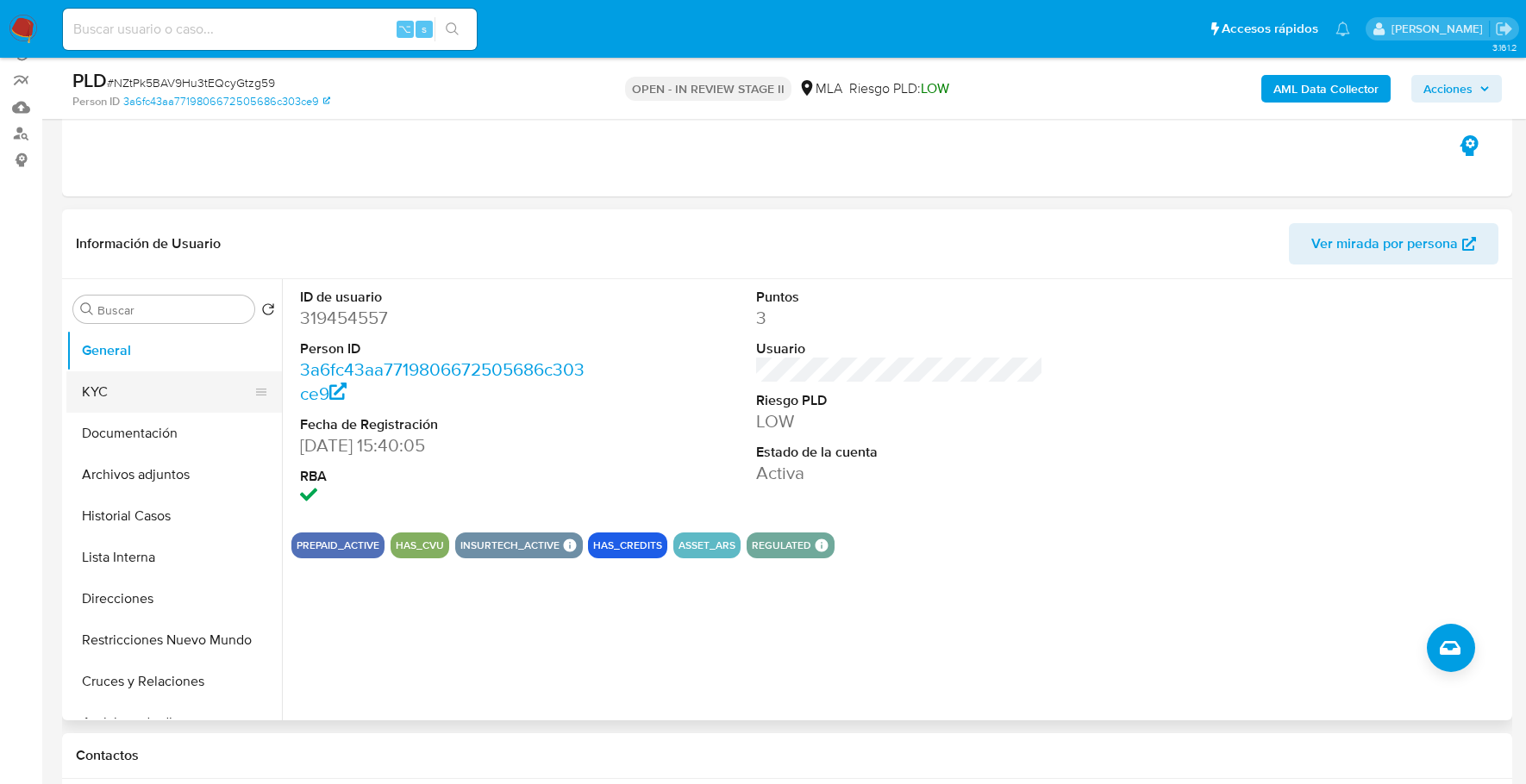
click at [141, 377] on button "KYC" at bounding box center [167, 392] width 202 height 42
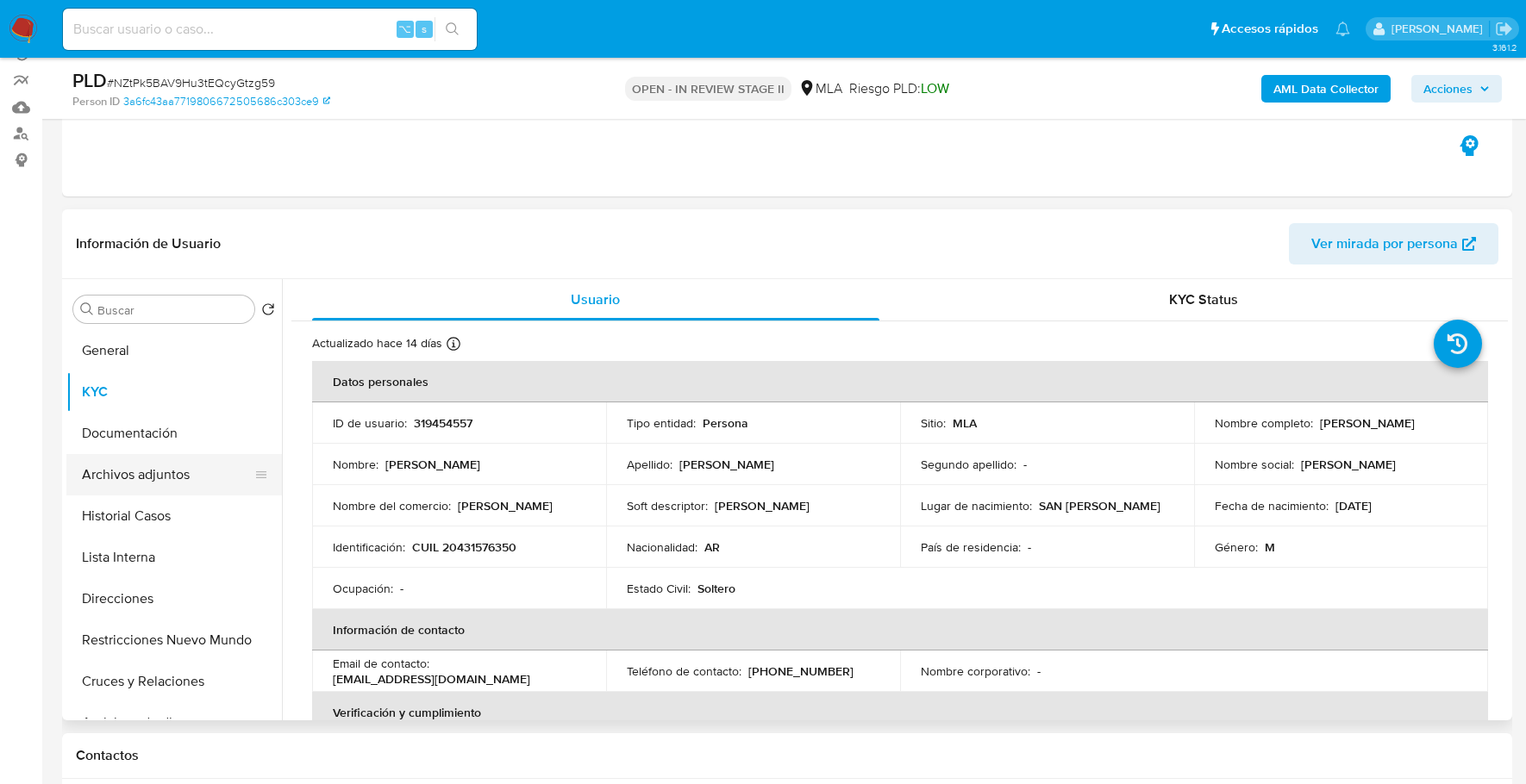
click at [166, 479] on button "Archivos adjuntos" at bounding box center [167, 475] width 202 height 42
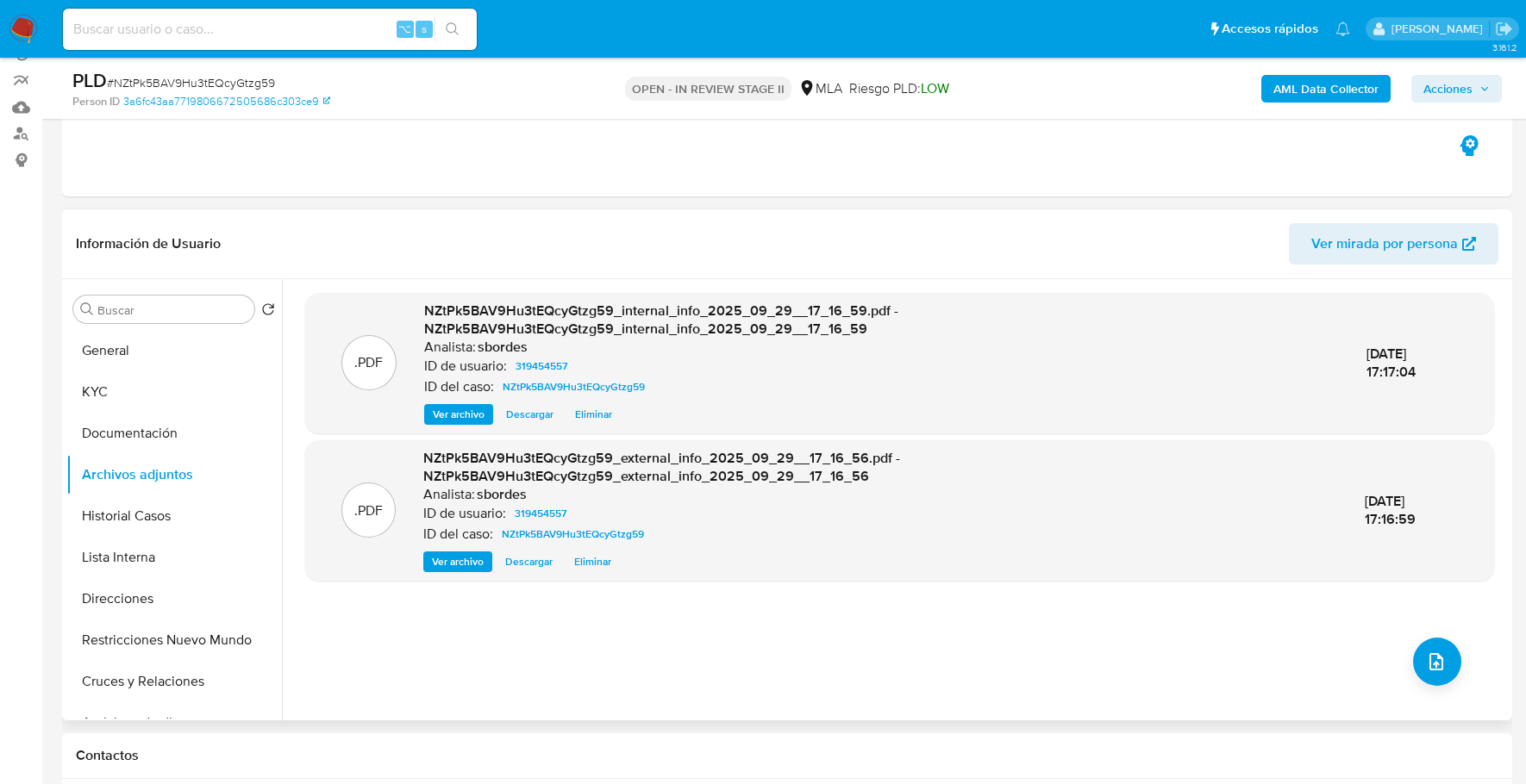
click at [1419, 637] on div ".PDF NZtPk5BAV9Hu3tEQcyGtzg59_internal_info_2025_09_29__17_16_59.pdf - NZtPk5BA…" at bounding box center [899, 500] width 1188 height 413
click at [1425, 651] on icon "upload-file" at bounding box center [1436, 662] width 21 height 21
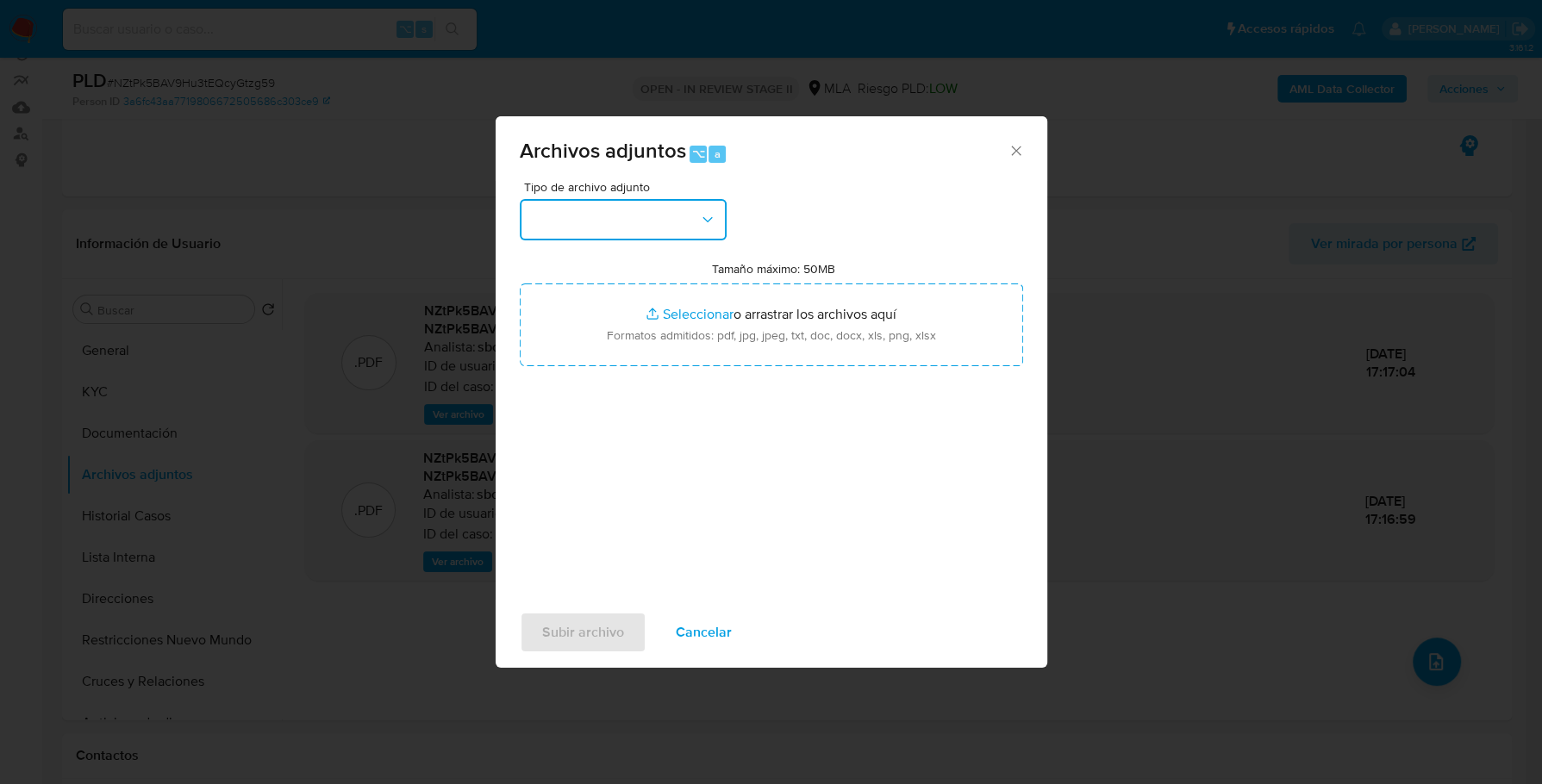
click at [650, 210] on button "button" at bounding box center [623, 220] width 207 height 42
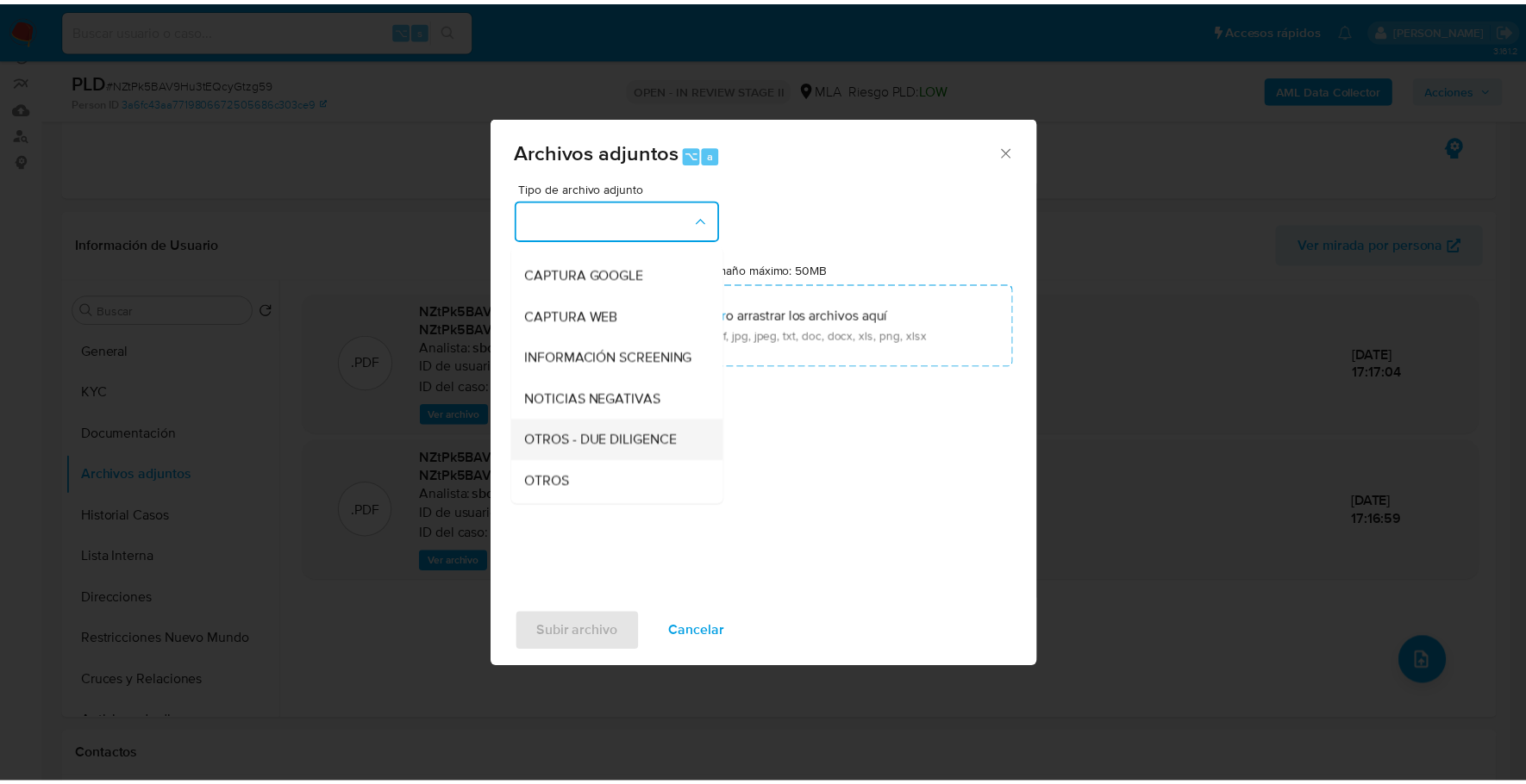
scroll to position [129, 0]
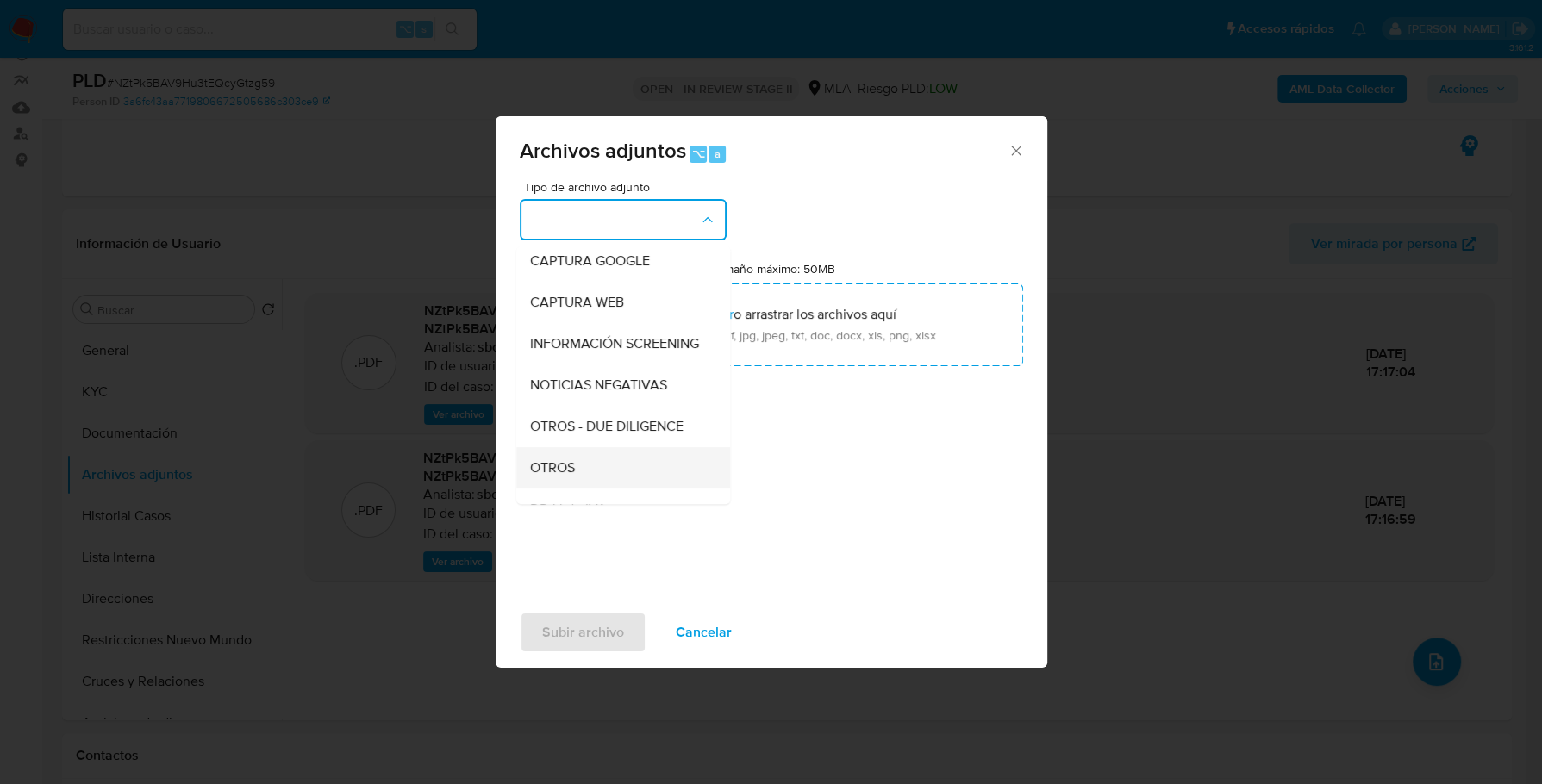
click at [548, 477] on span "OTROS" at bounding box center [552, 467] width 45 height 17
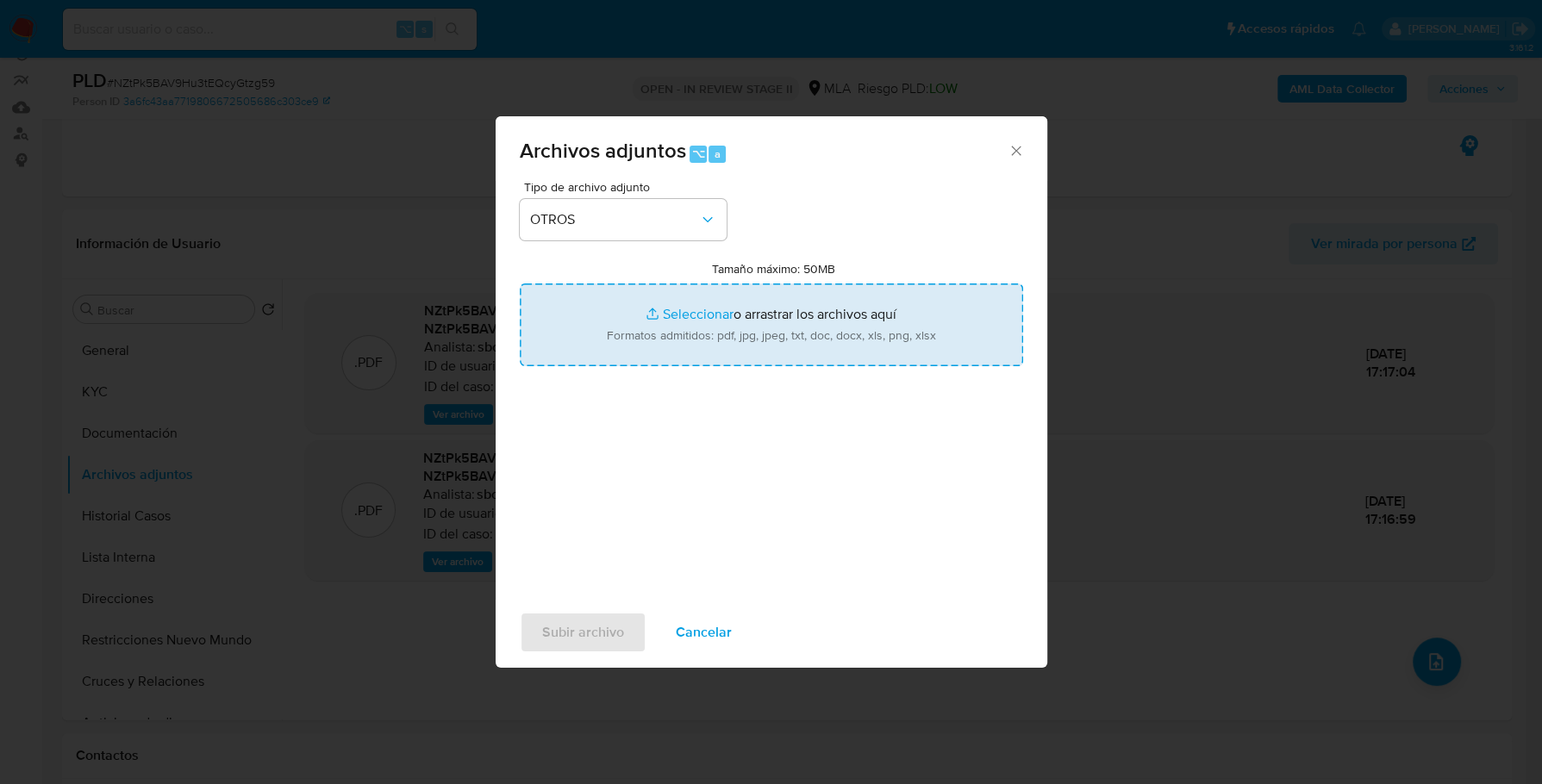
click at [689, 317] on input "Tamaño máximo: 50MB Seleccionar archivos" at bounding box center [771, 324] width 504 height 82
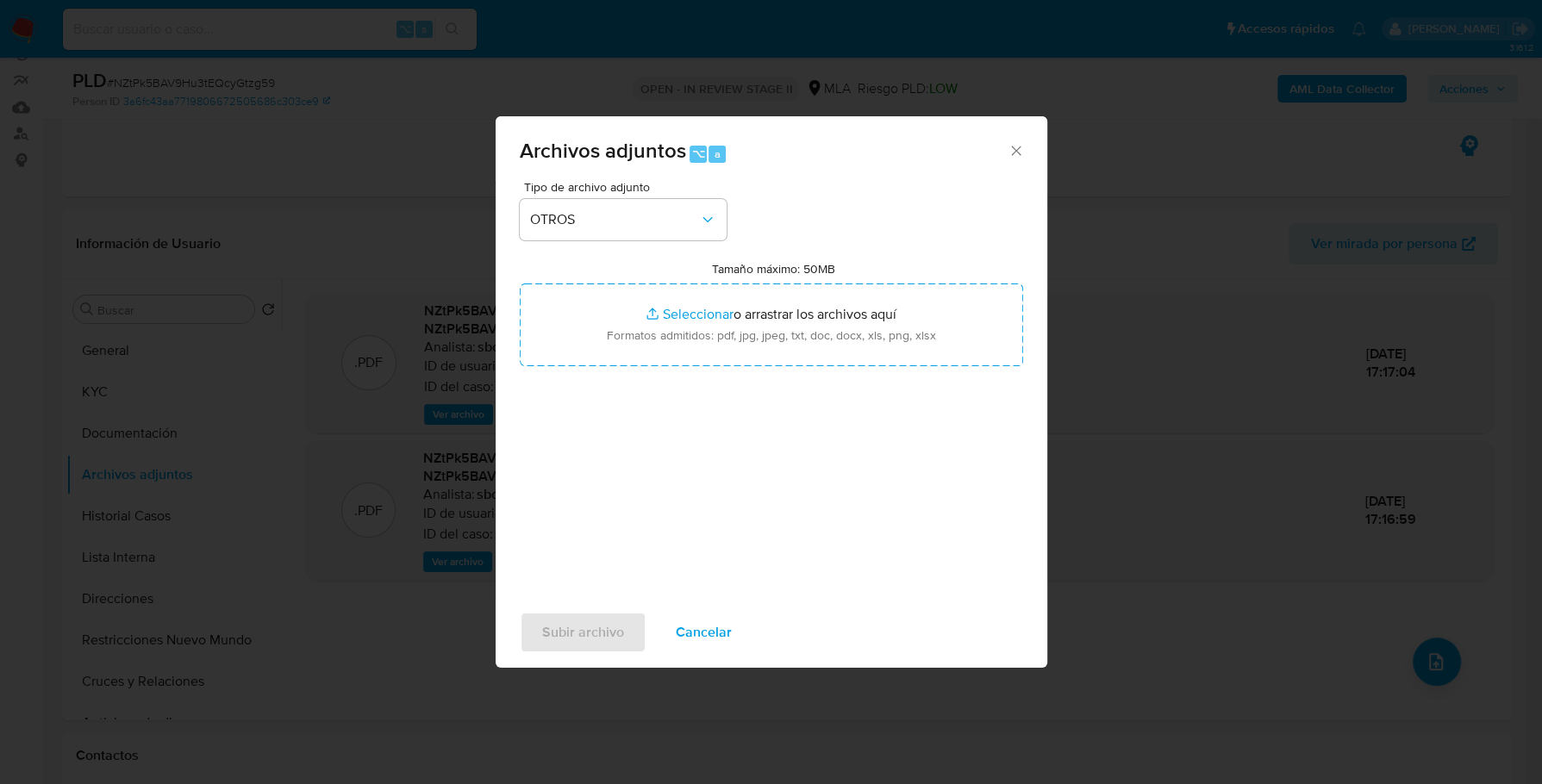
type input "C:\fakepath\Caselog NZtPk5BAV9Hu3tEQcyGtzg59_2025_09_17_21_12_18.docx"
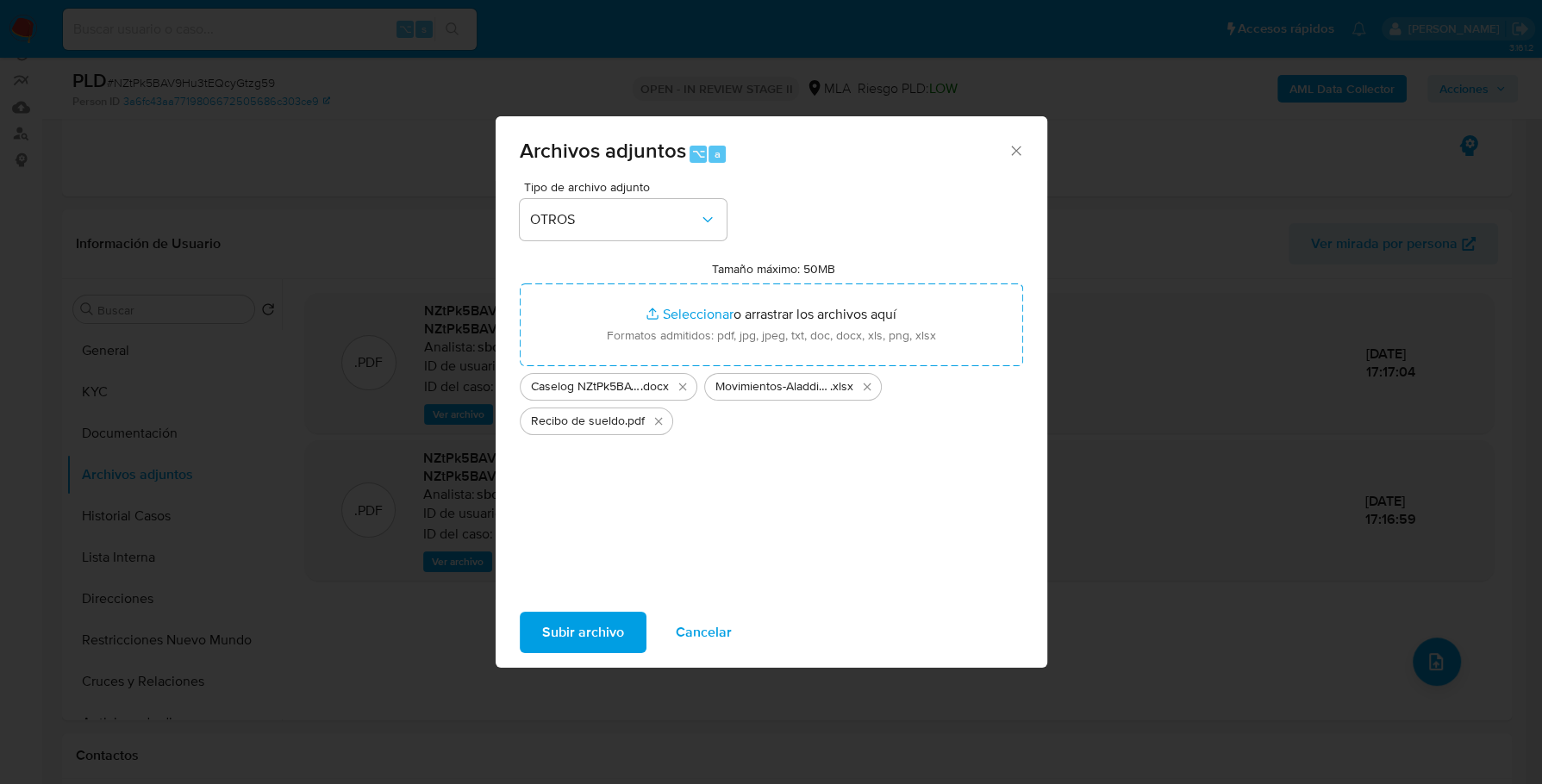
click at [560, 632] on span "Subir archivo" at bounding box center [583, 632] width 82 height 38
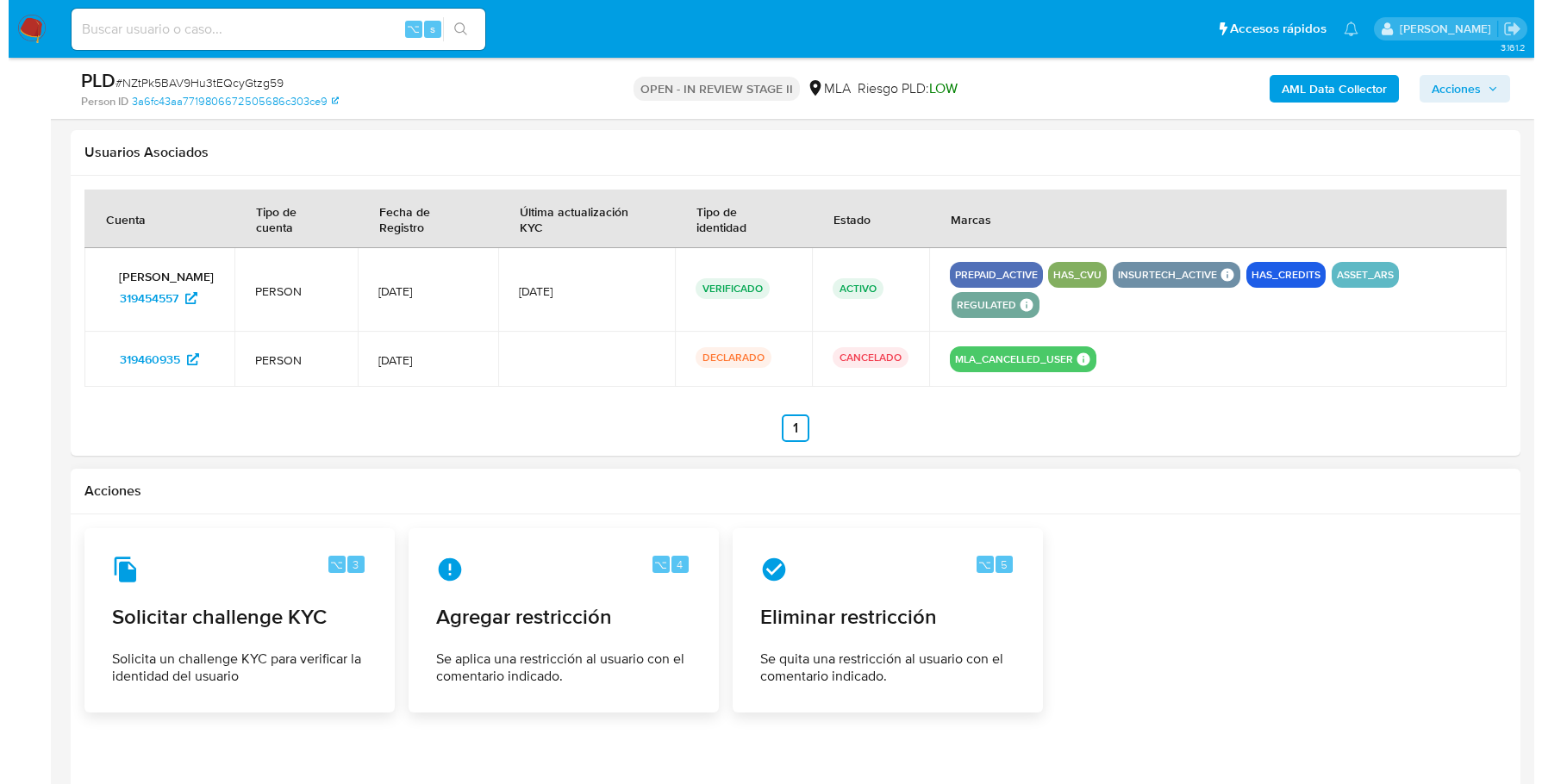
scroll to position [2726, 0]
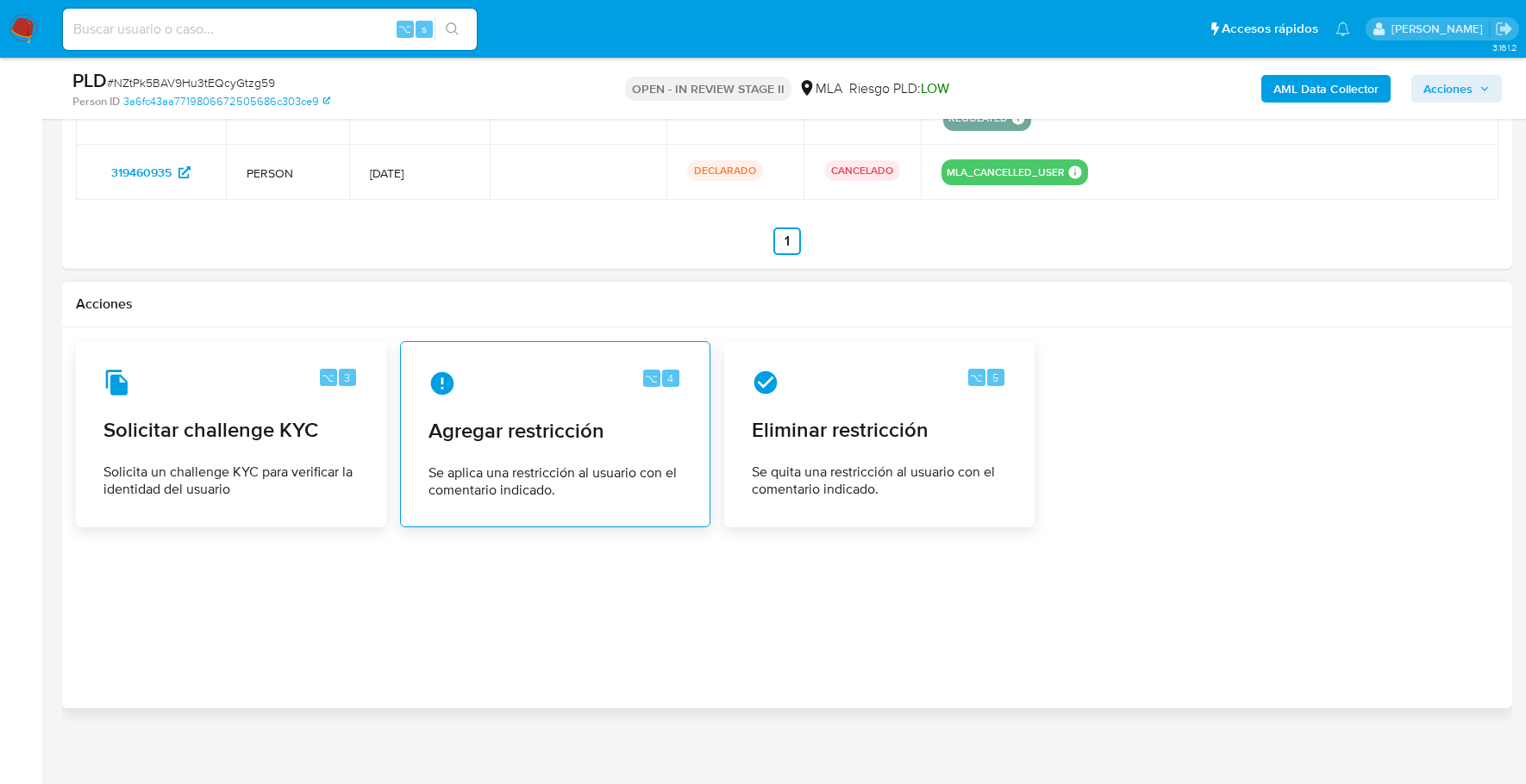
click at [499, 418] on span "Agregar restricción" at bounding box center [555, 430] width 253 height 26
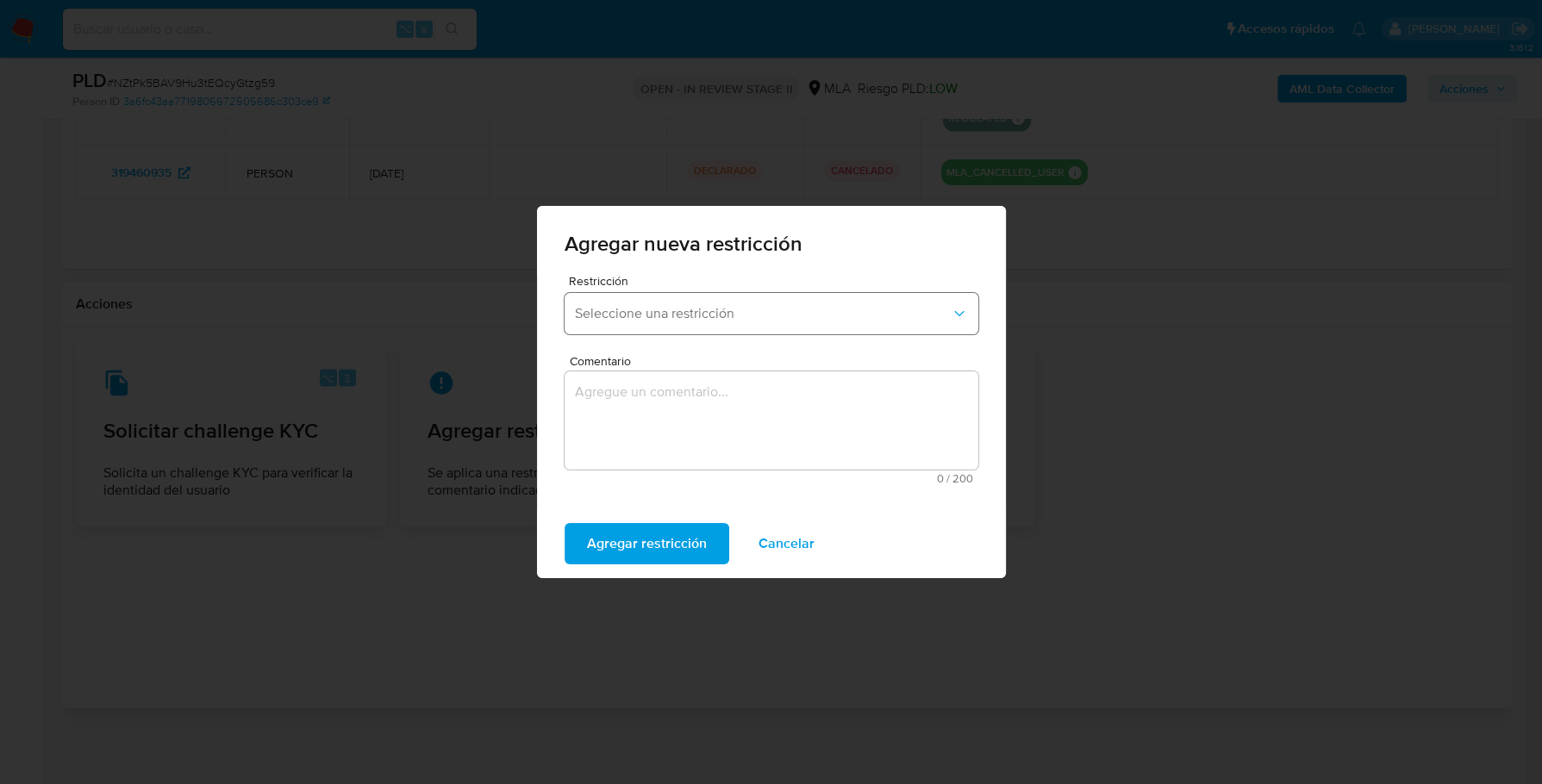
click at [772, 294] on button "Seleccione una restricción" at bounding box center [771, 314] width 413 height 42
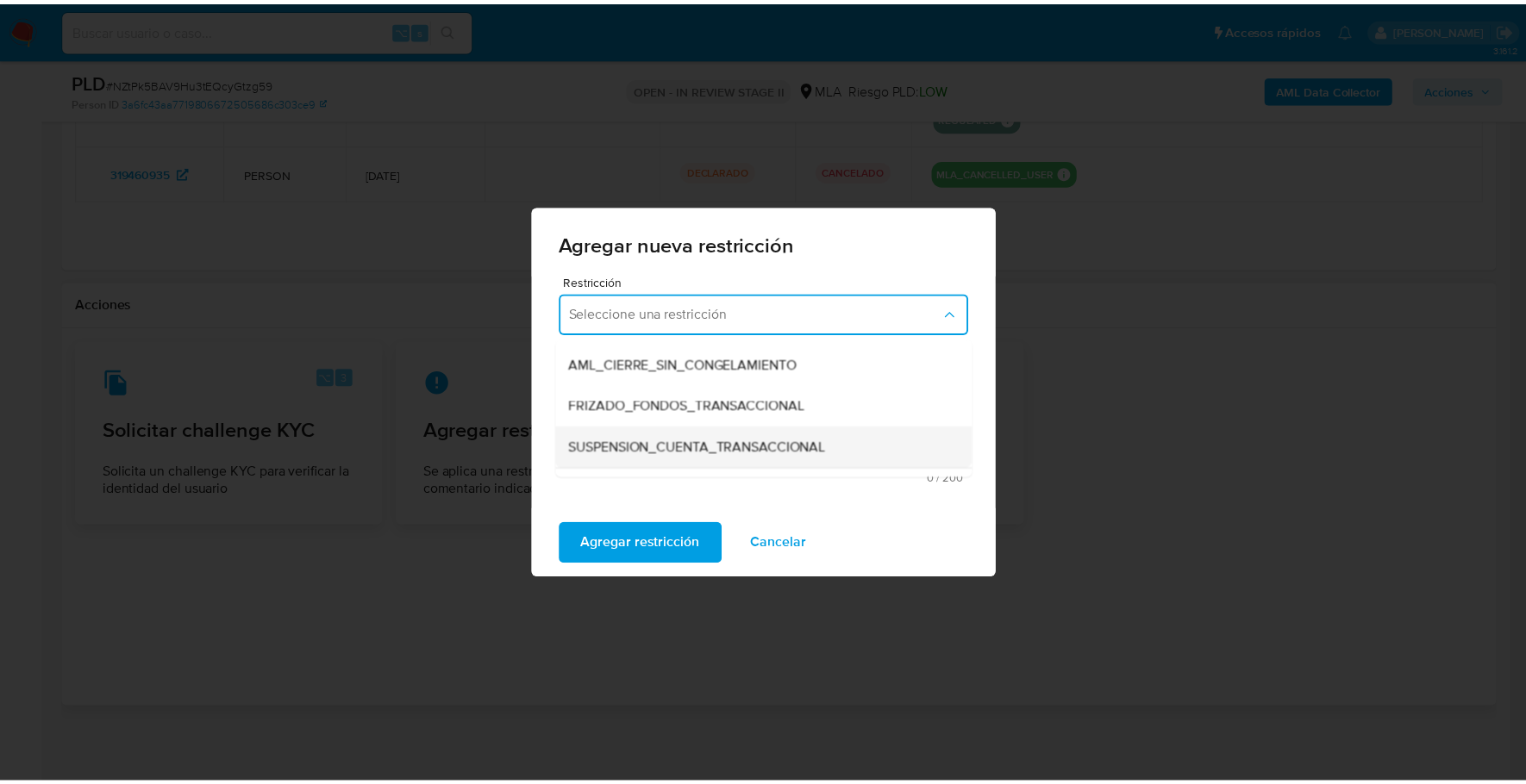
scroll to position [164, 0]
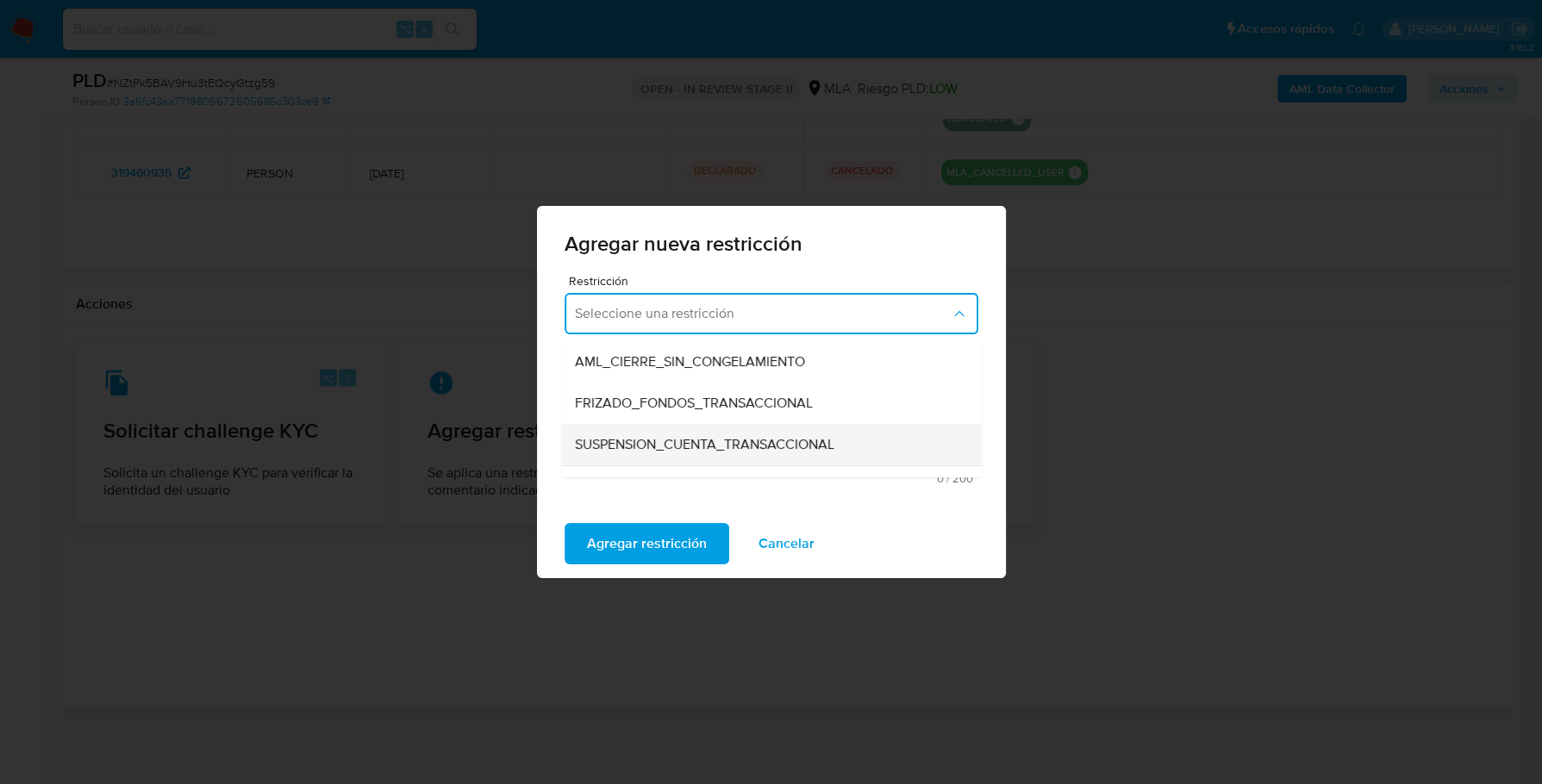
click at [753, 436] on span "SUSPENSION_CUENTA_TRANSACCIONAL" at bounding box center [705, 445] width 260 height 17
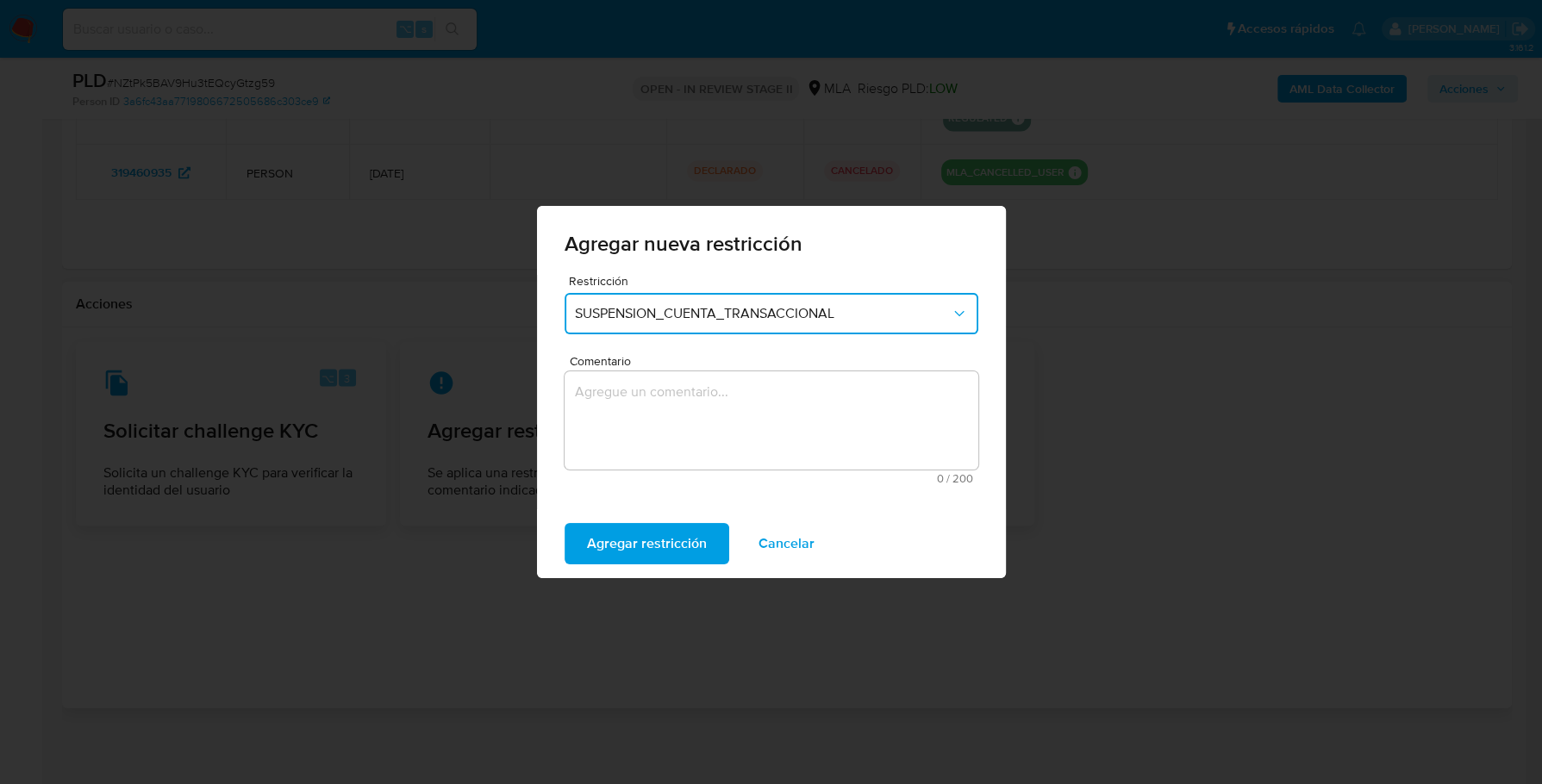
click at [771, 419] on textarea "Comentario" at bounding box center [771, 421] width 413 height 99
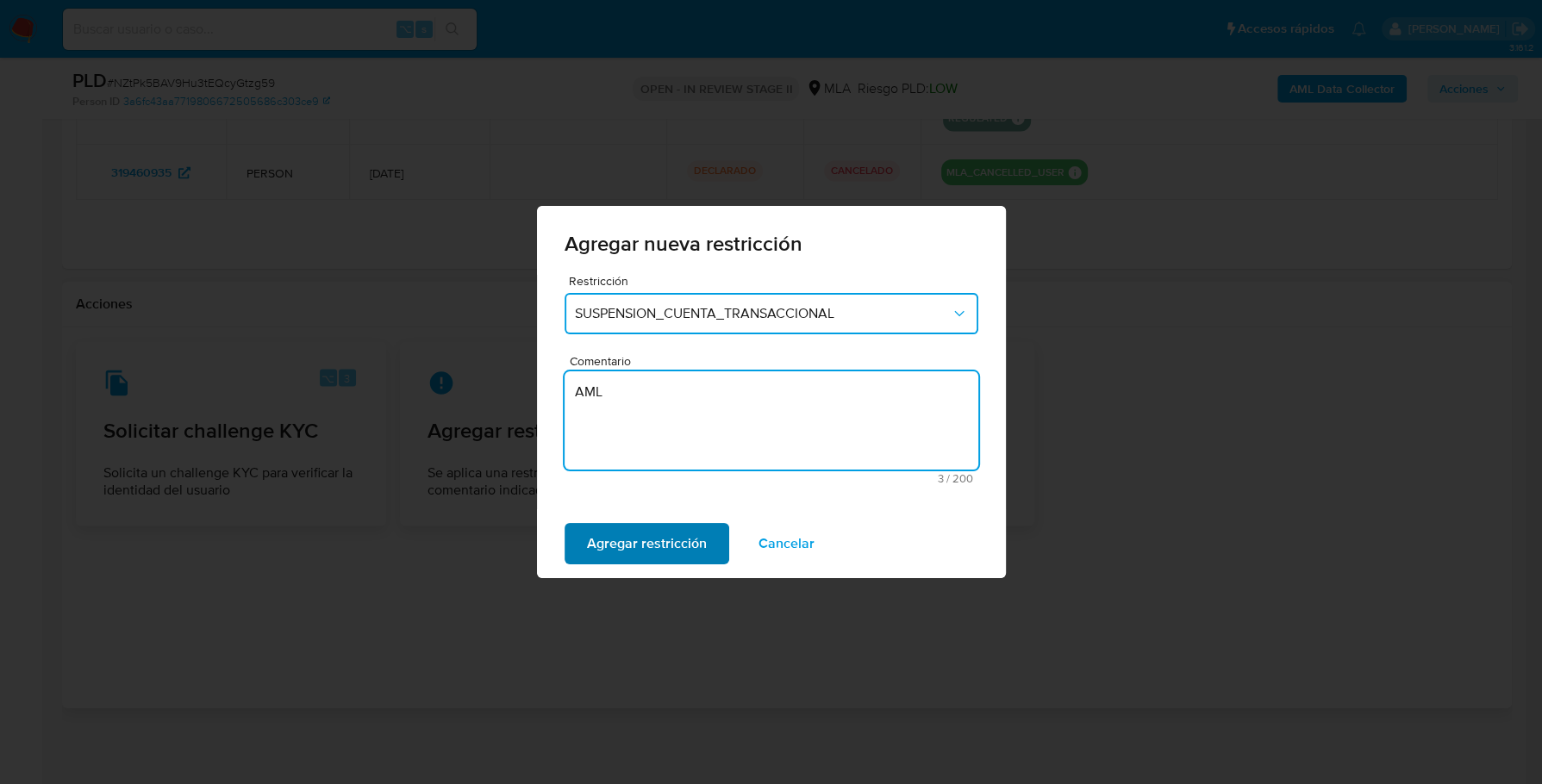
type textarea "AML"
click at [661, 531] on span "Agregar restricción" at bounding box center [647, 544] width 119 height 38
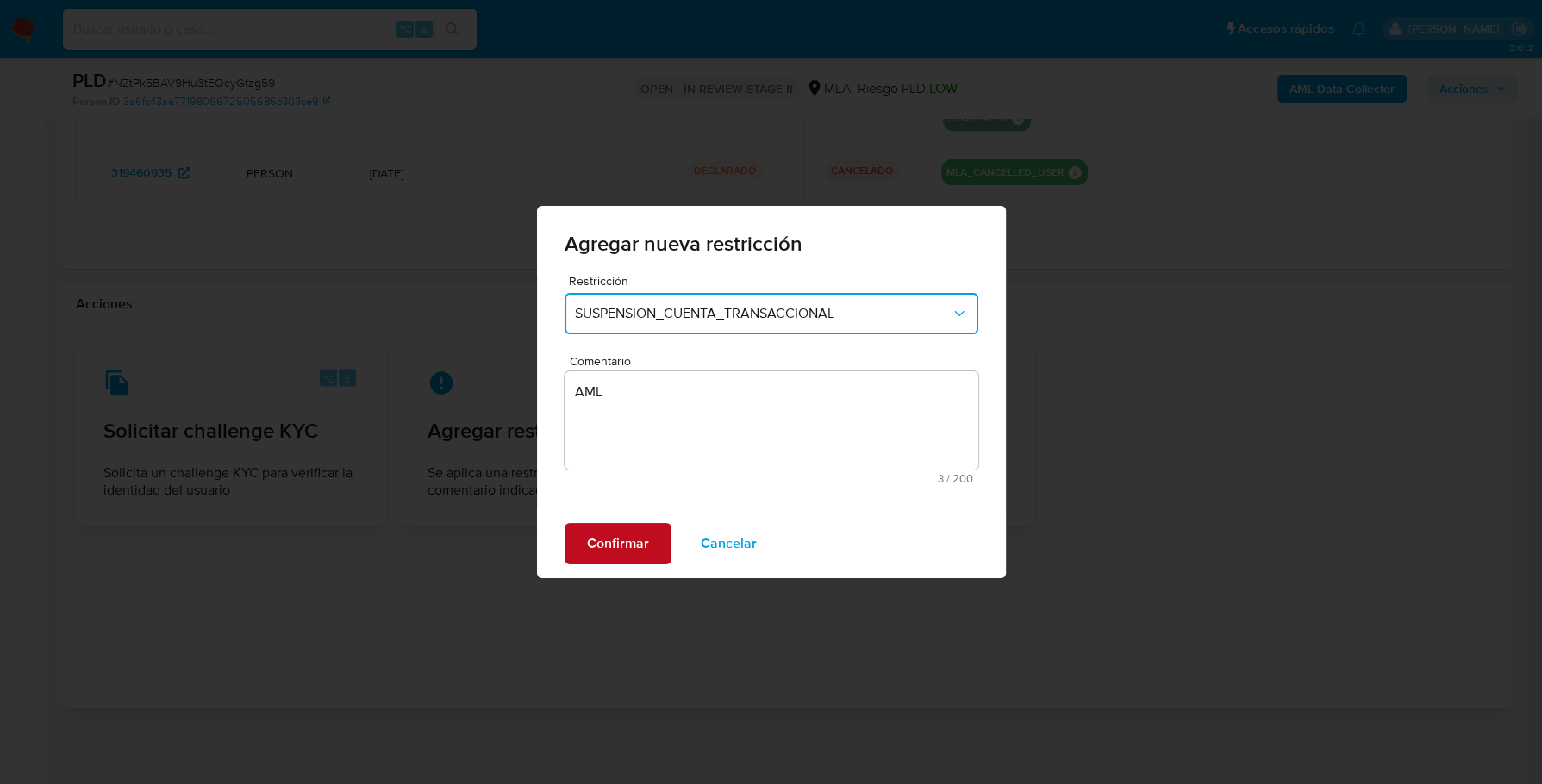
click at [662, 538] on button "Confirmar" at bounding box center [617, 544] width 107 height 42
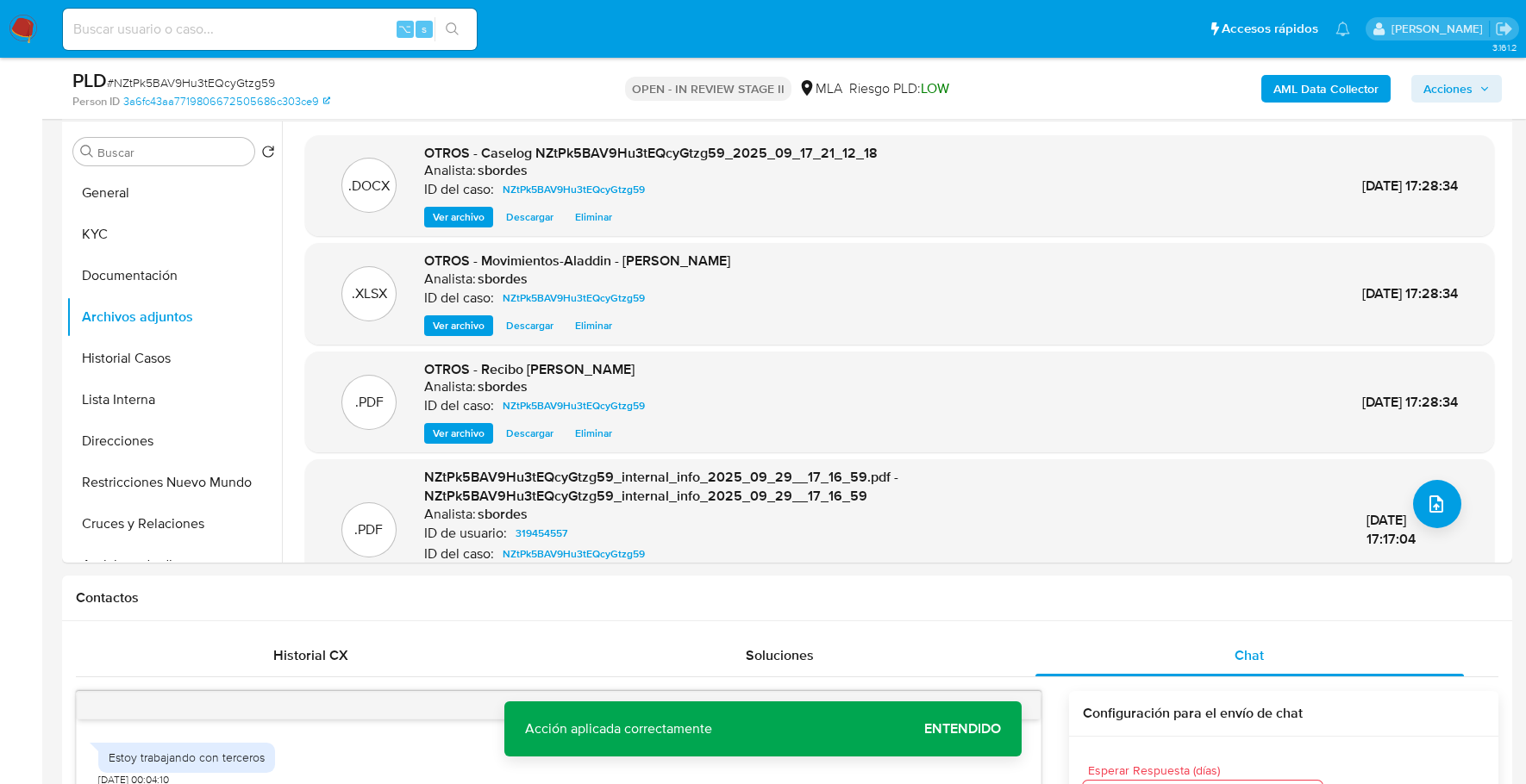
scroll to position [0, 0]
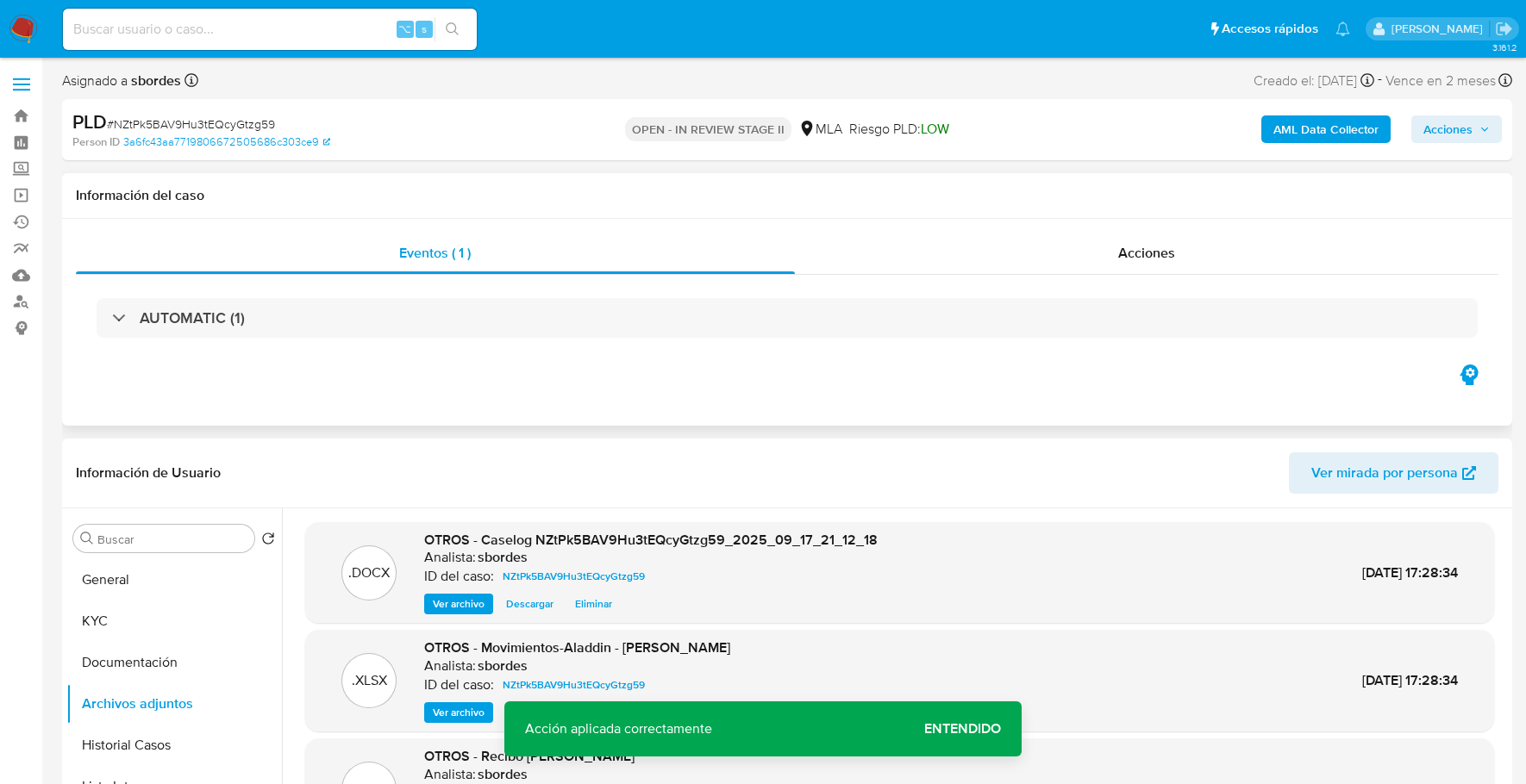
click at [1065, 228] on div "Eventos ( 1 ) Acciones AUTOMATIC (1)" at bounding box center [786, 322] width 1450 height 207
click at [1090, 250] on div "Acciones" at bounding box center [1147, 253] width 705 height 42
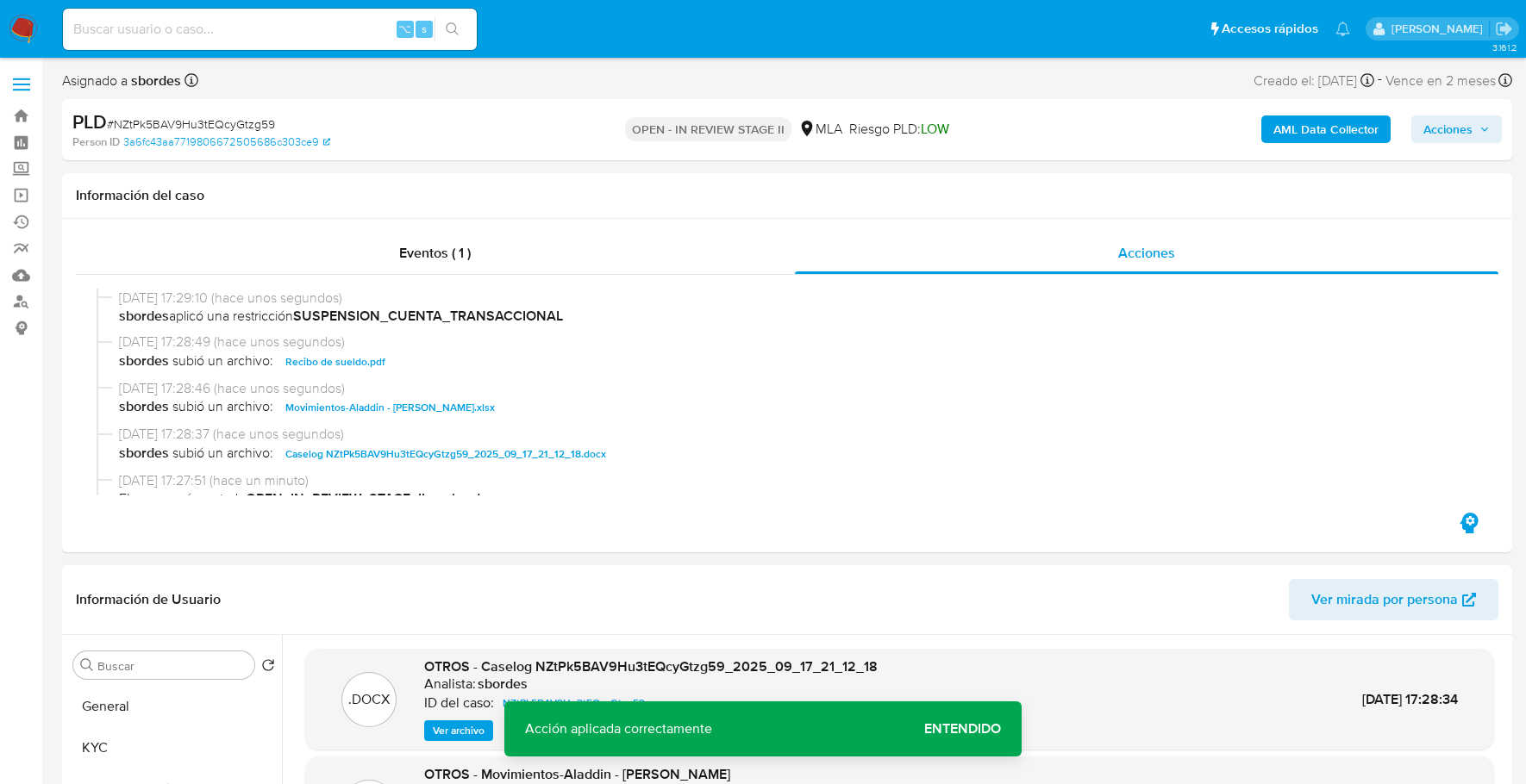
click at [1461, 124] on span "Acciones" at bounding box center [1448, 129] width 49 height 27
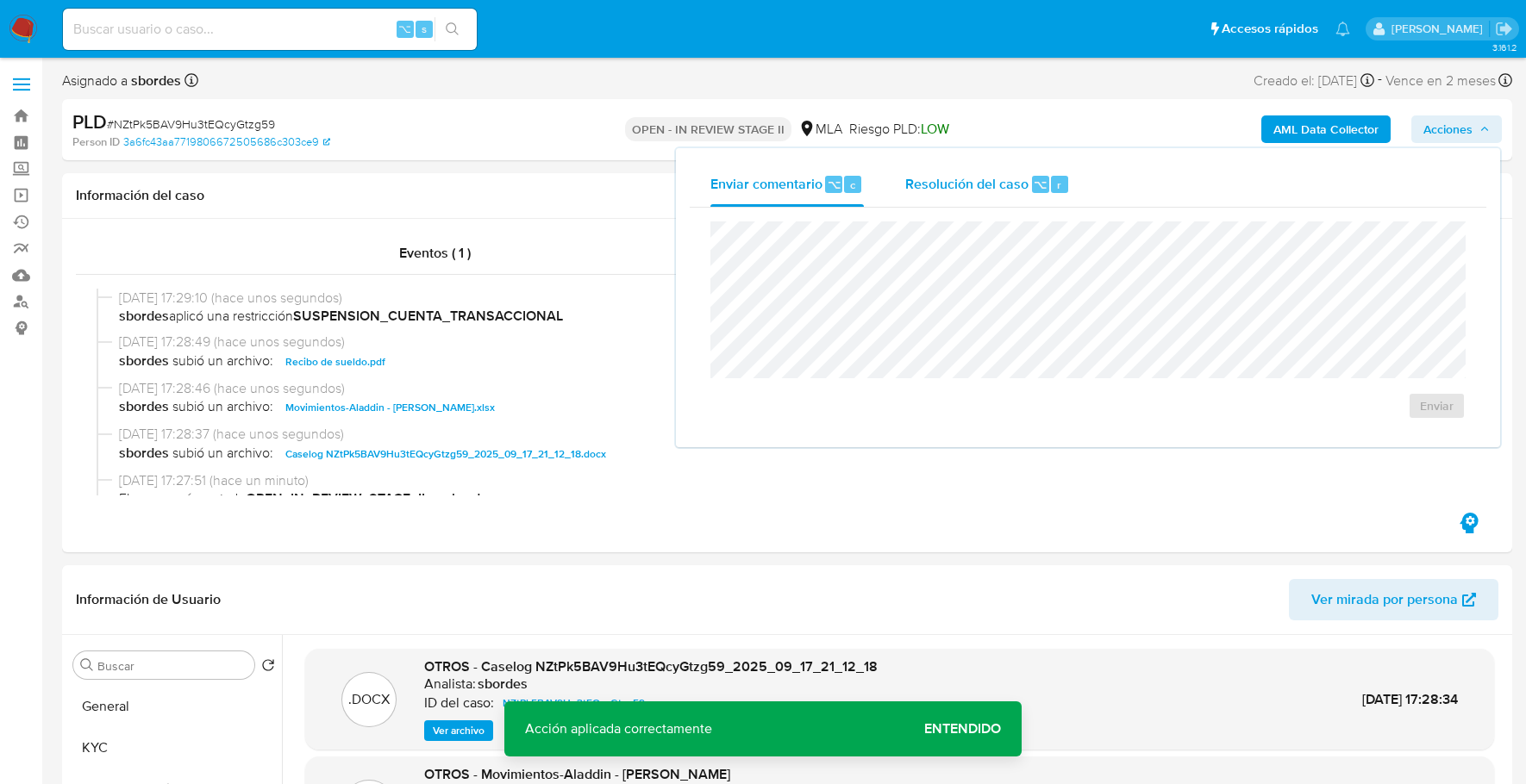
click at [986, 189] on span "Resolución del caso" at bounding box center [966, 184] width 123 height 20
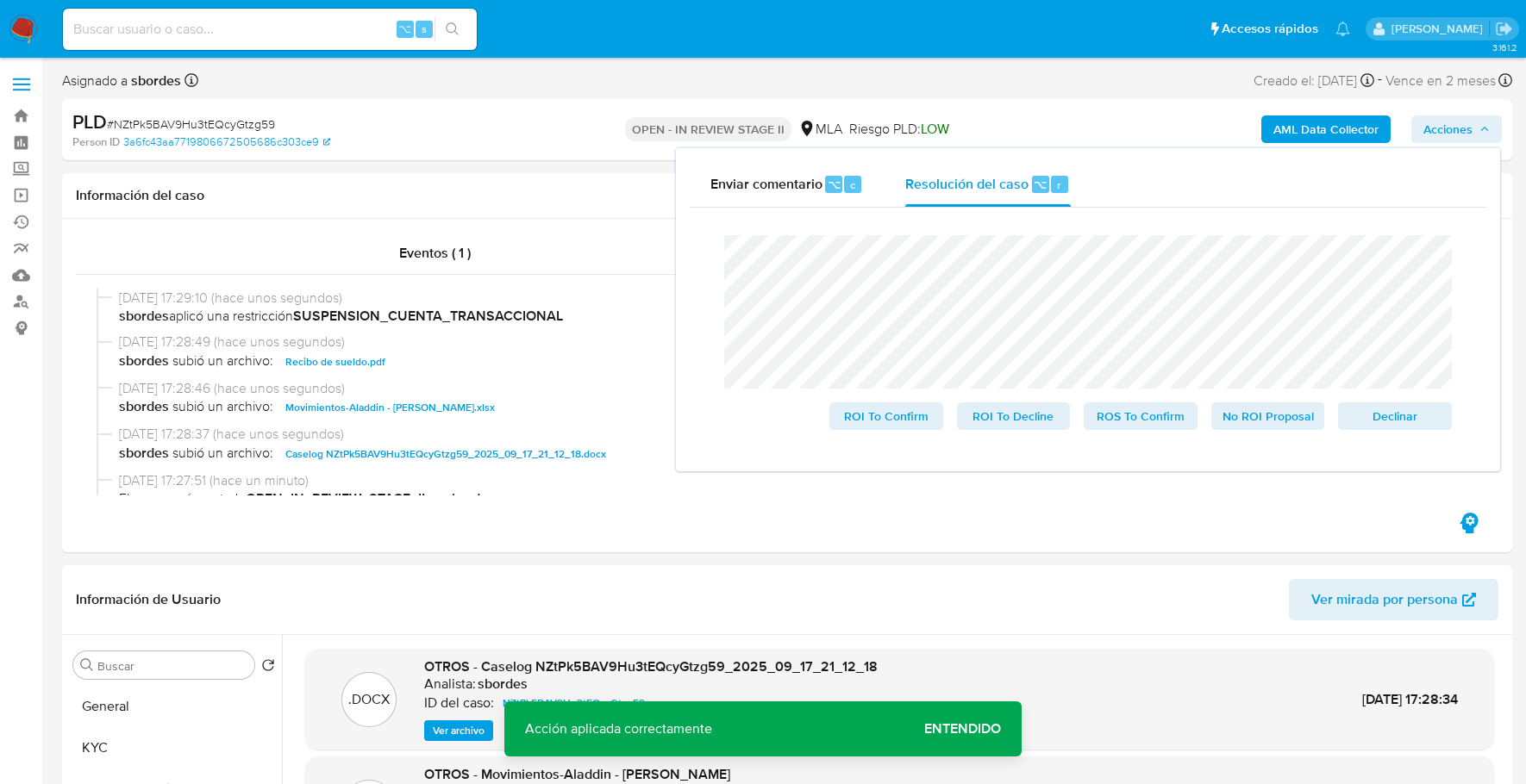
click at [677, 262] on div "Enviar comentario ⌥ c Resolución del caso ⌥ r Cierre de caso ROI To Confirm ROI…" at bounding box center [1088, 309] width 824 height 323
click at [1394, 418] on span "Declinar" at bounding box center [1394, 415] width 90 height 24
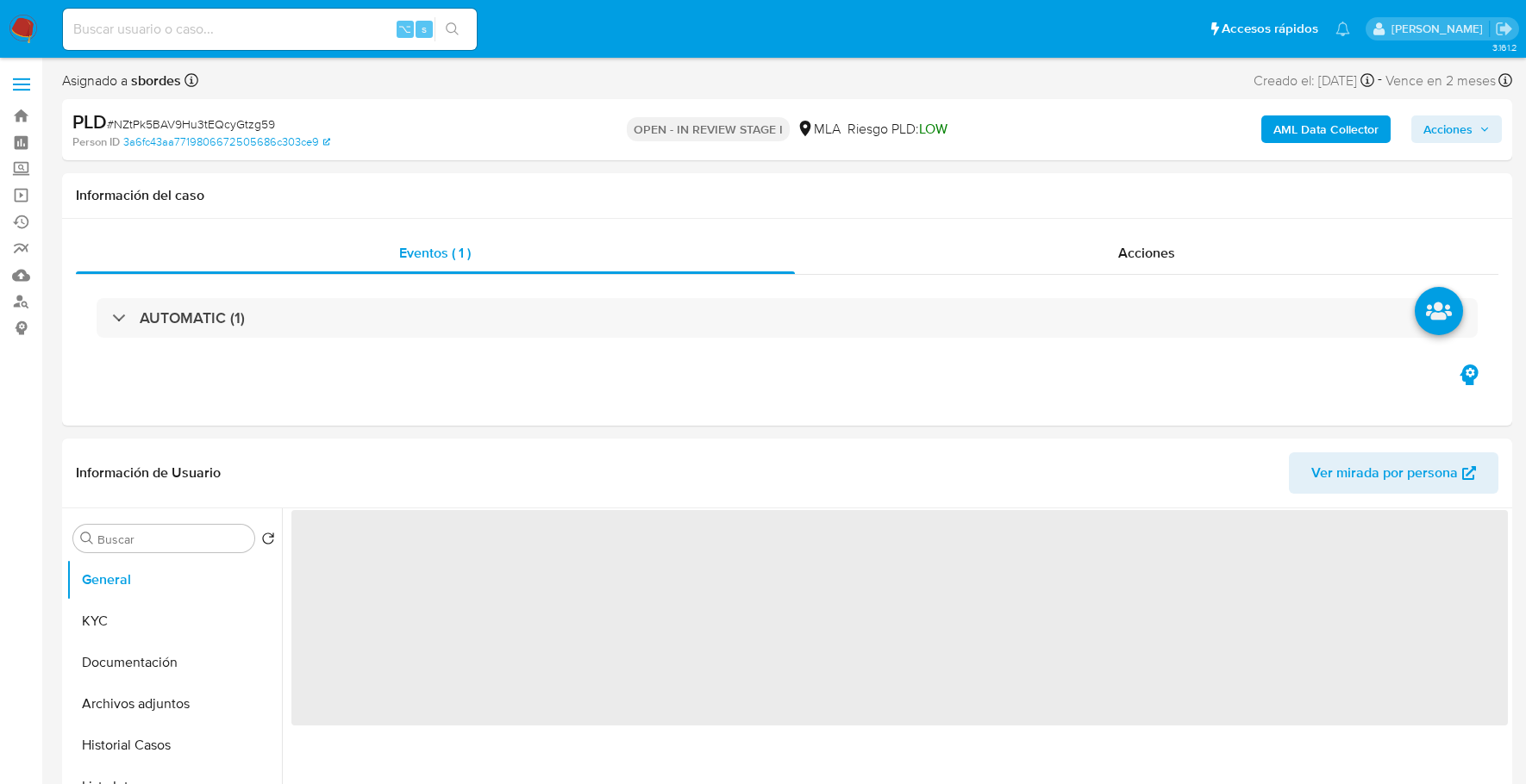
click at [1455, 134] on span "Acciones" at bounding box center [1448, 129] width 49 height 27
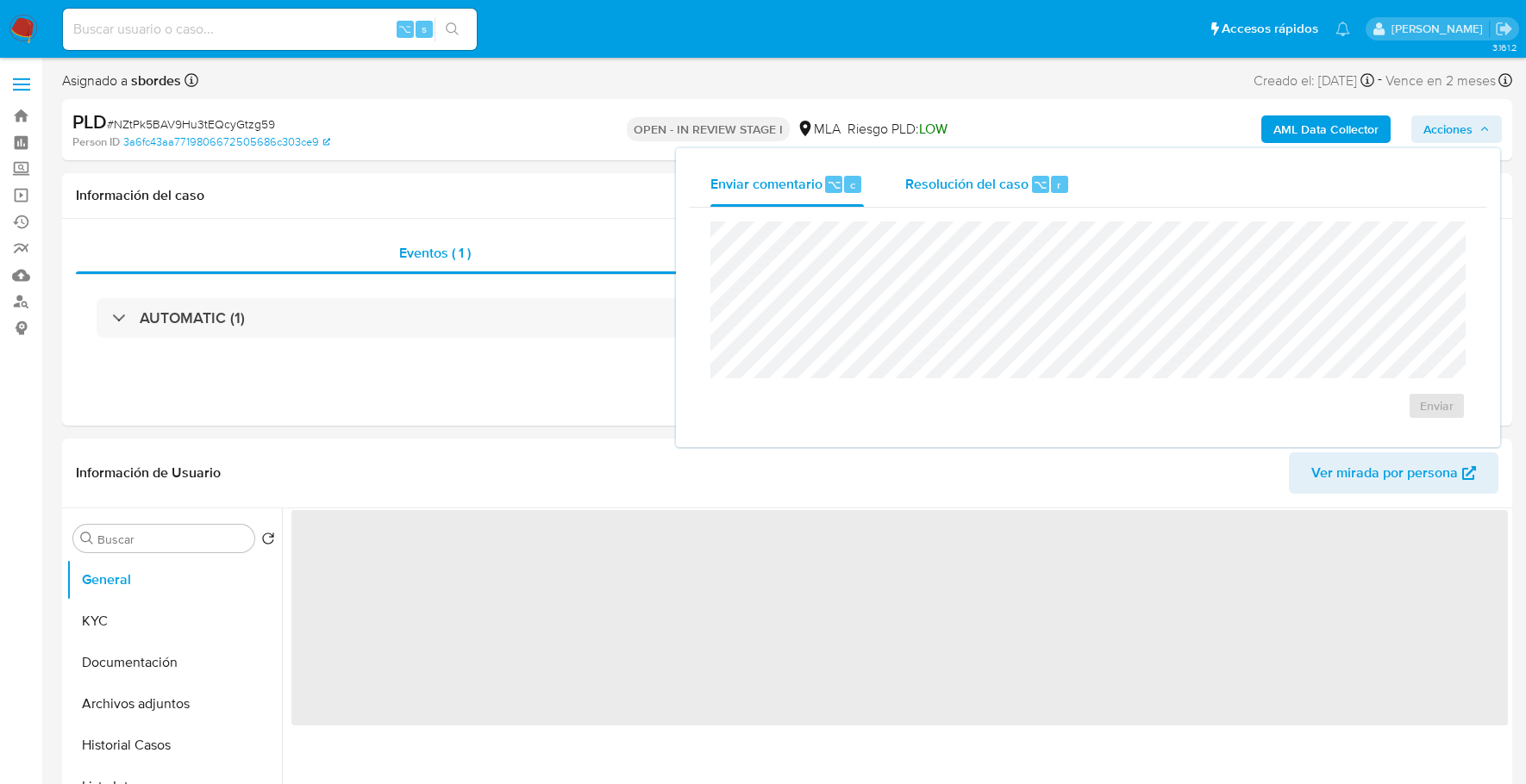
click at [1051, 171] on div "Resolución del caso ⌥ r" at bounding box center [987, 184] width 165 height 45
select select "10"
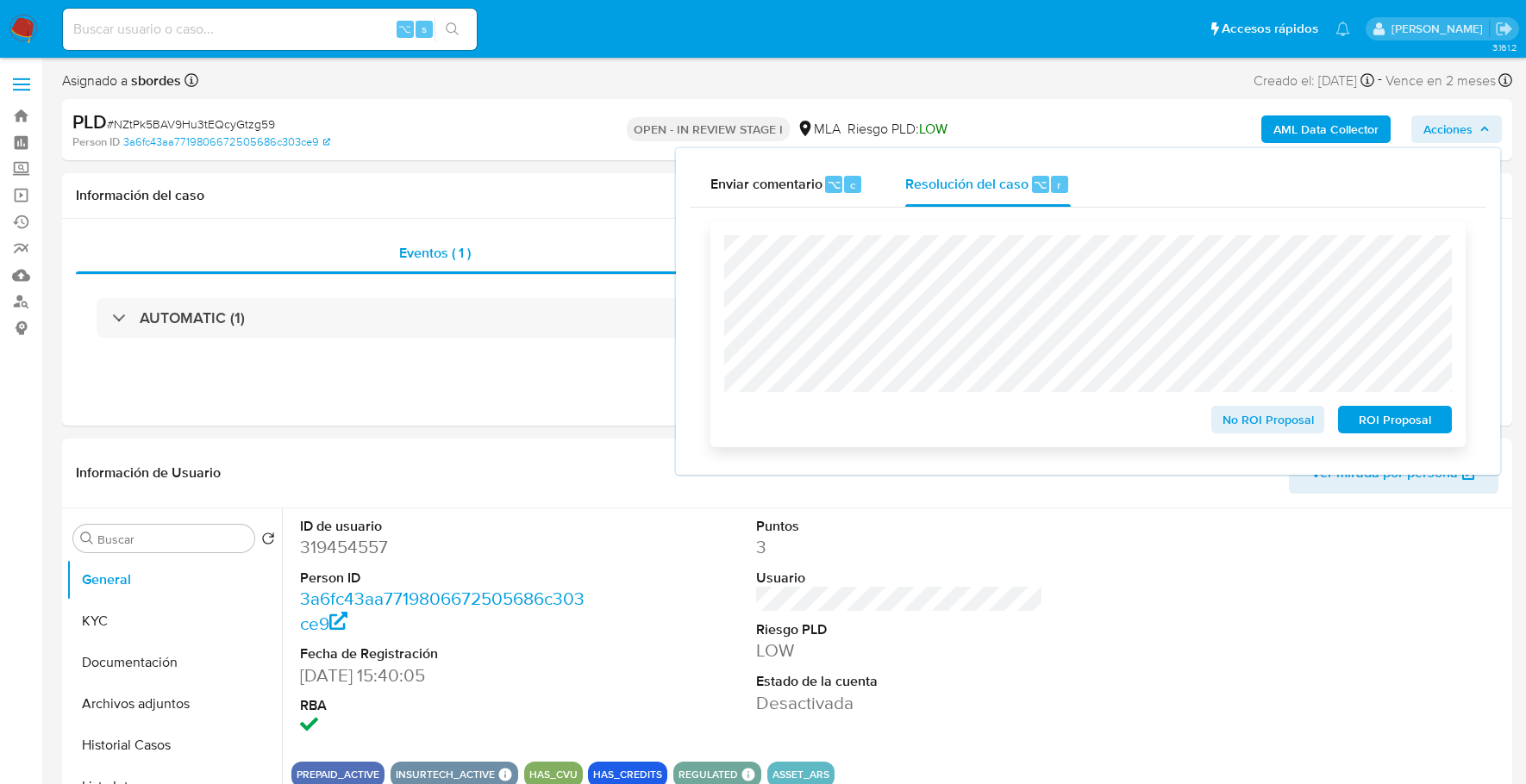
click at [1430, 427] on span "ROI Proposal" at bounding box center [1394, 419] width 90 height 24
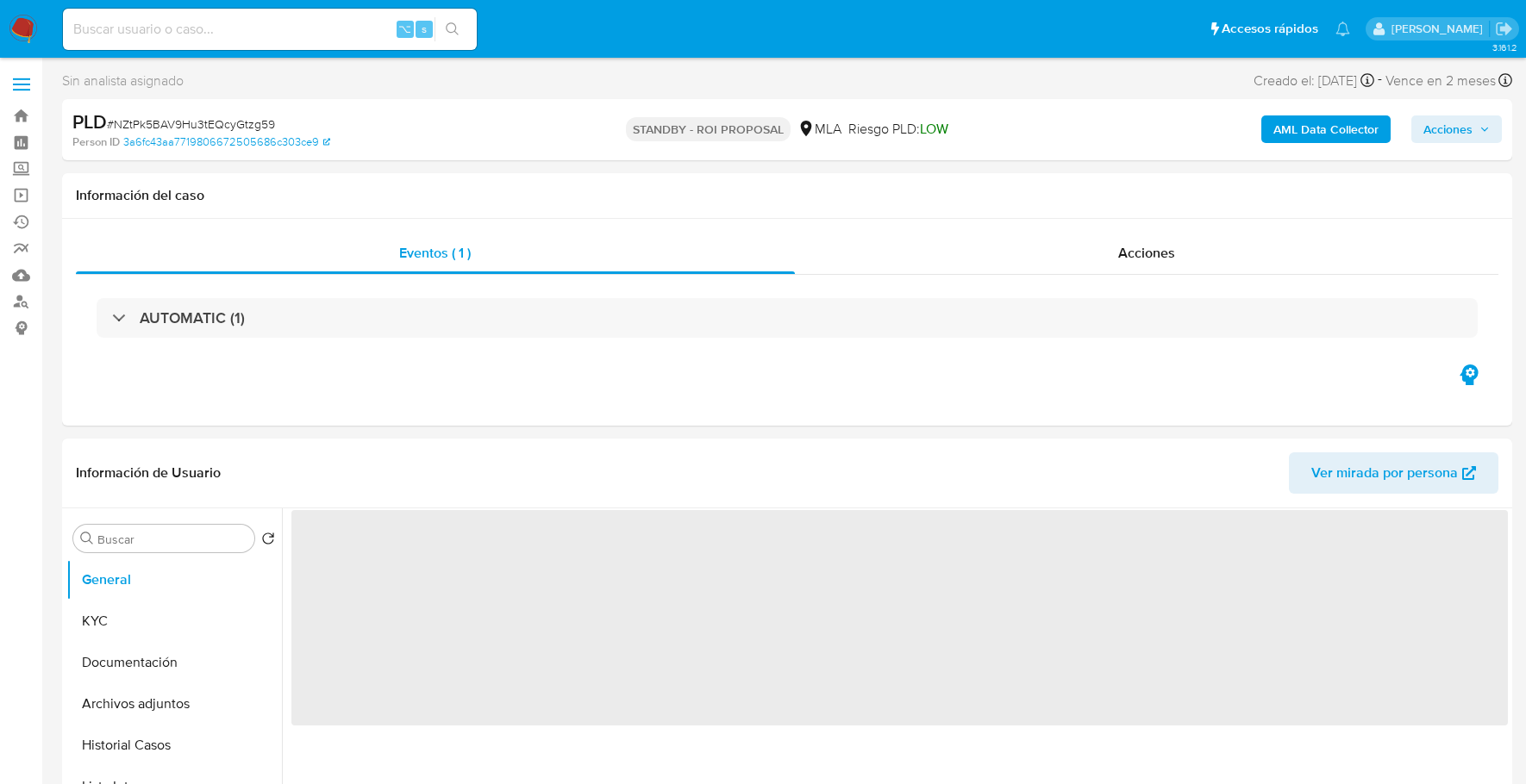
select select "10"
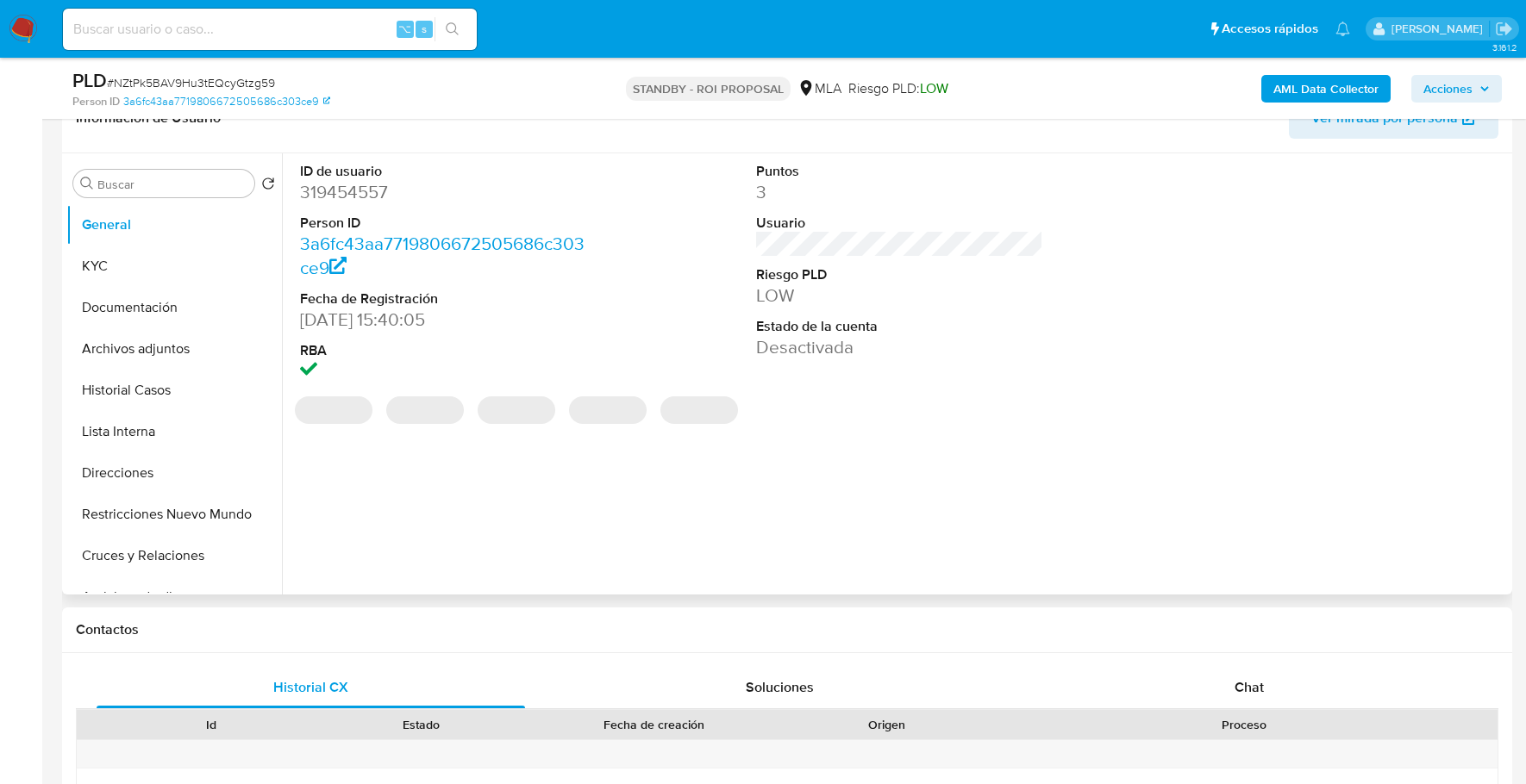
scroll to position [296, 0]
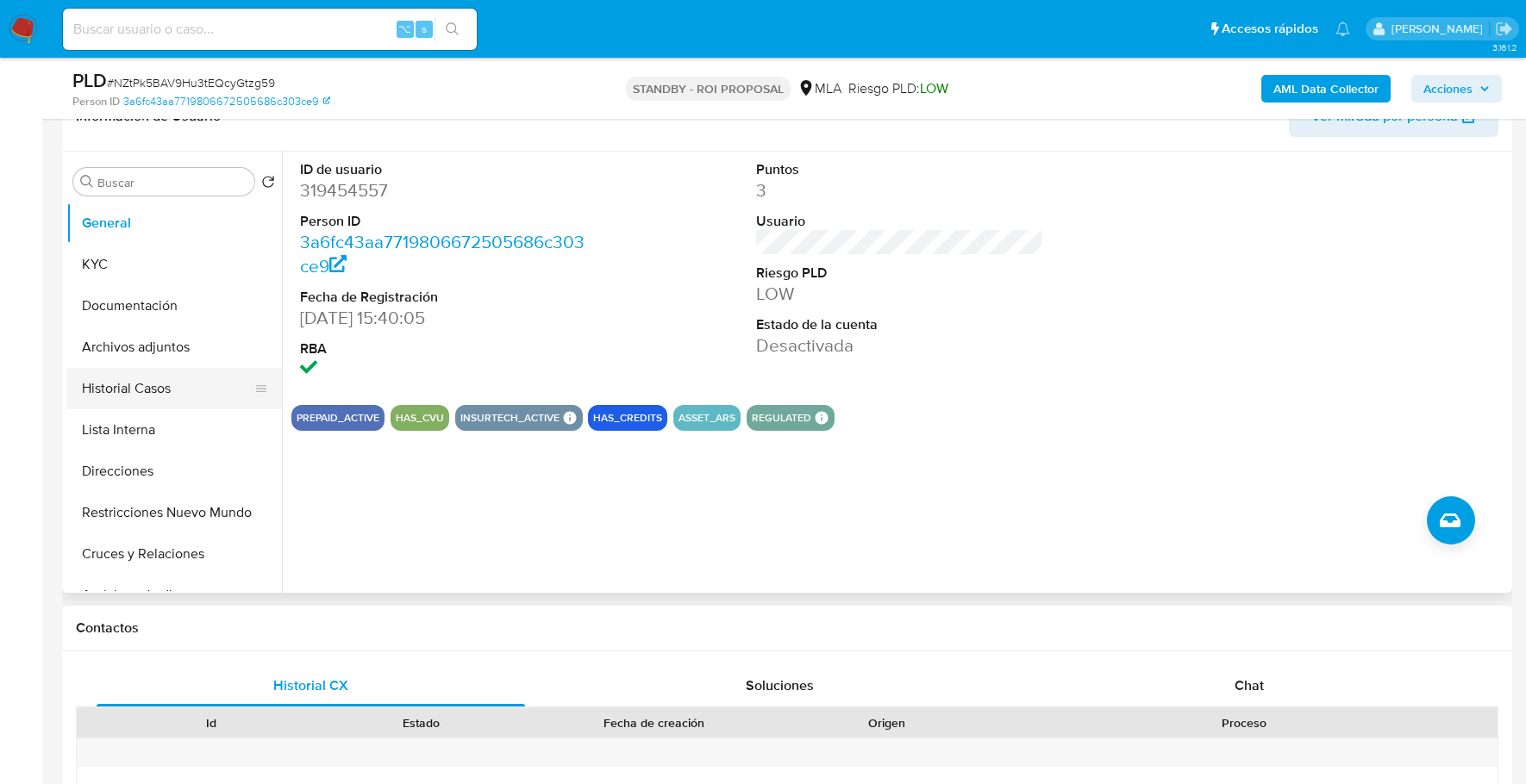
click at [113, 387] on button "Historial Casos" at bounding box center [167, 389] width 202 height 42
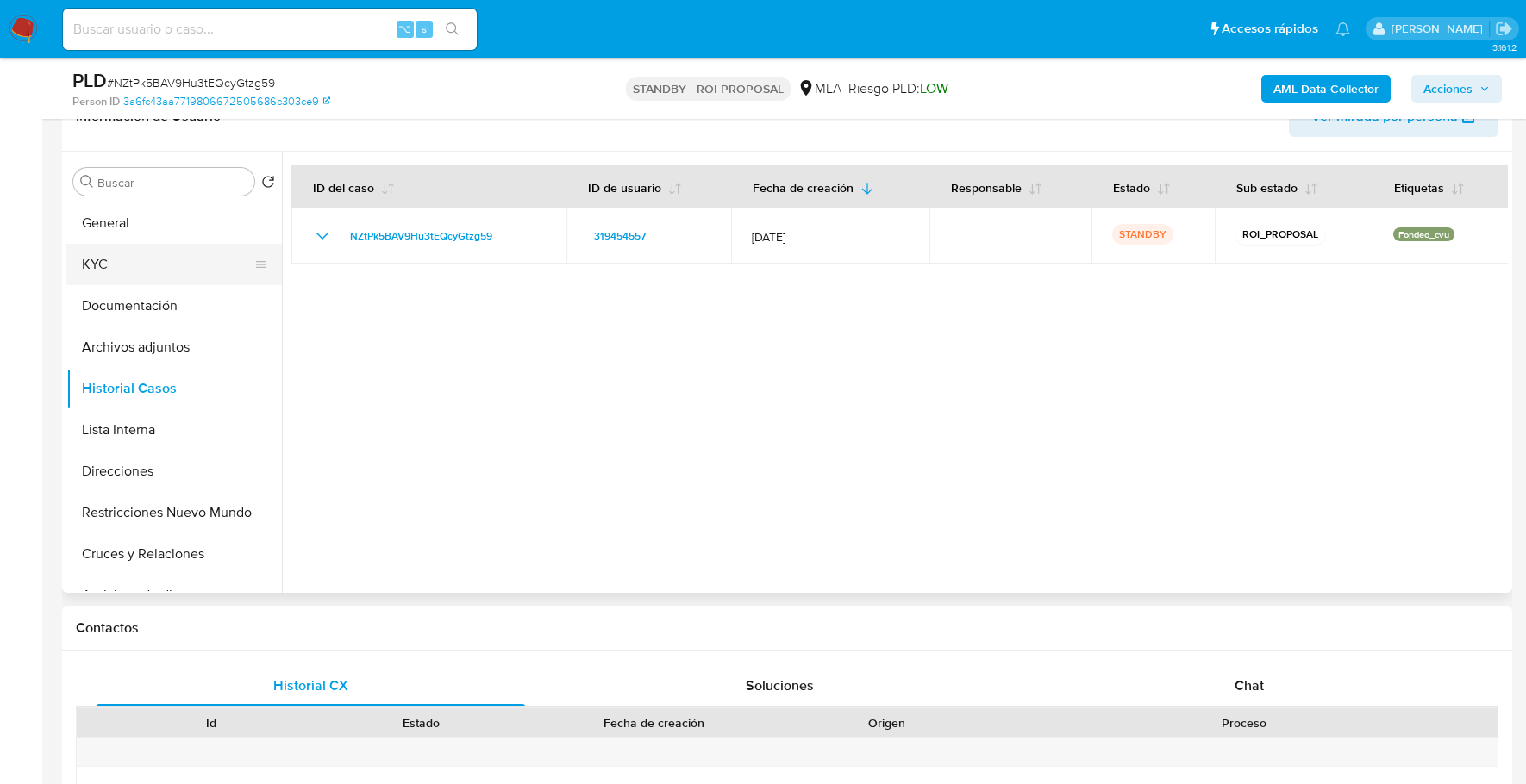
click at [95, 264] on button "KYC" at bounding box center [167, 264] width 202 height 42
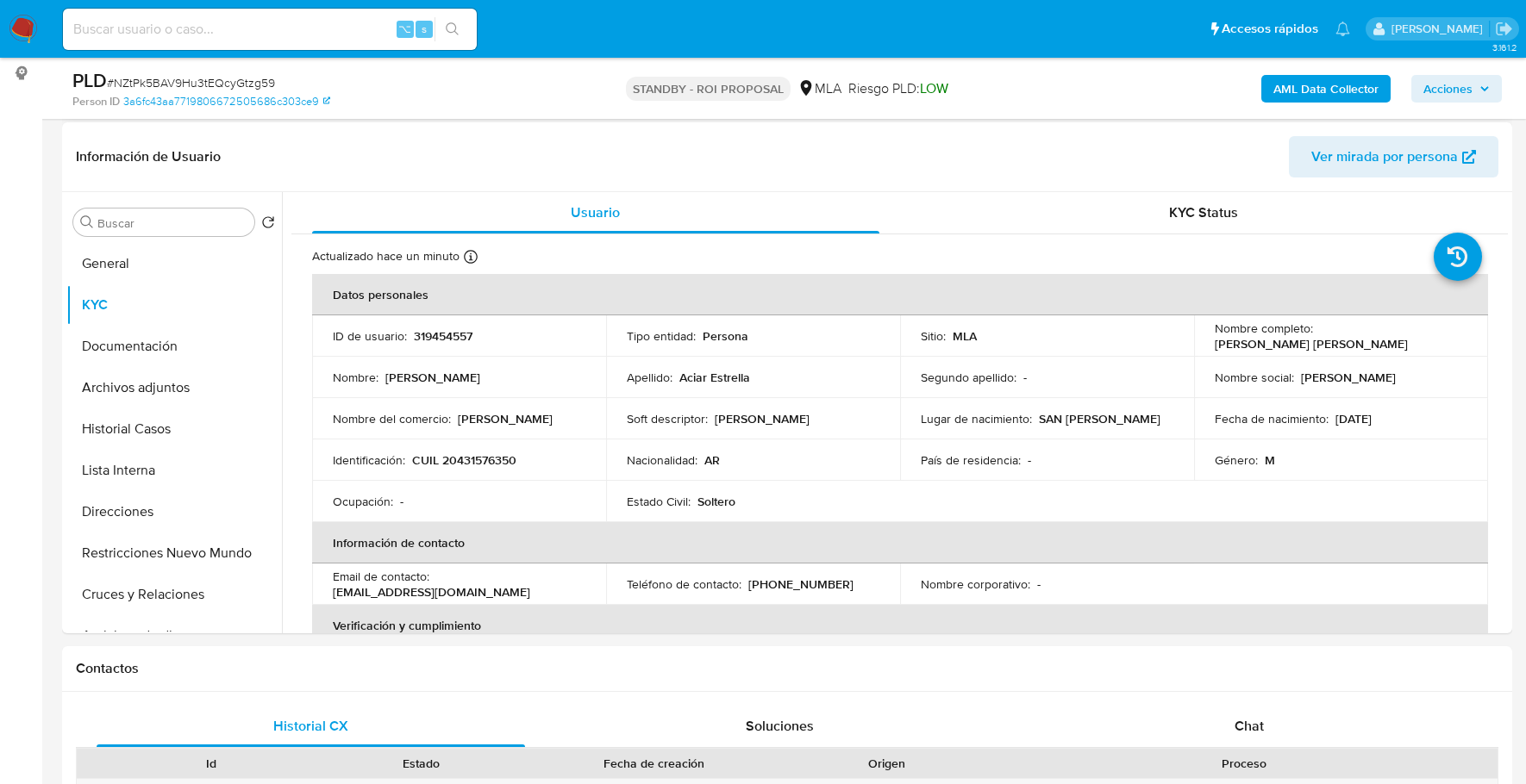
scroll to position [0, 0]
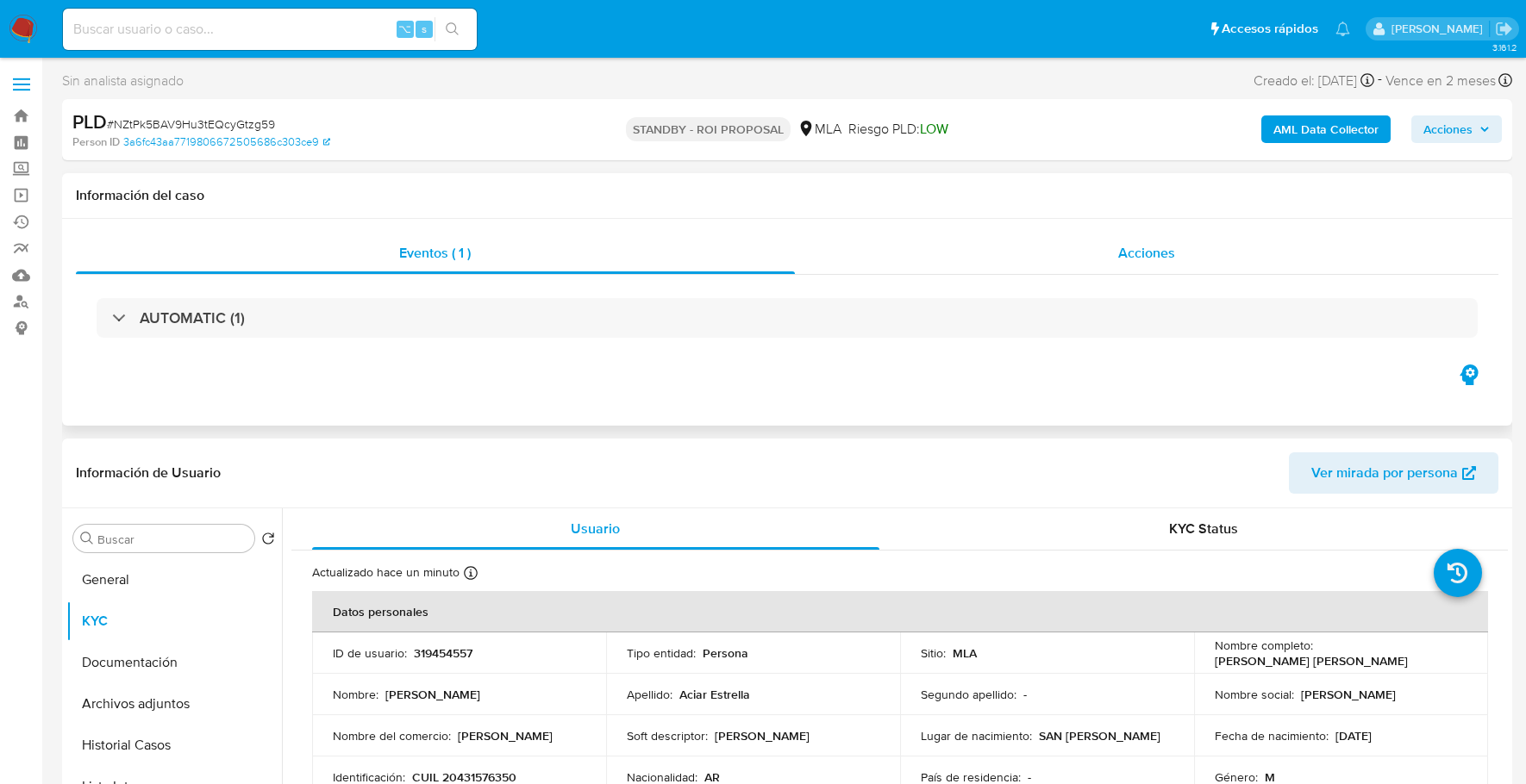
click at [1197, 265] on div "Acciones" at bounding box center [1147, 253] width 705 height 42
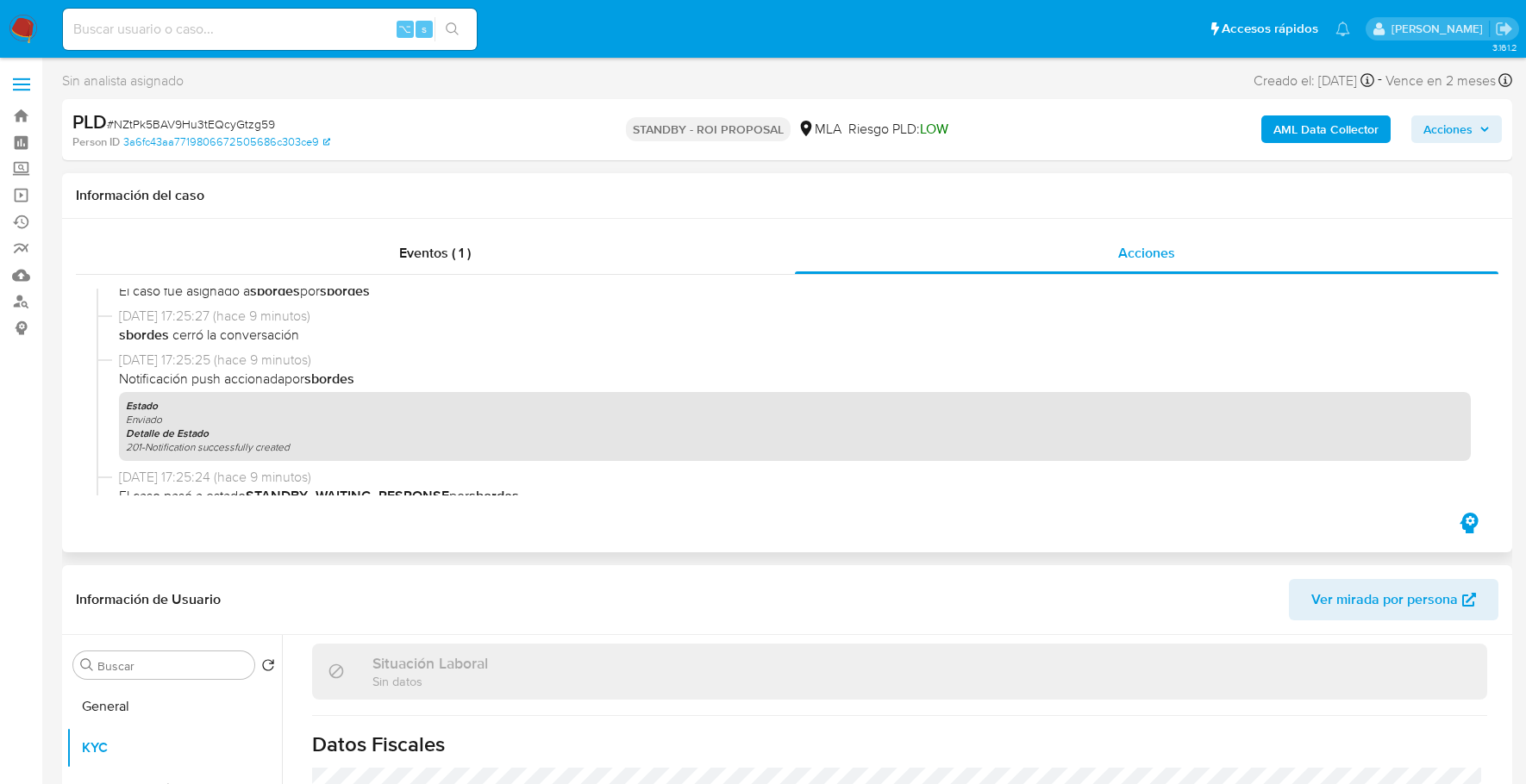
scroll to position [609, 0]
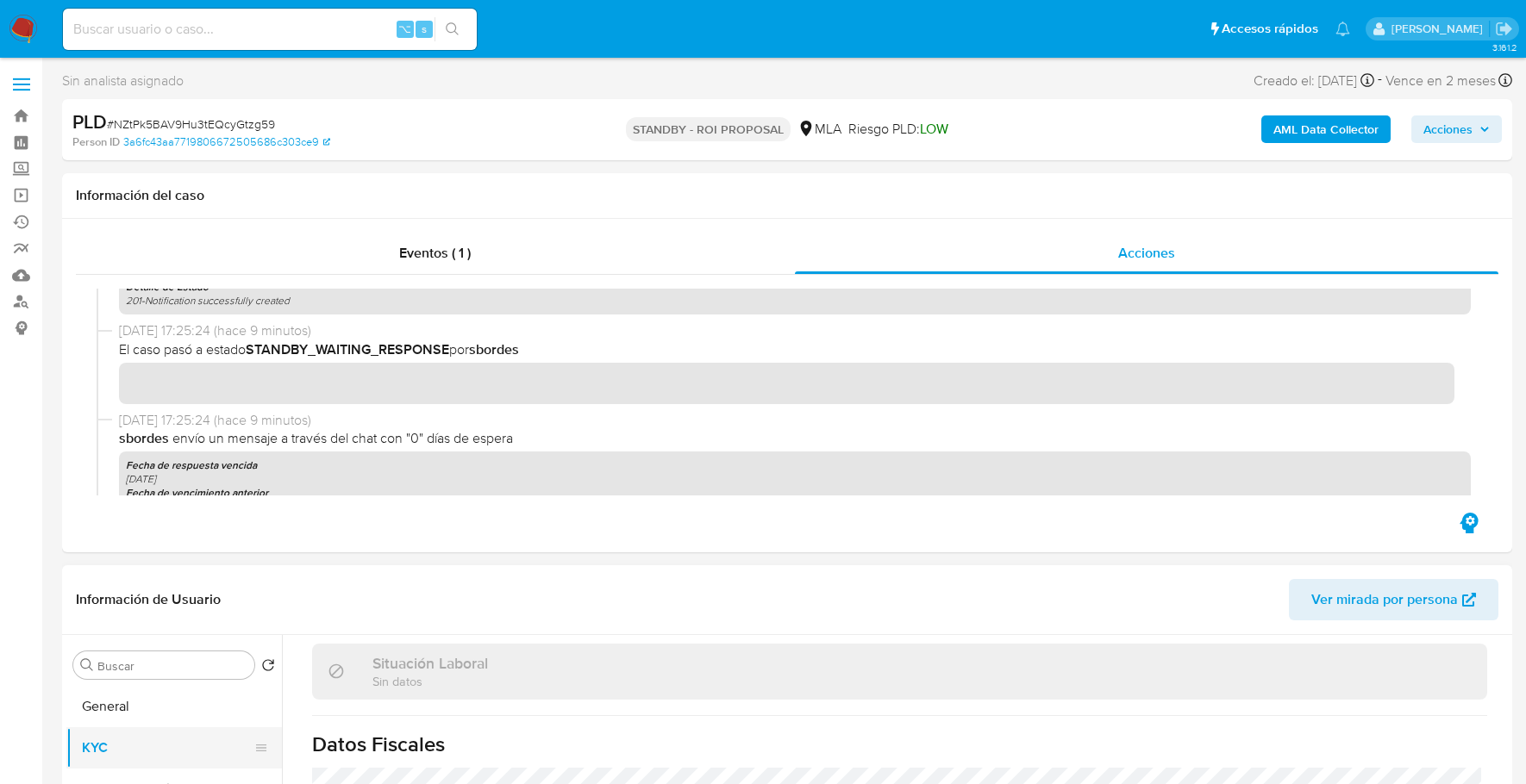
click at [123, 747] on button "KYC" at bounding box center [167, 748] width 202 height 42
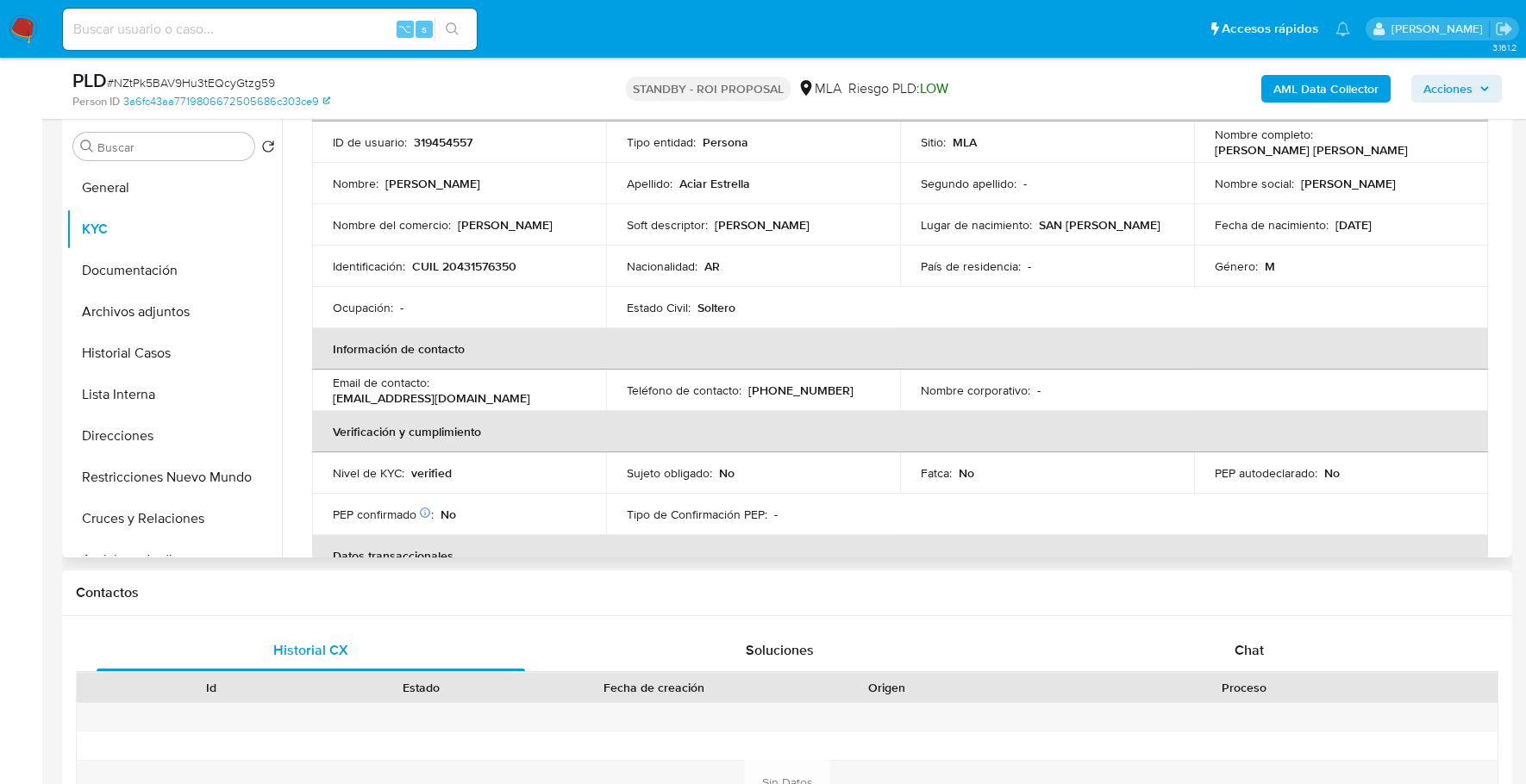
scroll to position [114, 0]
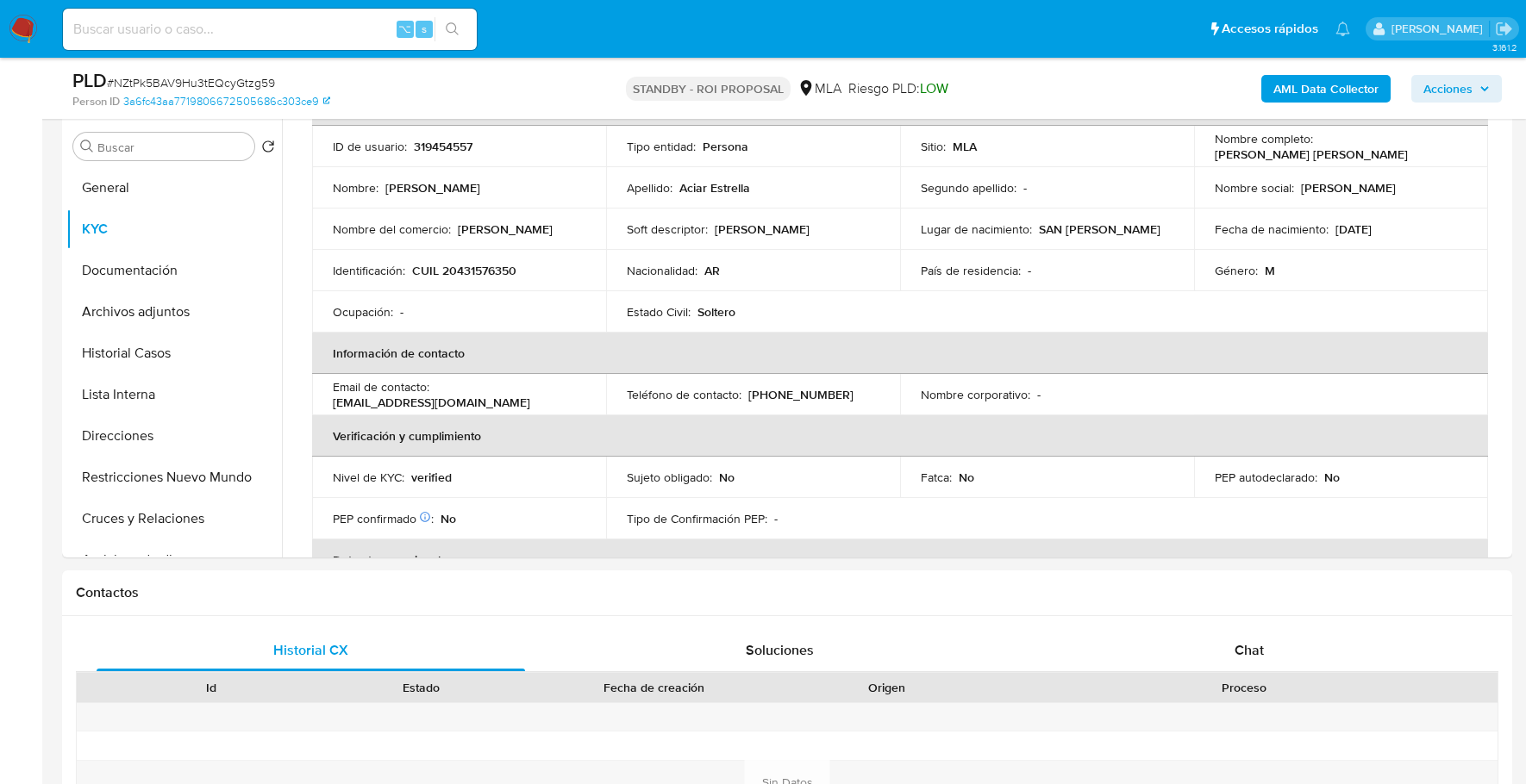
click at [235, 25] on input at bounding box center [269, 29] width 414 height 23
paste input "155513171"
type input "155513171"
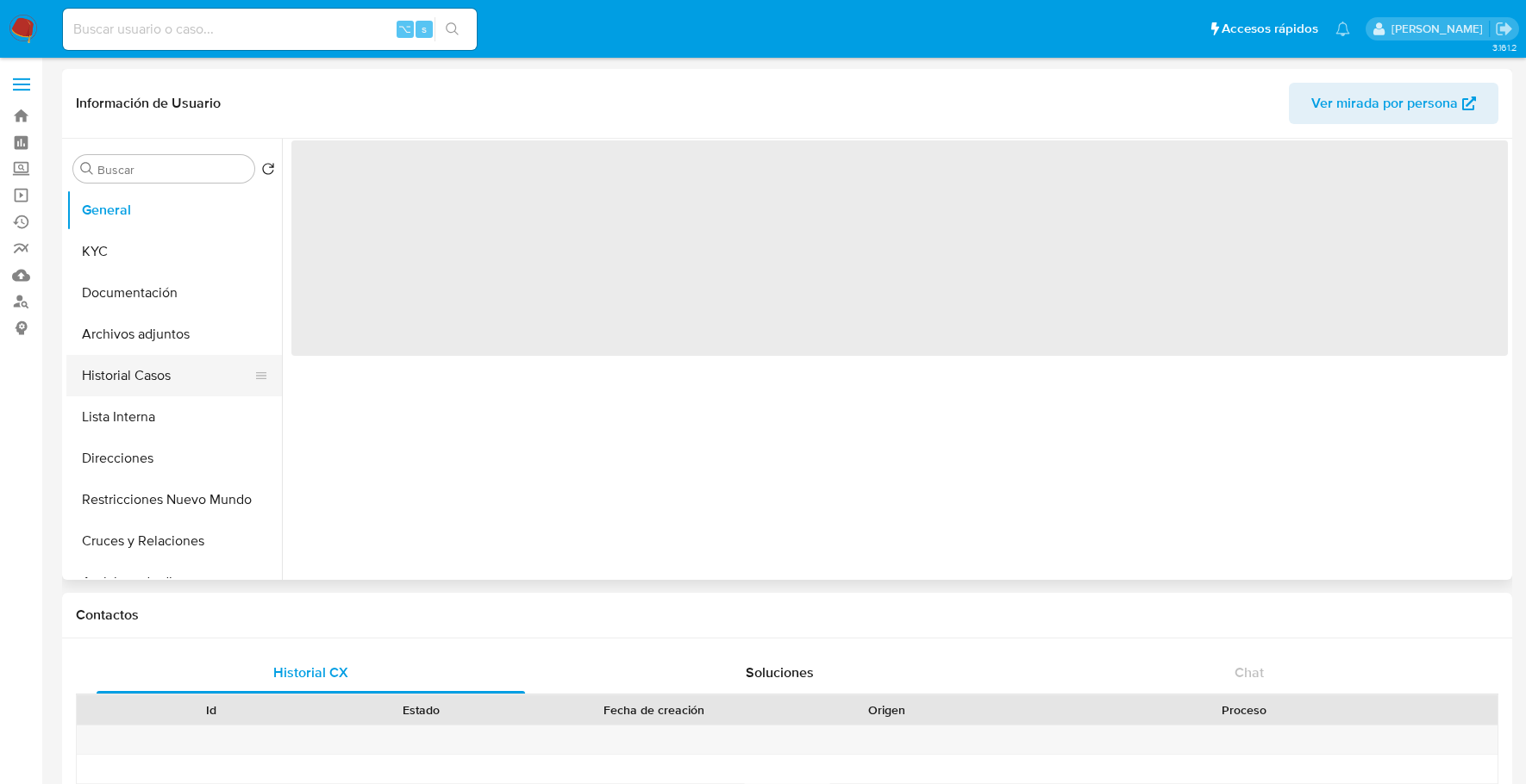
select select "10"
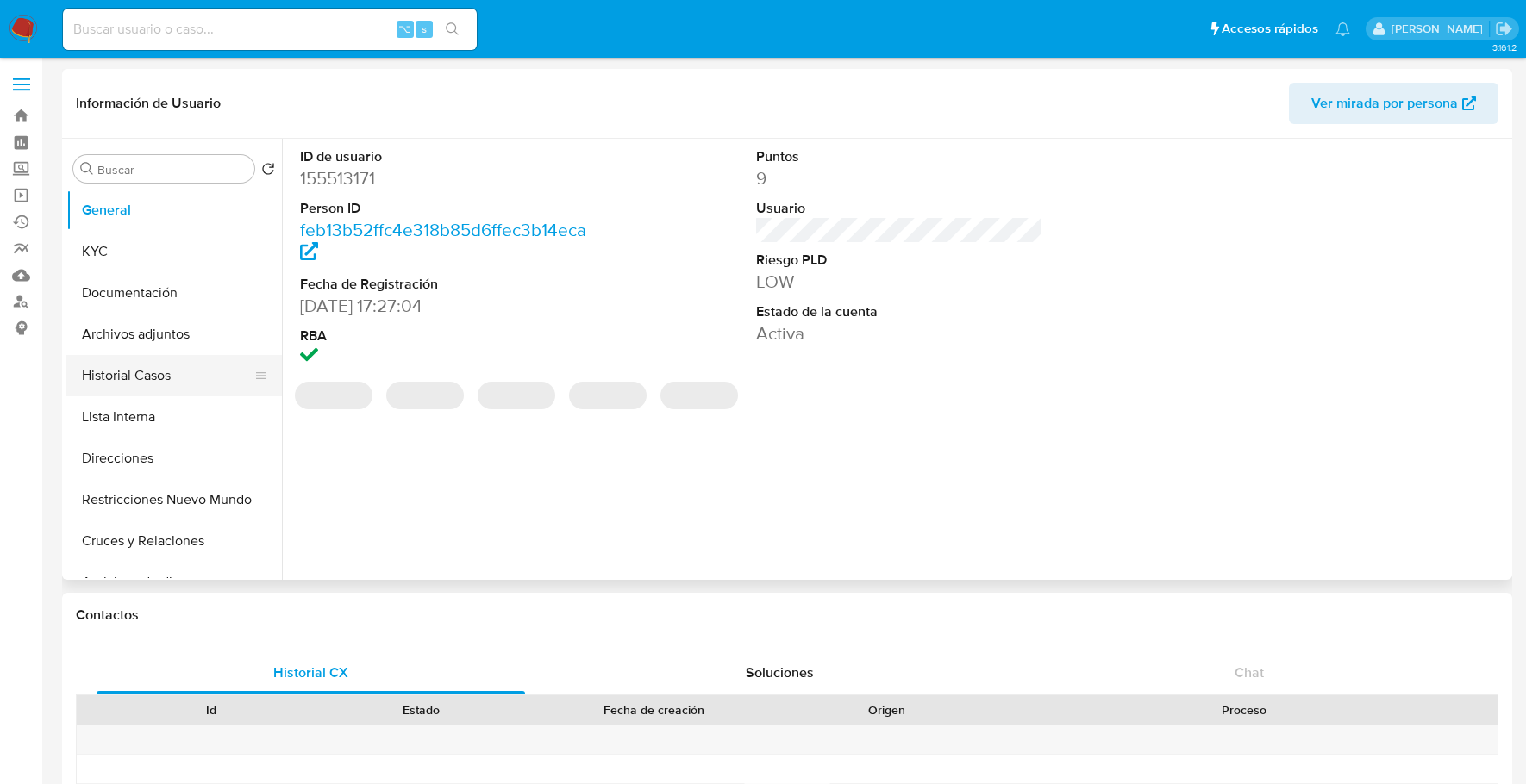
click at [128, 390] on button "Historial Casos" at bounding box center [167, 375] width 202 height 42
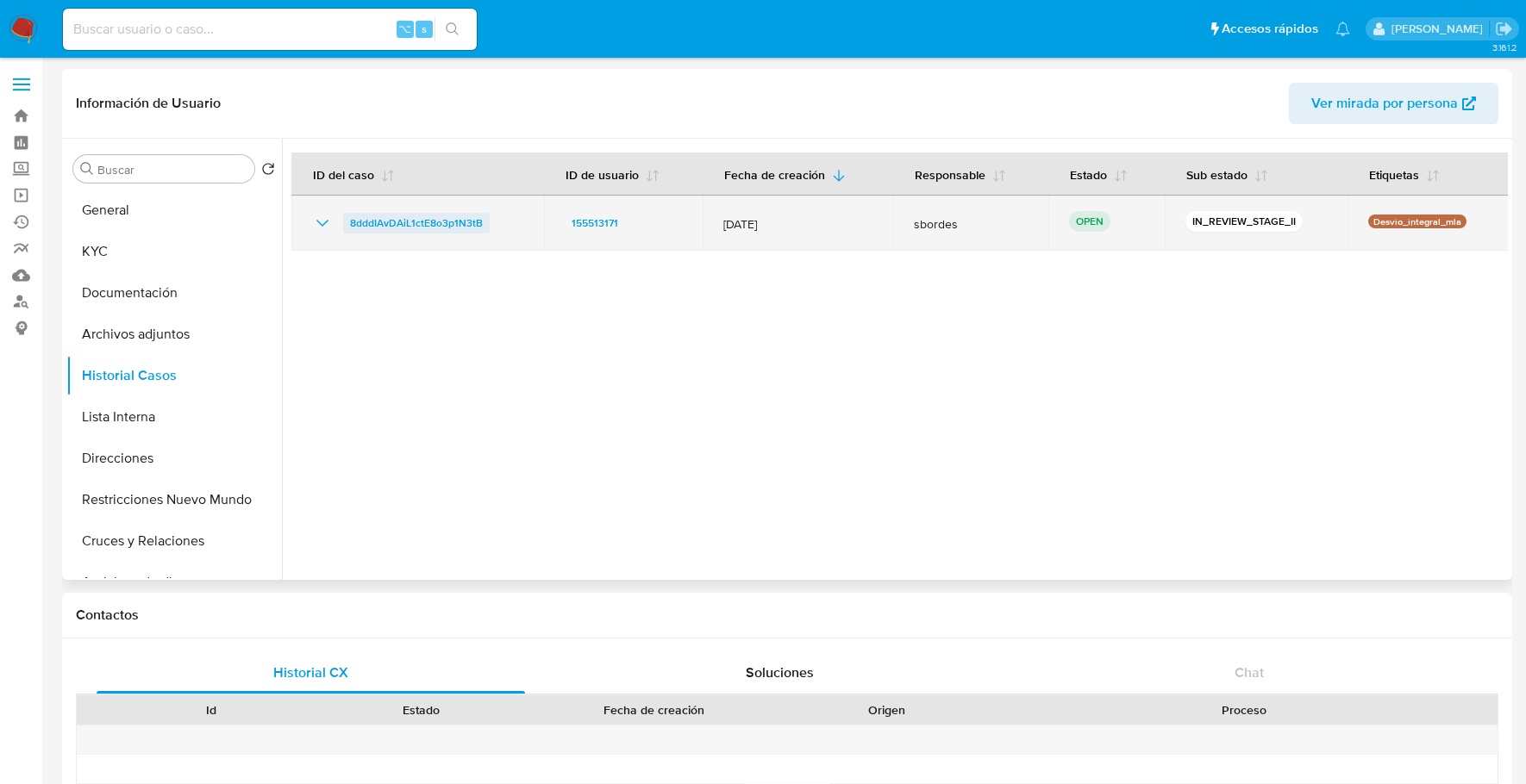
click at [418, 228] on span "8dddIAvDAiL1ctE8o3p1N3tB" at bounding box center [416, 224] width 133 height 21
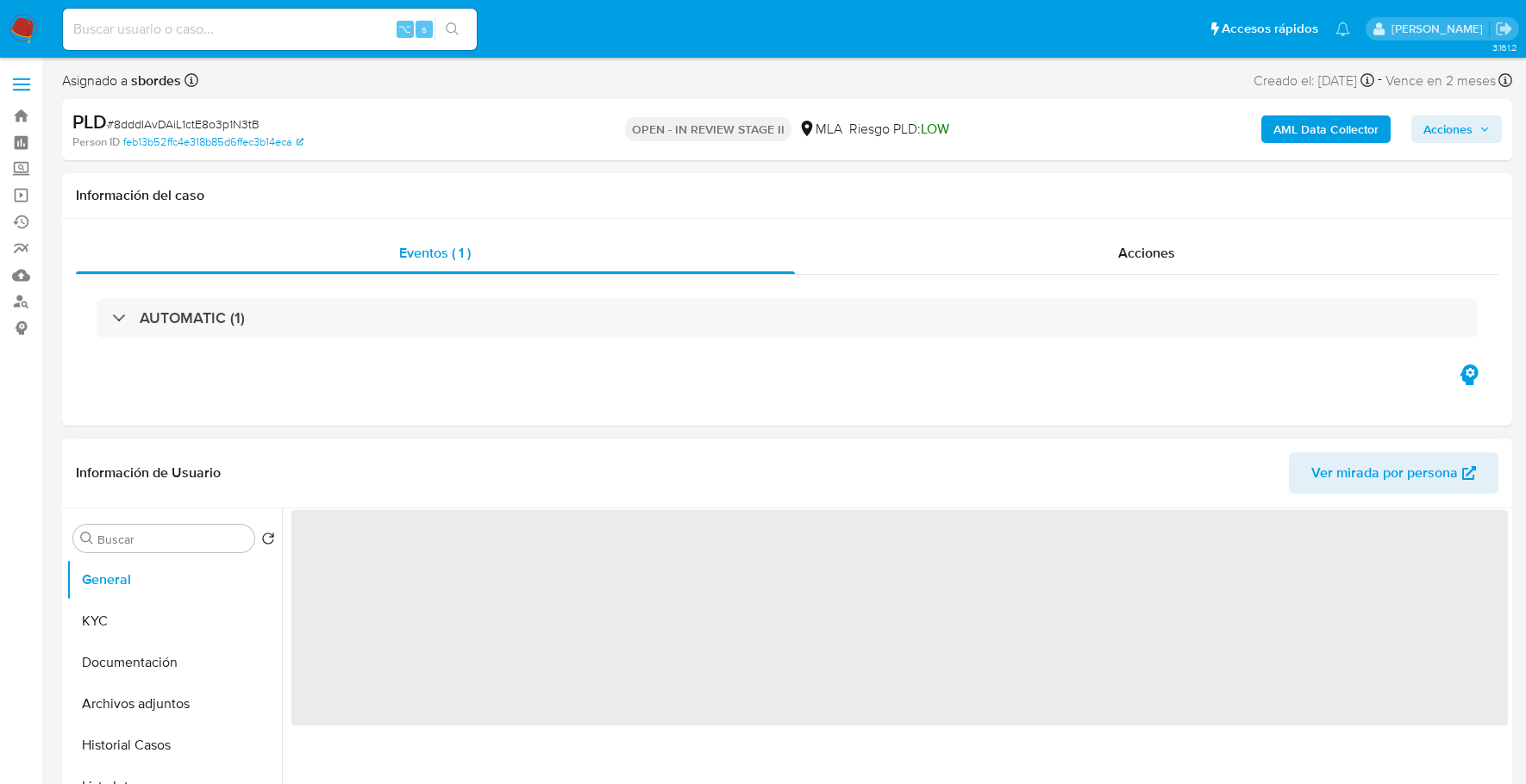
select select "10"
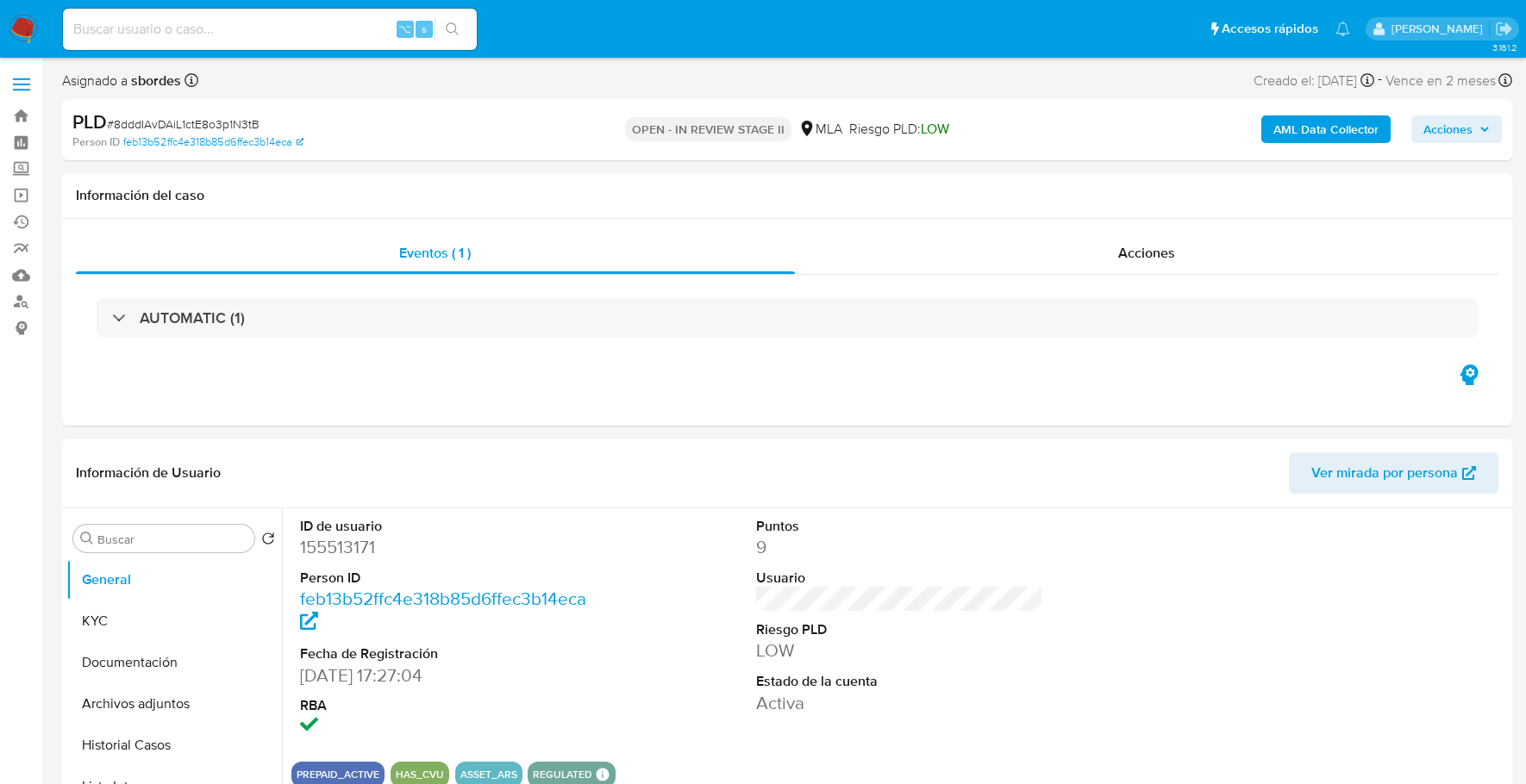
click at [260, 16] on div "⌥ s" at bounding box center [269, 29] width 414 height 42
click at [268, 24] on input at bounding box center [269, 29] width 414 height 23
paste input "155513171"
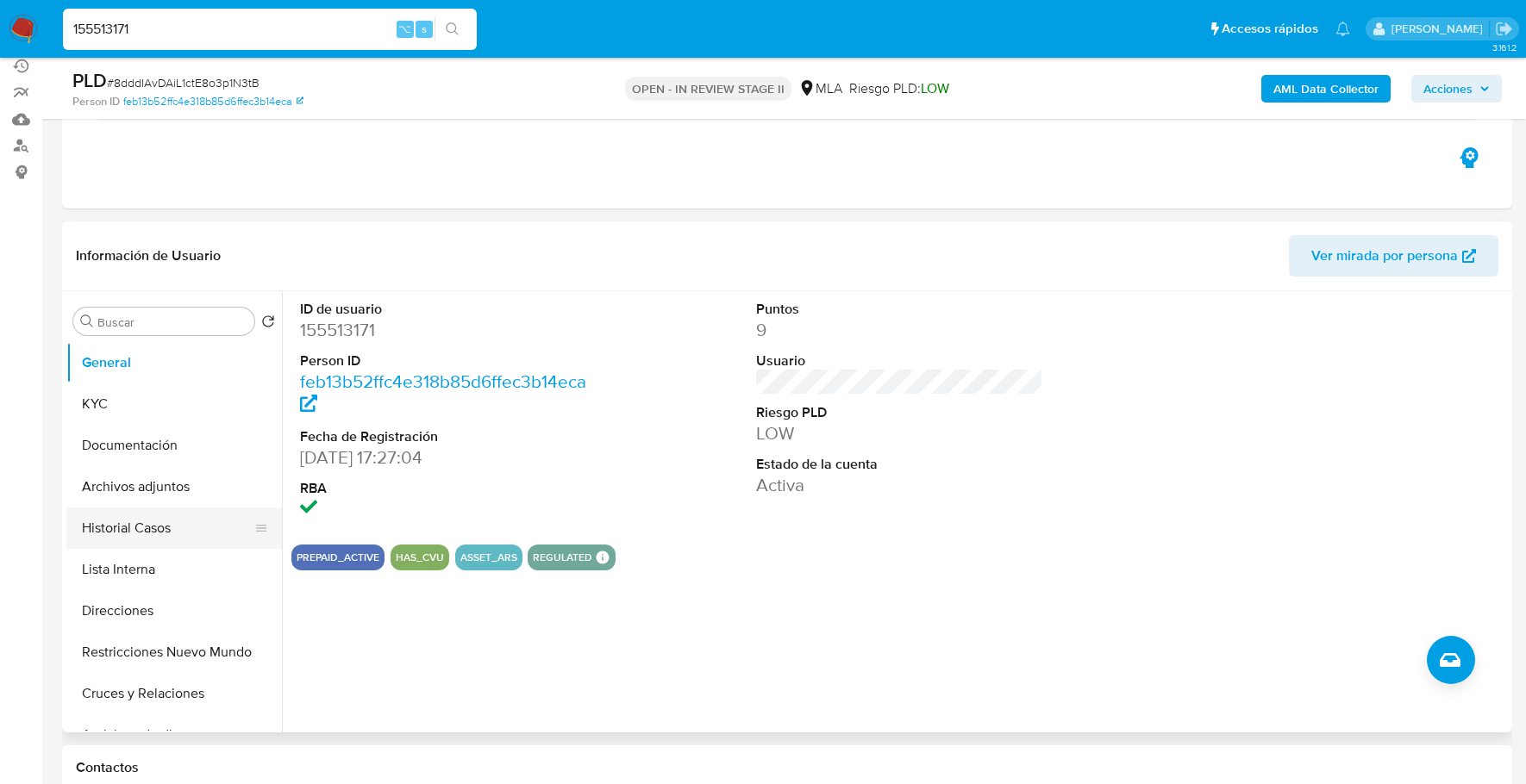
scroll to position [159, 0]
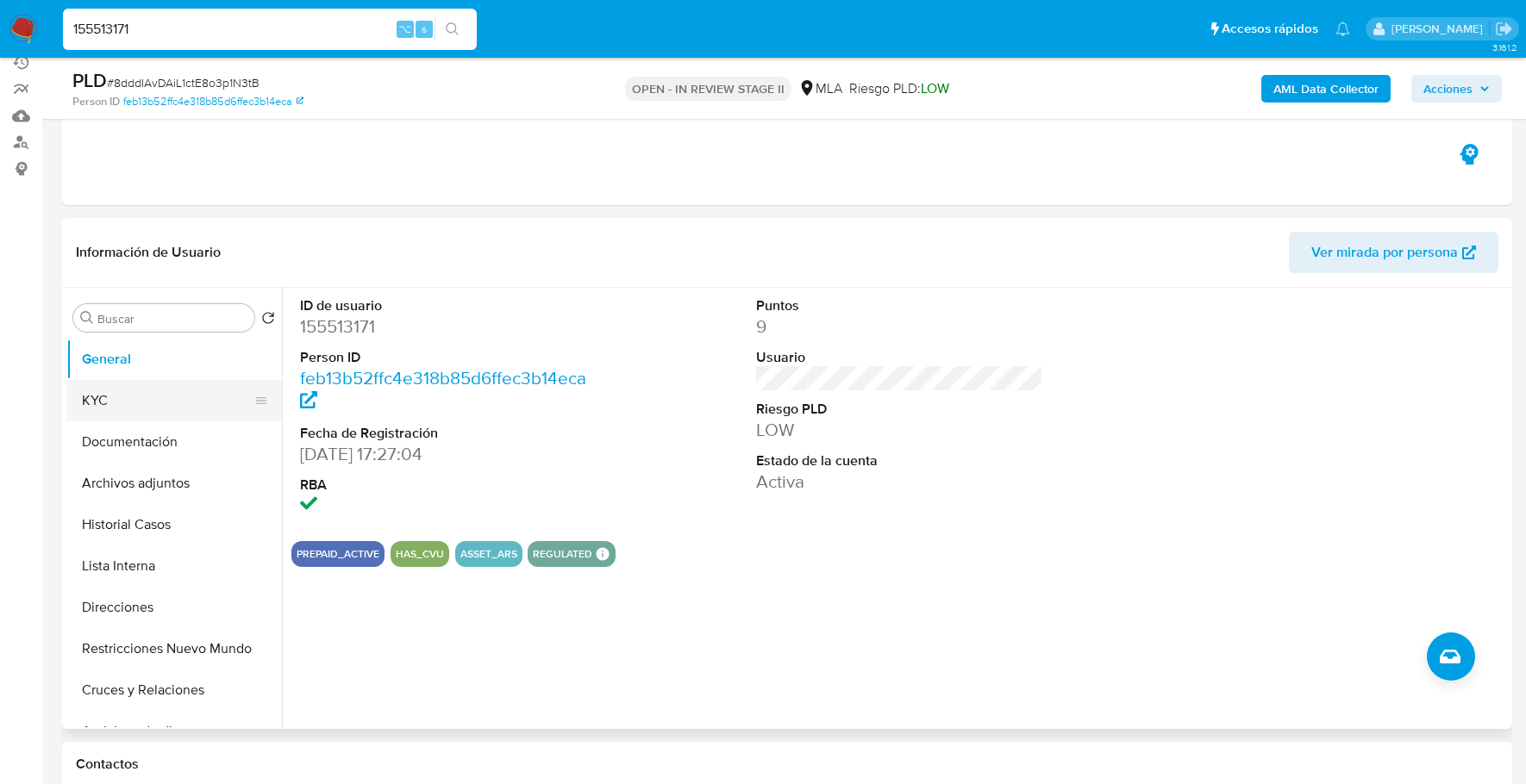
type input "155513171"
click at [131, 403] on button "KYC" at bounding box center [167, 401] width 202 height 42
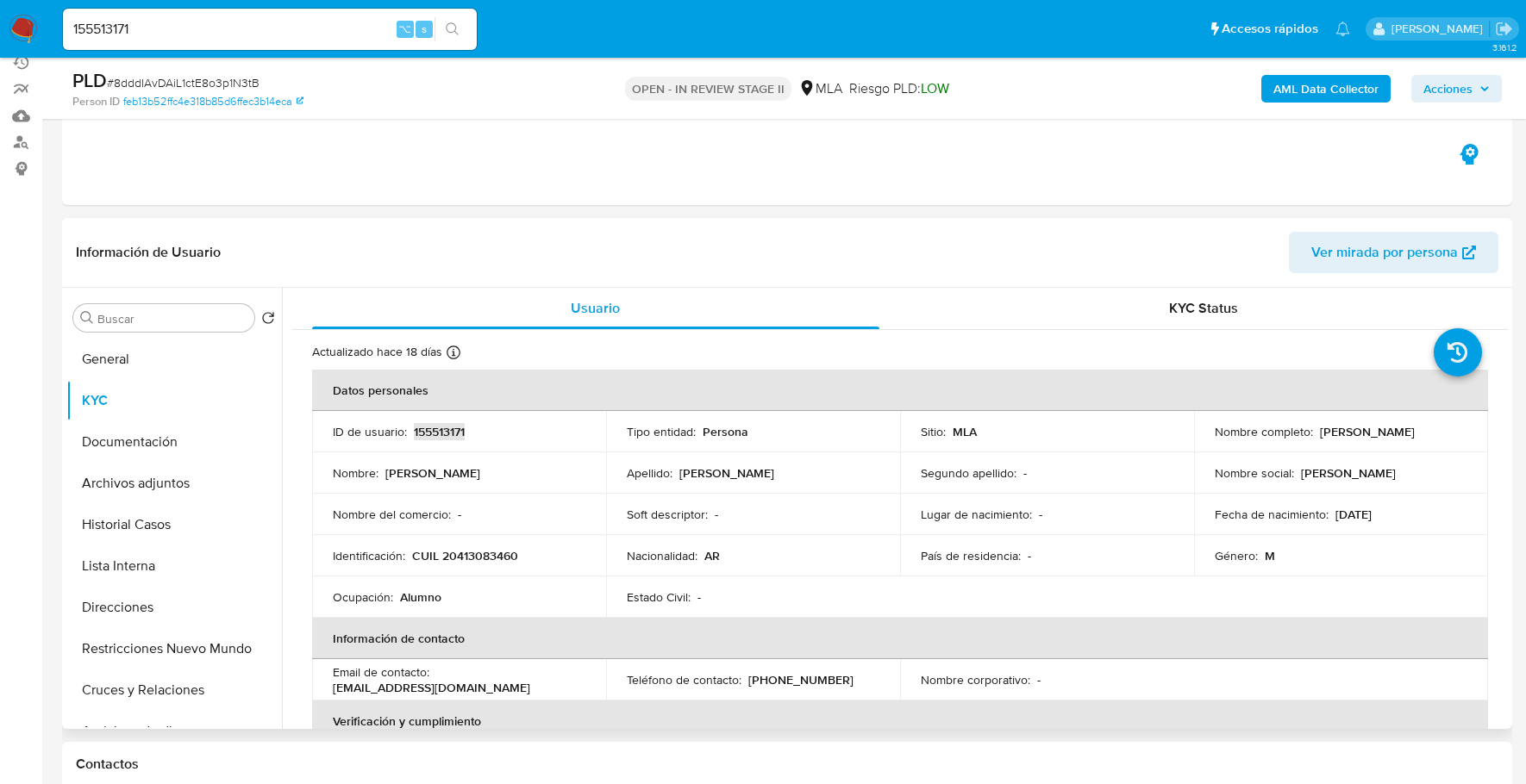
copy p "155513171"
click at [154, 422] on button "Documentación" at bounding box center [167, 442] width 202 height 42
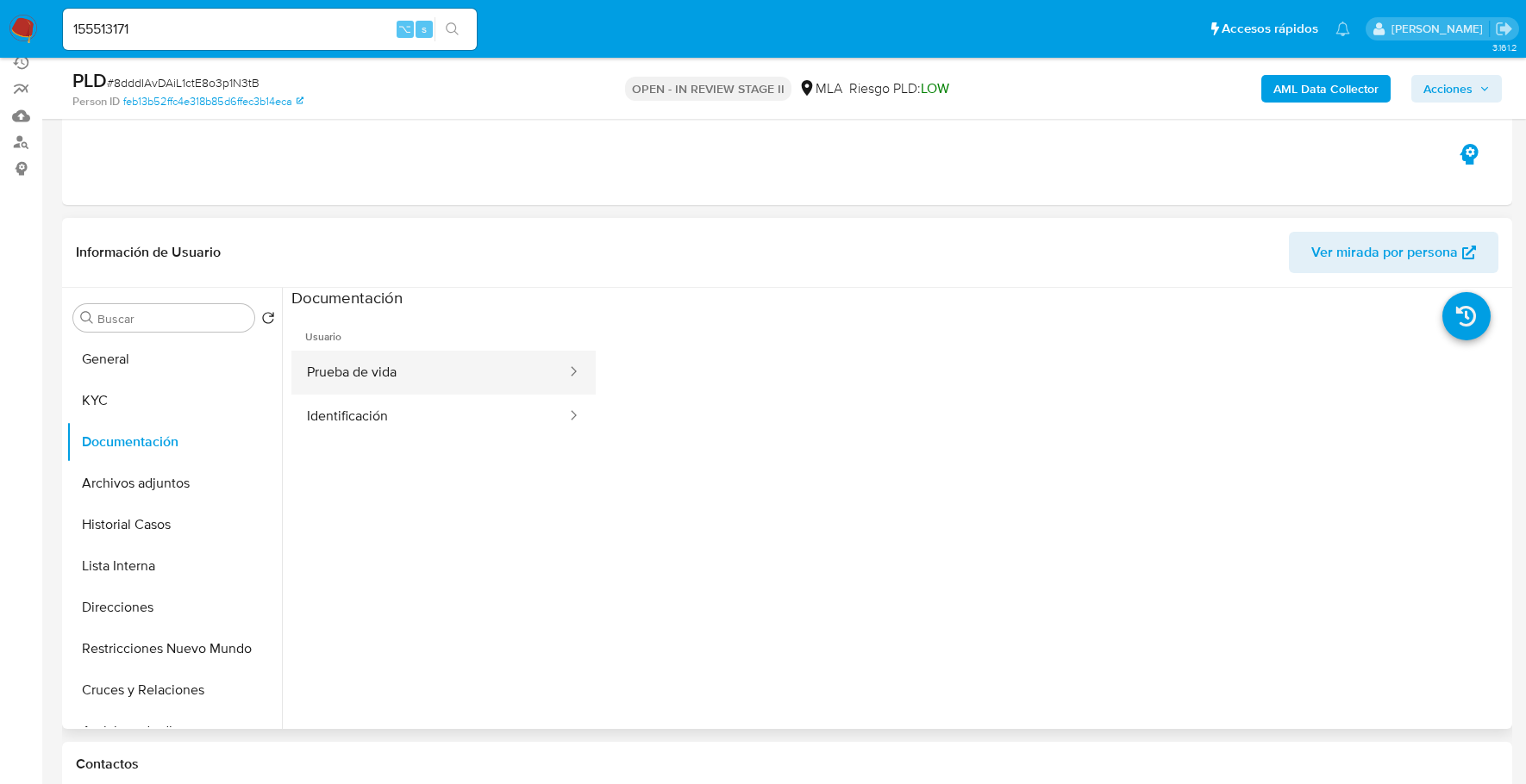
click at [355, 369] on button "Prueba de vida" at bounding box center [430, 373] width 277 height 44
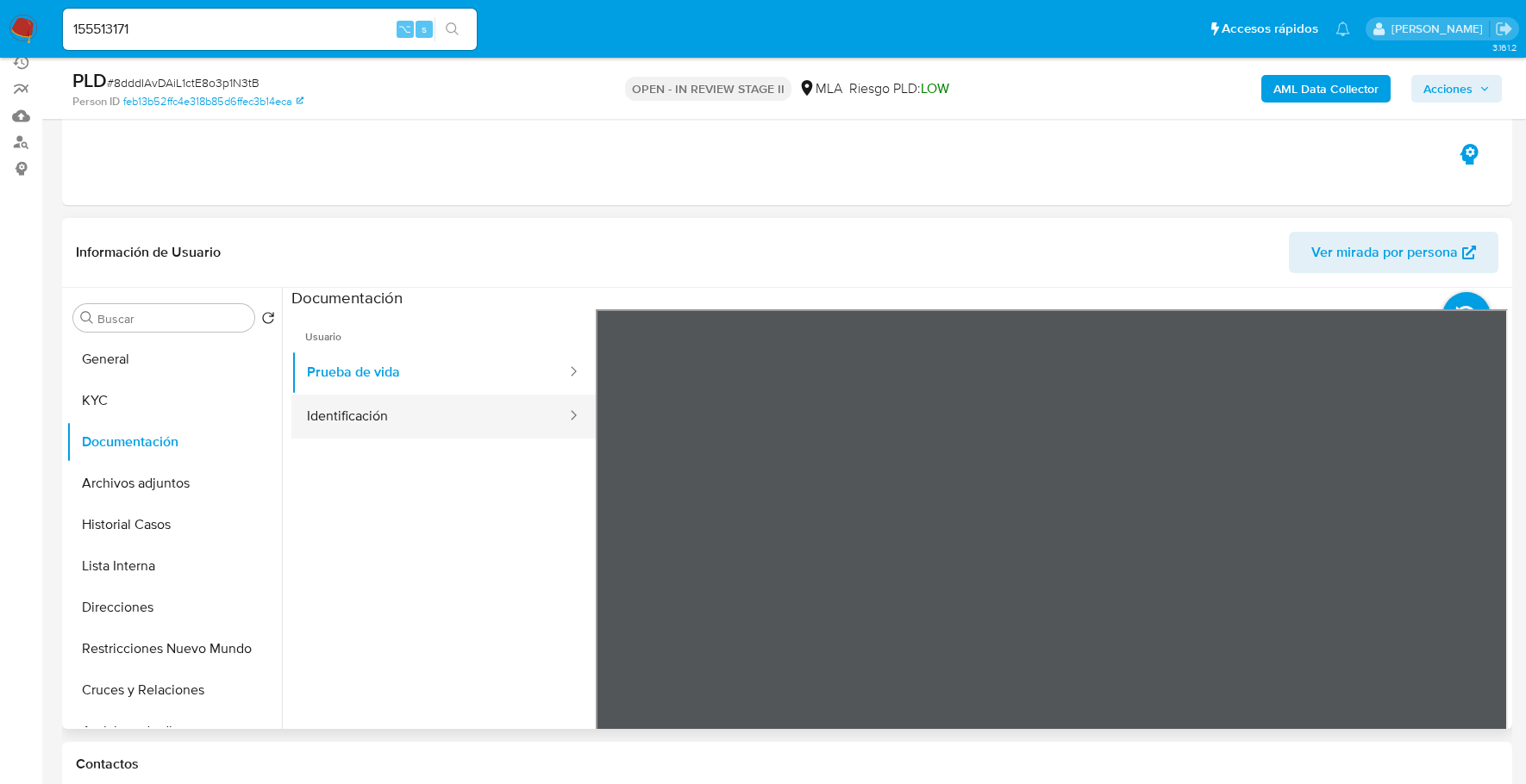
click at [371, 412] on button "Identificación" at bounding box center [430, 416] width 277 height 44
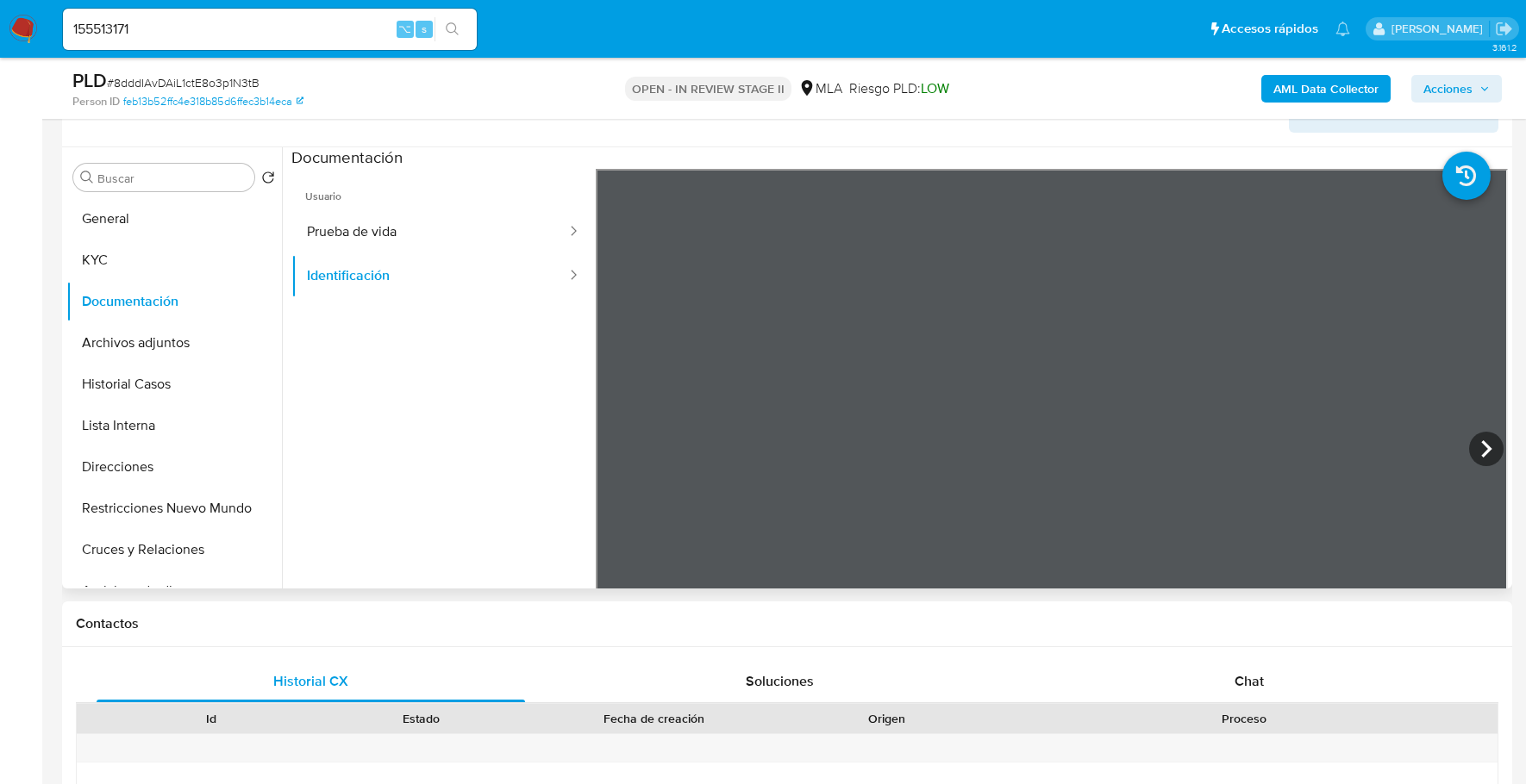
scroll to position [317, 0]
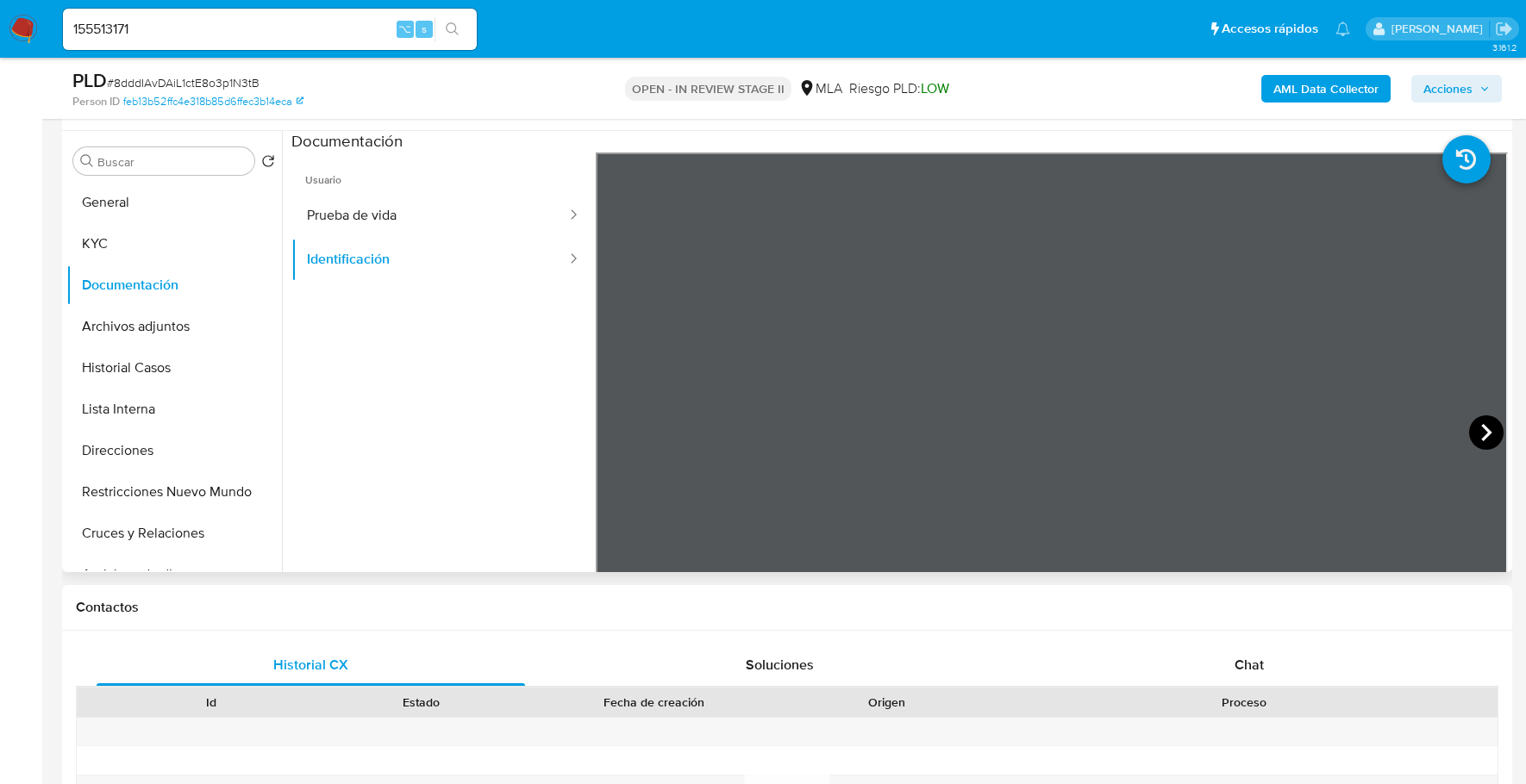
click at [1481, 426] on icon at bounding box center [1486, 432] width 34 height 34
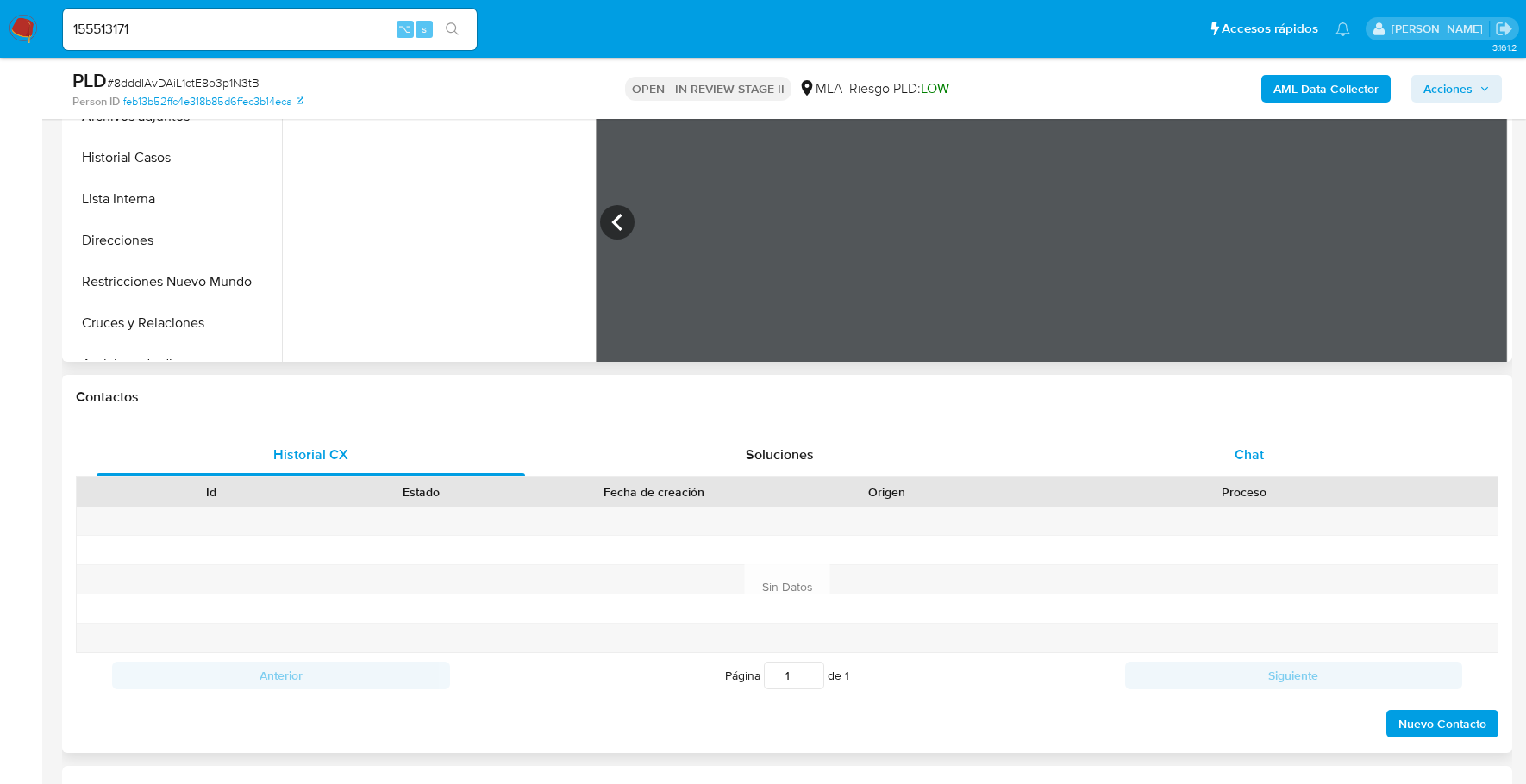
click at [1232, 467] on div "Chat" at bounding box center [1250, 455] width 429 height 42
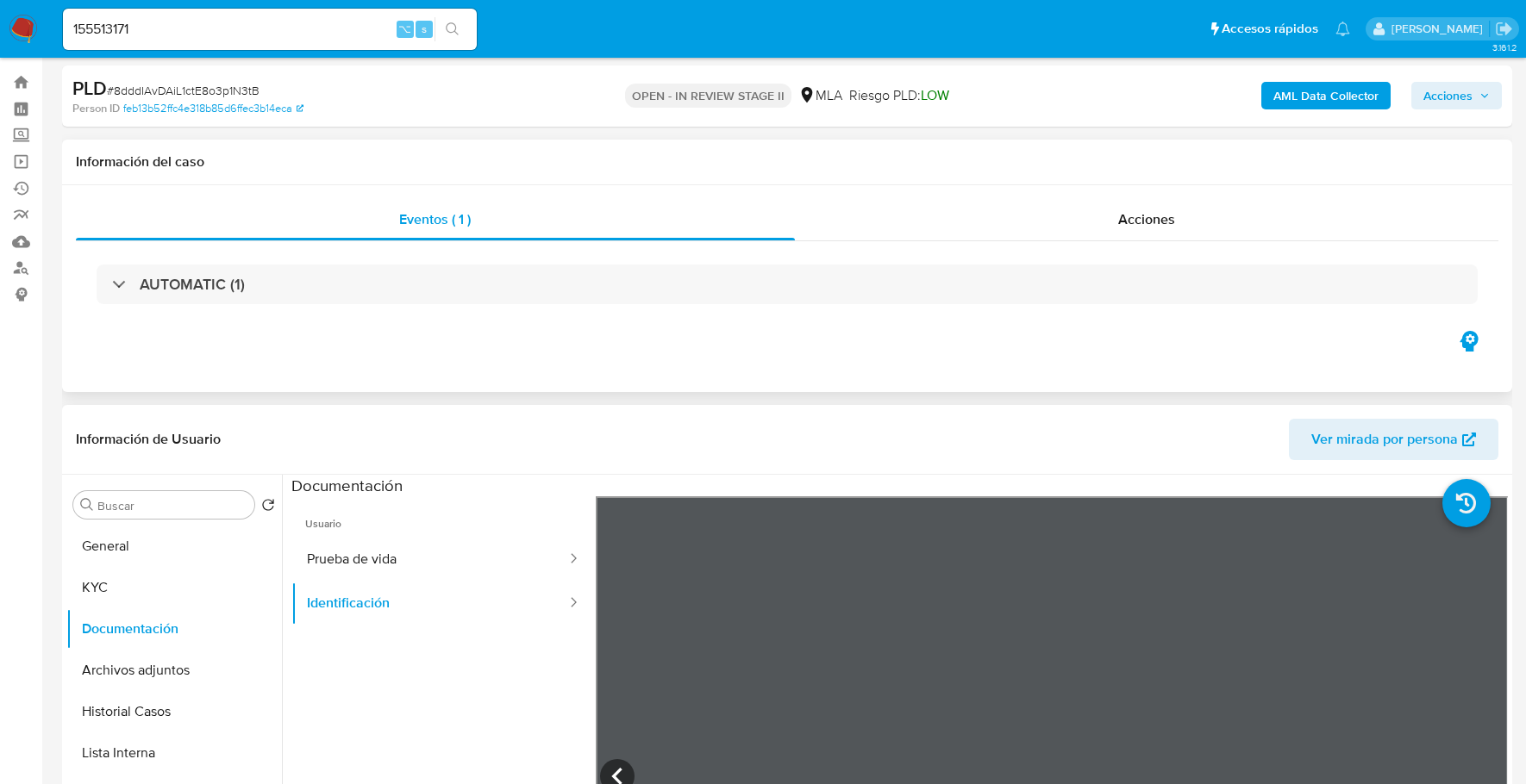
scroll to position [24, 0]
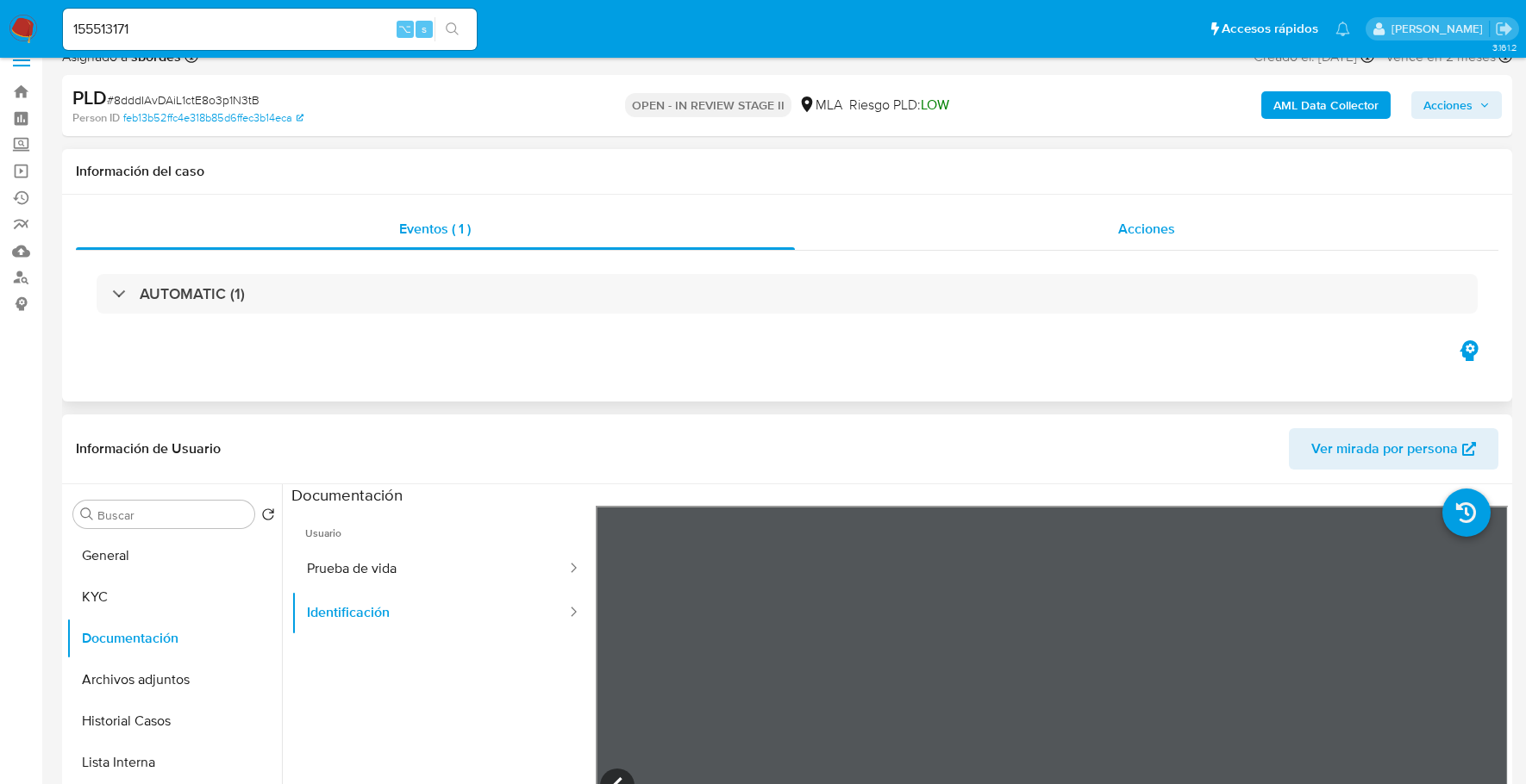
click at [1115, 231] on div "Acciones" at bounding box center [1147, 229] width 705 height 42
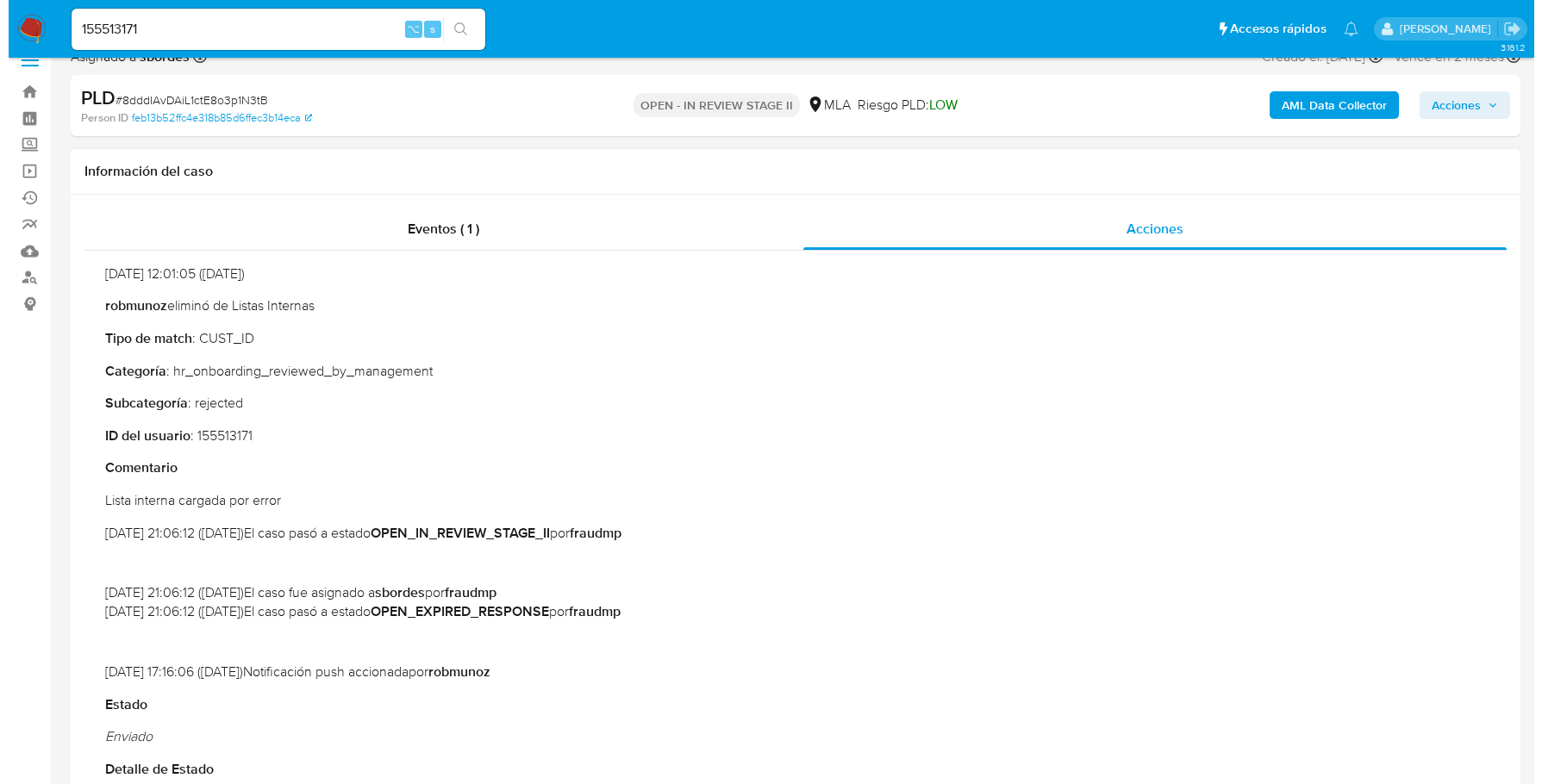
scroll to position [526, 0]
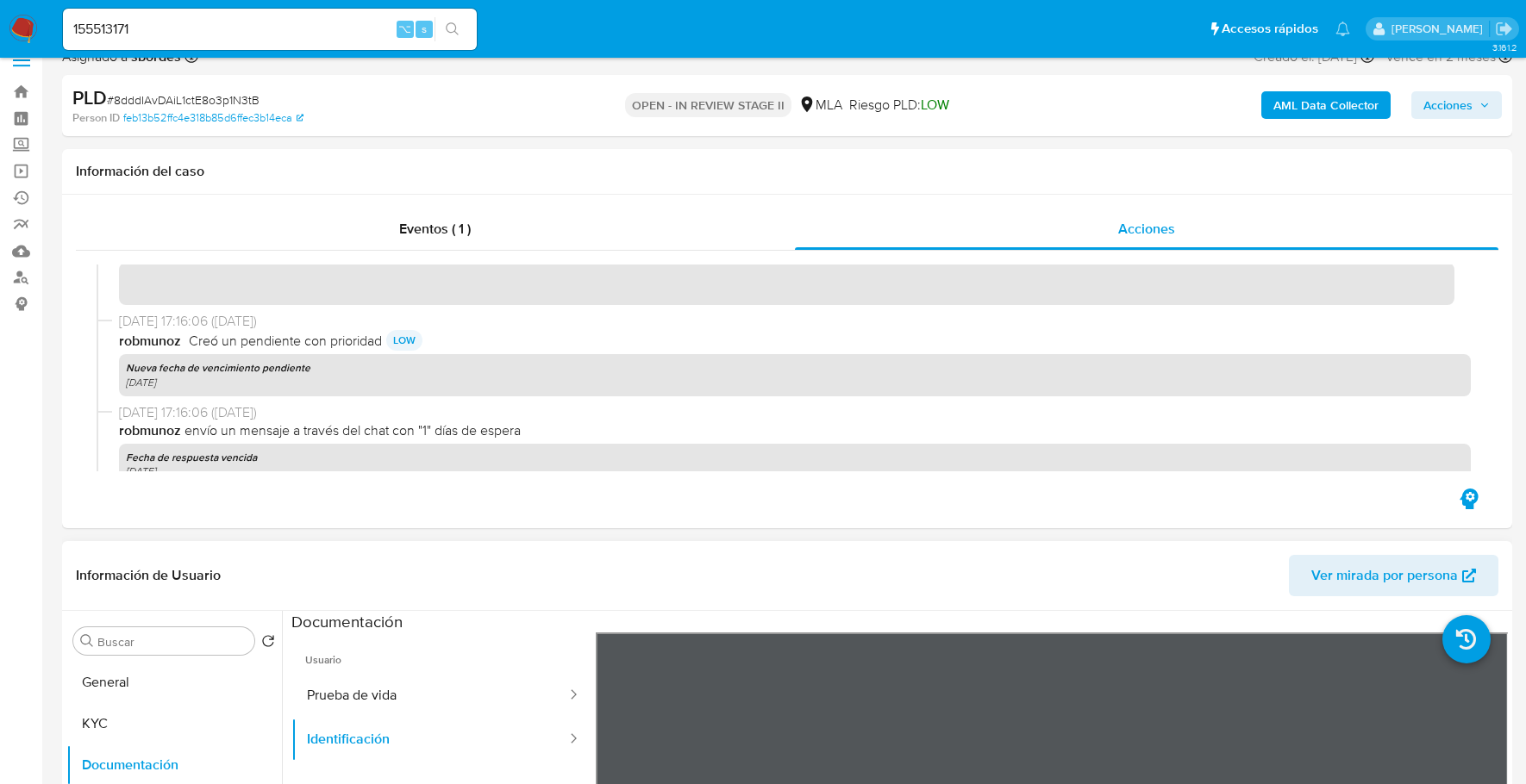
click at [1298, 97] on b "AML Data Collector" at bounding box center [1325, 104] width 105 height 27
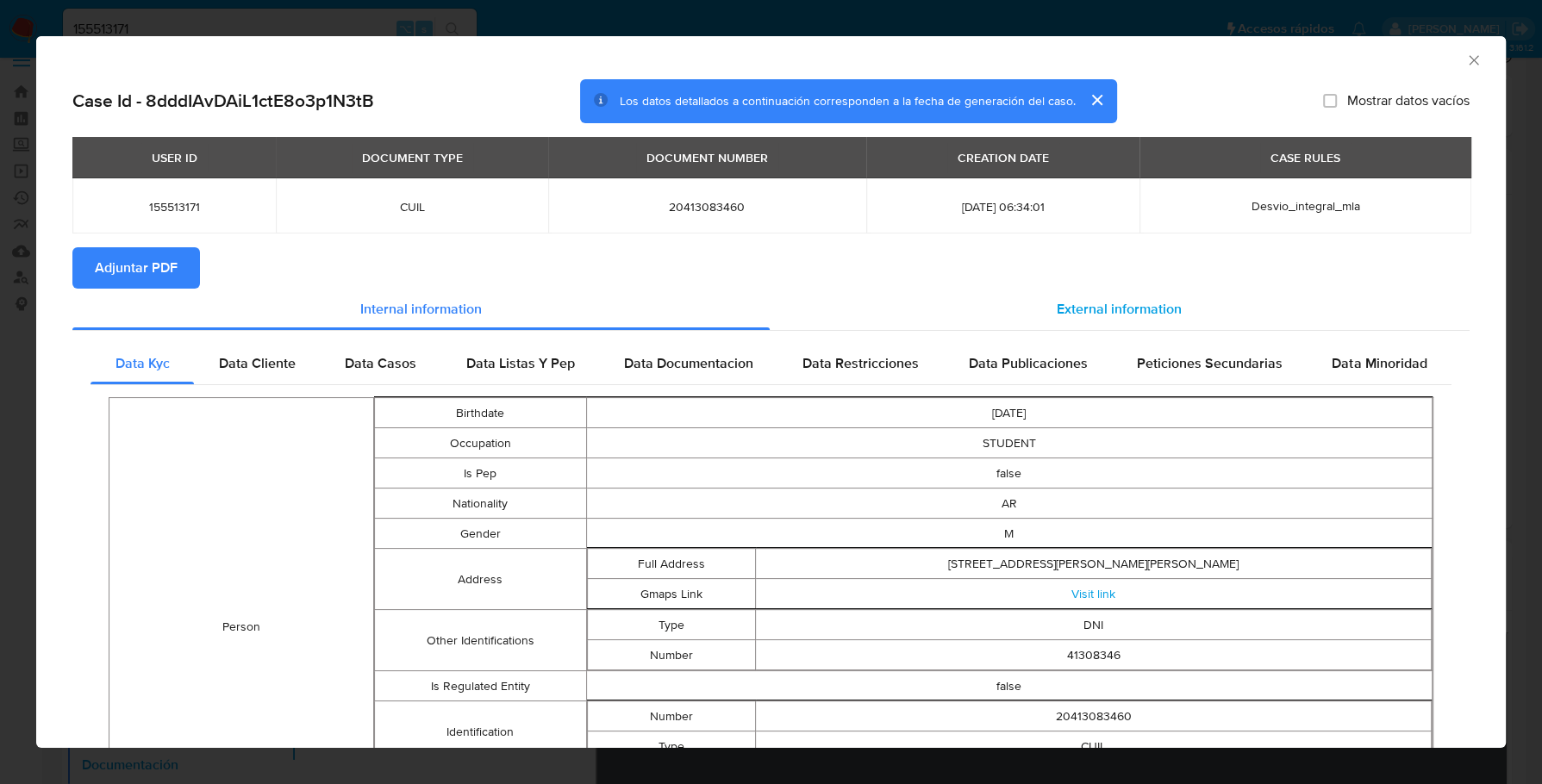
click at [1106, 307] on span "External information" at bounding box center [1119, 308] width 125 height 20
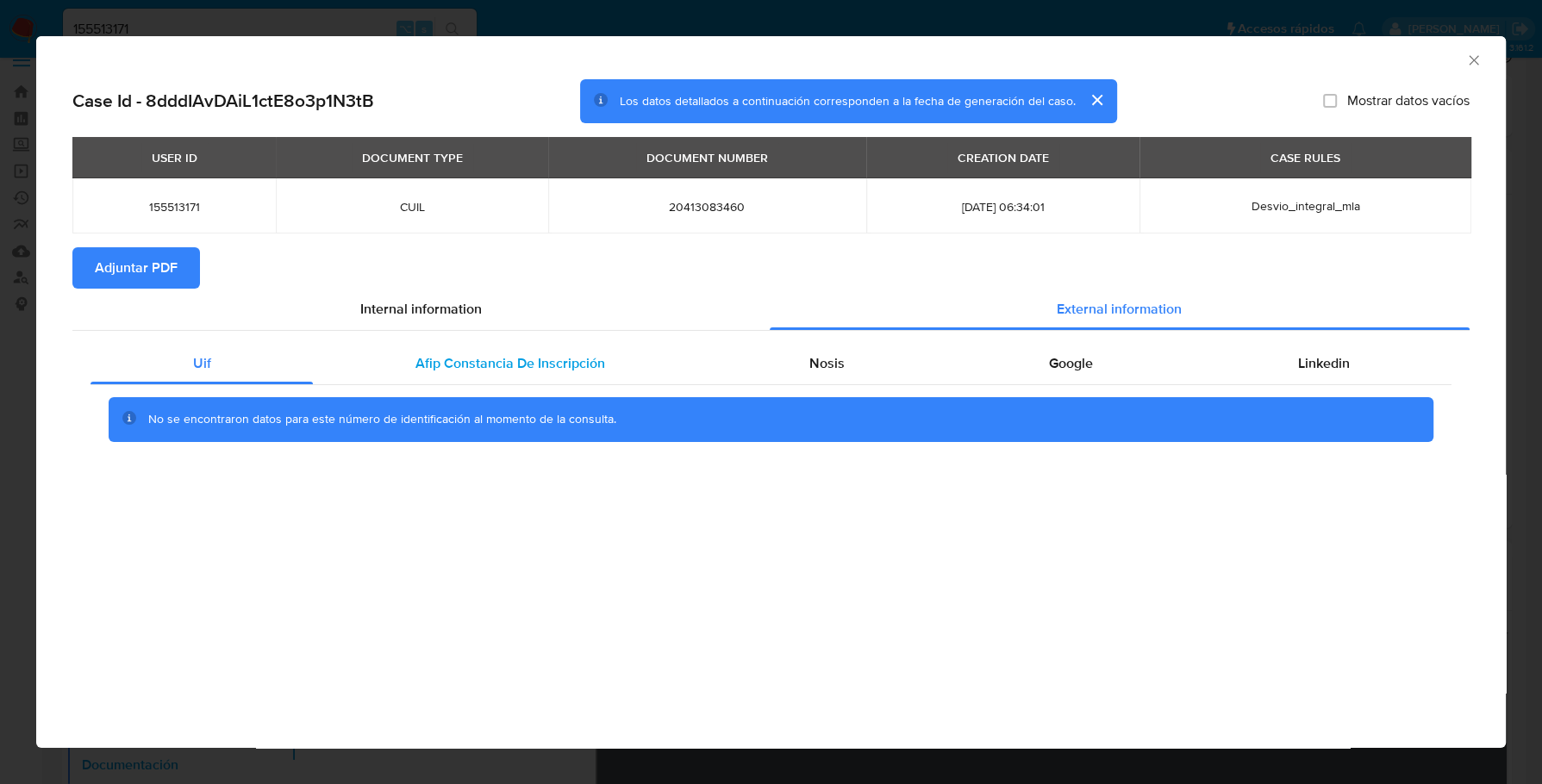
click at [492, 371] on span "Afip Constancia De Inscripción" at bounding box center [510, 363] width 190 height 20
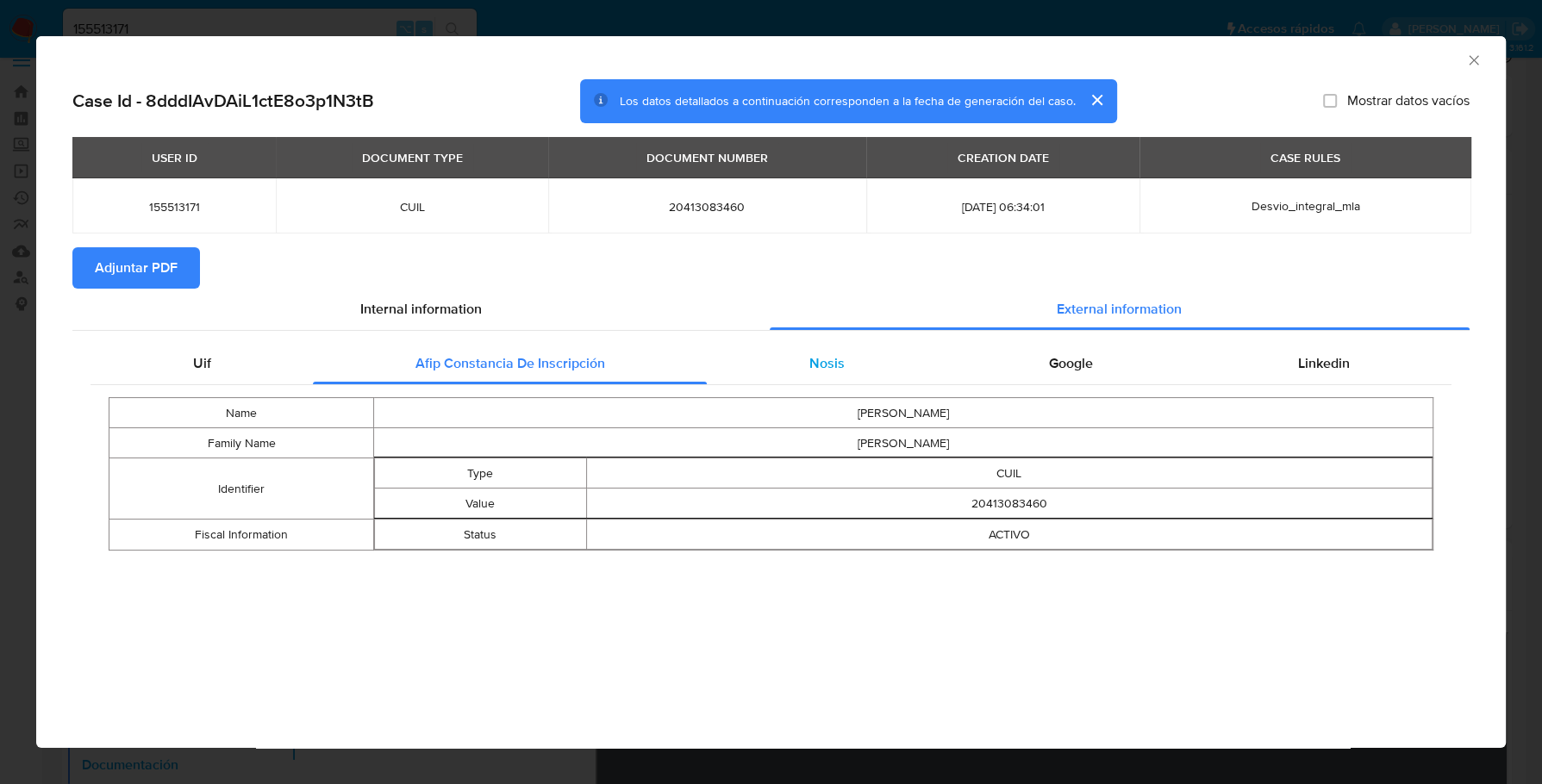
click at [801, 368] on div "Nosis" at bounding box center [826, 364] width 240 height 42
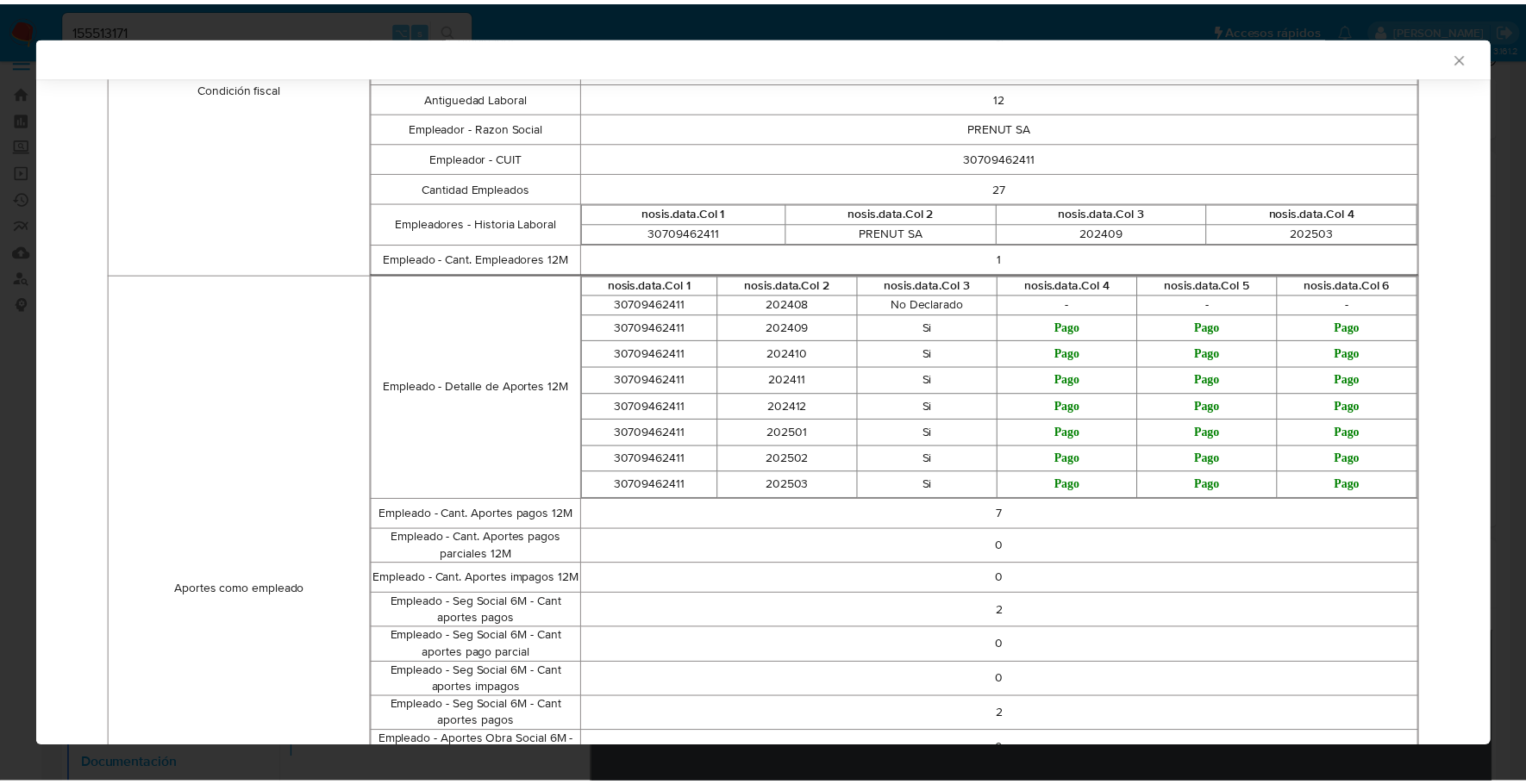
scroll to position [0, 0]
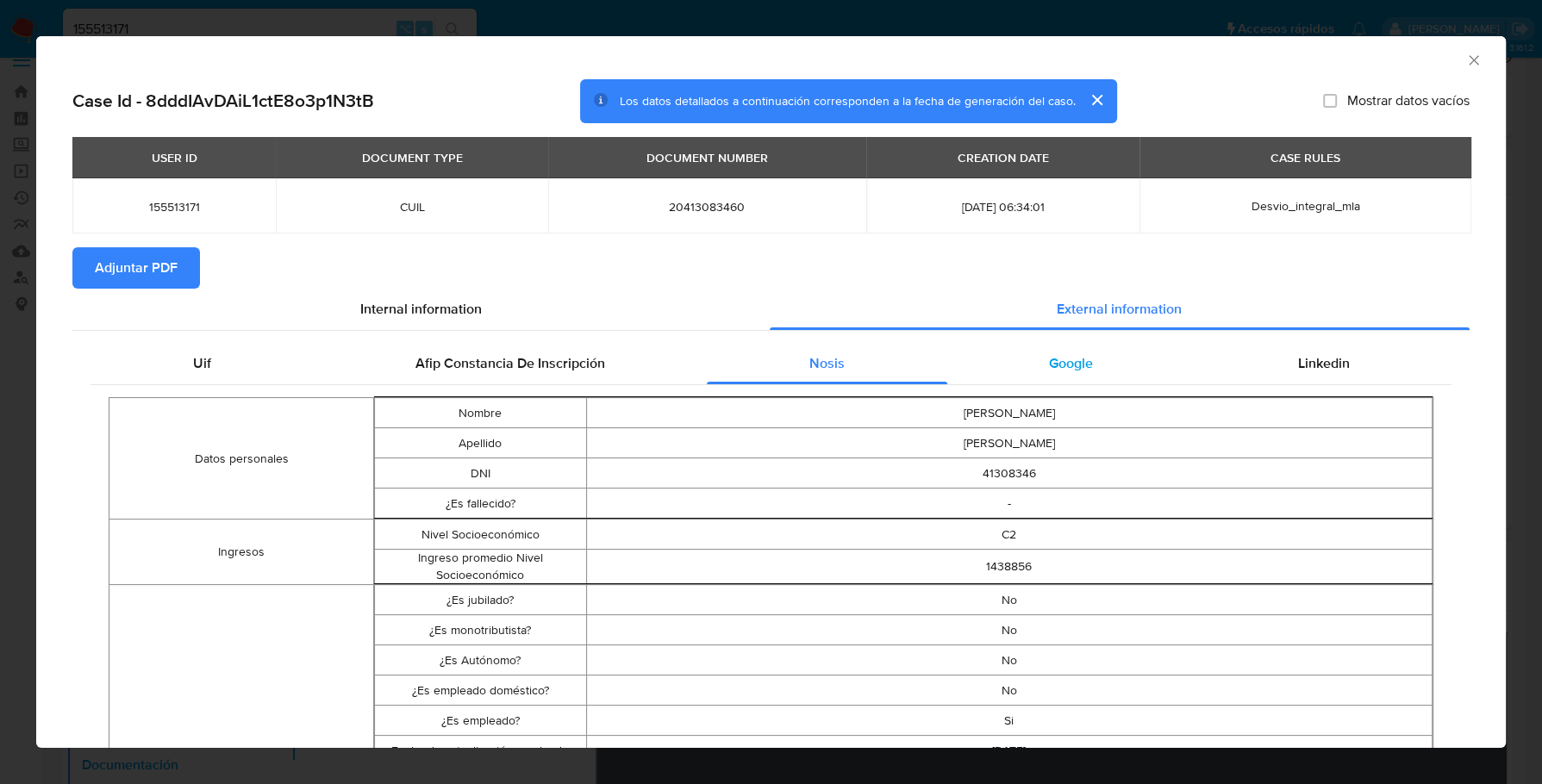
click at [1065, 349] on div "Google" at bounding box center [1072, 364] width 248 height 42
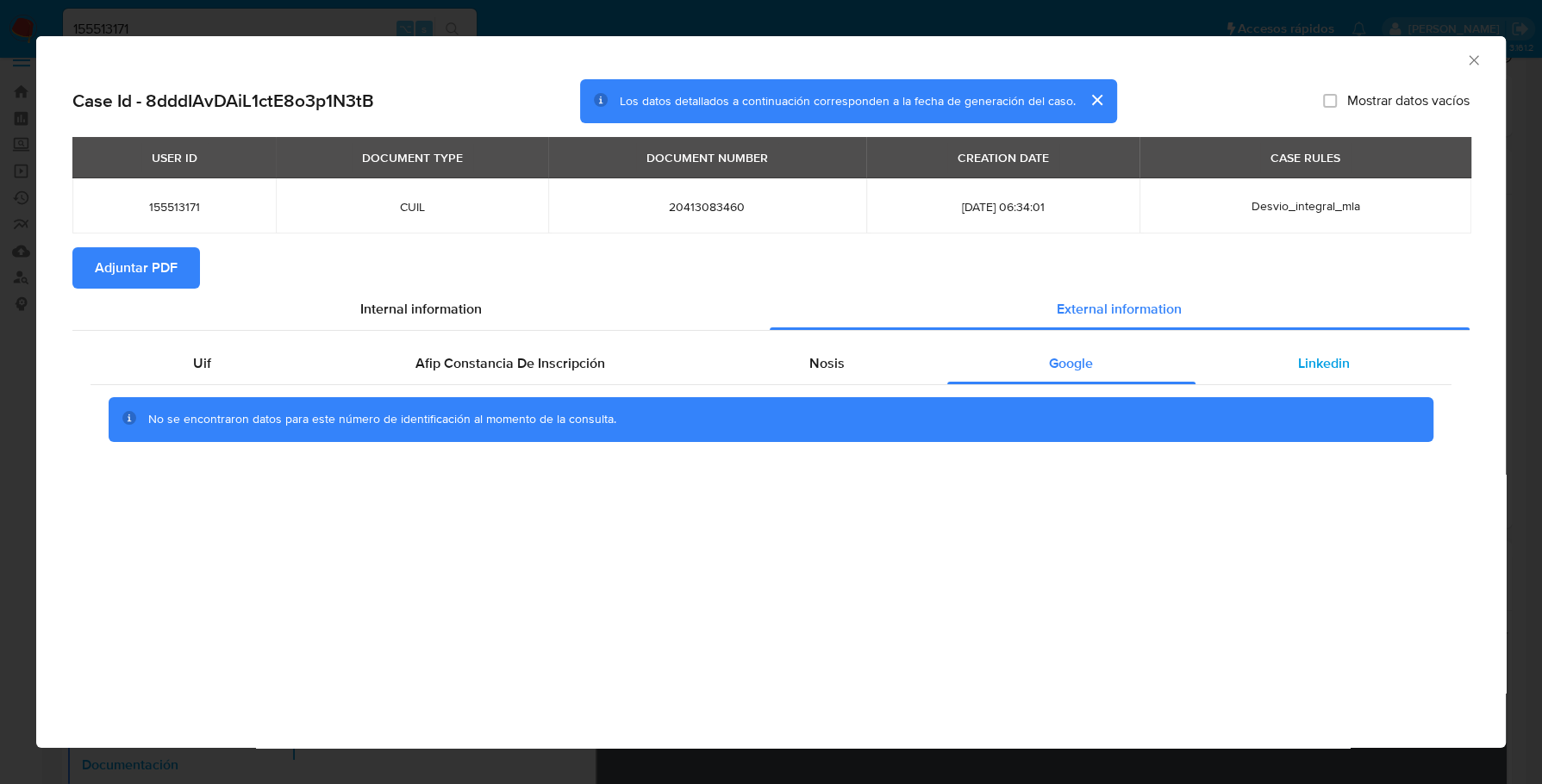
click at [1286, 364] on div "Linkedin" at bounding box center [1324, 364] width 256 height 42
click at [172, 256] on span "Adjuntar PDF" at bounding box center [136, 268] width 83 height 38
click at [1474, 56] on icon "Cerrar ventana" at bounding box center [1474, 61] width 17 height 17
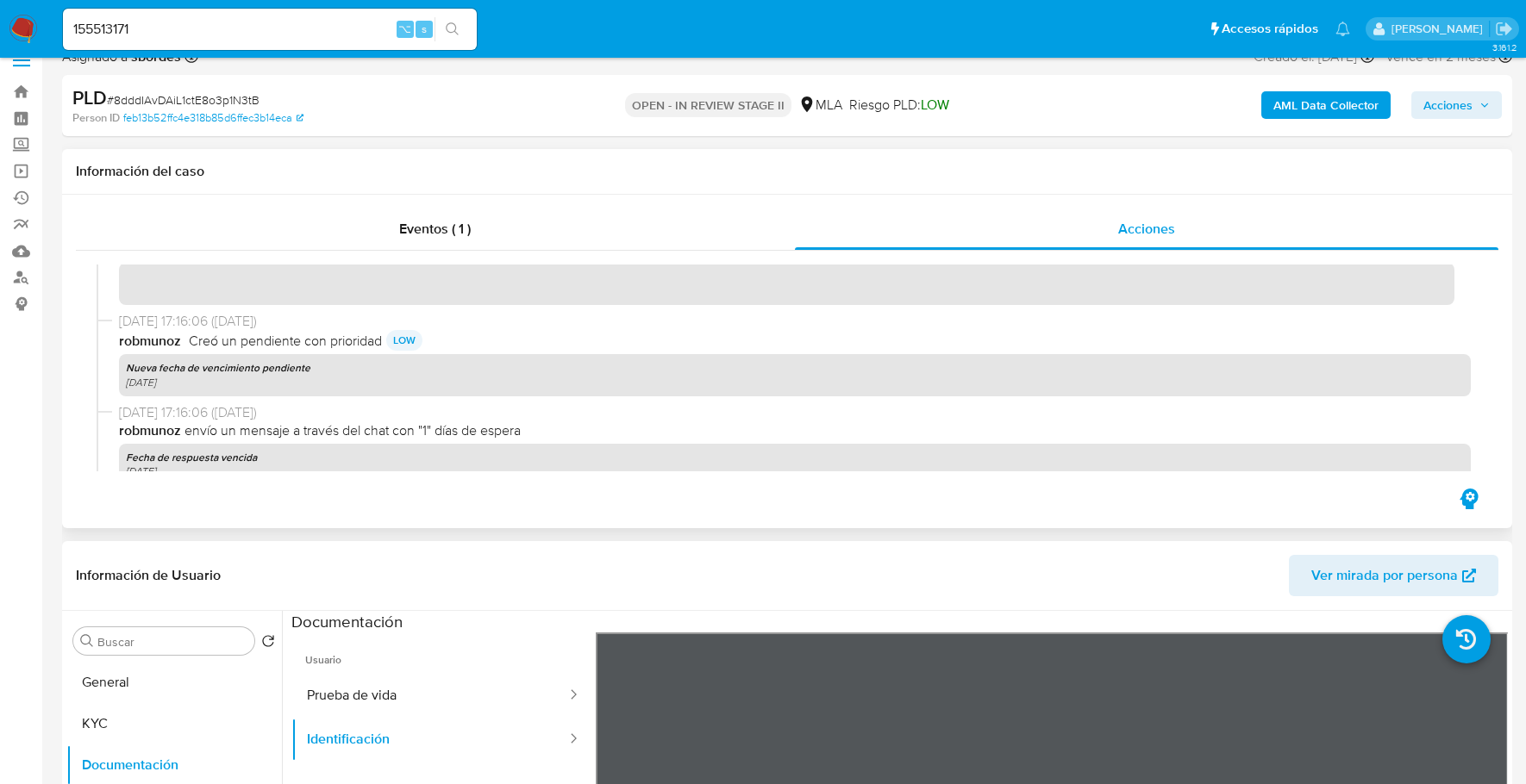
click at [539, 160] on div "Información del caso" at bounding box center [786, 172] width 1450 height 46
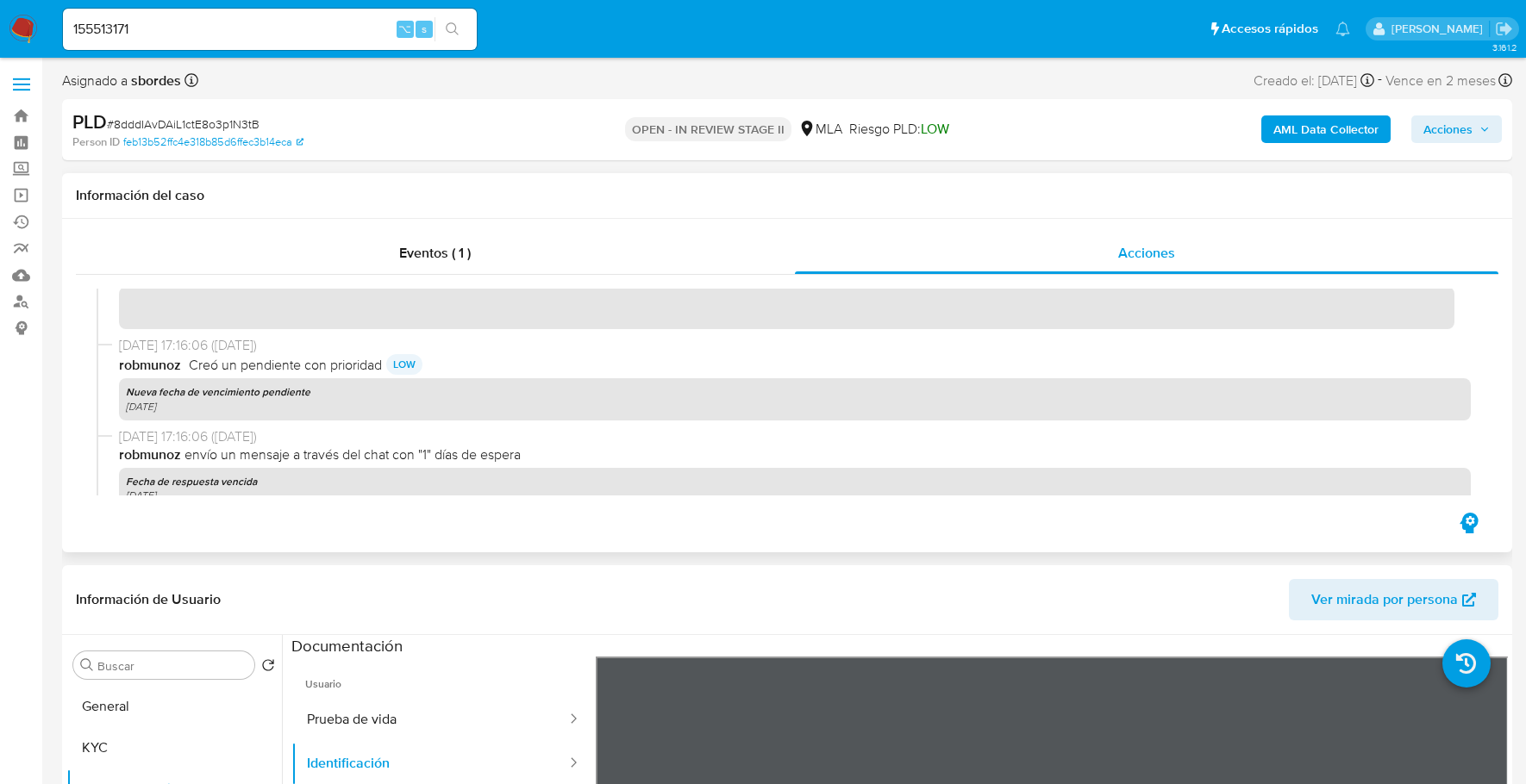
click at [1135, 228] on div "Eventos ( 1 ) Acciones" at bounding box center [786, 386] width 1450 height 334
click at [497, 249] on div "Eventos ( 1 )" at bounding box center [435, 253] width 719 height 42
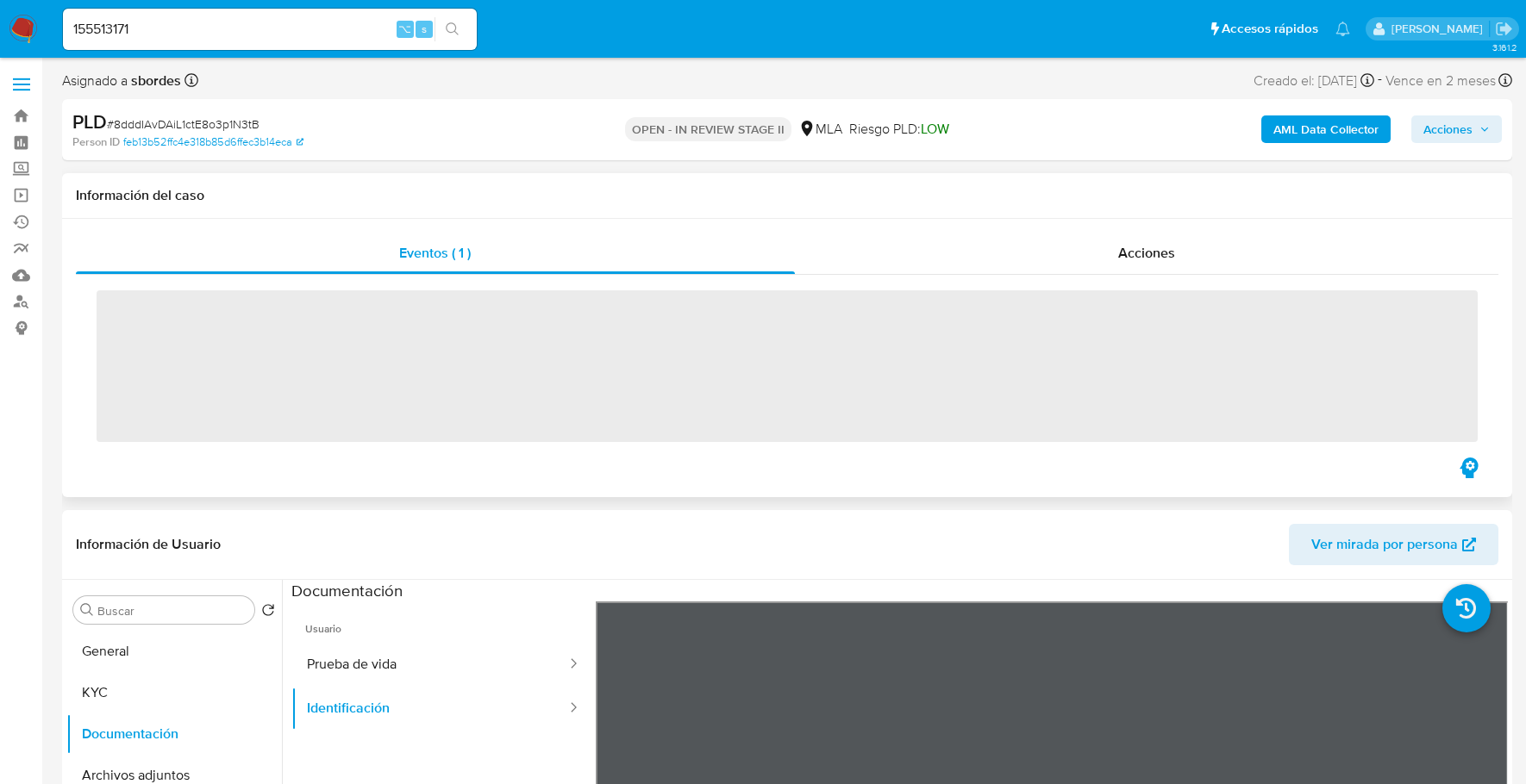
click at [1225, 214] on div "Información del caso" at bounding box center [786, 196] width 1450 height 46
click at [1197, 261] on div "Acciones" at bounding box center [1147, 253] width 705 height 42
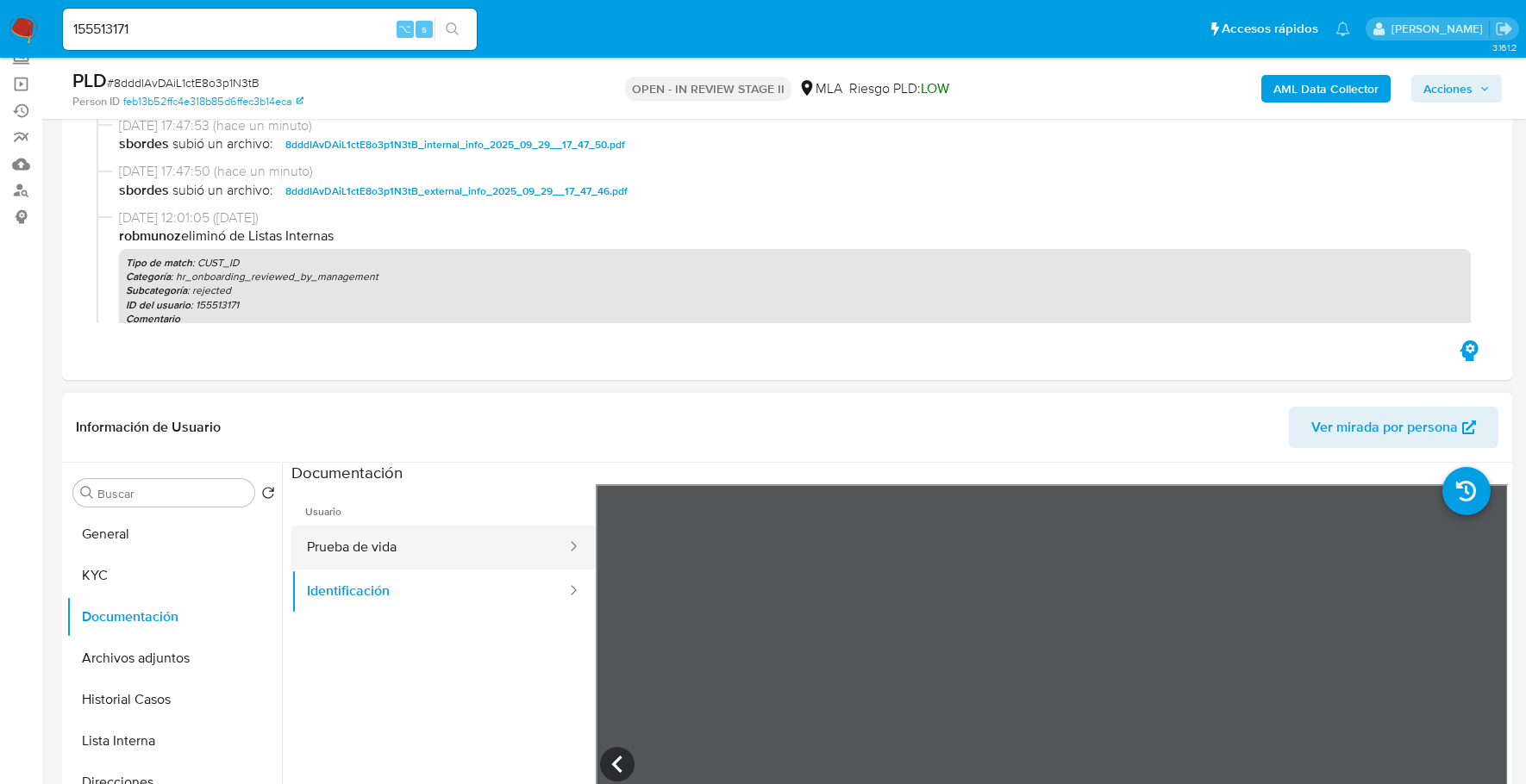
scroll to position [181, 0]
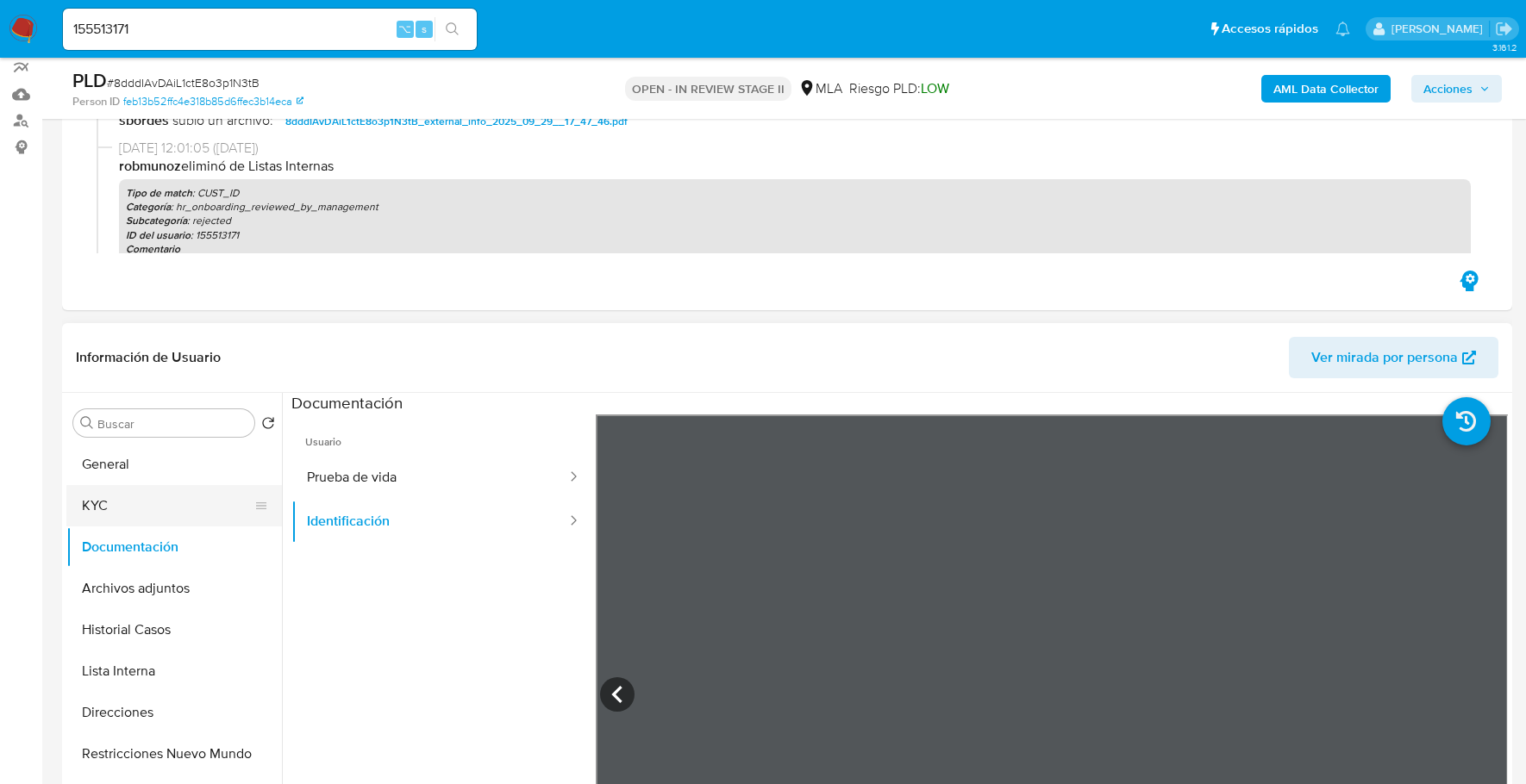
click at [89, 500] on button "KYC" at bounding box center [167, 506] width 202 height 42
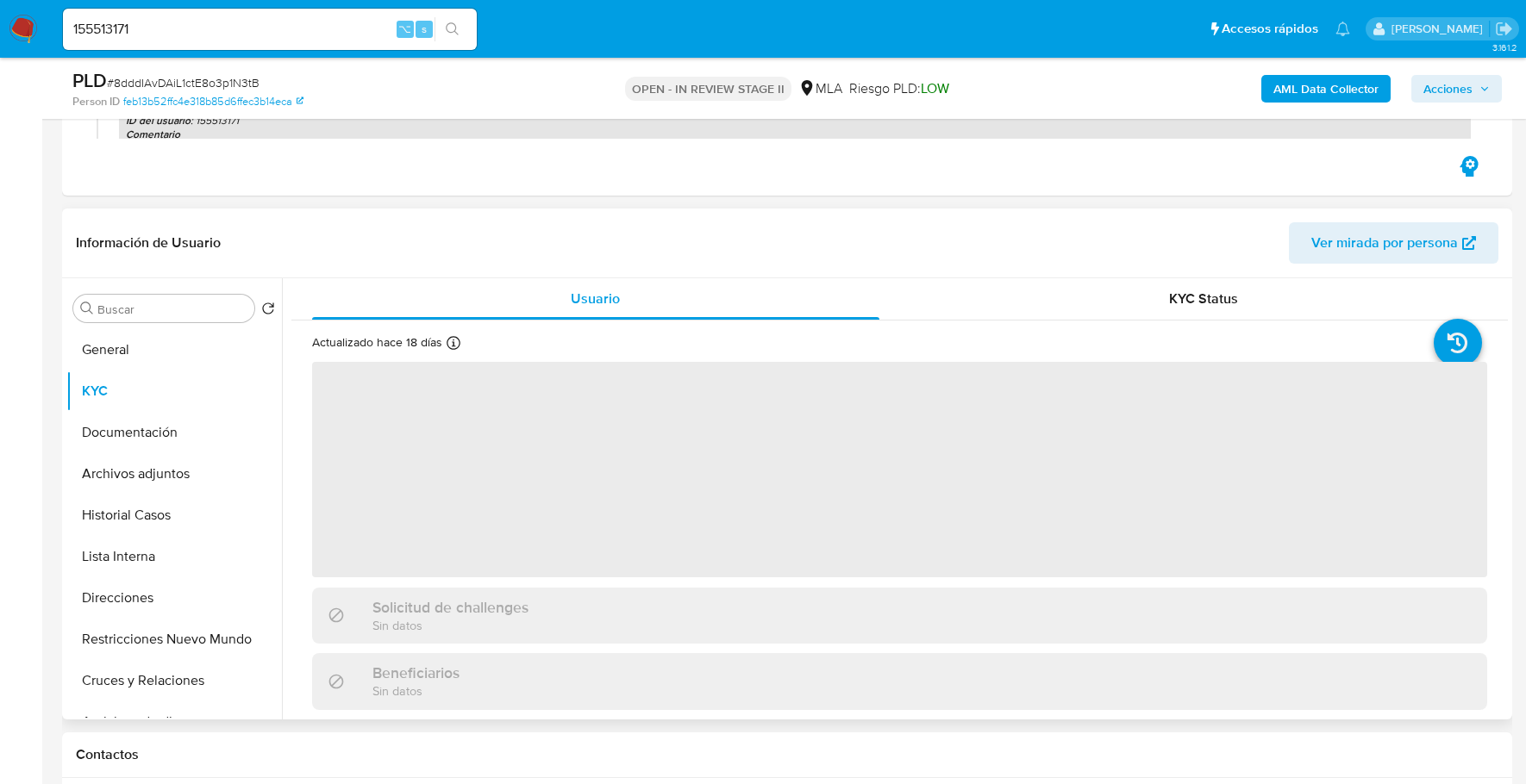
scroll to position [304, 0]
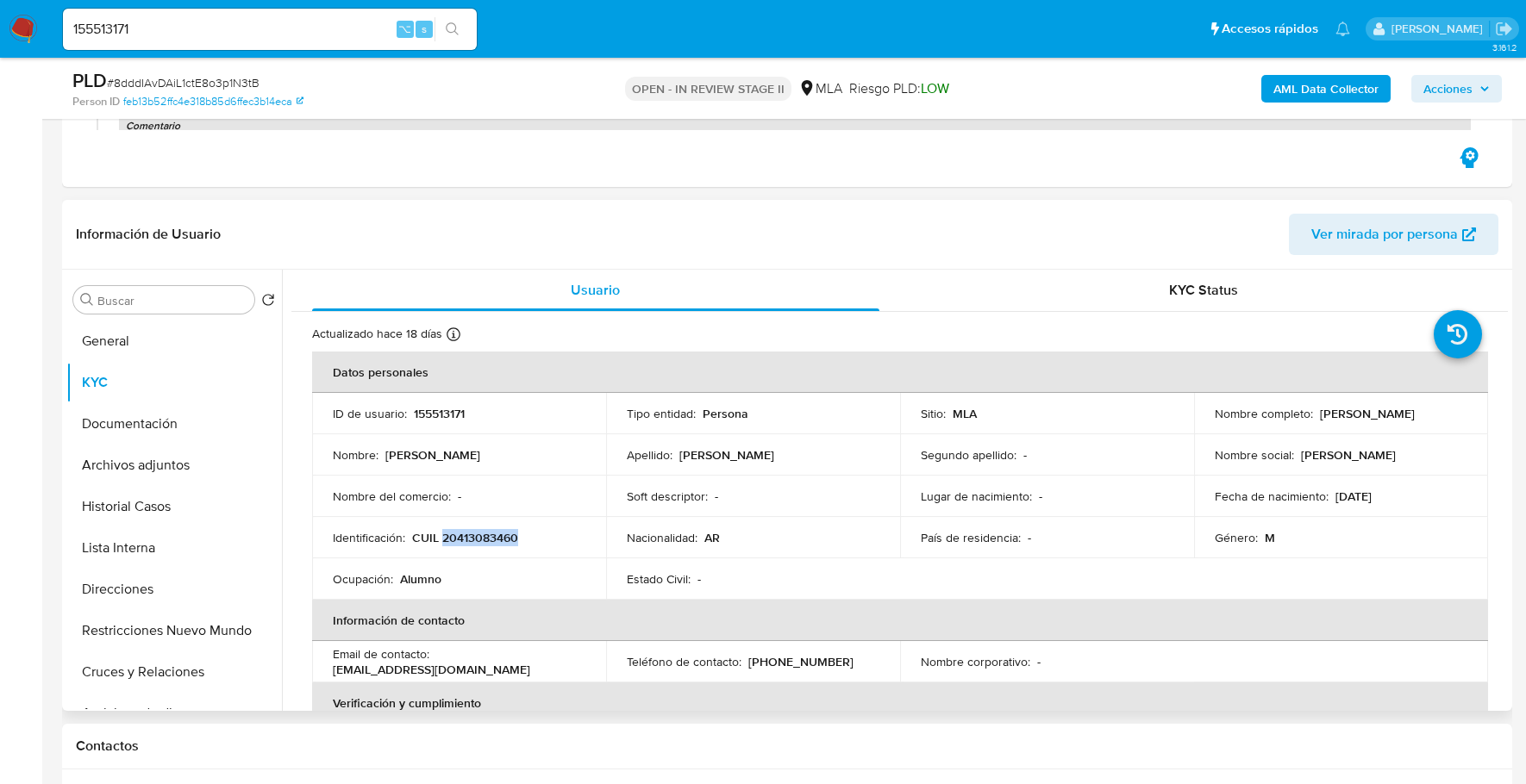
copy p "20413083460"
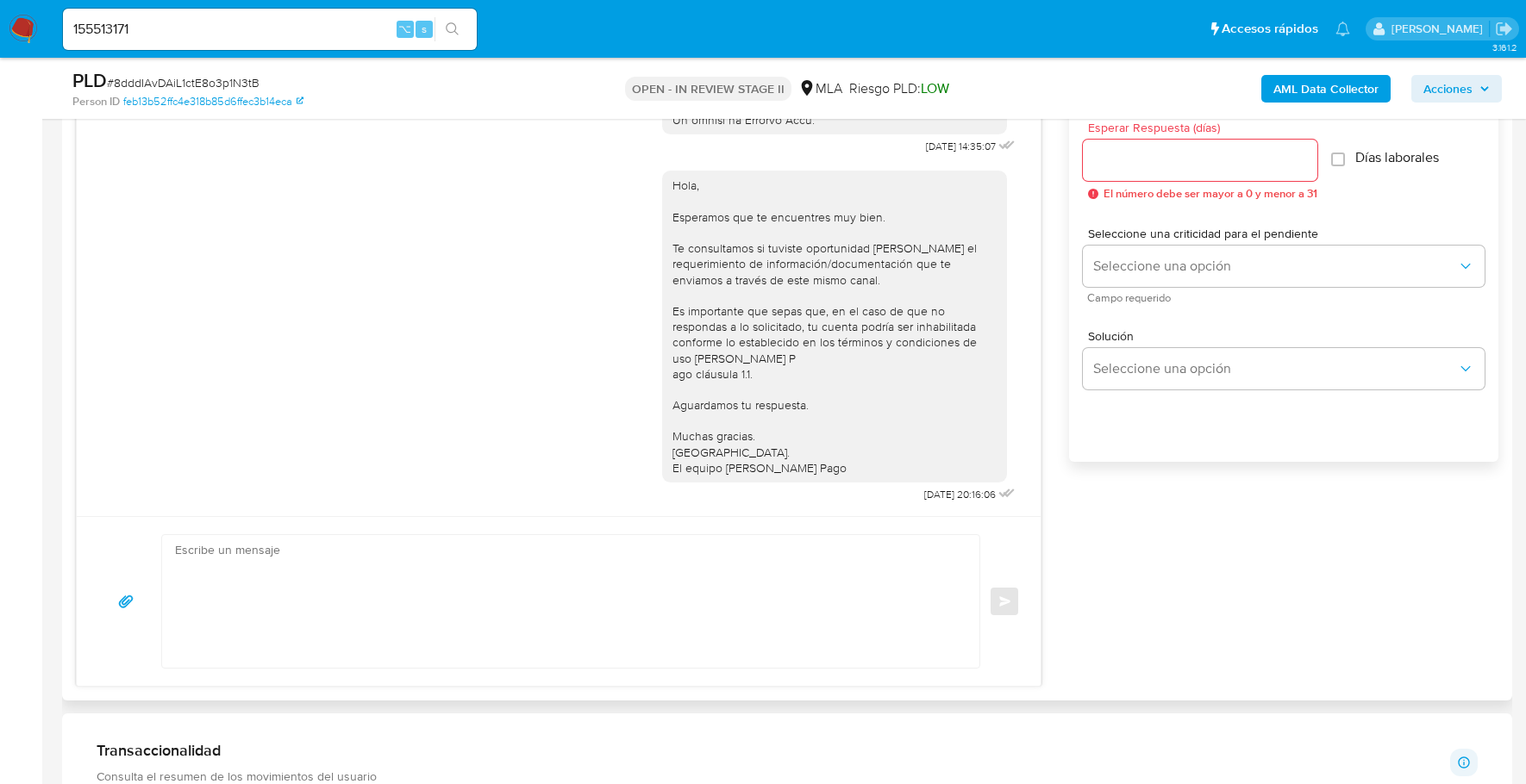
scroll to position [1141, 0]
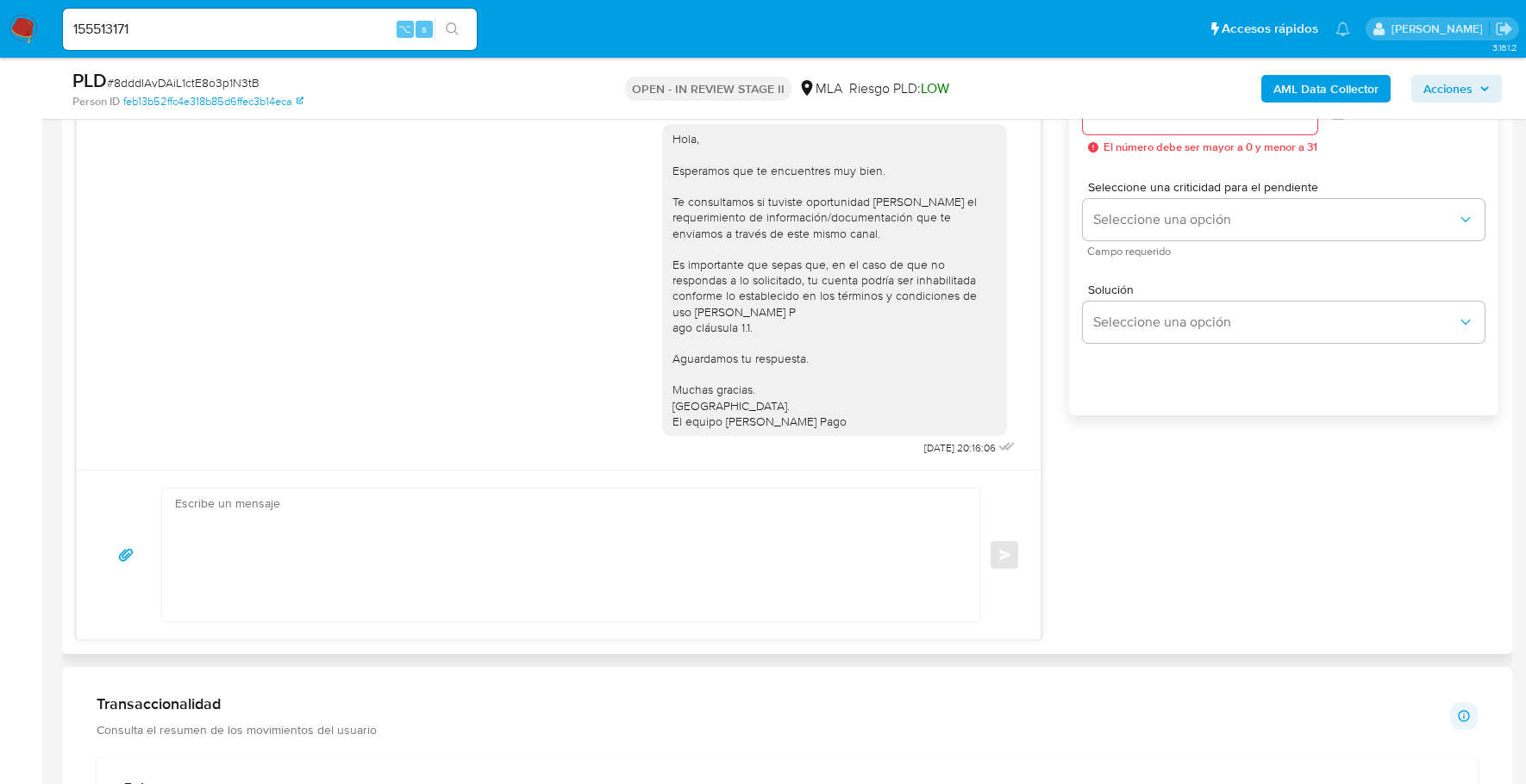
click at [615, 494] on textarea at bounding box center [566, 555] width 782 height 133
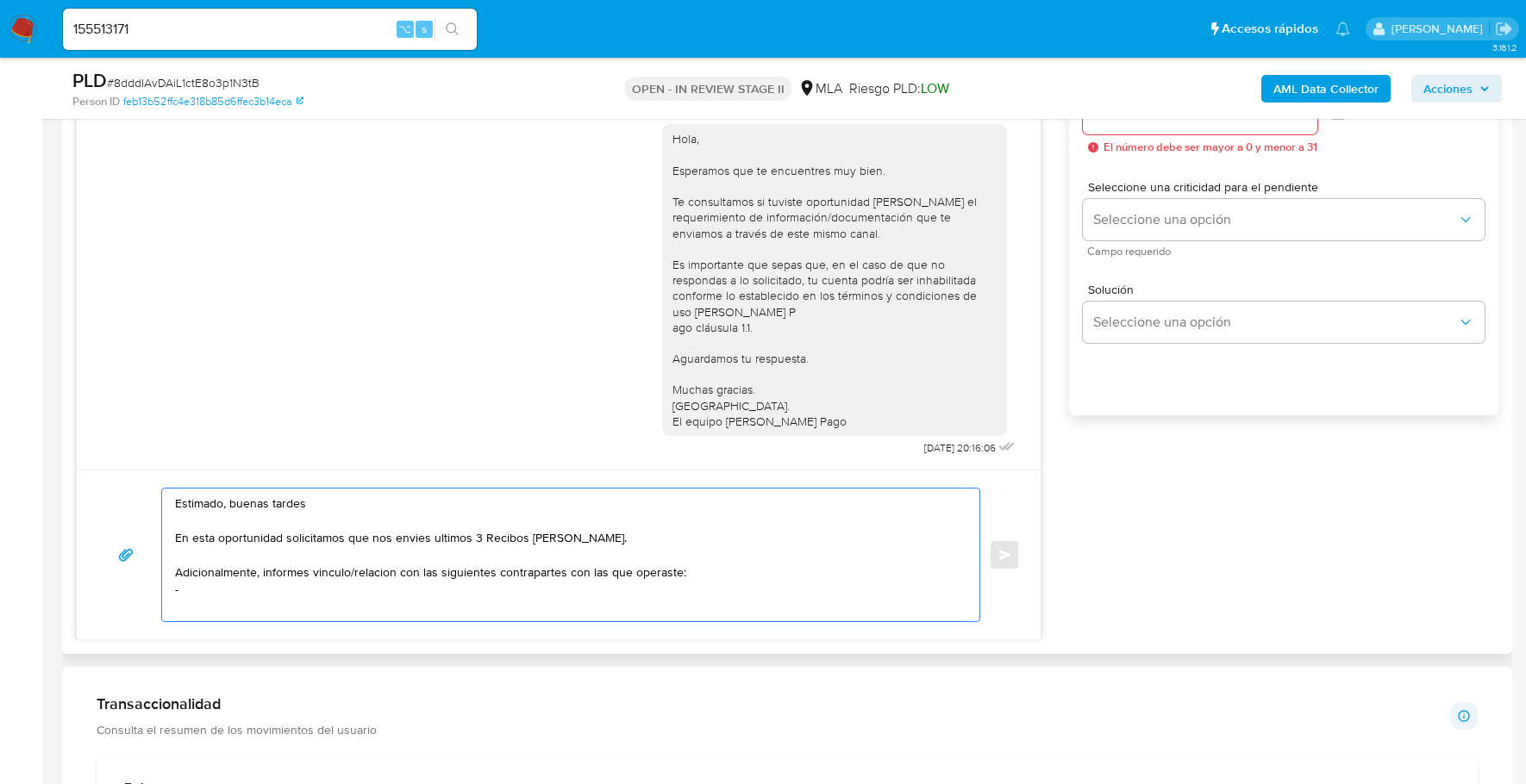
click at [213, 575] on textarea "Estimado, buenas tardes En esta oportunidad solicitamos que nos envies ultimos …" at bounding box center [566, 555] width 782 height 133
click at [203, 585] on textarea "Estimado, buenas tardes En esta oportunidad solicitamos que nos envies ultimos …" at bounding box center [566, 555] width 782 height 133
paste textarea "Cintia Samanta Ocampo - CUIT 27272079655 (ACTIVIDAD: EMPLEADO DE MUNICIPALIDAD …"
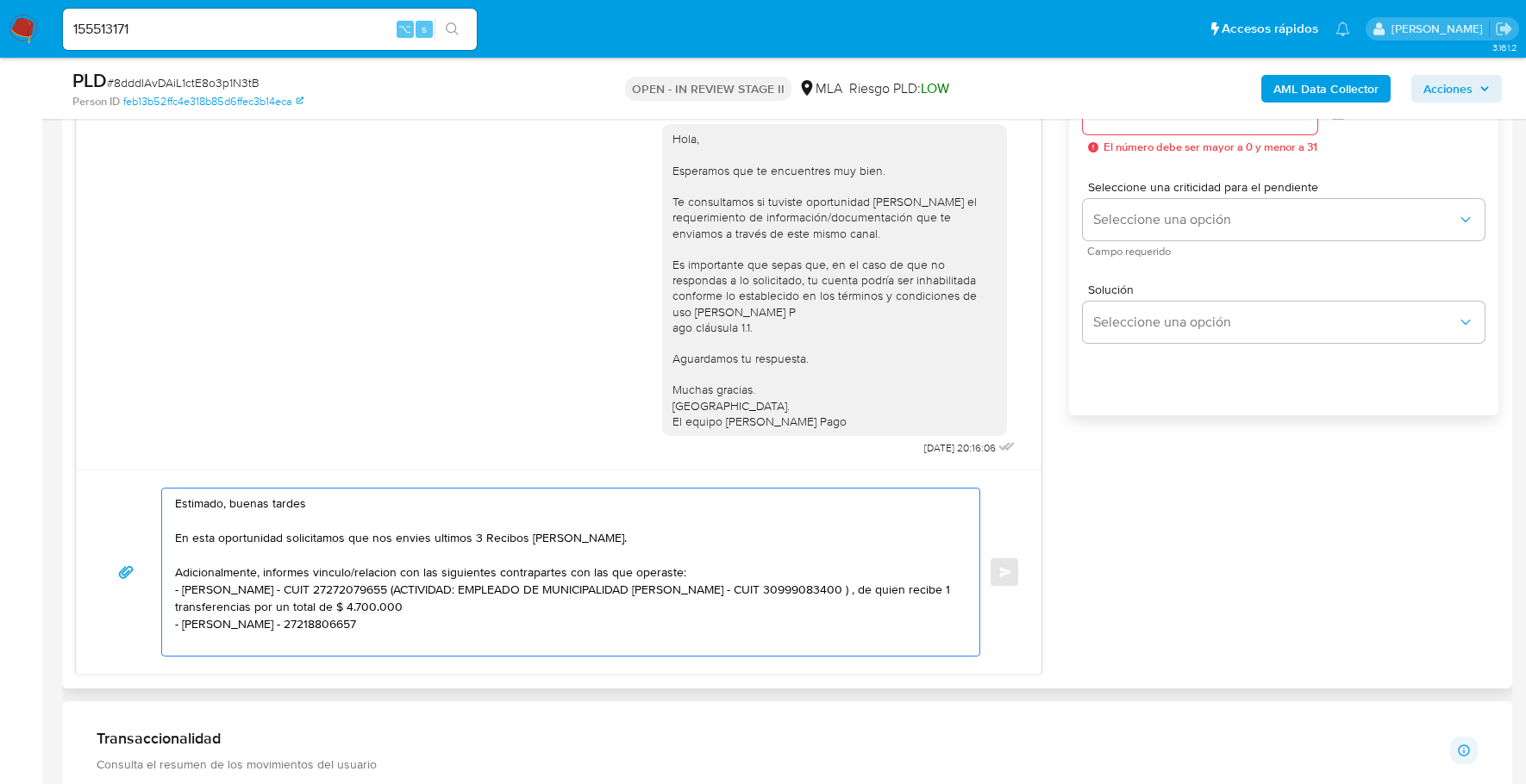
click at [183, 589] on textarea "Estimado, buenas tardes En esta oportunidad solicitamos que nos envies ultimos …" at bounding box center [566, 572] width 782 height 167
drag, startPoint x: 469, startPoint y: 600, endPoint x: 429, endPoint y: 583, distance: 43.5
click at [429, 583] on textarea "Estimado, buenas tardes En esta oportunidad solicitamos que nos envies ultimos …" at bounding box center [566, 572] width 782 height 167
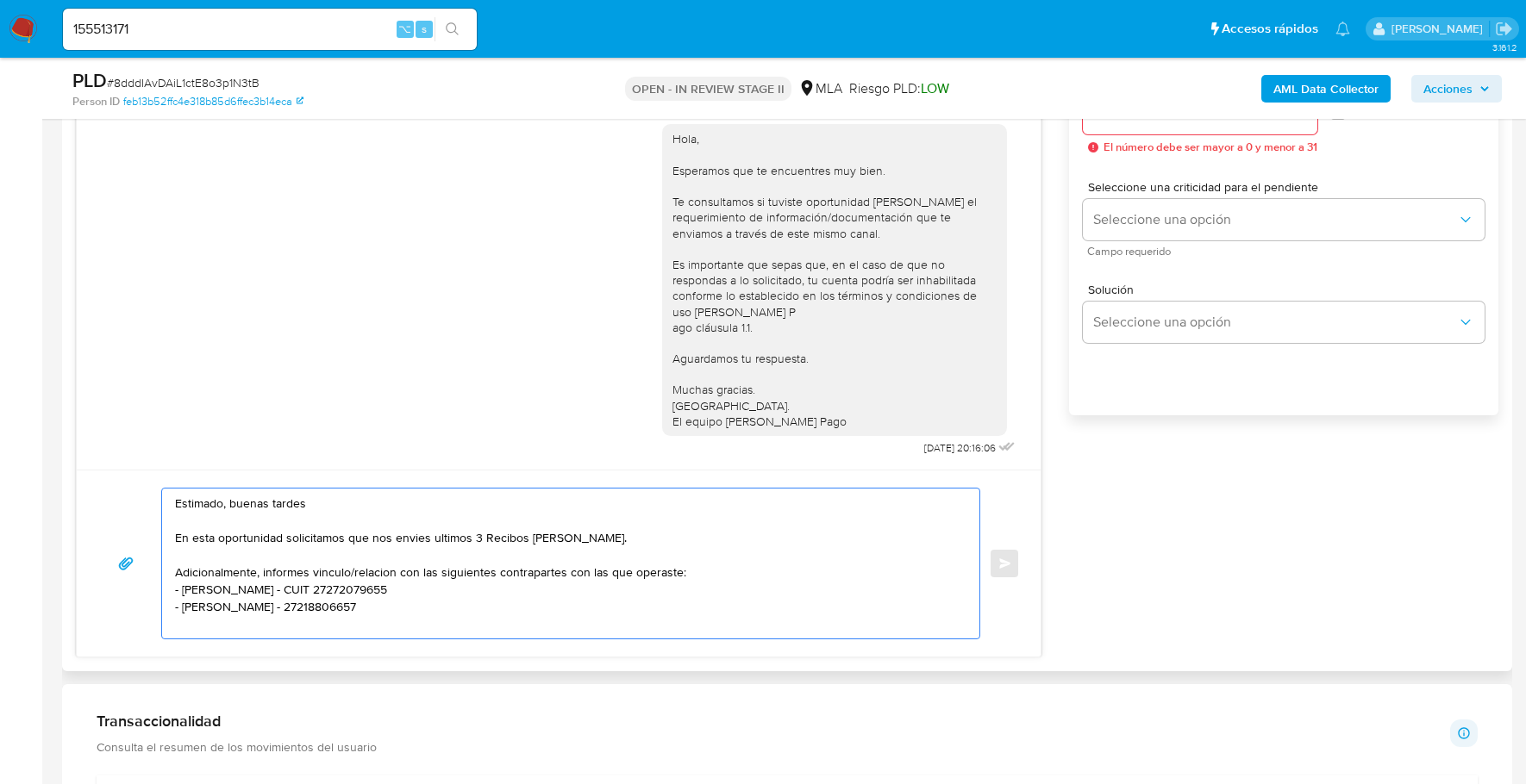
click at [307, 604] on textarea "Estimado, buenas tardes En esta oportunidad solicitamos que nos envies ultimos …" at bounding box center [566, 563] width 782 height 150
click at [195, 622] on textarea "Estimado, buenas tardes En esta oportunidad solicitamos que nos envies últimos …" at bounding box center [566, 563] width 782 height 150
paste textarea "- Sergio Sanchez - CUIT 20106686131"
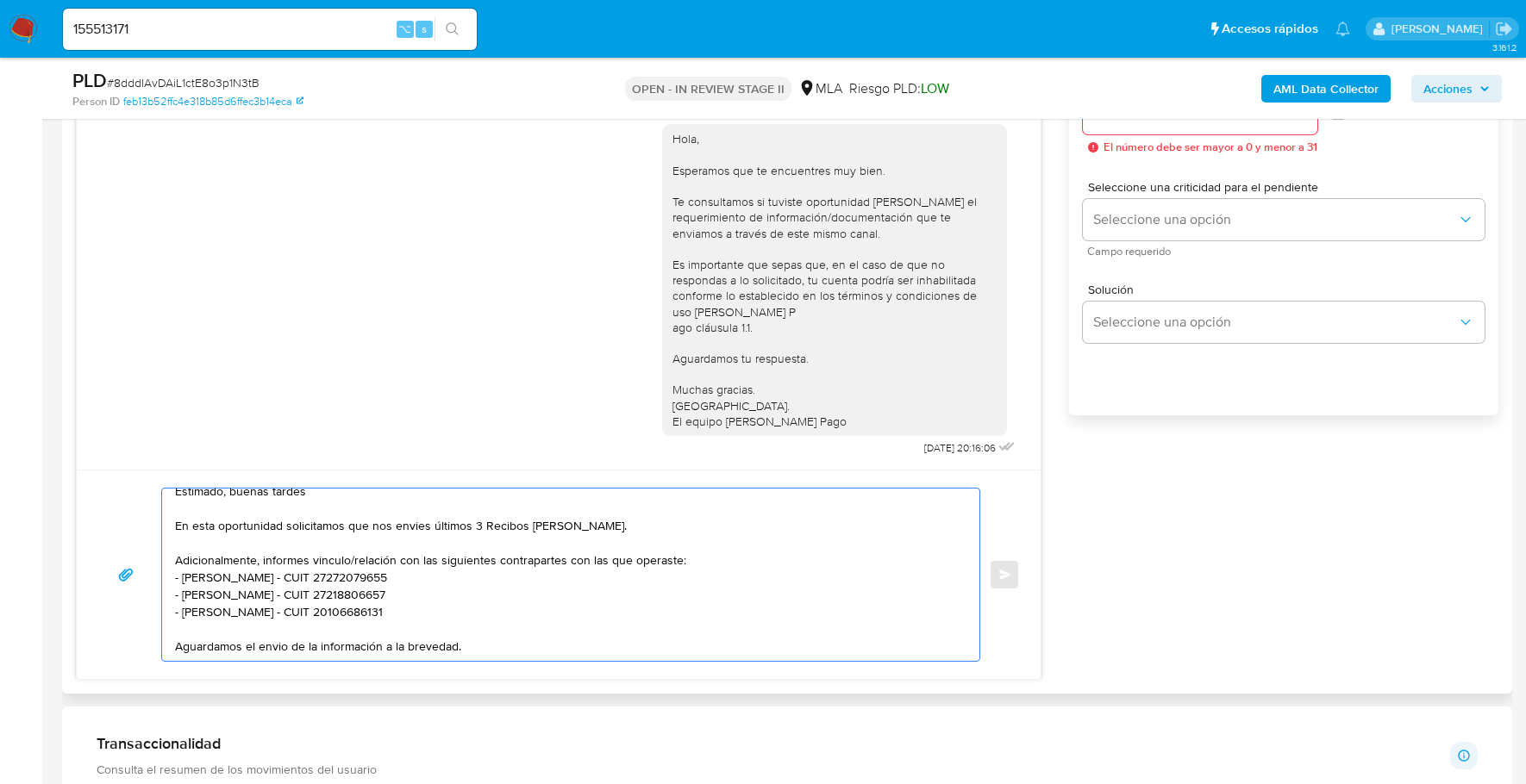
scroll to position [40, 0]
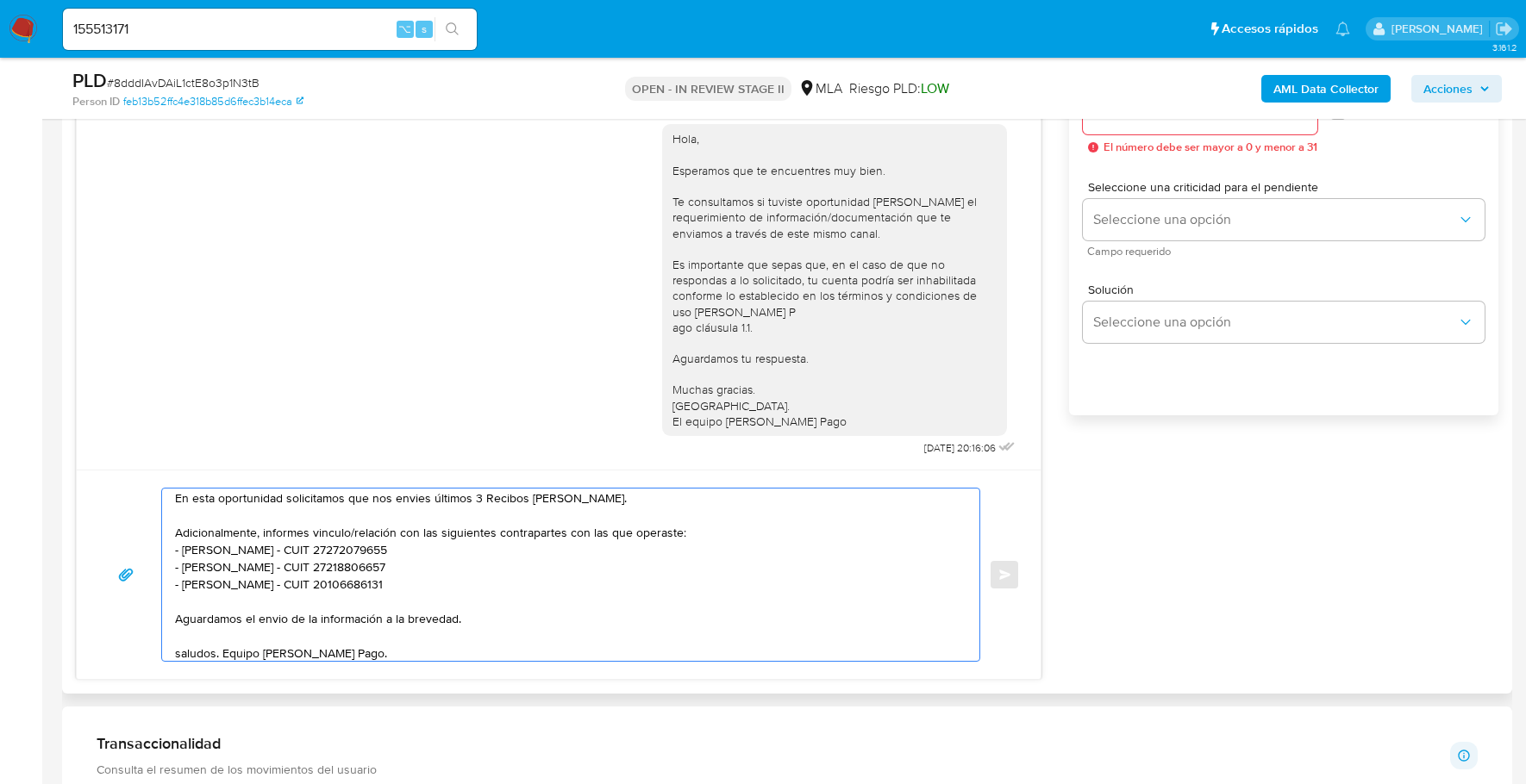
click at [180, 648] on textarea "Estimado, buenas tardes En esta oportunidad solicitamos que nos envies últimos …" at bounding box center [566, 574] width 782 height 173
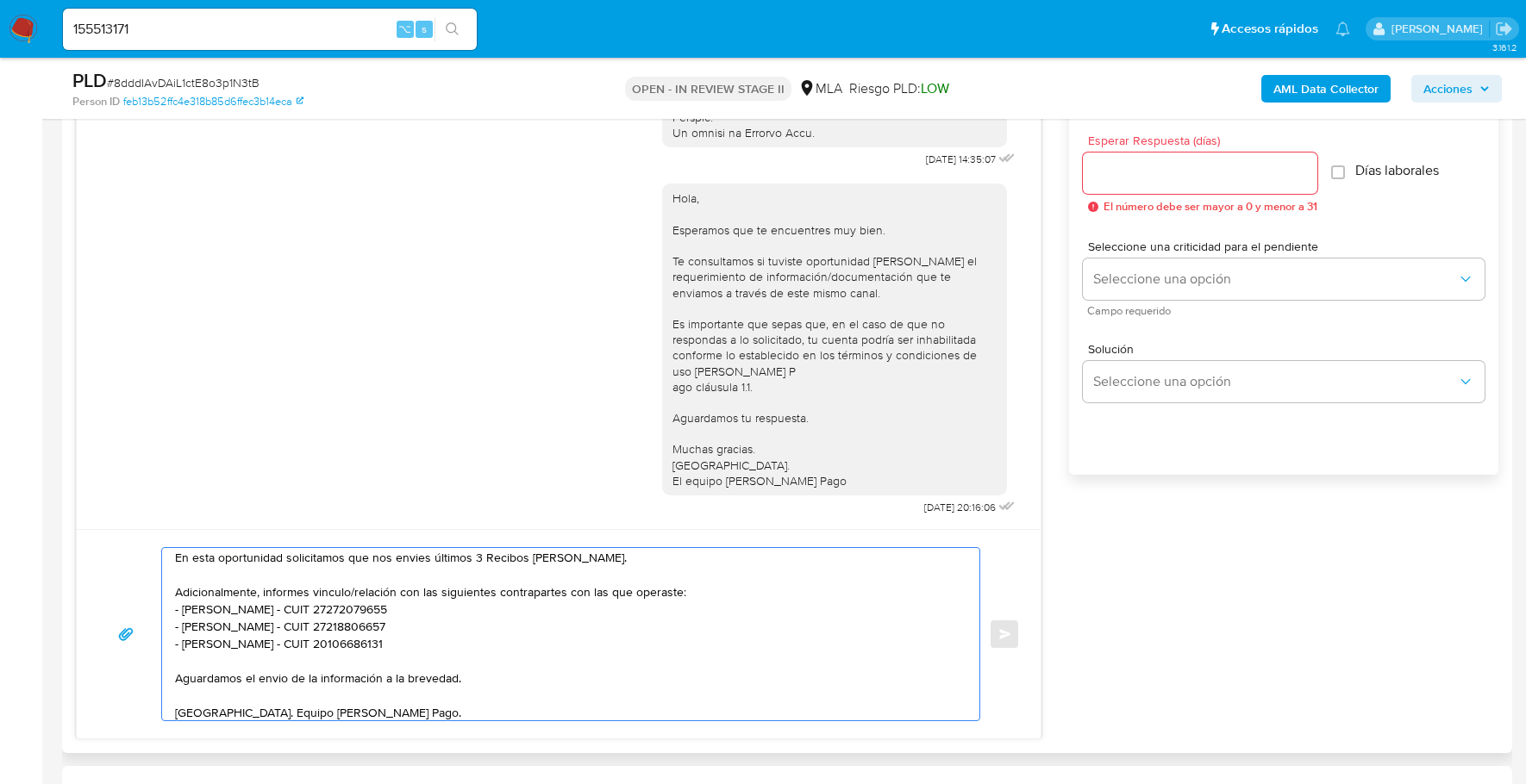
scroll to position [977, 0]
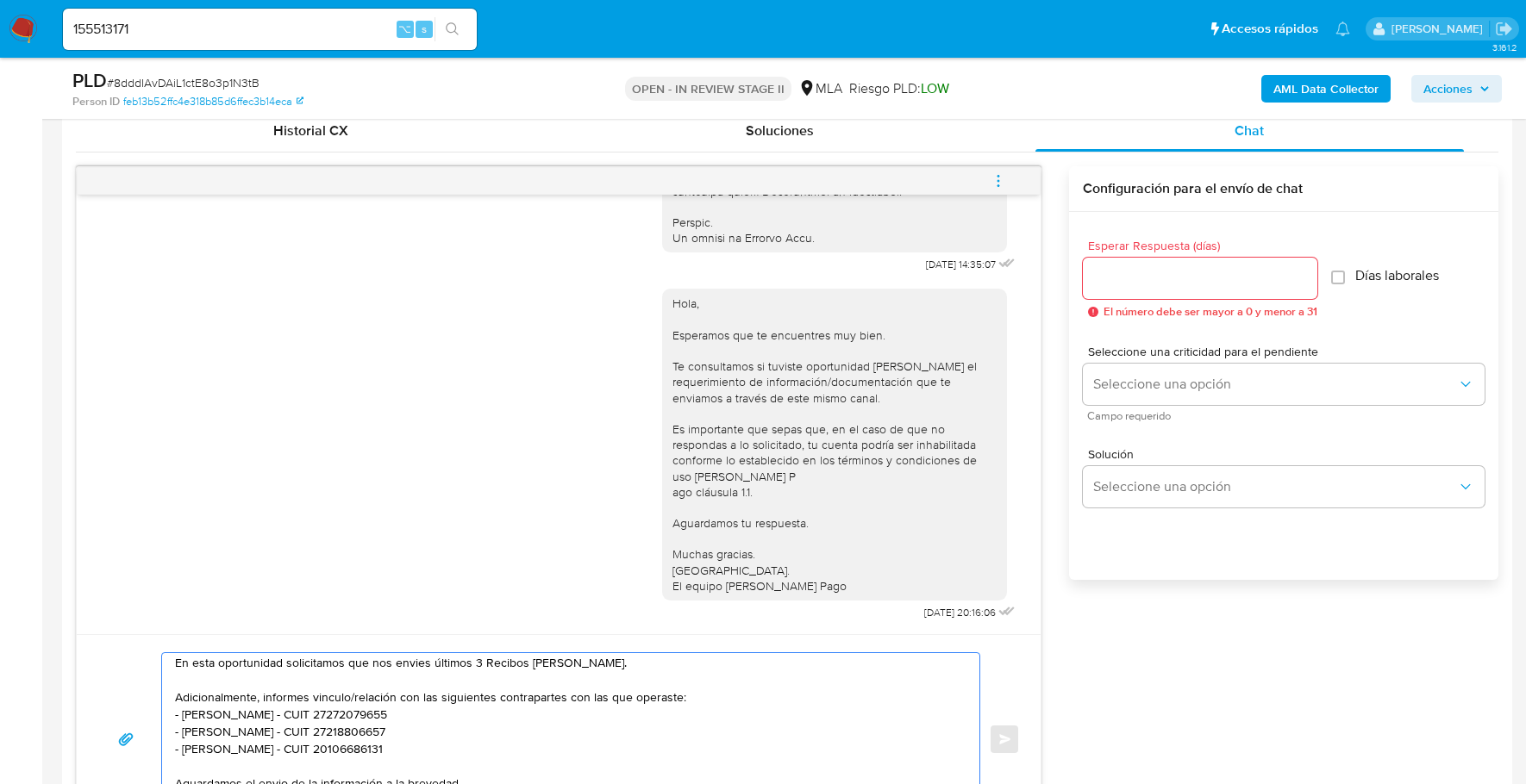
type textarea "Estimado, buenas tardes En esta oportunidad solicitamos que nos envies últimos …"
click at [1167, 279] on input "Esperar Respuesta (días)" at bounding box center [1200, 279] width 234 height 23
type input "1"
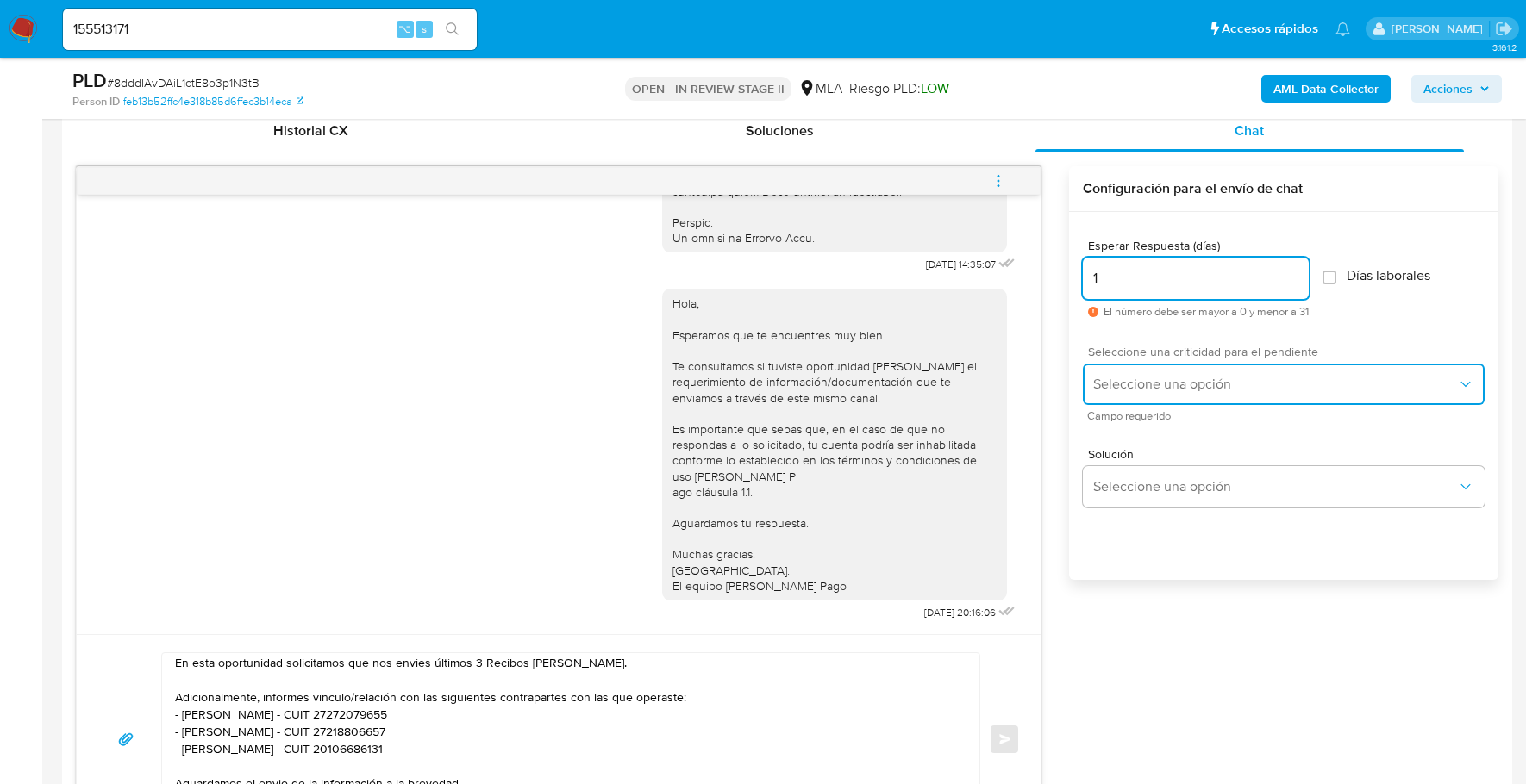
click at [1286, 383] on span "Seleccione una opción" at bounding box center [1276, 384] width 364 height 17
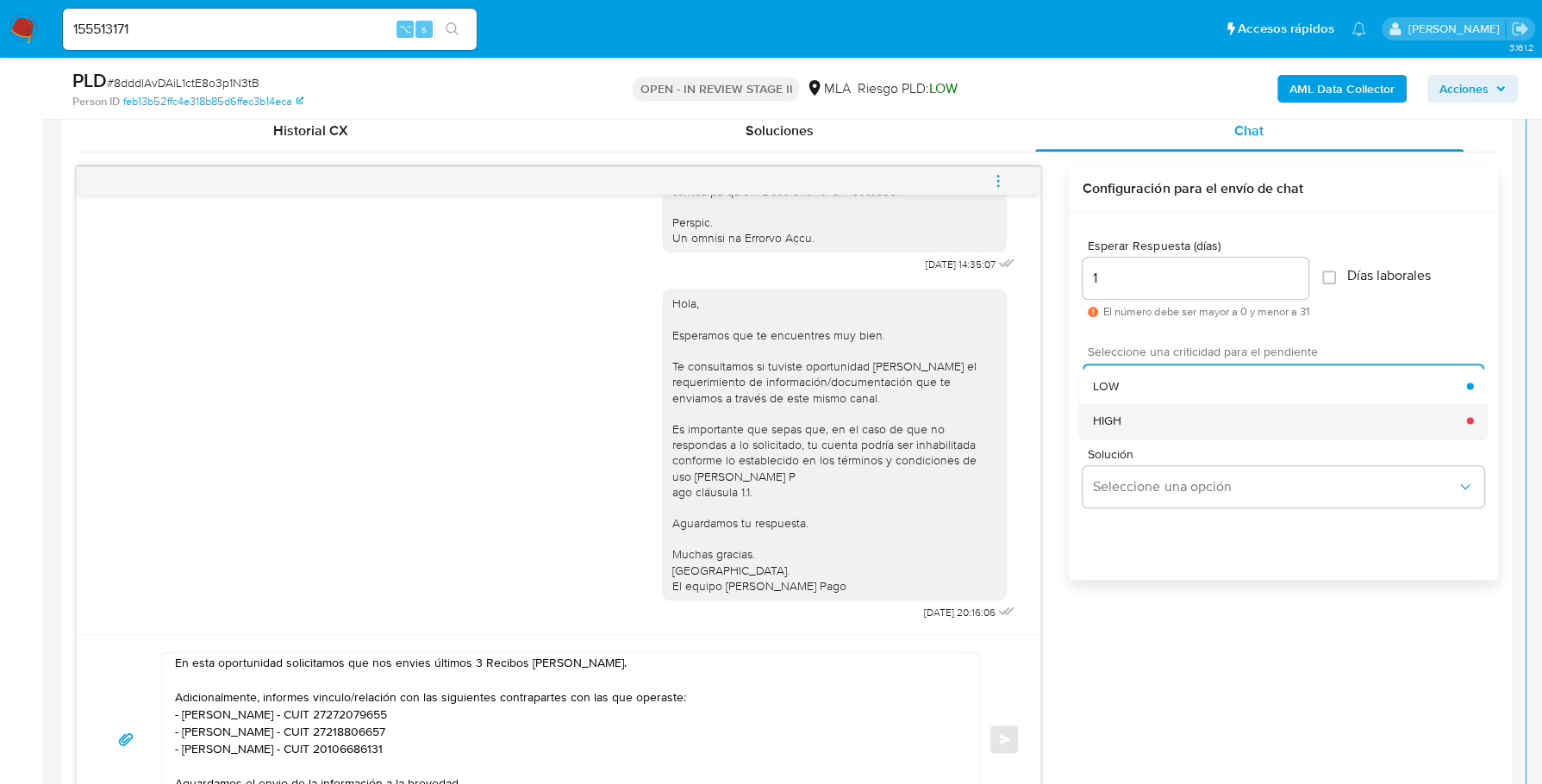
click at [1242, 428] on div "HIGH" at bounding box center [1280, 420] width 374 height 34
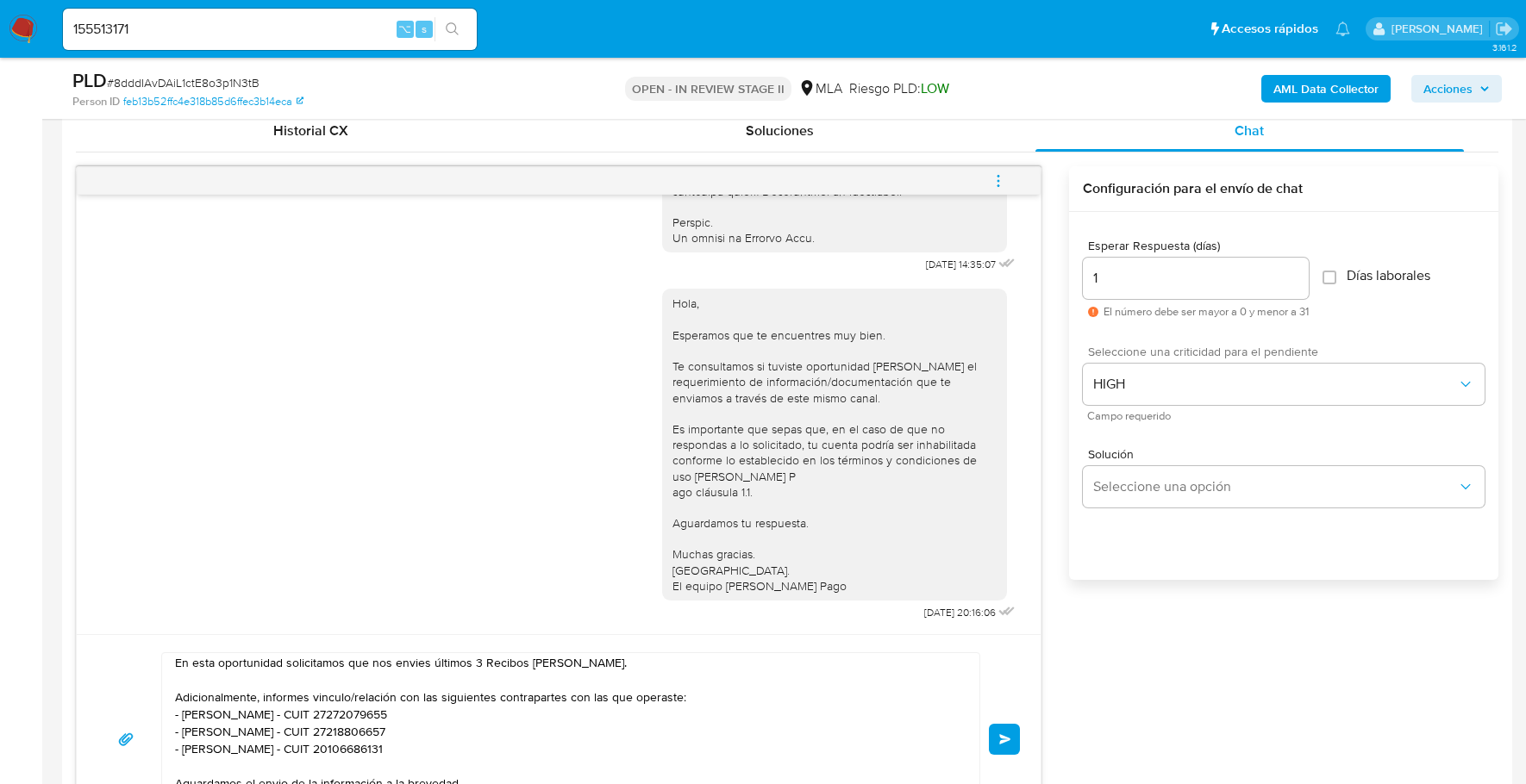
click at [1010, 734] on span "Enviar" at bounding box center [1004, 738] width 12 height 10
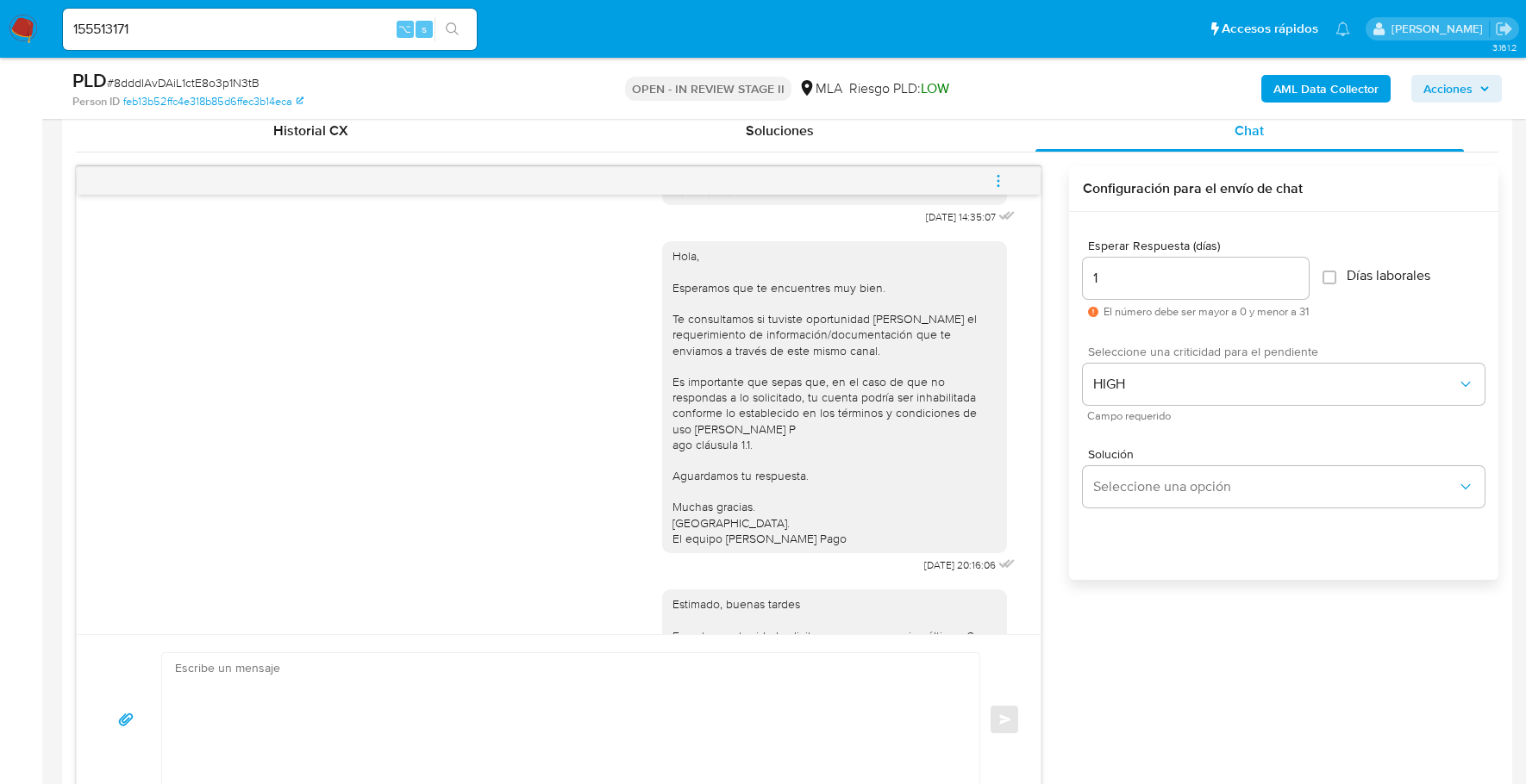
scroll to position [1187, 0]
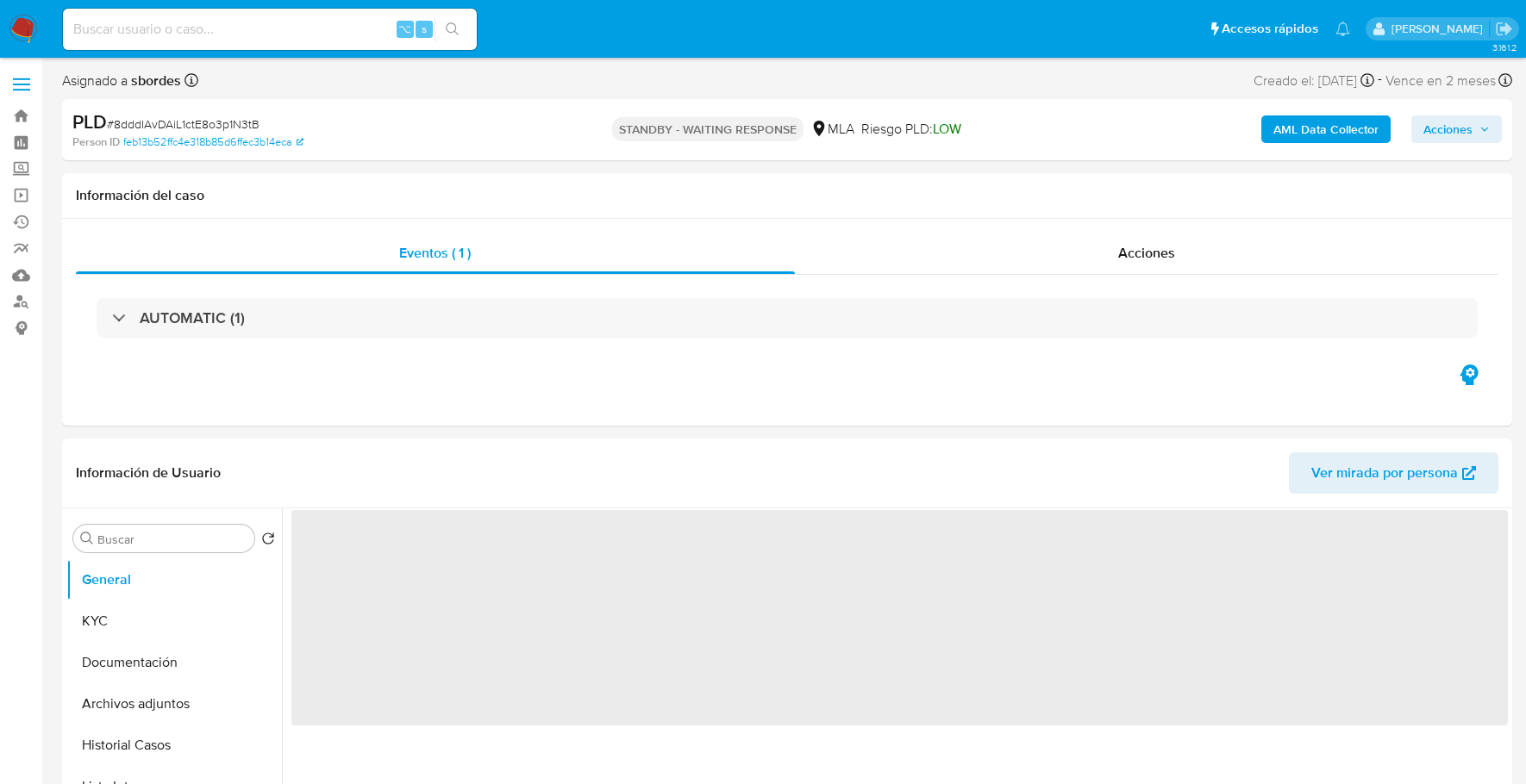
select select "10"
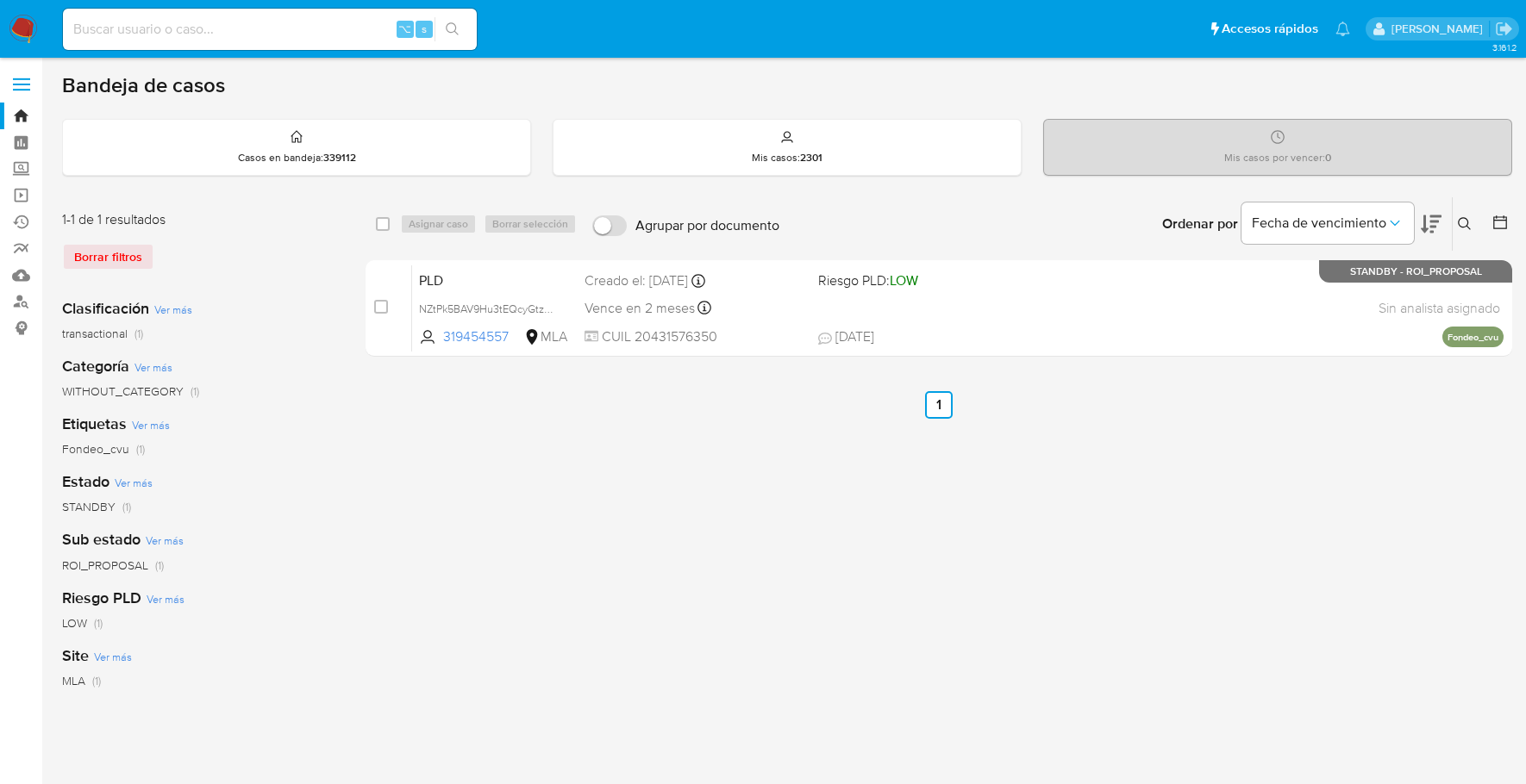
click at [138, 250] on div "Borrar filtros" at bounding box center [199, 256] width 276 height 27
click at [116, 253] on div "Borrar filtros" at bounding box center [199, 256] width 276 height 27
click at [28, 32] on img at bounding box center [23, 28] width 29 height 29
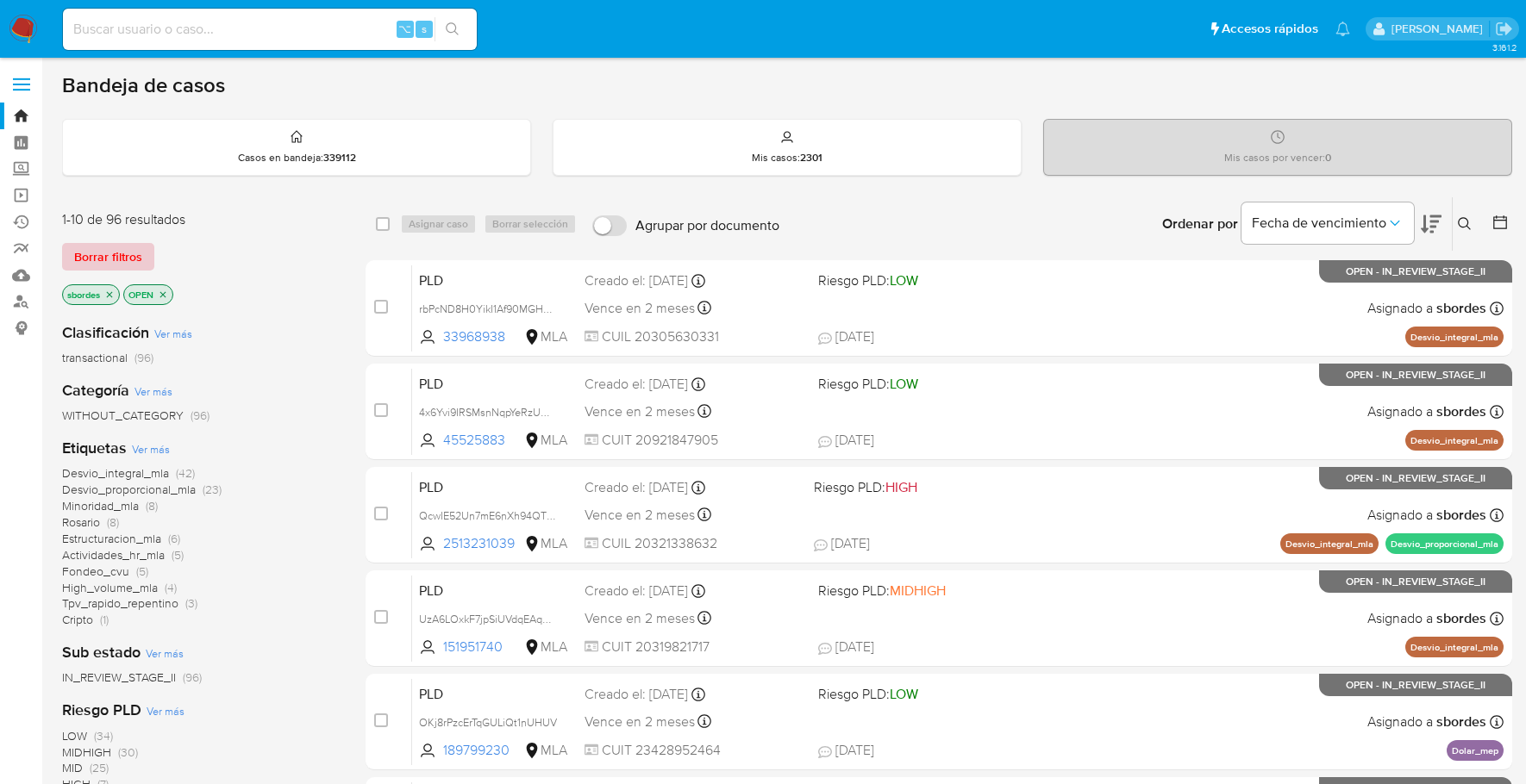
click at [117, 259] on span "Borrar filtros" at bounding box center [108, 256] width 68 height 24
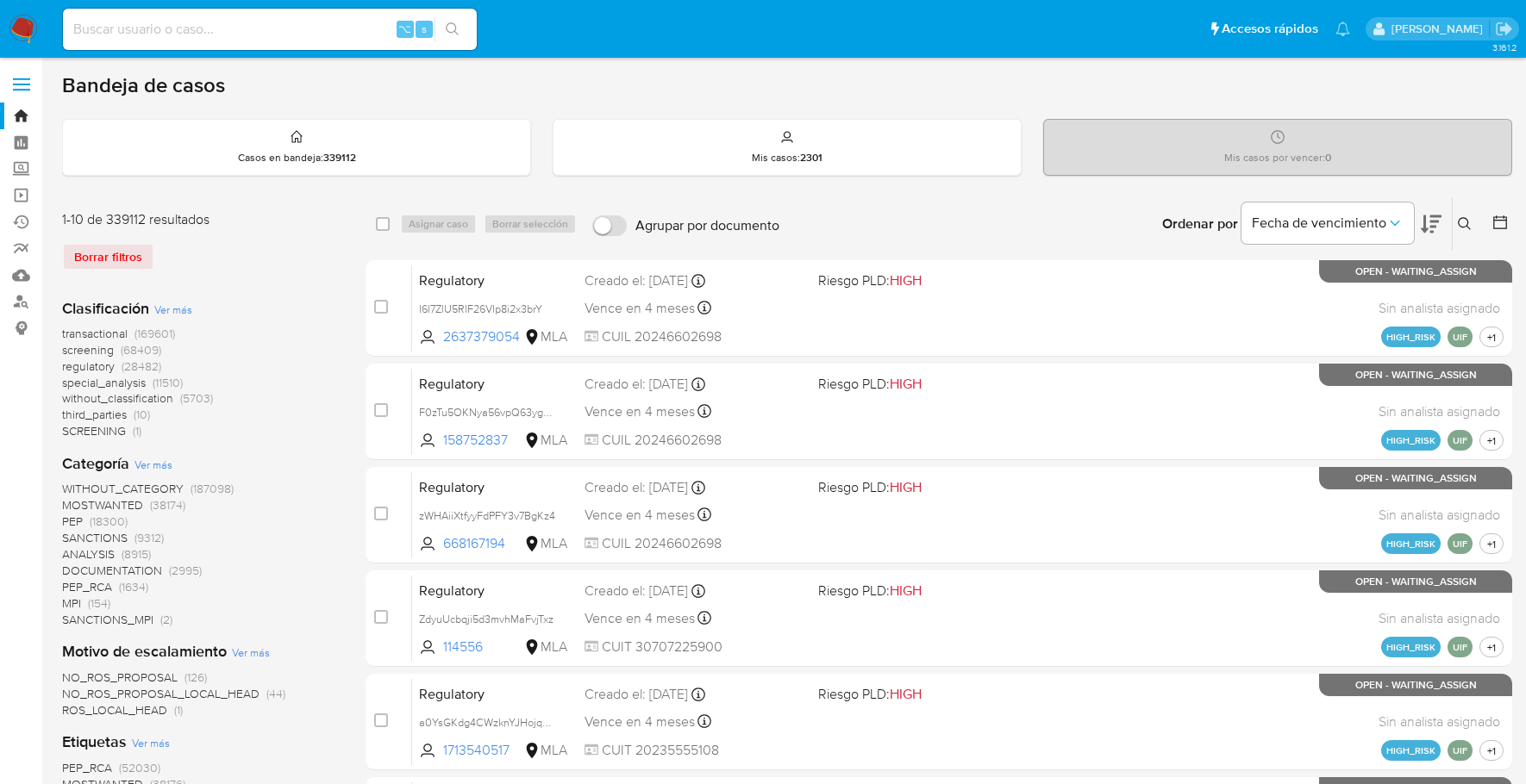
click at [131, 677] on span "NO_ROS_PROPOSAL" at bounding box center [120, 677] width 116 height 17
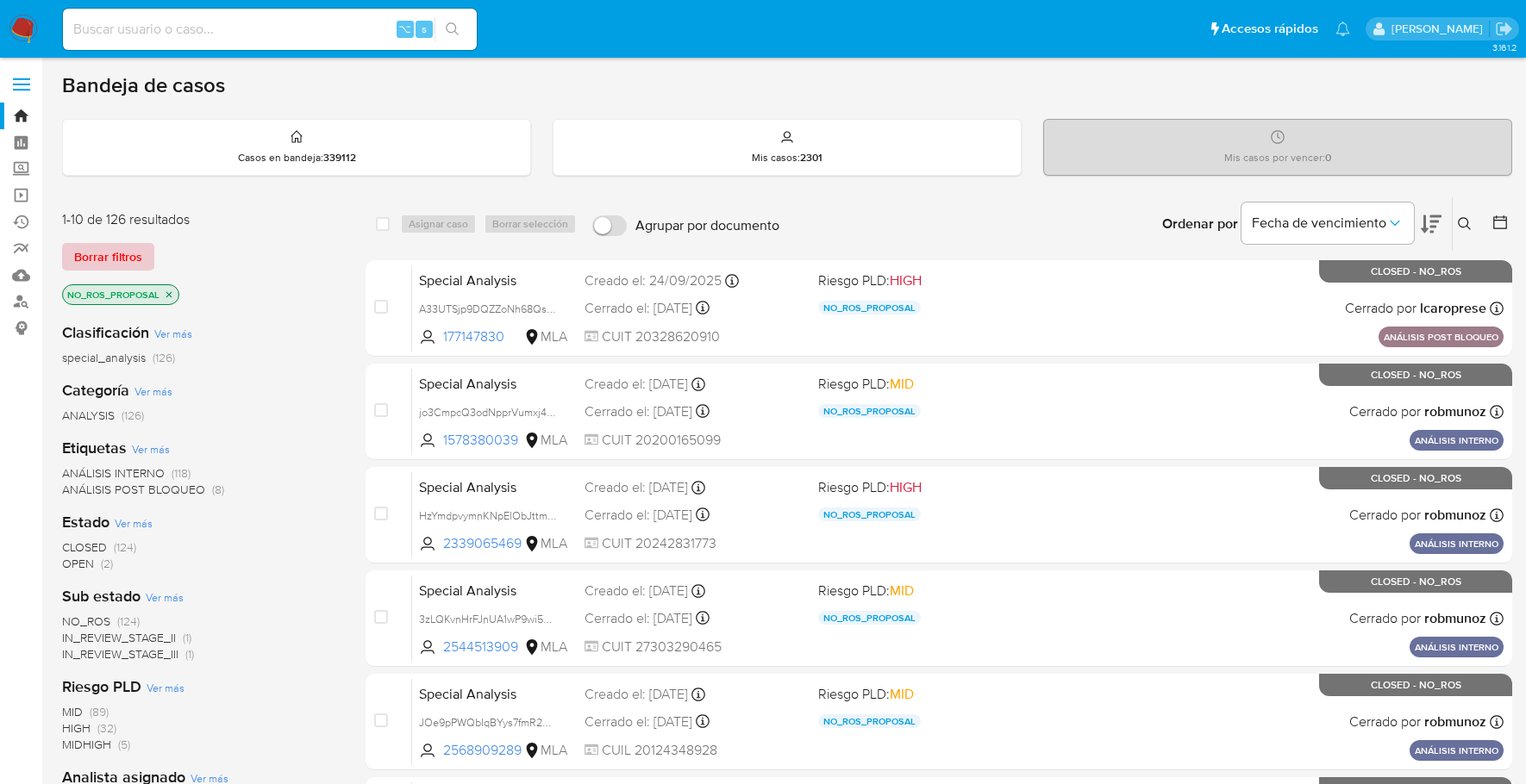
click at [108, 252] on span "Borrar filtros" at bounding box center [108, 256] width 68 height 24
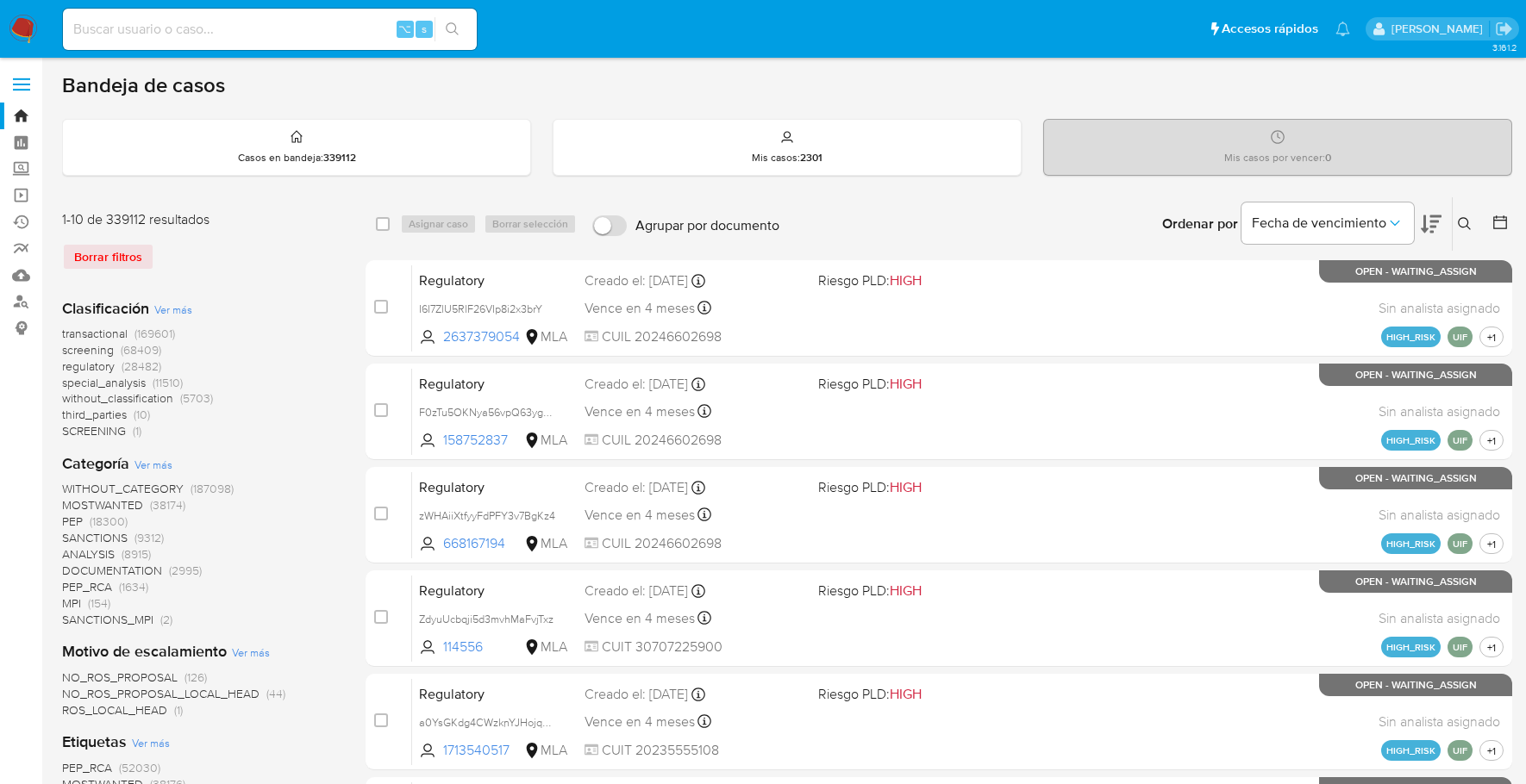
click at [1493, 224] on icon at bounding box center [1499, 222] width 14 height 14
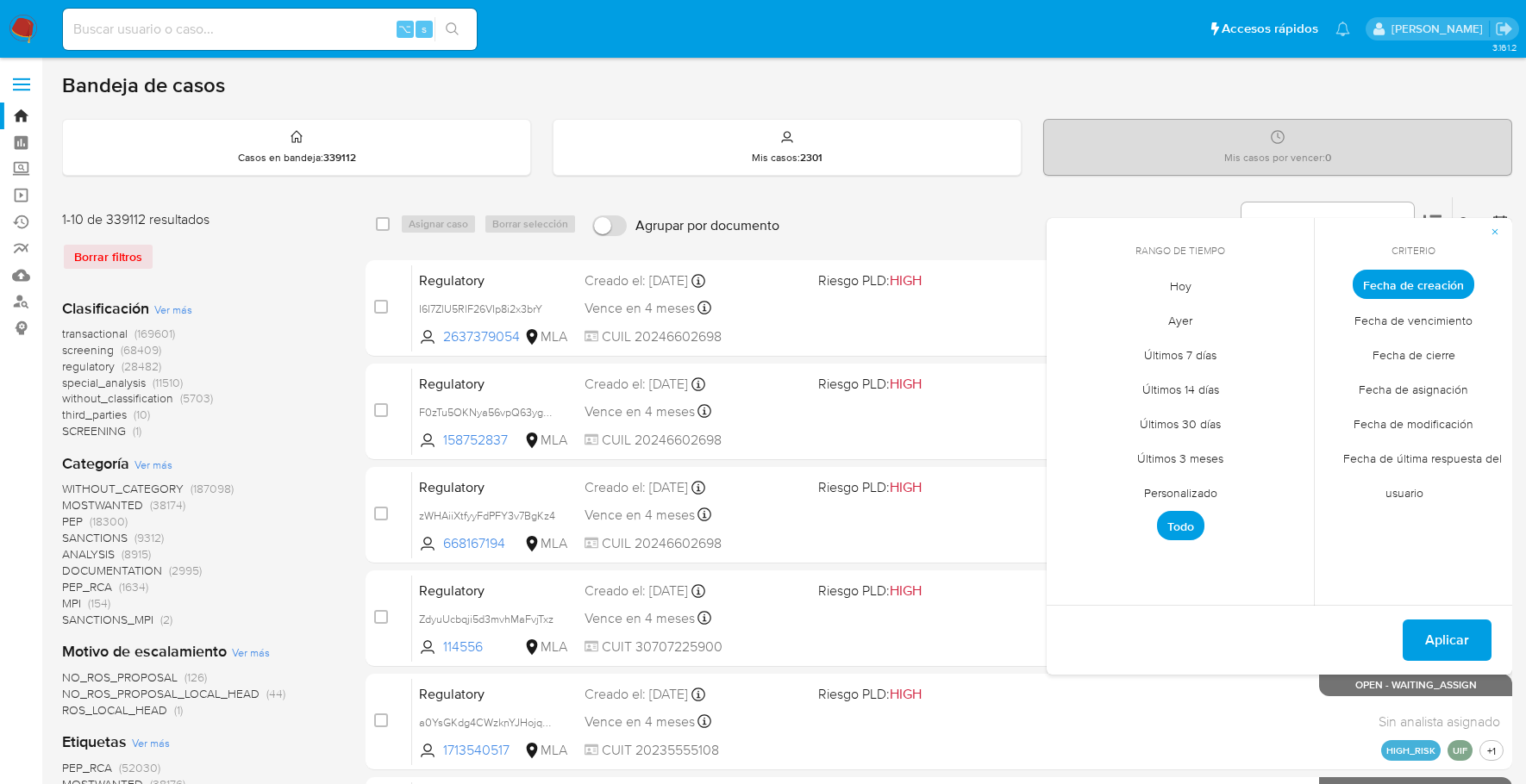
click at [1172, 478] on span "Personalizado" at bounding box center [1180, 492] width 109 height 35
click at [1076, 309] on icon "Mes anterior" at bounding box center [1074, 317] width 21 height 21
click at [1216, 379] on button "1" at bounding box center [1214, 379] width 28 height 27
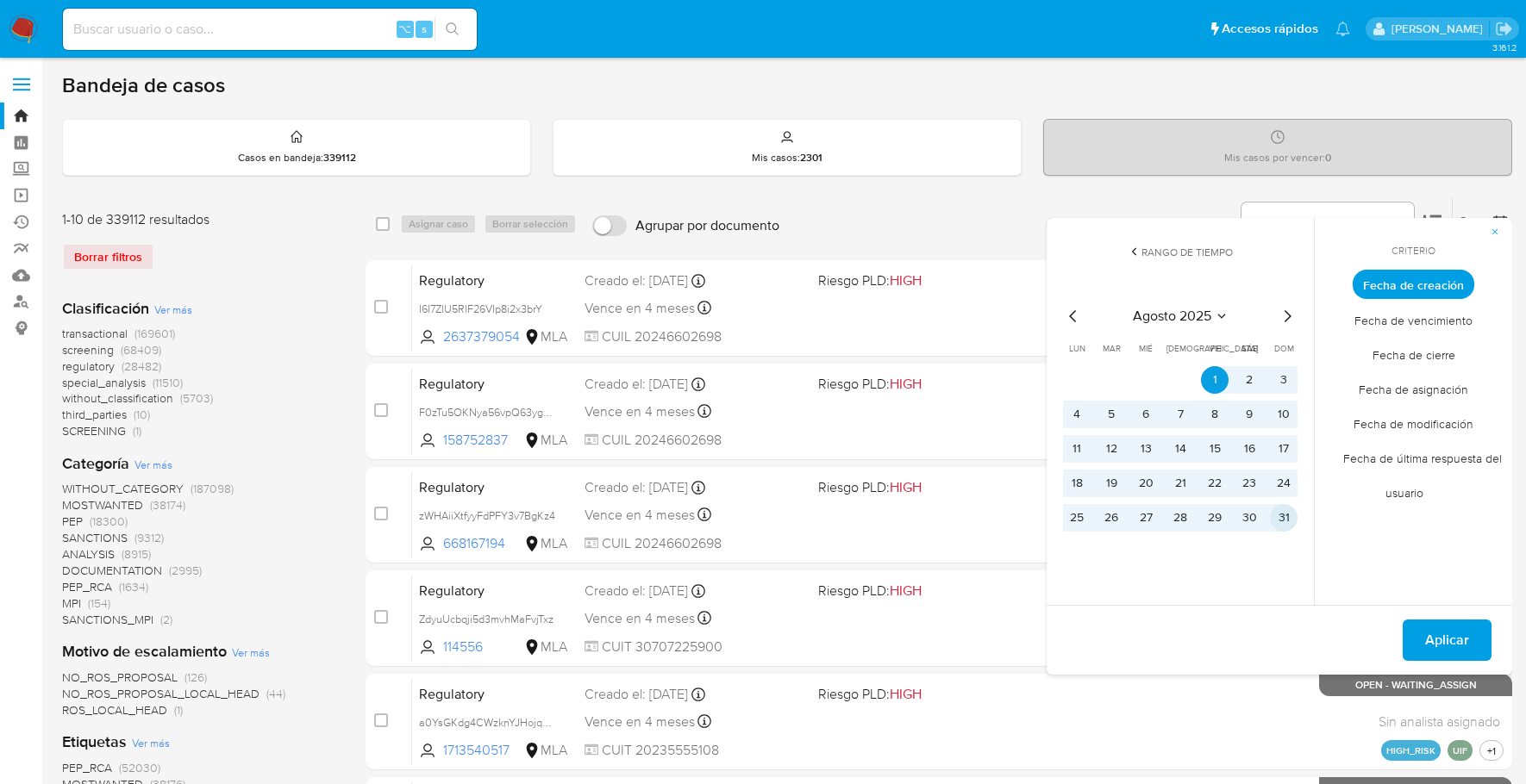
click at [1291, 520] on button "31" at bounding box center [1283, 518] width 28 height 27
click at [1458, 630] on span "Aplicar" at bounding box center [1446, 640] width 44 height 38
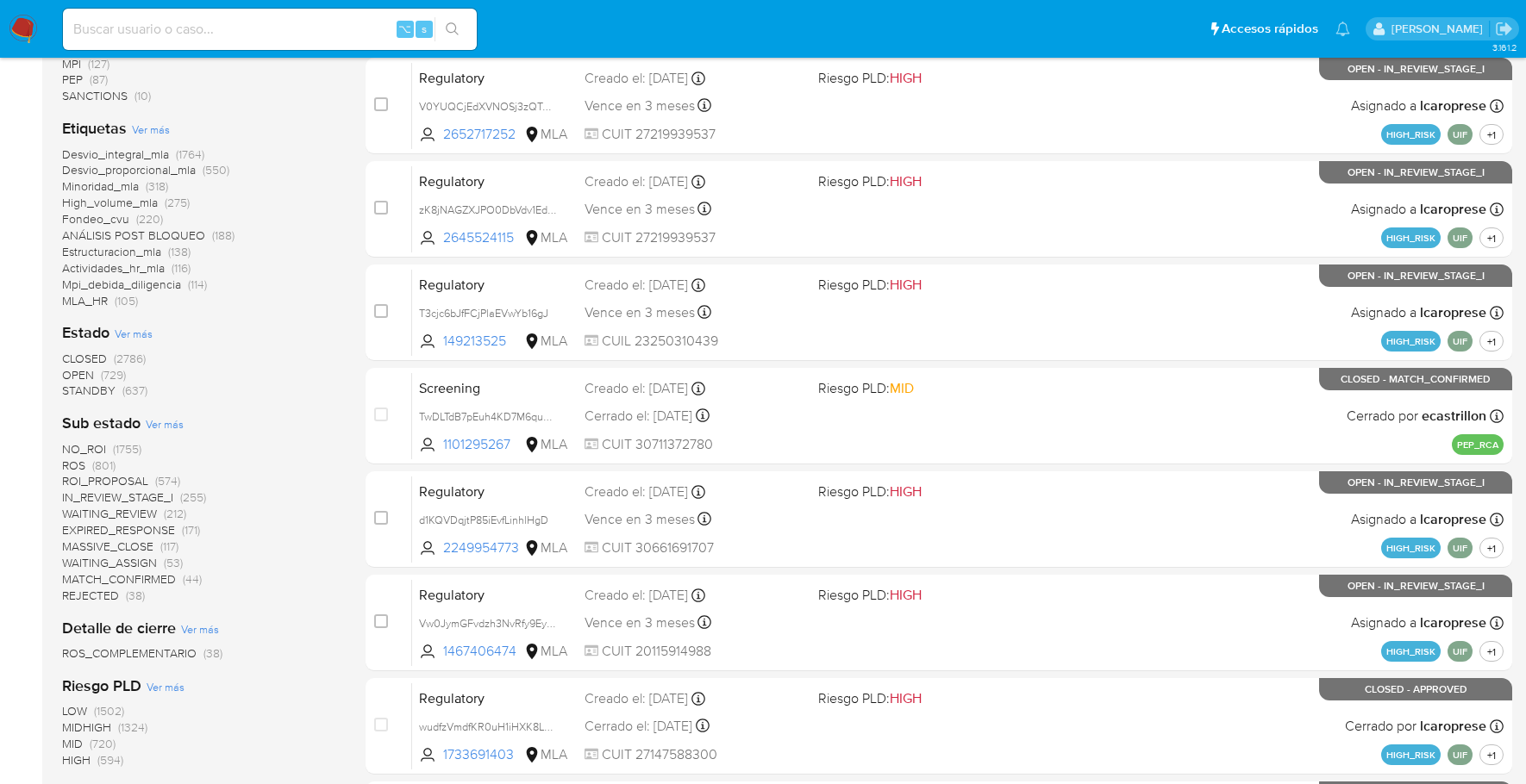
scroll to position [410, 0]
click at [124, 392] on span "(637)" at bounding box center [135, 390] width 25 height 17
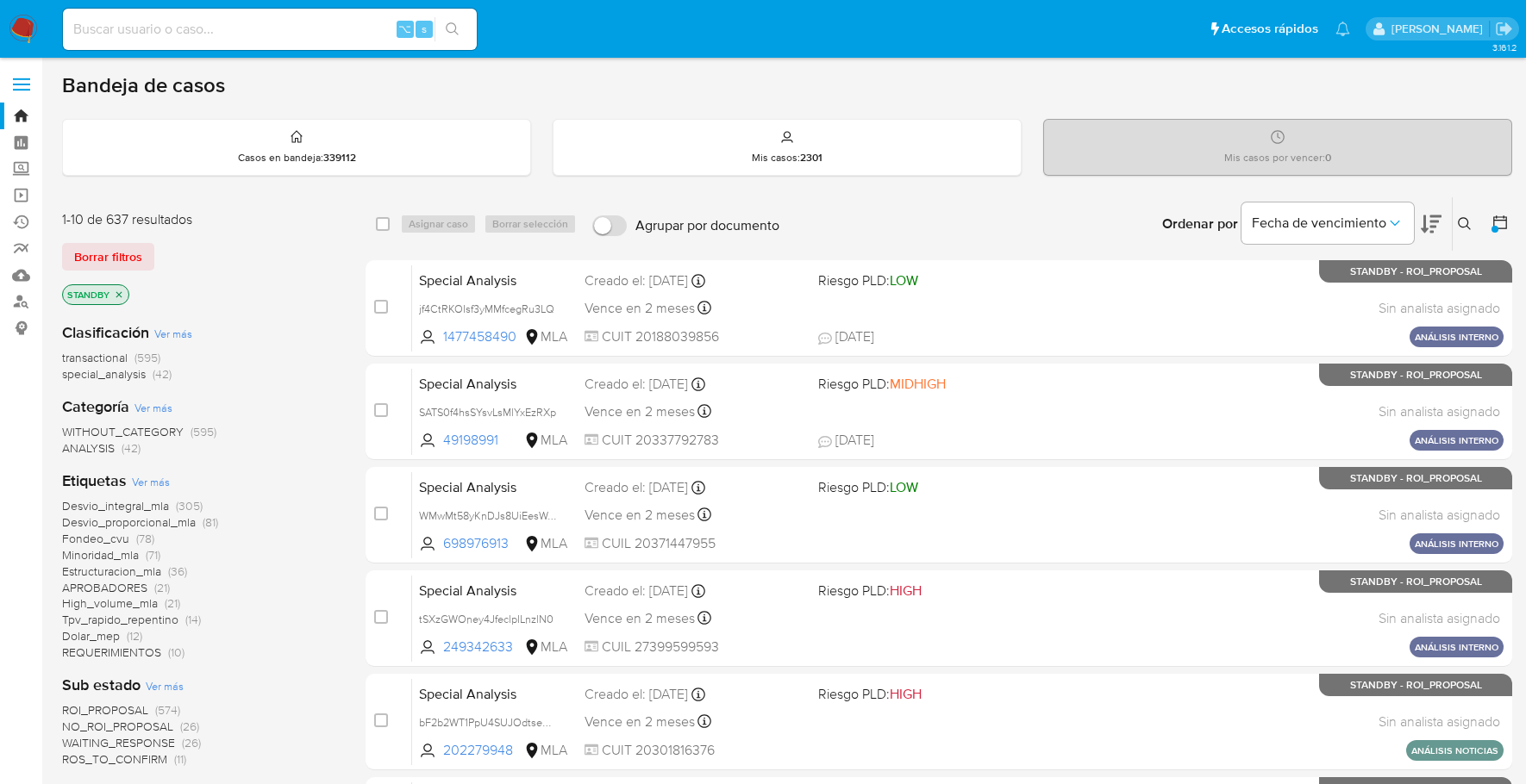
click at [120, 293] on icon "close-filter" at bounding box center [119, 294] width 10 height 10
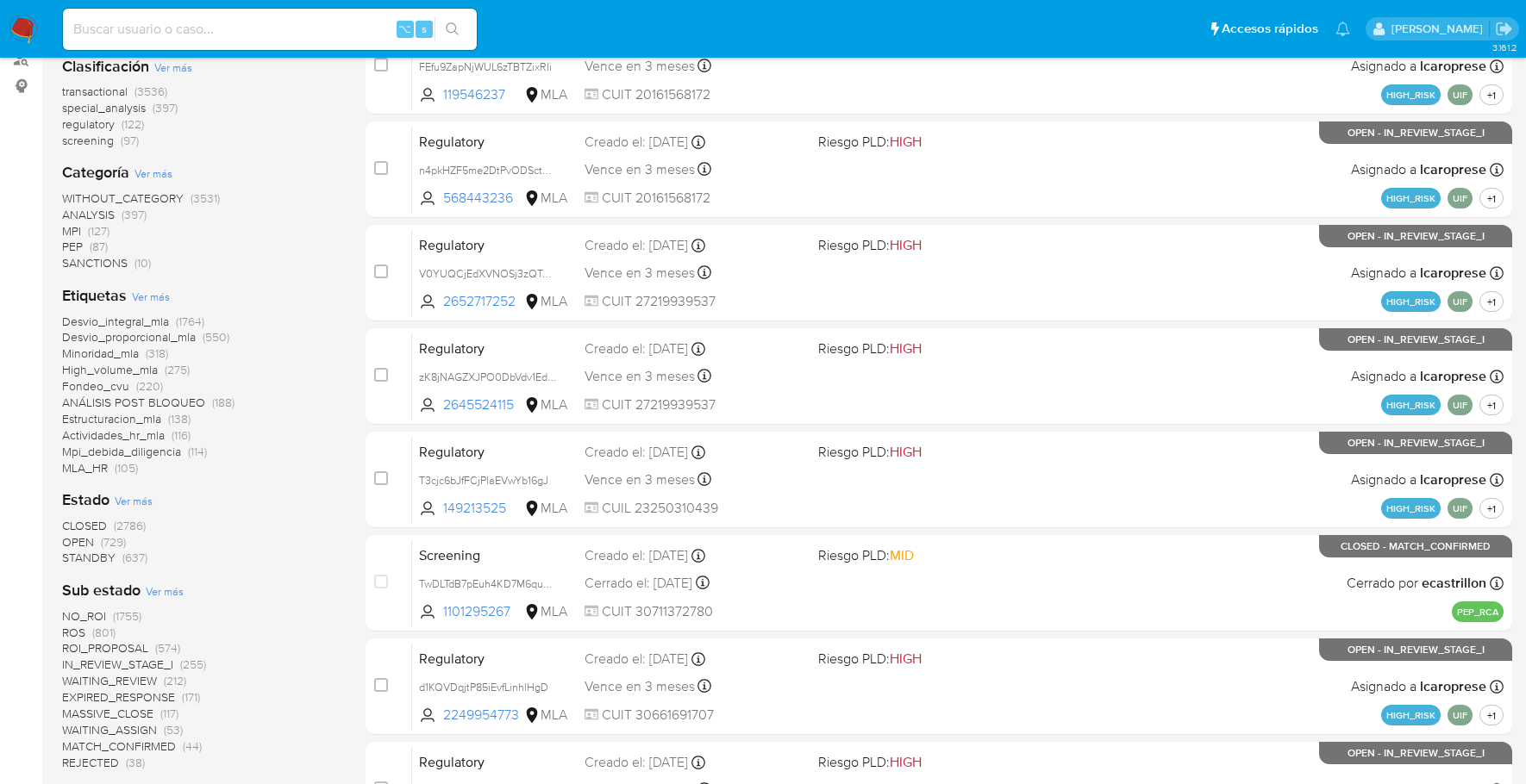
scroll to position [259, 0]
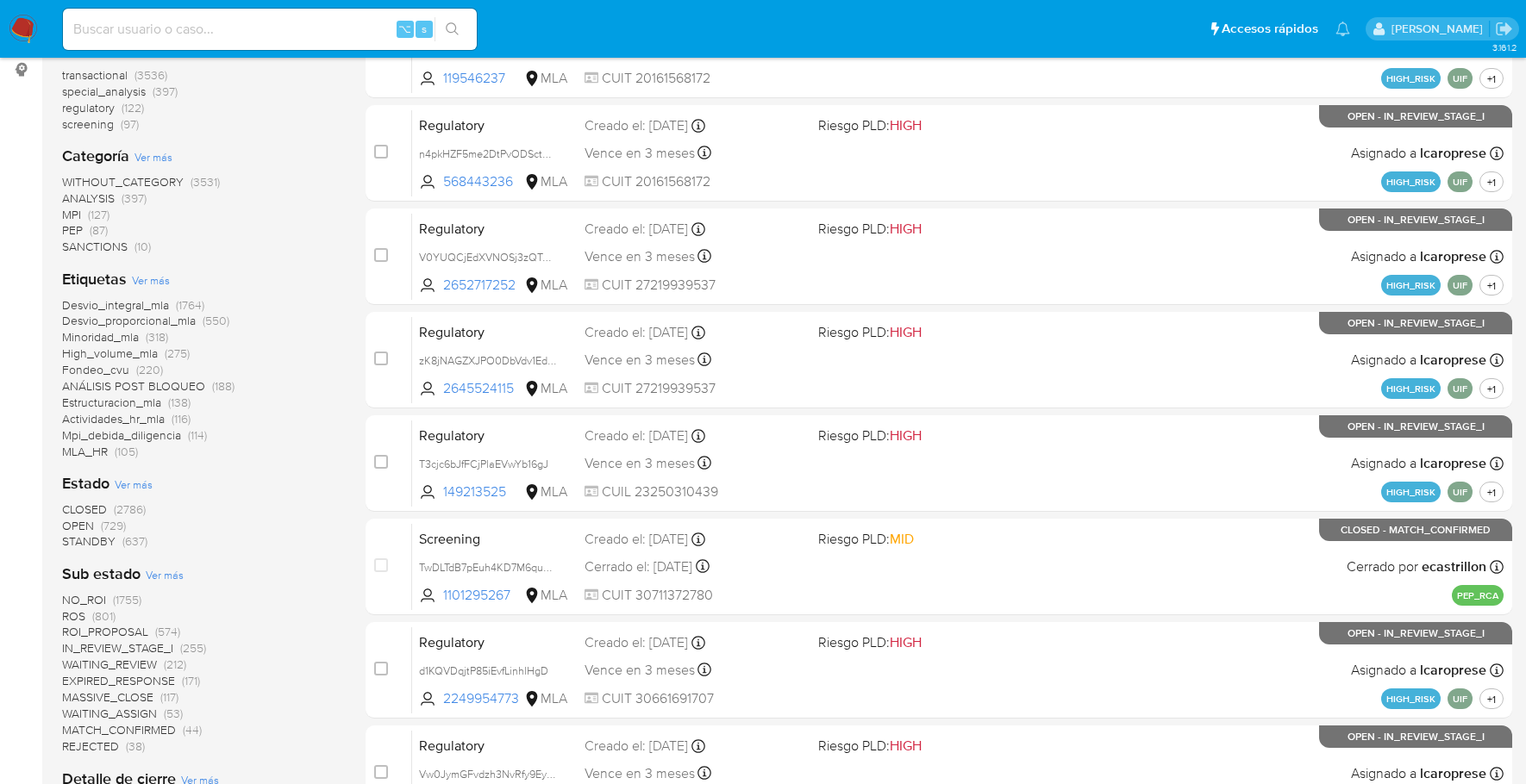
click at [73, 527] on span "OPEN" at bounding box center [78, 525] width 32 height 17
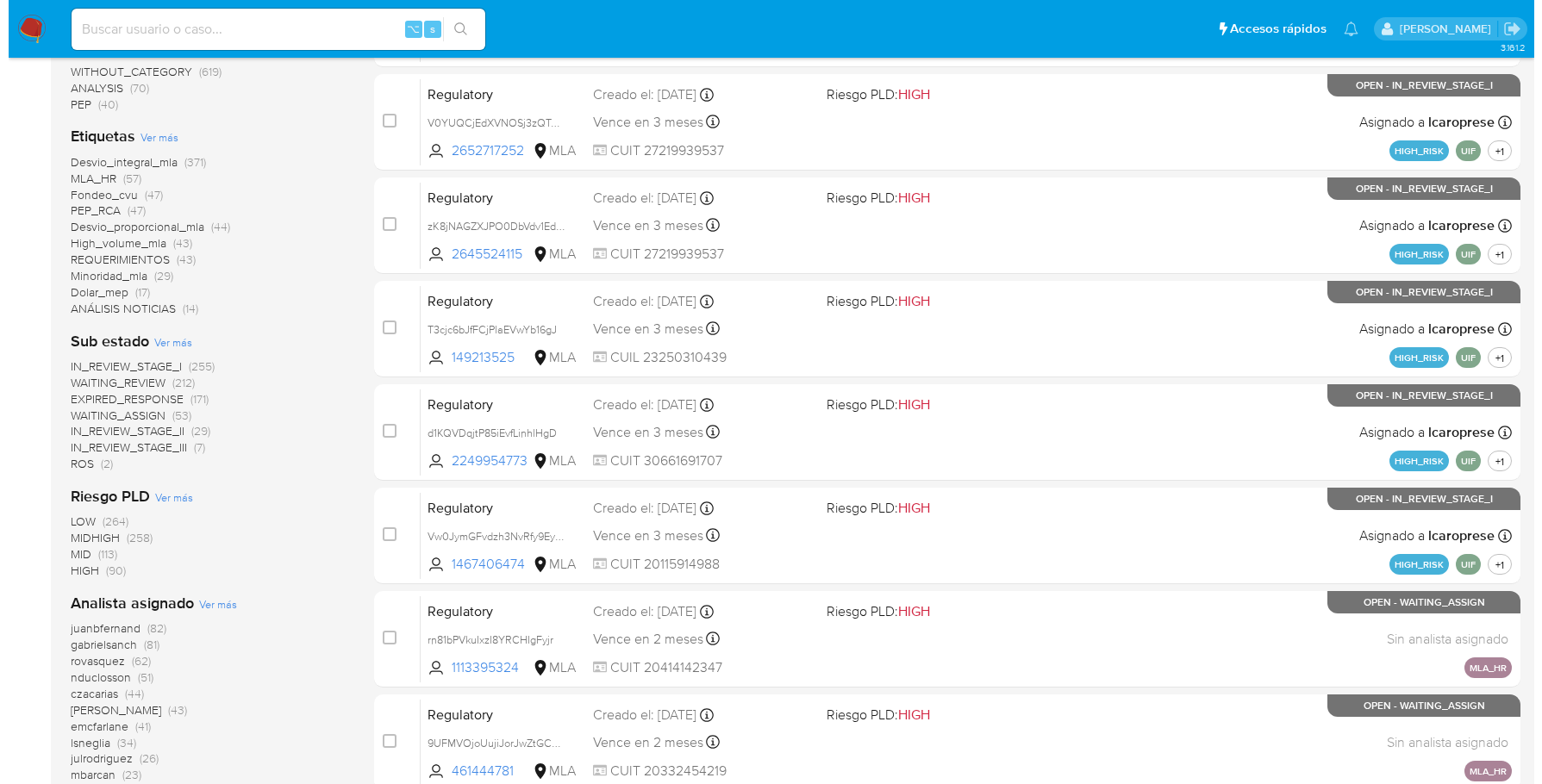
scroll to position [608, 0]
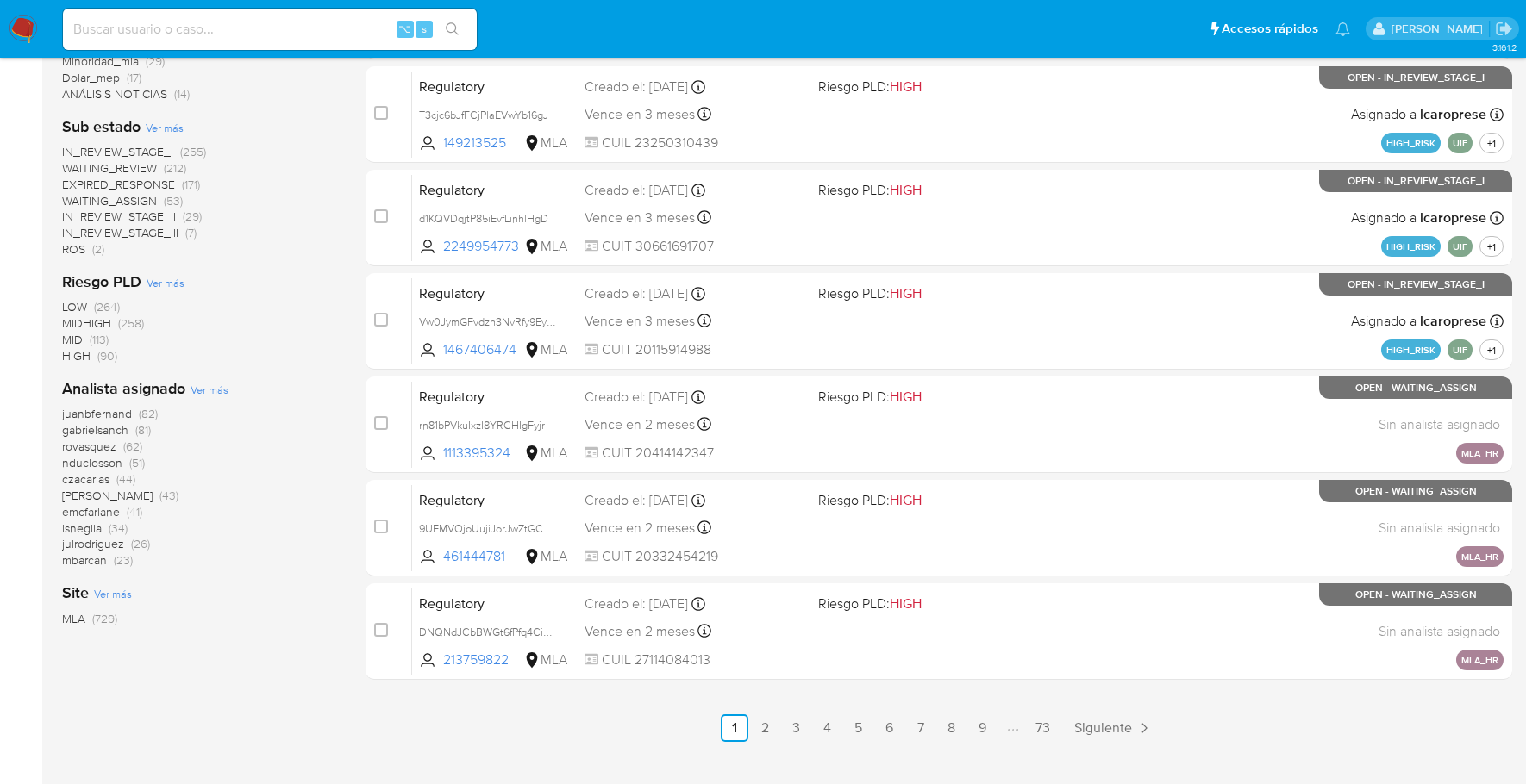
click at [205, 384] on span "Ver más" at bounding box center [210, 390] width 38 height 15
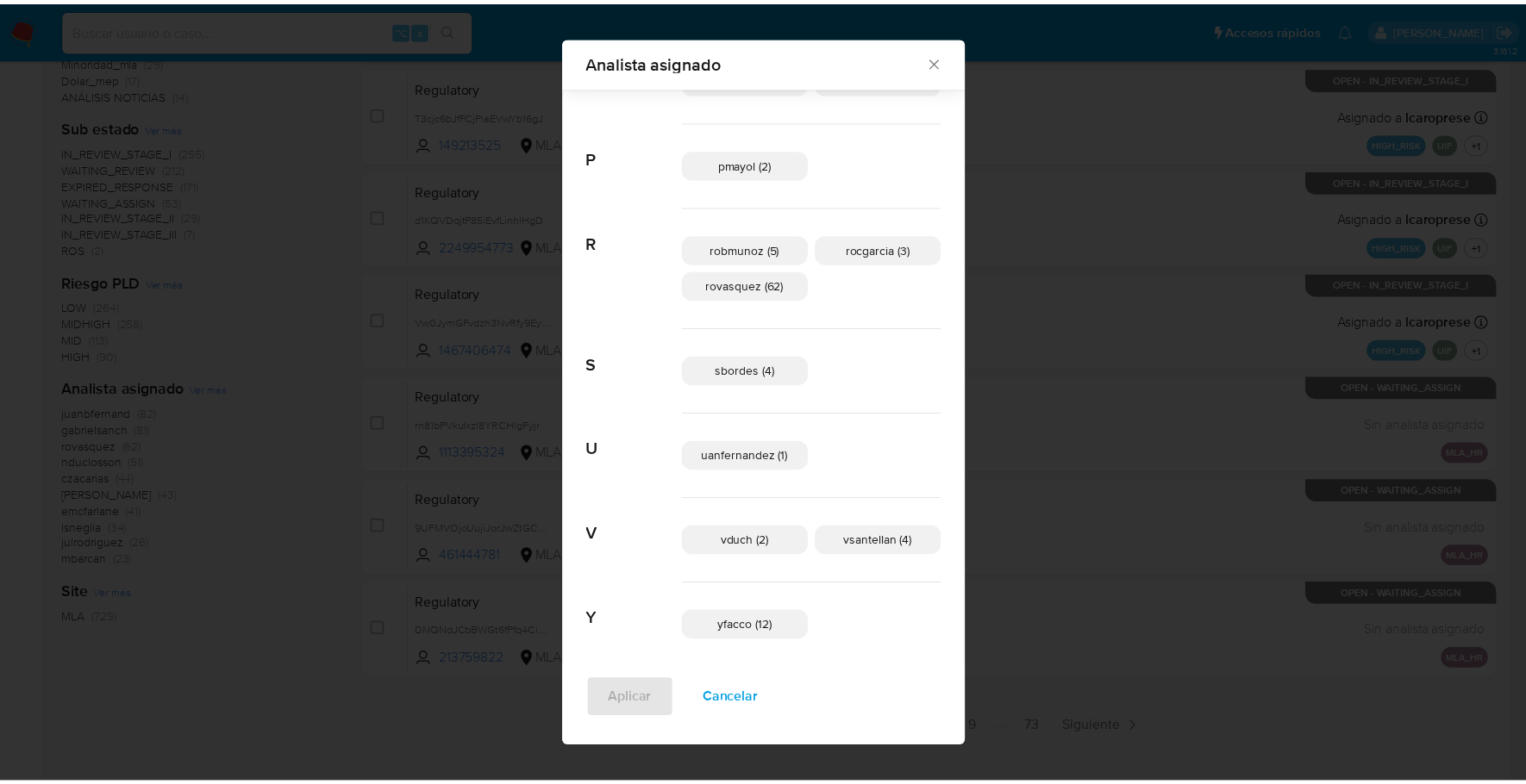
scroll to position [1061, 0]
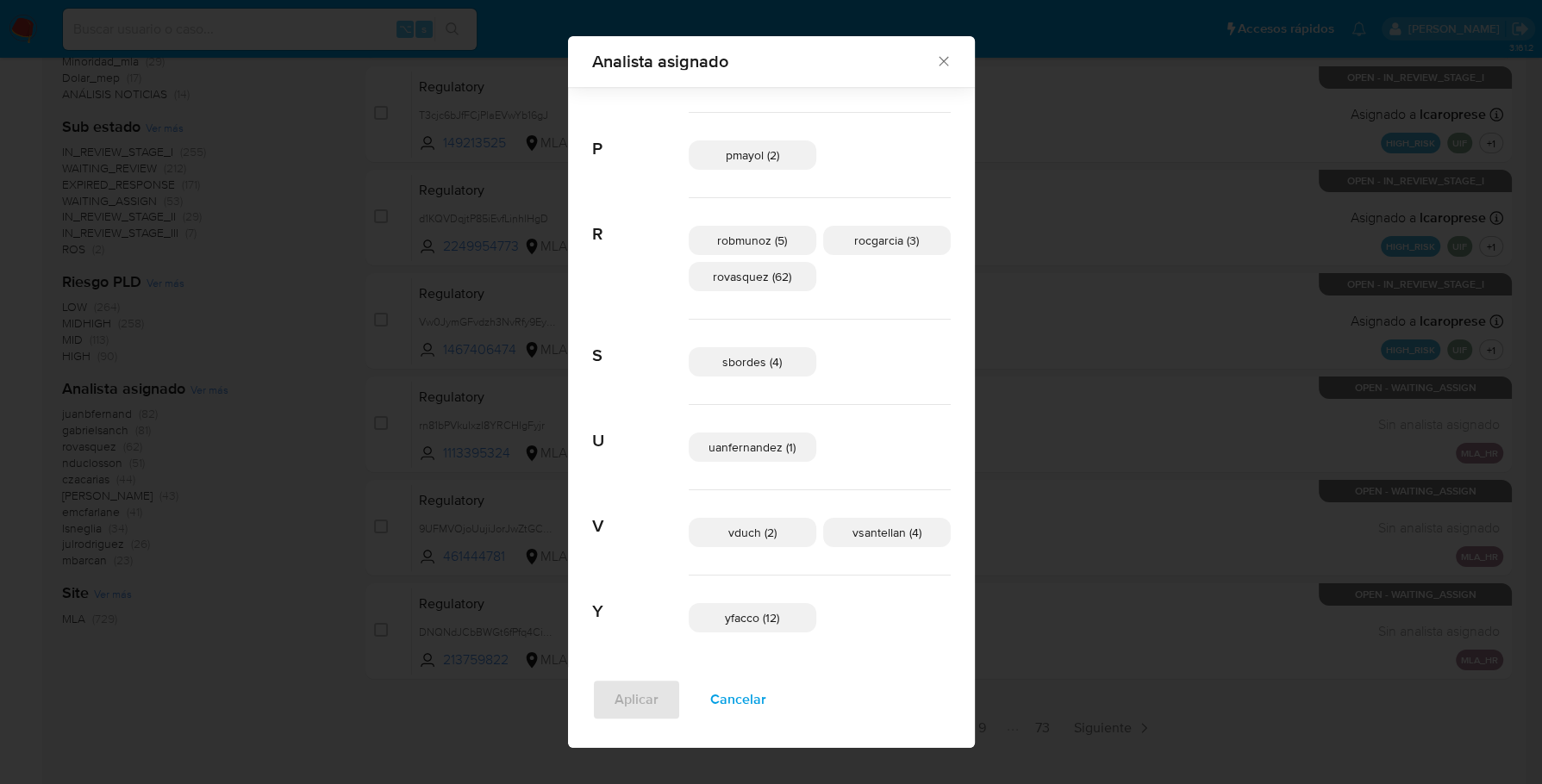
click at [935, 59] on icon "Cerrar" at bounding box center [944, 61] width 17 height 17
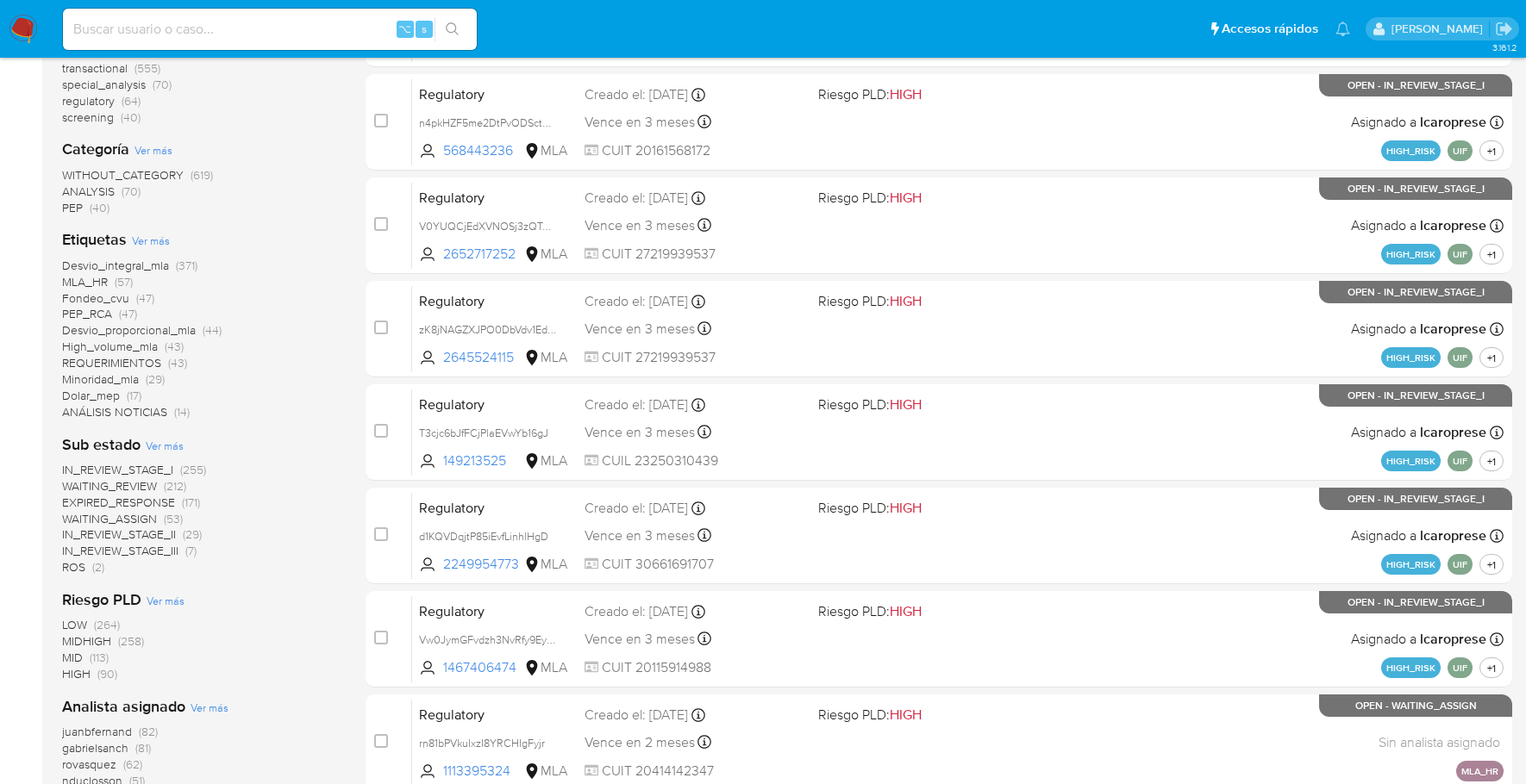
scroll to position [0, 0]
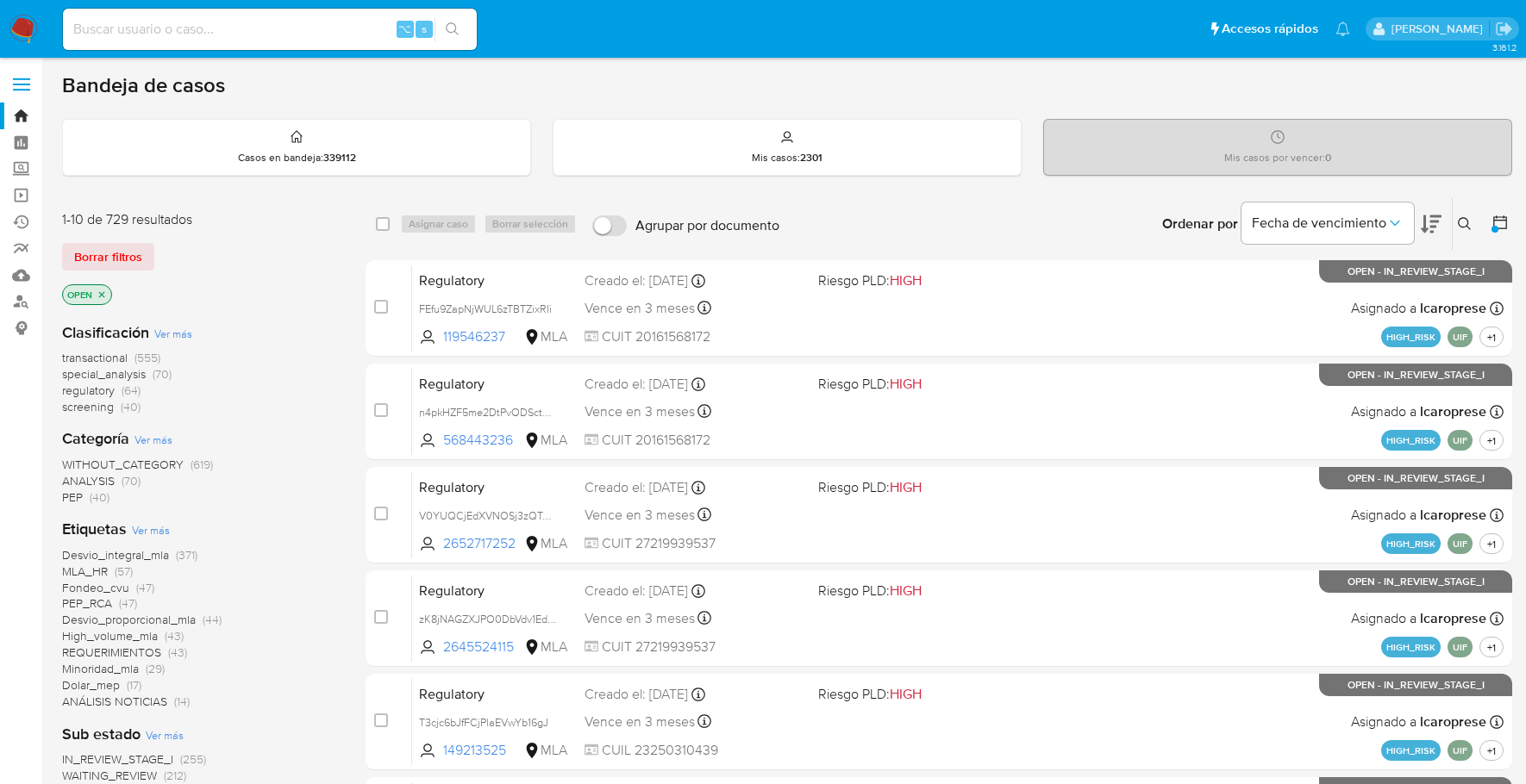
click at [32, 11] on nav "Pausado Ver notificaciones ⌥ s Accesos rápidos Presiona las siguientes teclas p…" at bounding box center [763, 28] width 1526 height 58
click at [26, 26] on img at bounding box center [23, 28] width 29 height 29
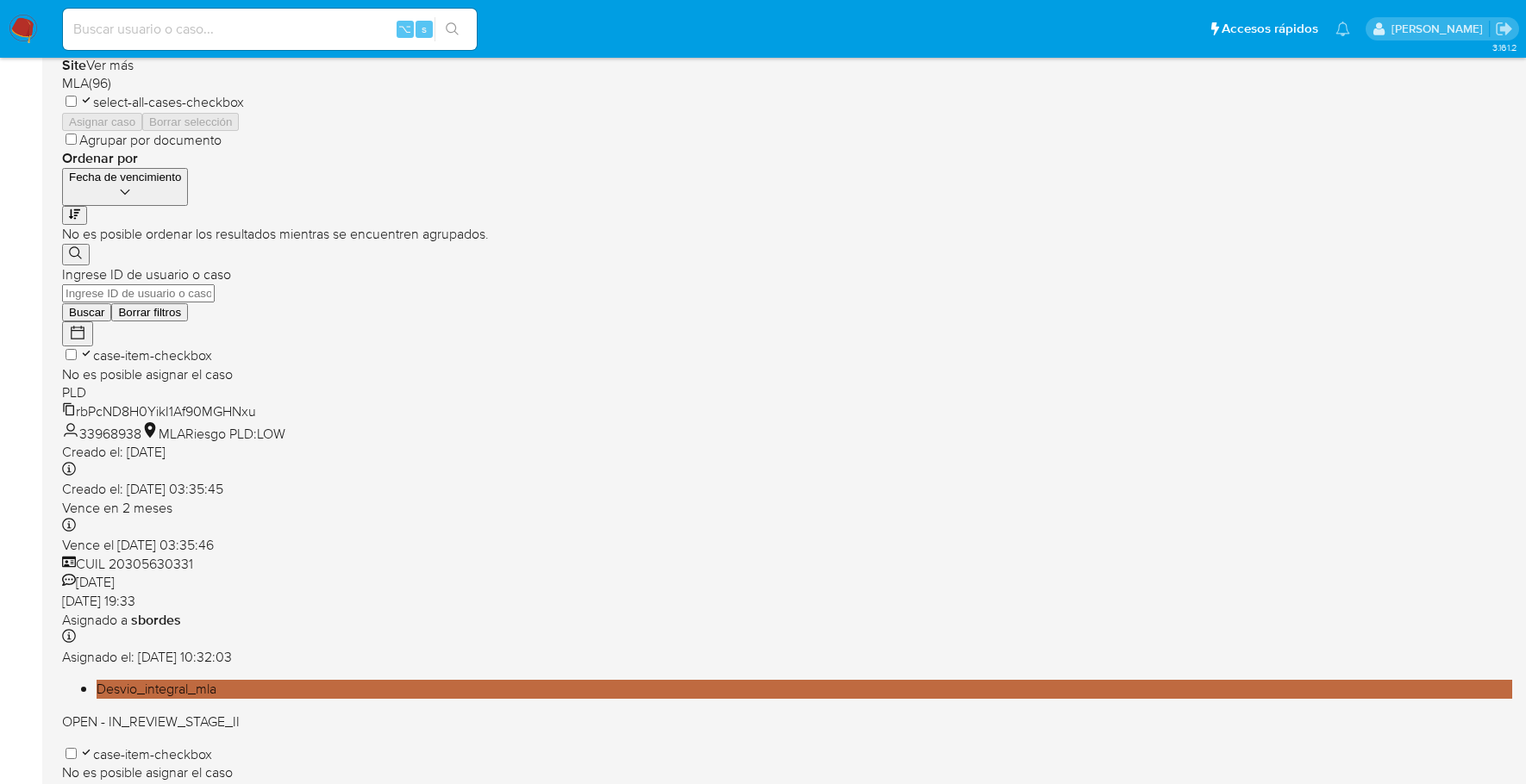
scroll to position [636, 0]
